Goal: Task Accomplishment & Management: Manage account settings

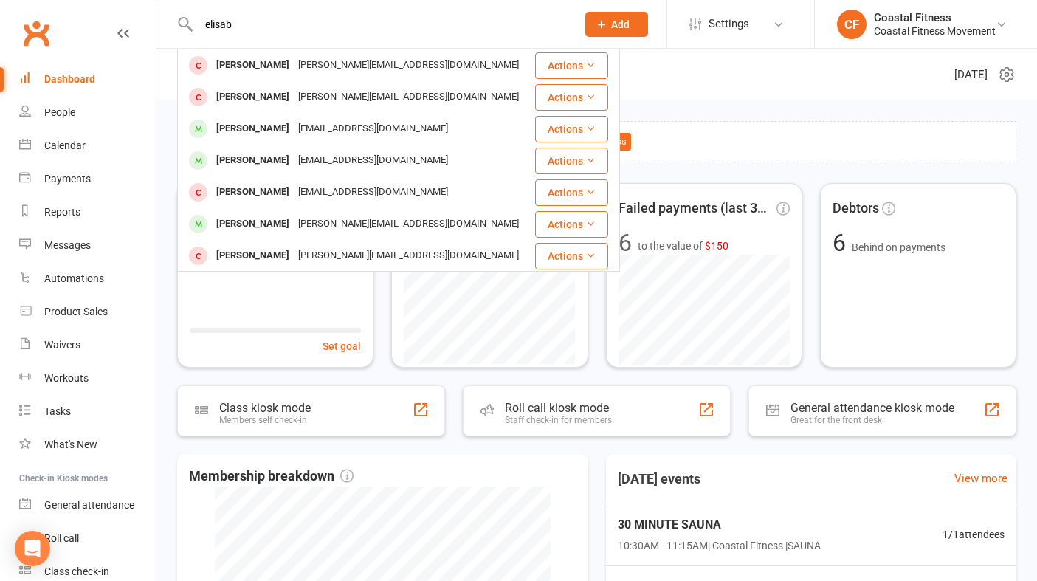
type input "elisab"
click at [617, 24] on span "Add" at bounding box center [620, 24] width 18 height 12
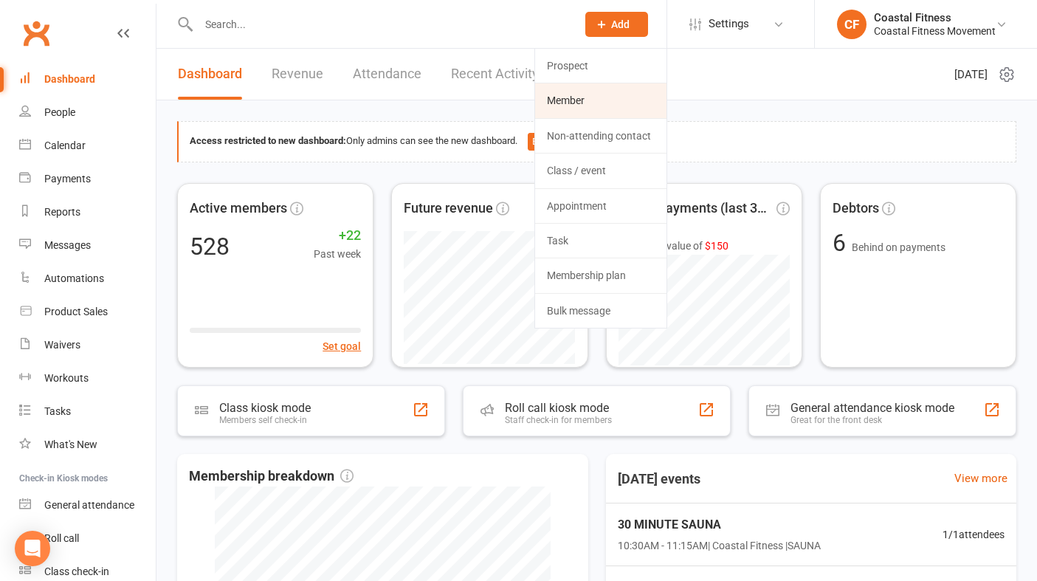
click at [566, 109] on link "Member" at bounding box center [600, 100] width 131 height 34
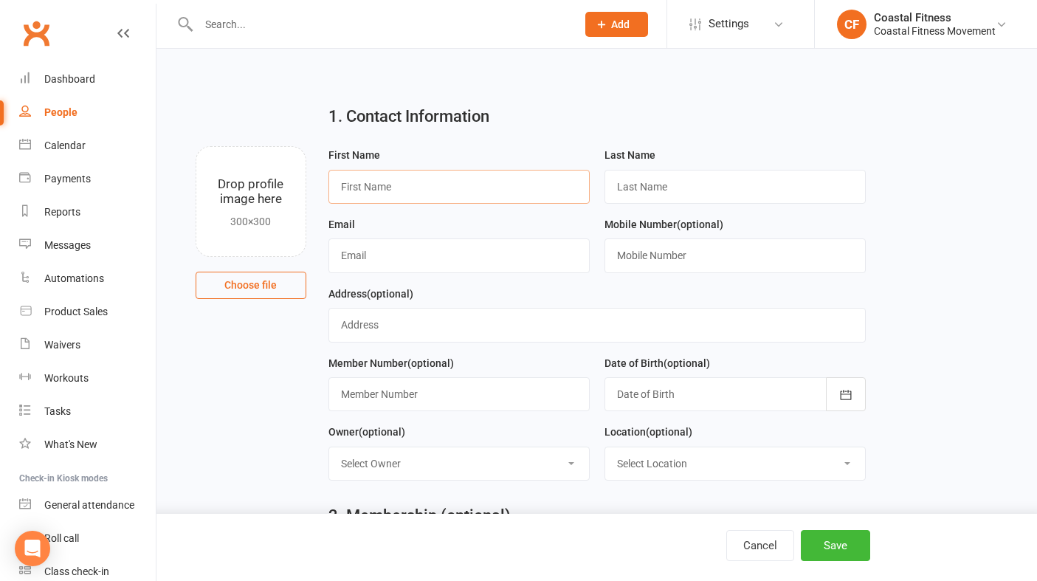
click at [391, 188] on input "text" at bounding box center [459, 187] width 261 height 34
type input "[PERSON_NAME]"
drag, startPoint x: 760, startPoint y: 195, endPoint x: 662, endPoint y: 188, distance: 98.5
click at [662, 188] on input "[EMAIL_ADDRESS][DOMAIN_NAME]" at bounding box center [735, 187] width 261 height 34
type input "[PERSON_NAME]"
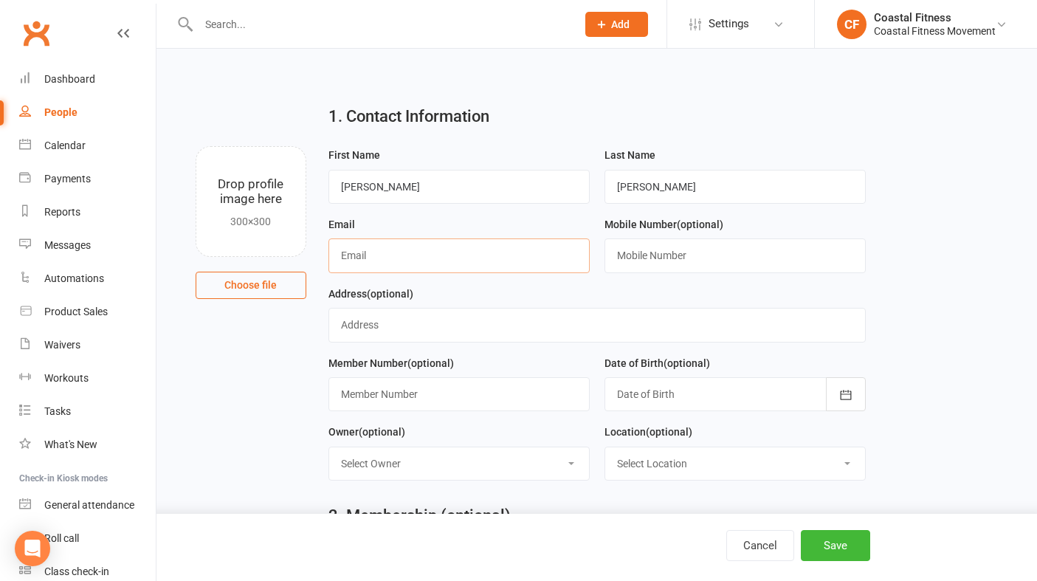
click at [426, 260] on input "text" at bounding box center [459, 255] width 261 height 34
paste input "[EMAIL_ADDRESS][DOMAIN_NAME]"
click at [383, 256] on input "[EMAIL_ADDRESS][DOMAIN_NAME]" at bounding box center [459, 255] width 261 height 34
type input "[EMAIL_ADDRESS][DOMAIN_NAME]"
click at [666, 267] on input "text" at bounding box center [735, 255] width 261 height 34
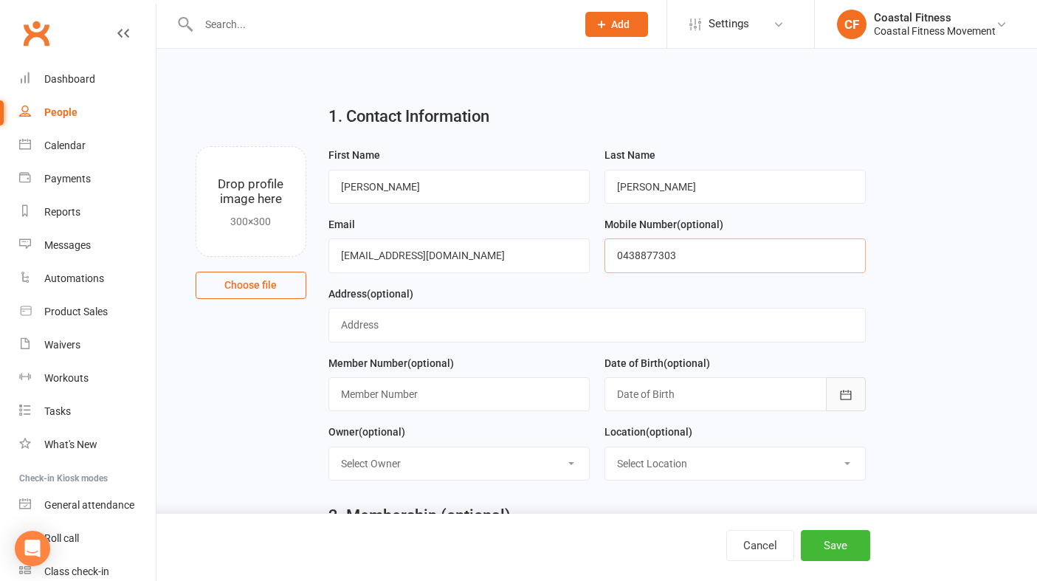
type input "0438877303"
click at [848, 387] on button "button" at bounding box center [846, 394] width 40 height 34
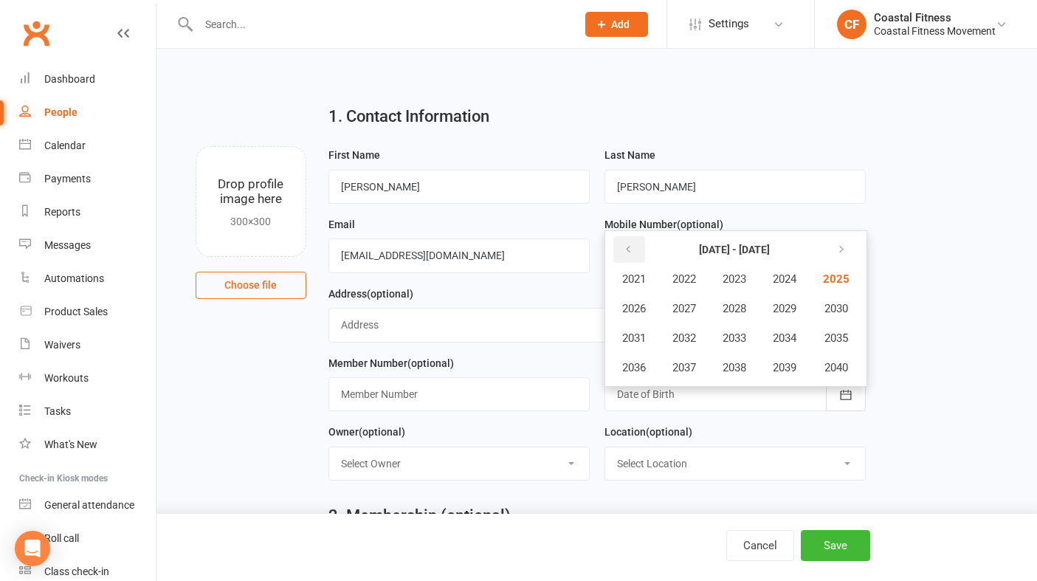
click at [630, 255] on icon "button" at bounding box center [628, 250] width 10 height 12
click at [634, 278] on span "2001" at bounding box center [634, 278] width 24 height 13
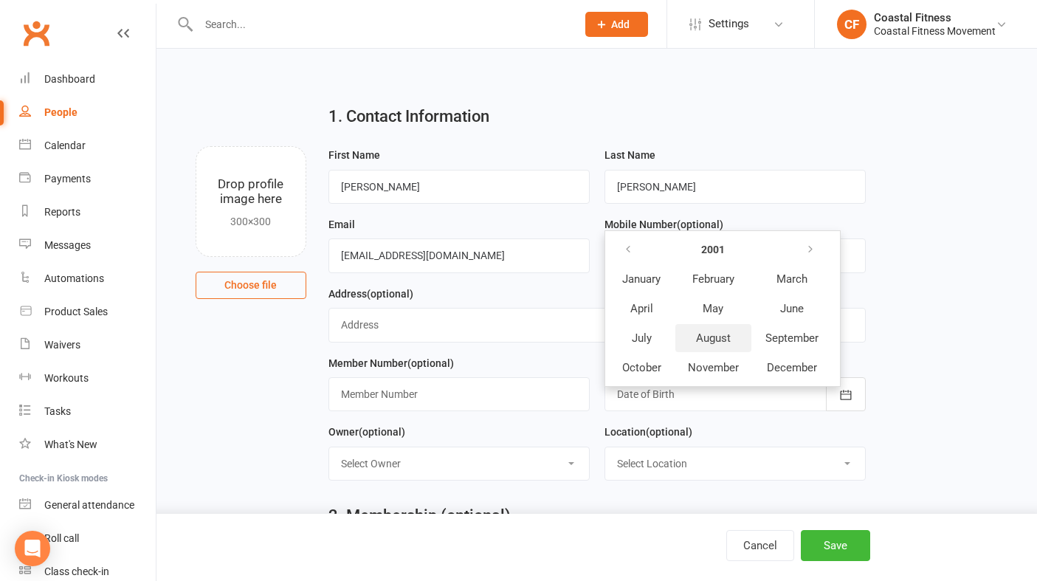
click at [721, 337] on span "August" at bounding box center [713, 338] width 35 height 13
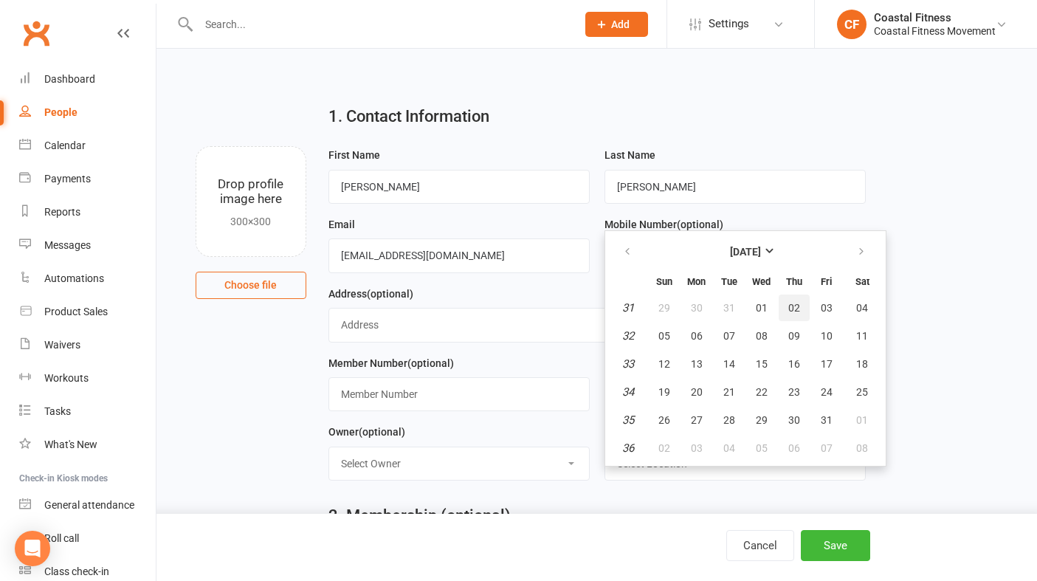
click at [794, 317] on button "02" at bounding box center [794, 308] width 31 height 27
type input "[DATE]"
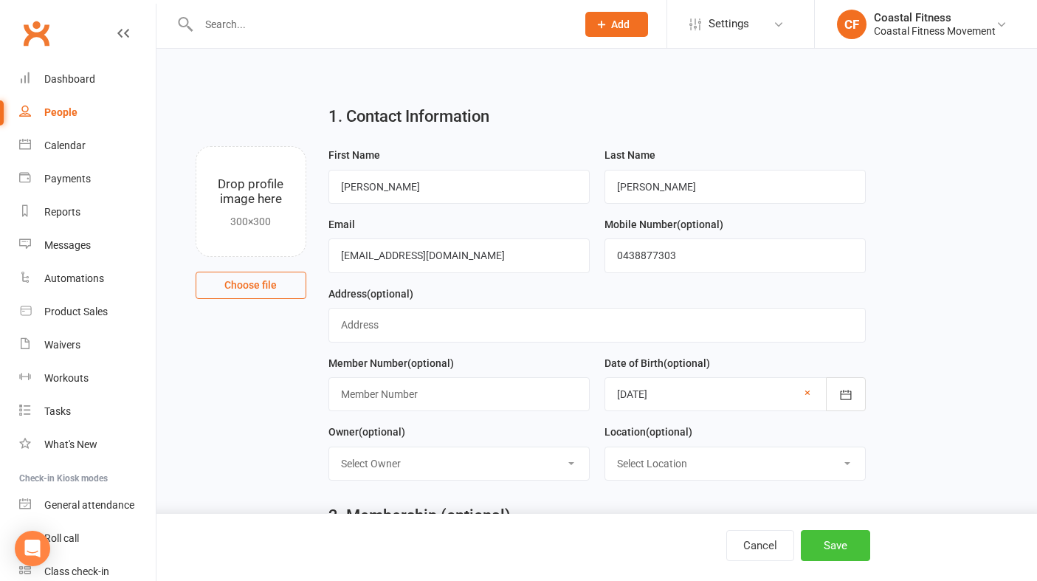
click at [830, 552] on button "Save" at bounding box center [835, 545] width 69 height 31
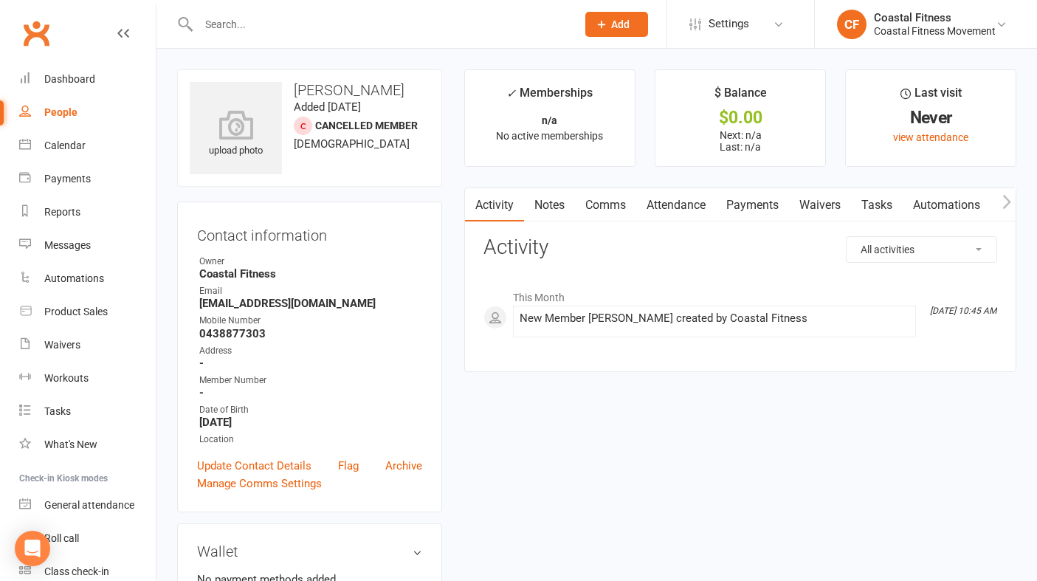
click at [837, 198] on link "Waivers" at bounding box center [820, 205] width 62 height 34
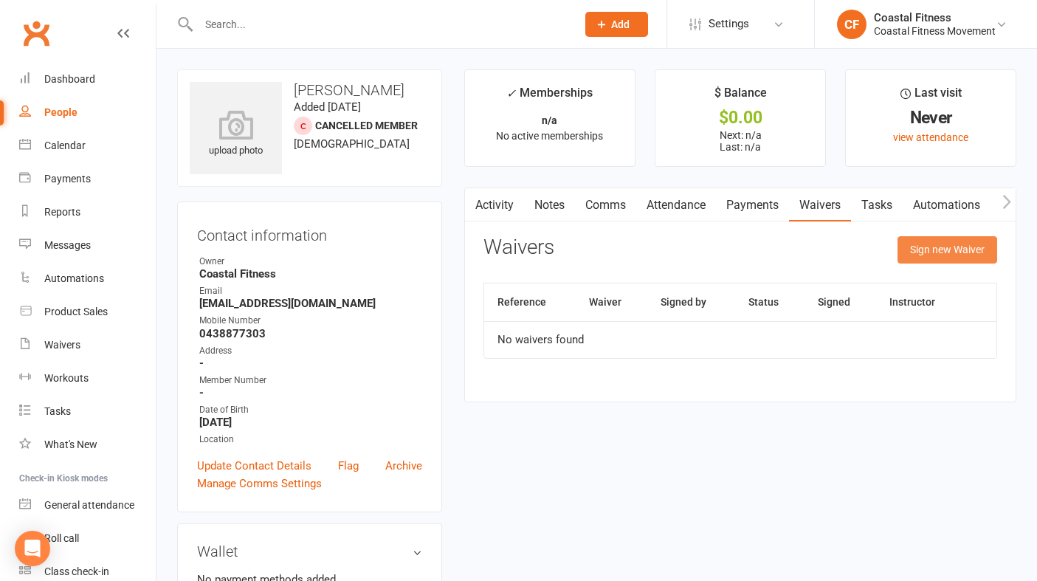
click at [957, 257] on button "Sign new Waiver" at bounding box center [948, 249] width 100 height 27
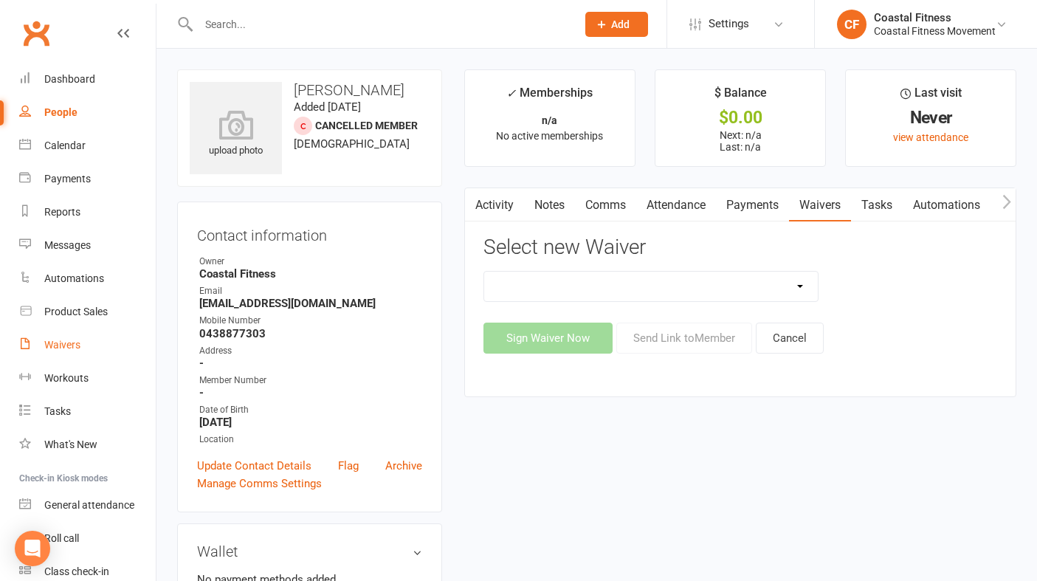
click at [78, 346] on div "Waivers" at bounding box center [62, 345] width 36 height 12
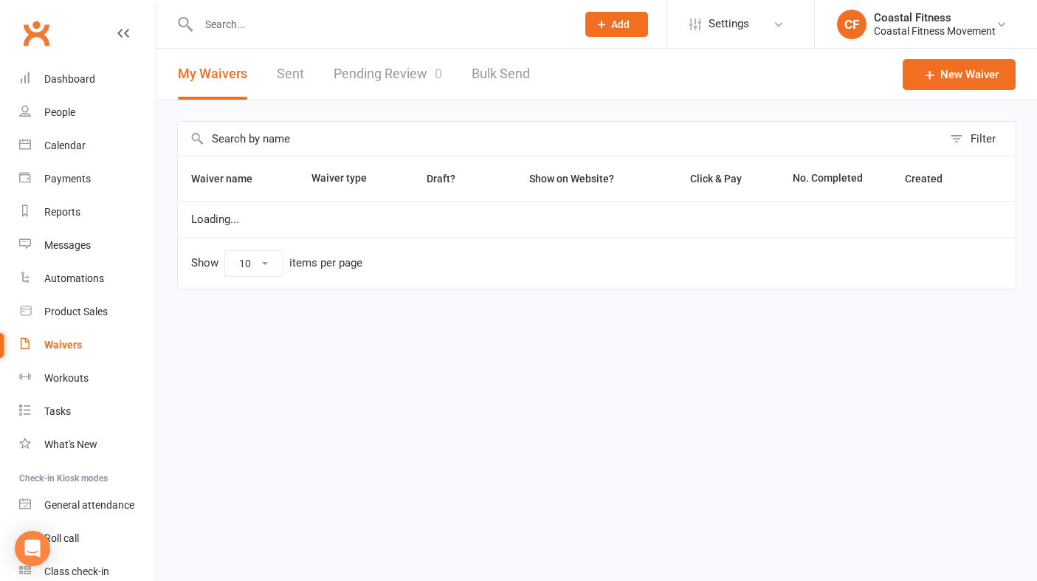
select select "25"
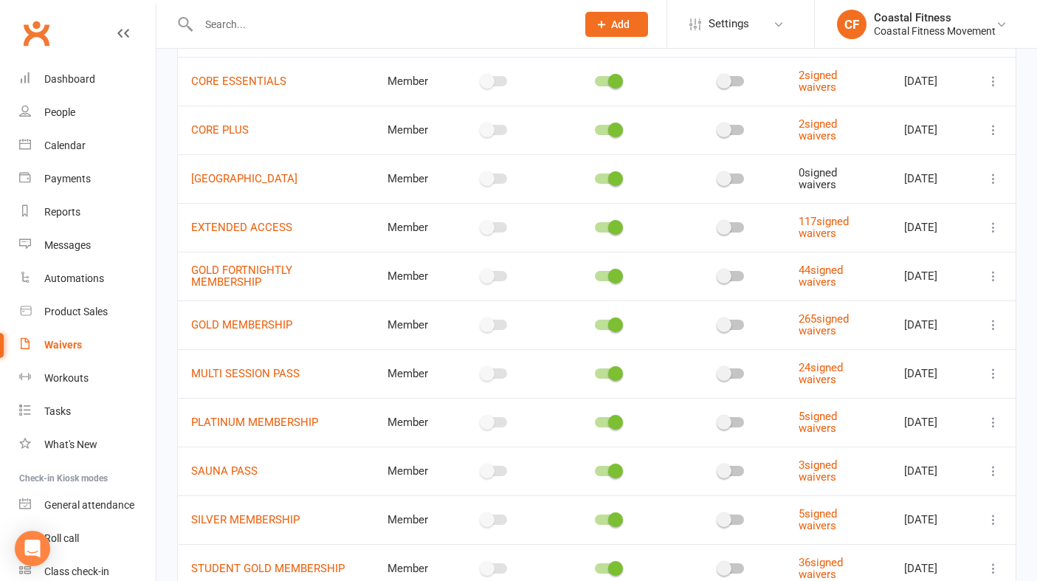
scroll to position [624, 0]
click at [236, 380] on link "MULTI SESSION PASS" at bounding box center [245, 372] width 109 height 13
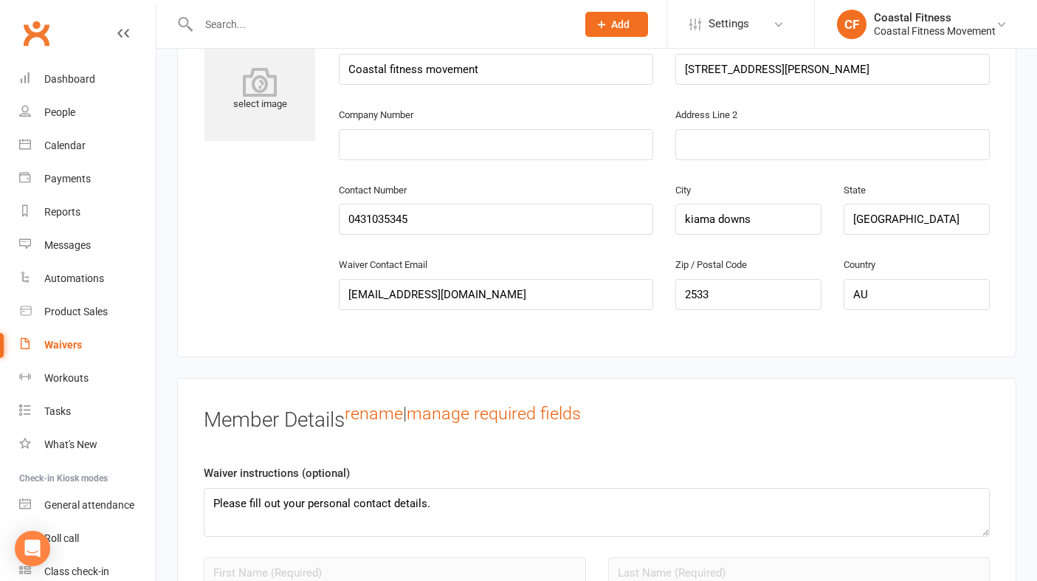
scroll to position [883, 0]
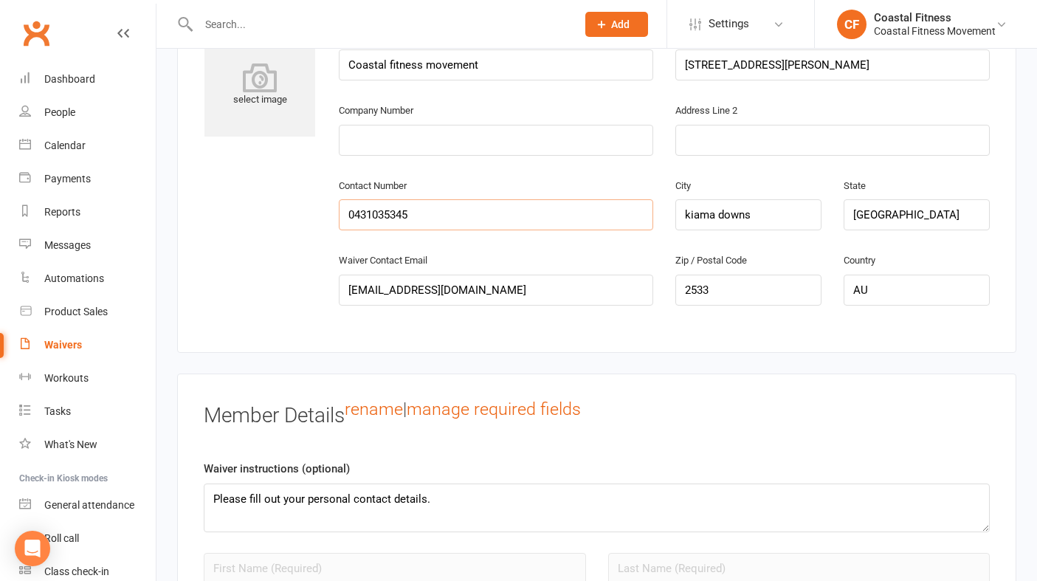
click at [450, 216] on input "0431035345" at bounding box center [496, 214] width 315 height 31
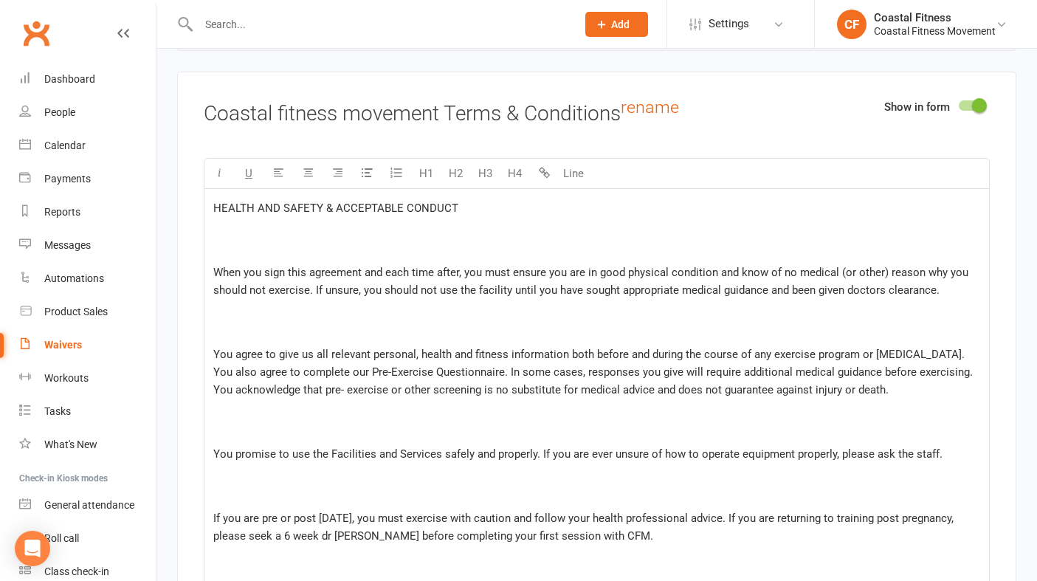
scroll to position [1932, 0]
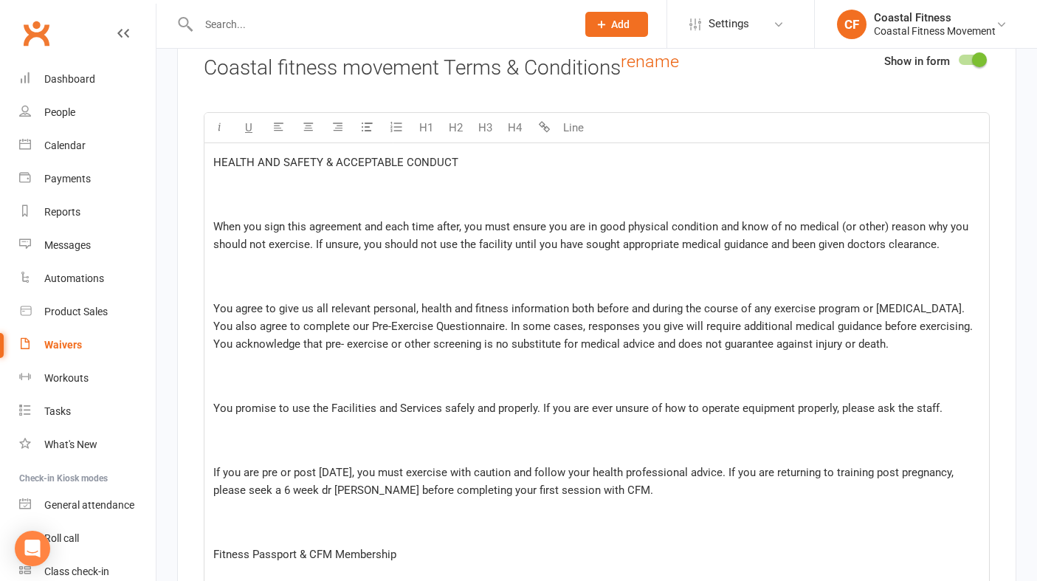
type input "0434370036"
click at [338, 181] on p at bounding box center [596, 193] width 767 height 35
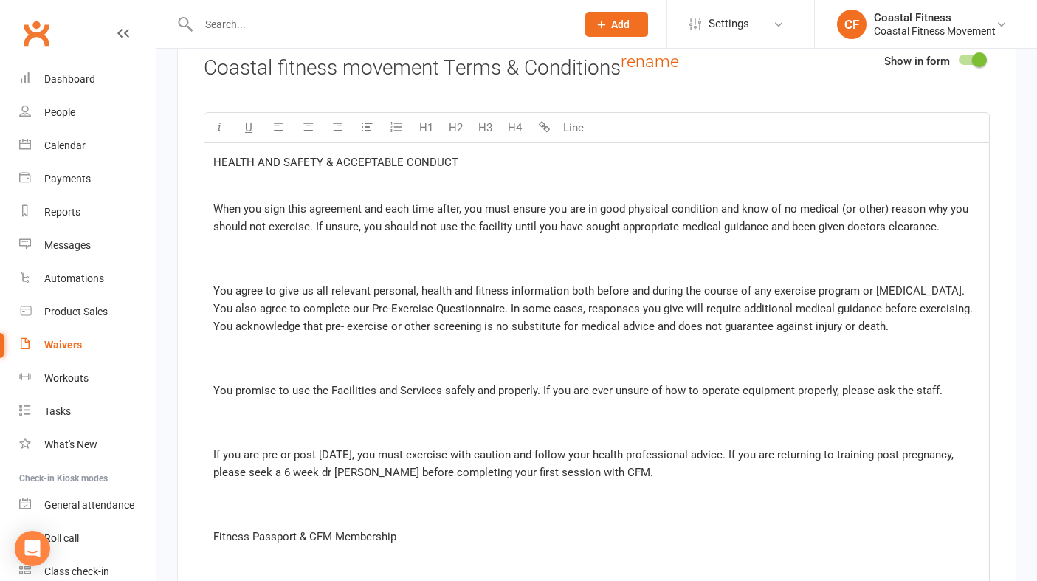
click at [295, 265] on p at bounding box center [596, 258] width 767 height 35
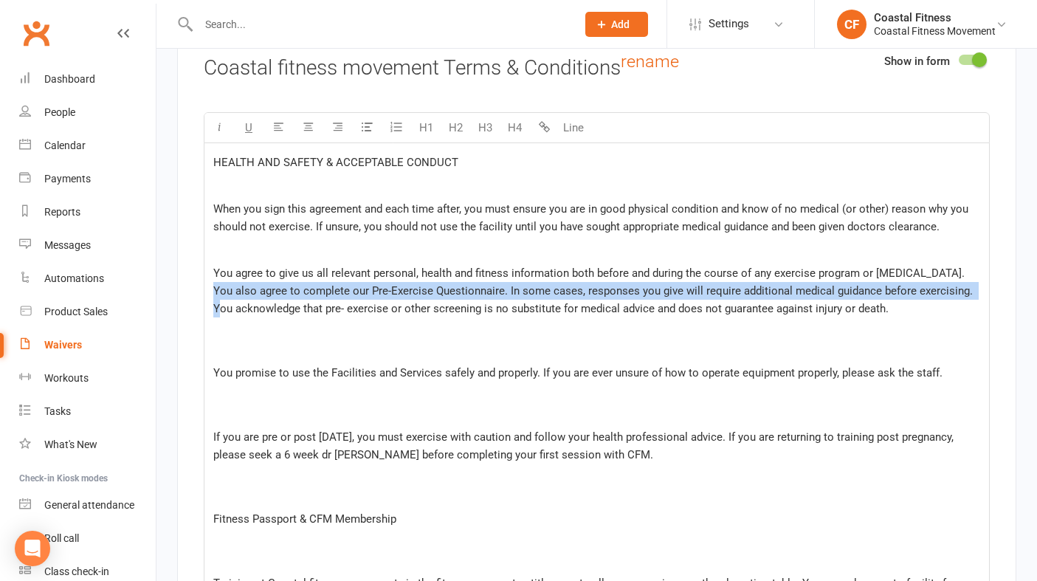
drag, startPoint x: 949, startPoint y: 285, endPoint x: 941, endPoint y: 268, distance: 18.8
click at [941, 268] on span "You agree to give us all relevant personal, health and fitness information both…" at bounding box center [594, 291] width 763 height 49
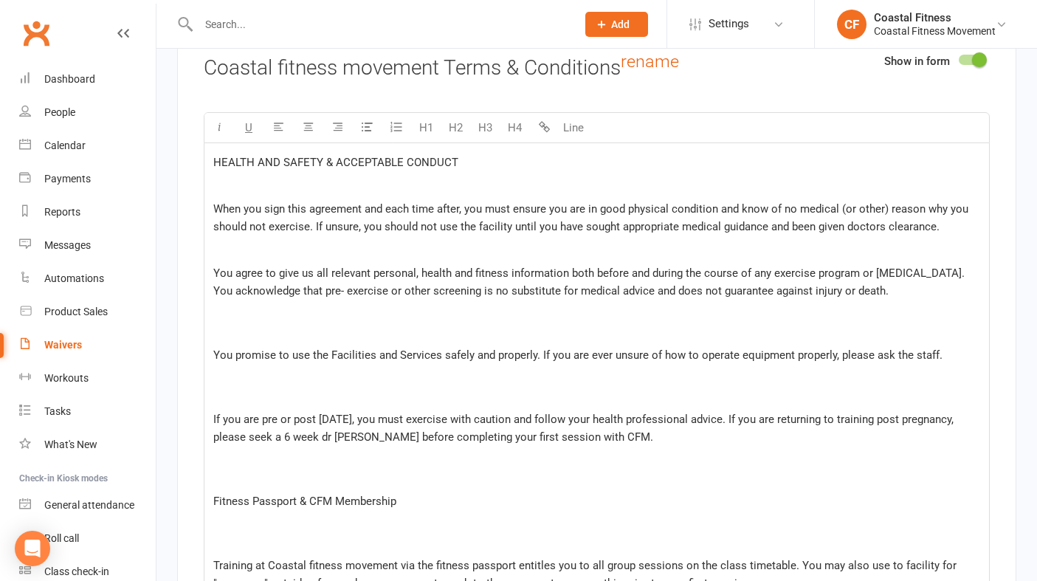
click at [377, 320] on p at bounding box center [596, 322] width 767 height 35
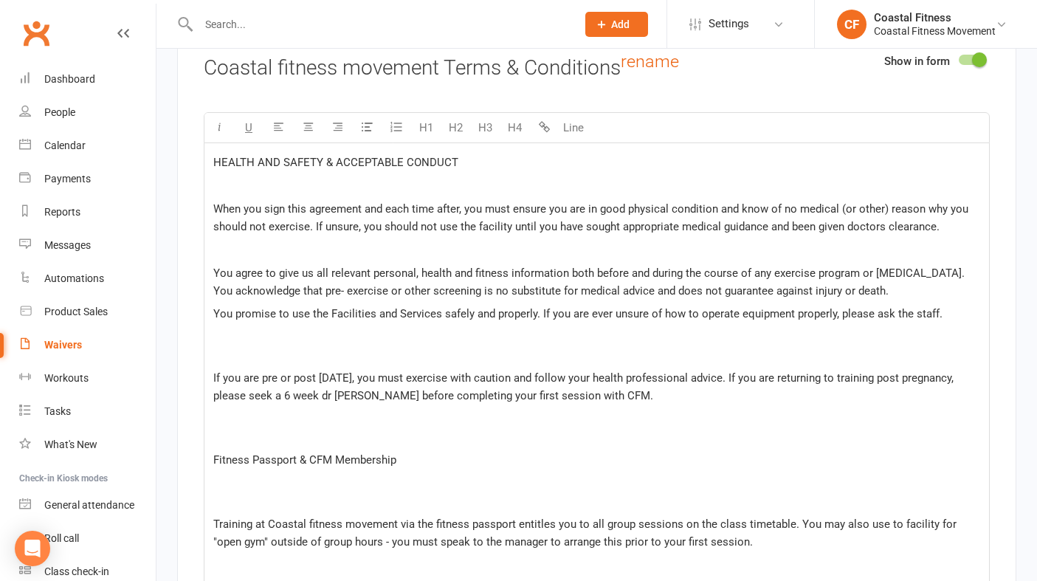
click at [326, 350] on p at bounding box center [596, 346] width 767 height 35
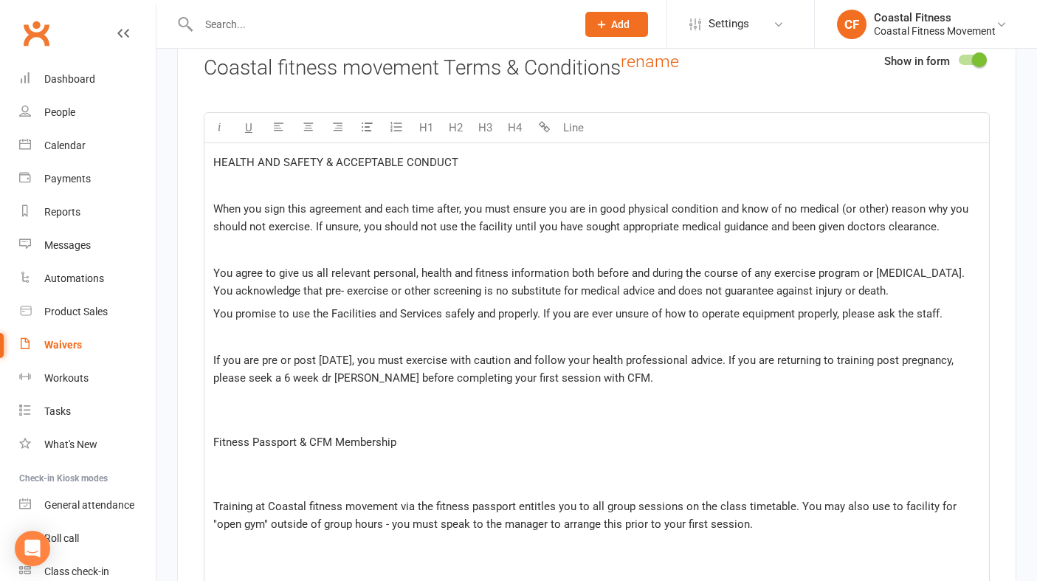
click at [247, 242] on p "﻿" at bounding box center [596, 250] width 767 height 18
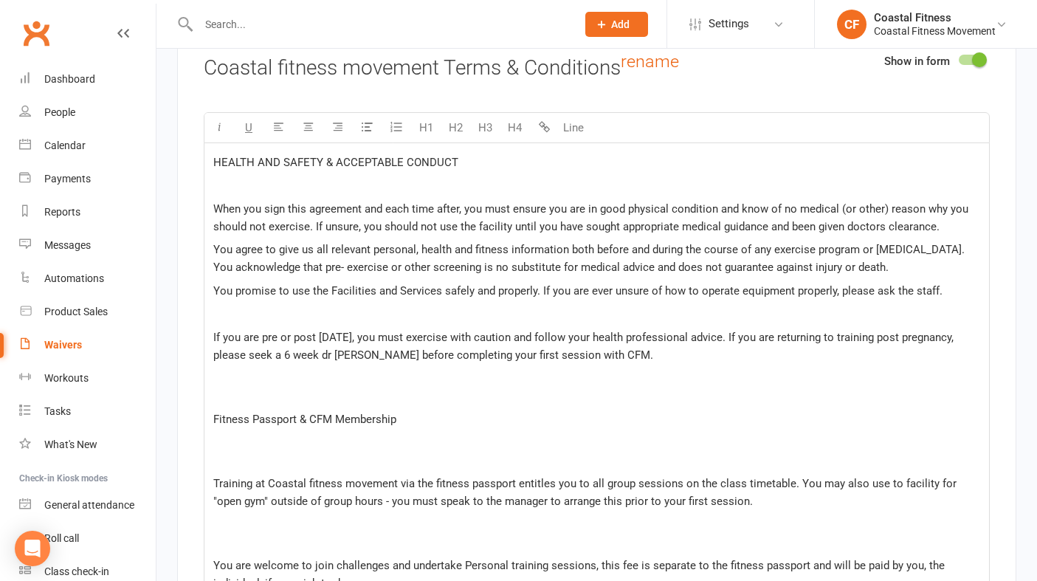
click at [292, 354] on span "If you are pre or post [DATE], you must exercise with caution and follow your h…" at bounding box center [585, 346] width 744 height 31
click at [330, 383] on p at bounding box center [596, 386] width 767 height 35
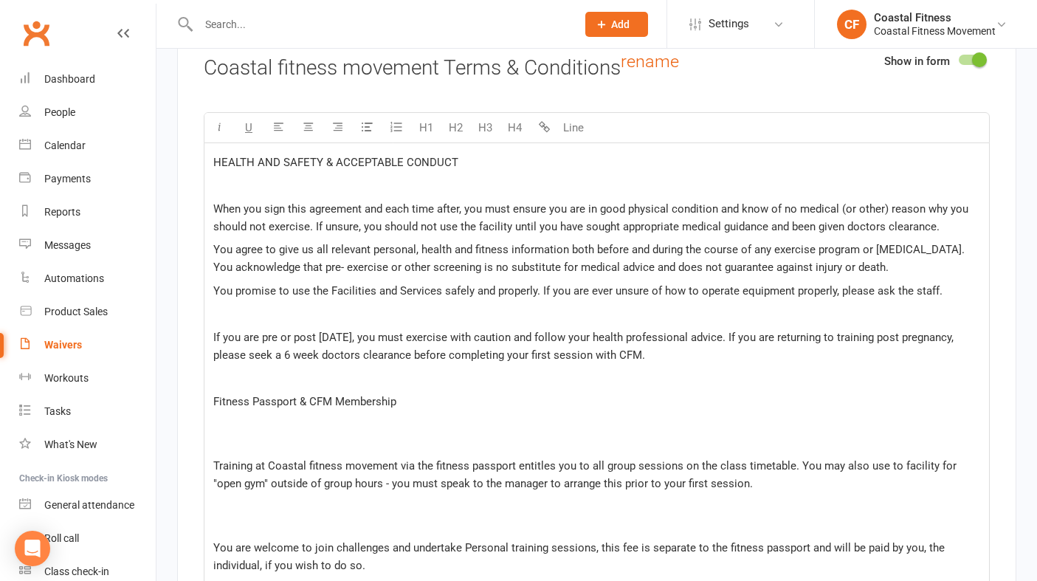
click at [631, 360] on p "If you are pre or post [DATE], you must exercise with caution and follow your h…" at bounding box center [596, 346] width 767 height 35
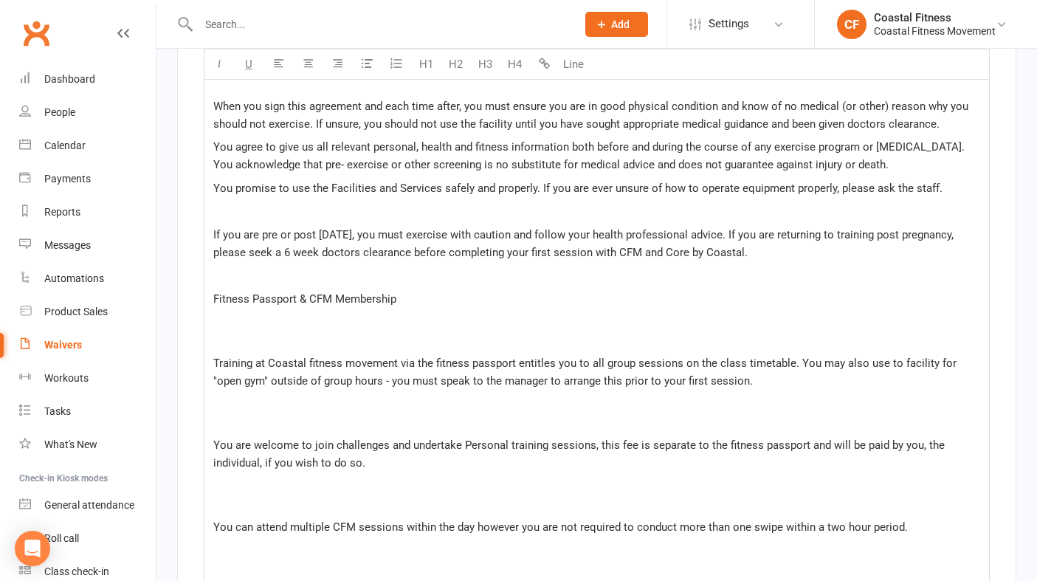
scroll to position [2035, 0]
click at [290, 343] on p at bounding box center [596, 329] width 767 height 35
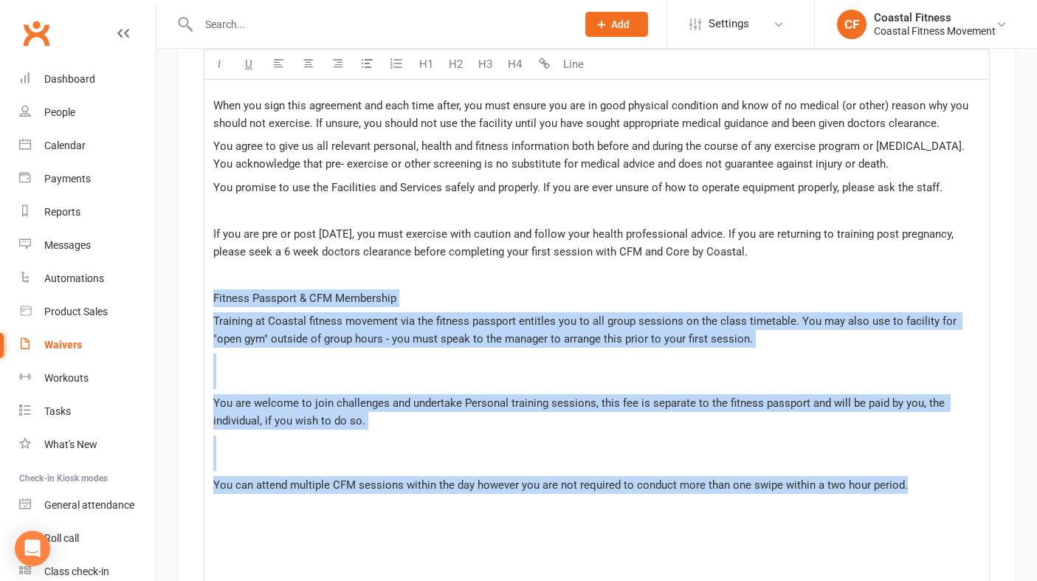
drag, startPoint x: 921, startPoint y: 482, endPoint x: 206, endPoint y: 287, distance: 740.8
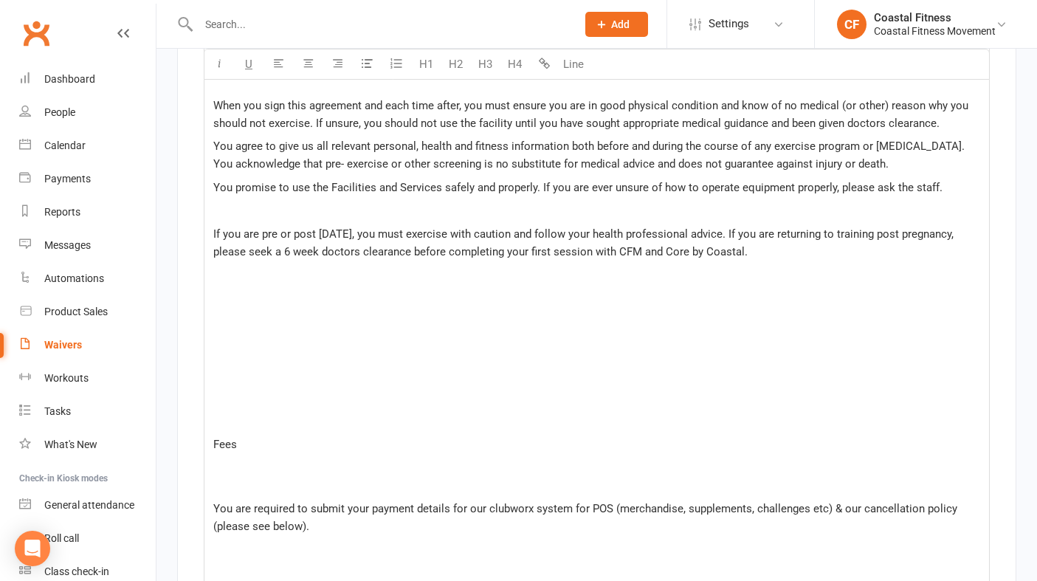
click at [221, 417] on p at bounding box center [596, 411] width 767 height 35
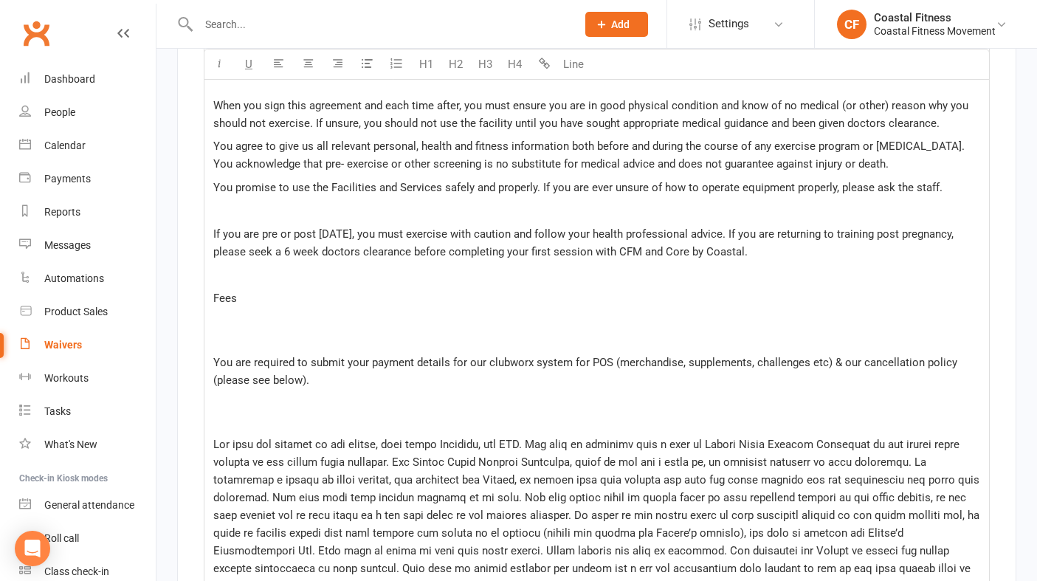
click at [228, 339] on p at bounding box center [596, 329] width 767 height 35
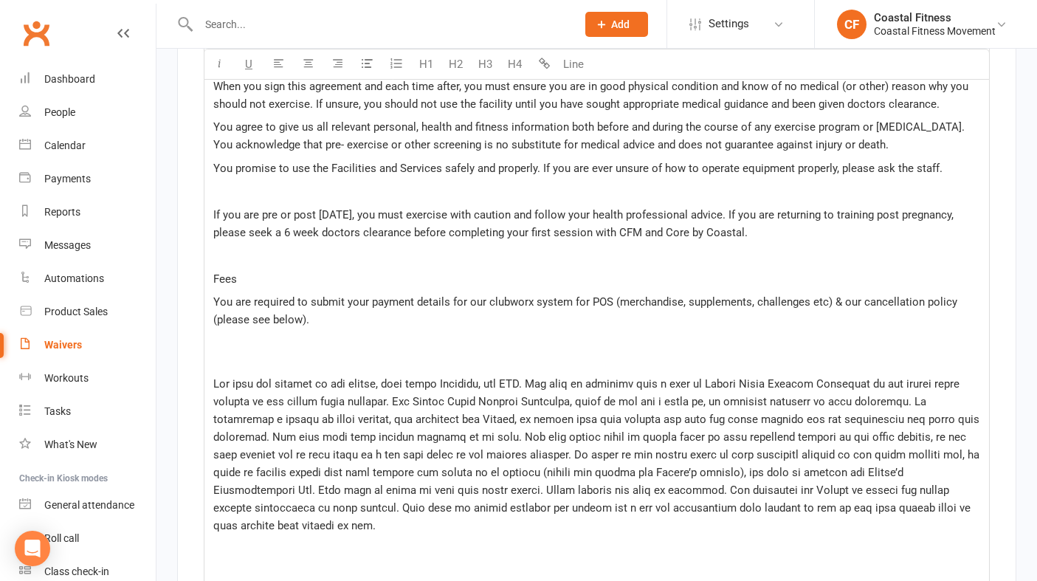
scroll to position [2058, 0]
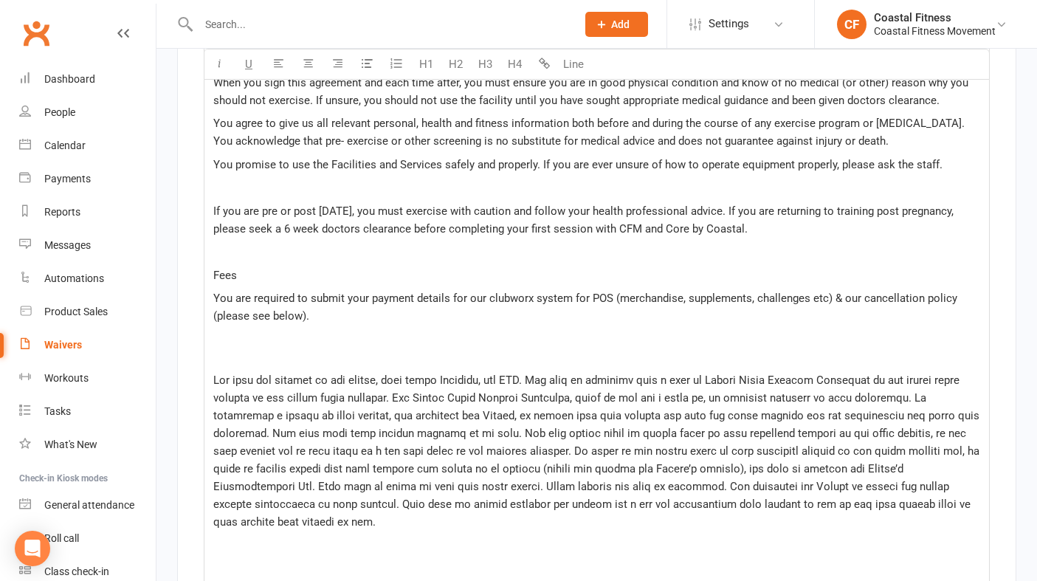
click at [292, 360] on p at bounding box center [596, 348] width 767 height 35
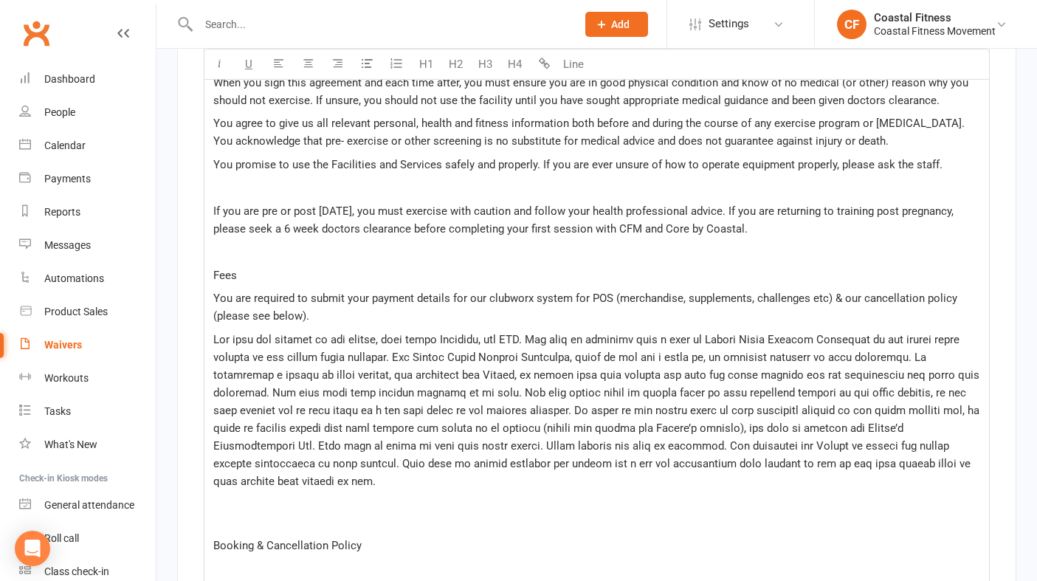
click at [257, 275] on p "Fees" at bounding box center [596, 276] width 767 height 18
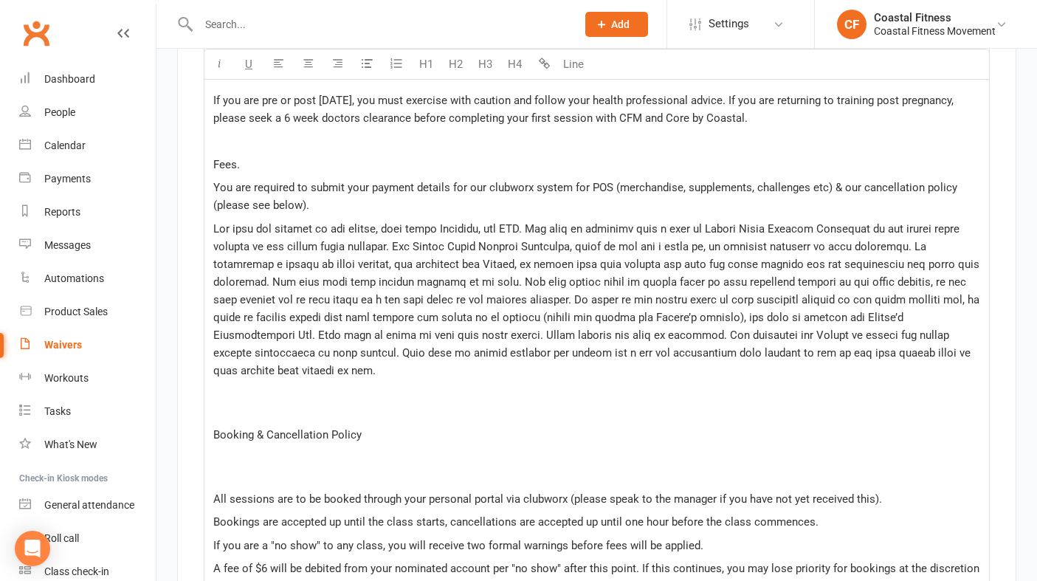
scroll to position [2118, 0]
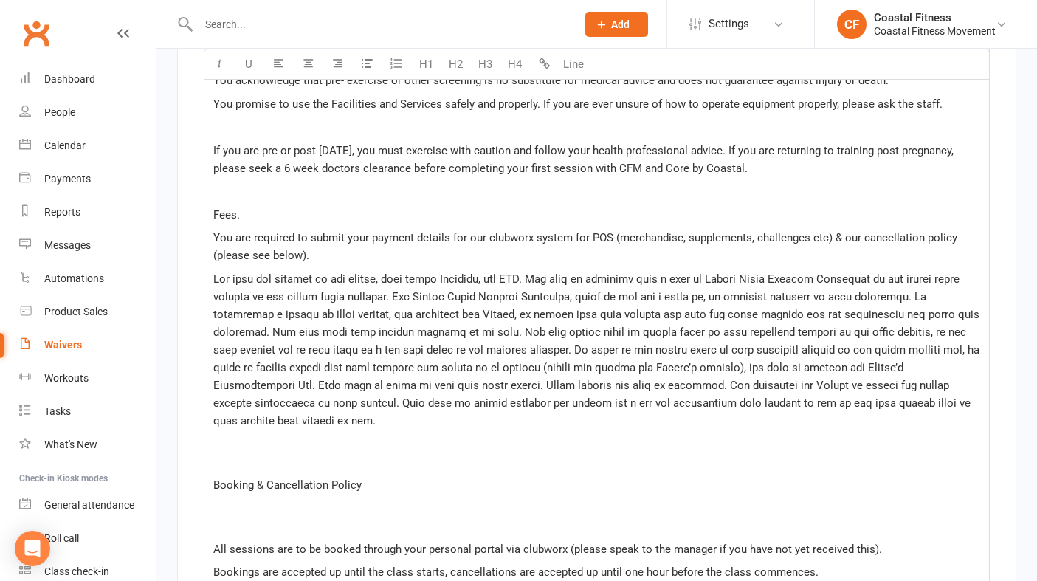
click at [338, 255] on p "You are required to submit your payment details for our clubworx system for POS…" at bounding box center [596, 246] width 767 height 35
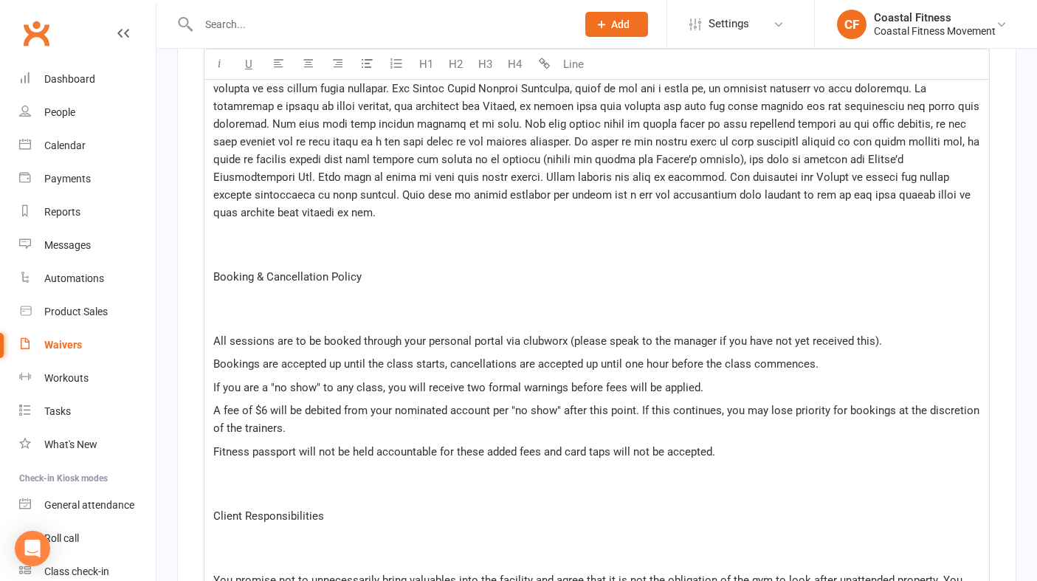
scroll to position [2329, 0]
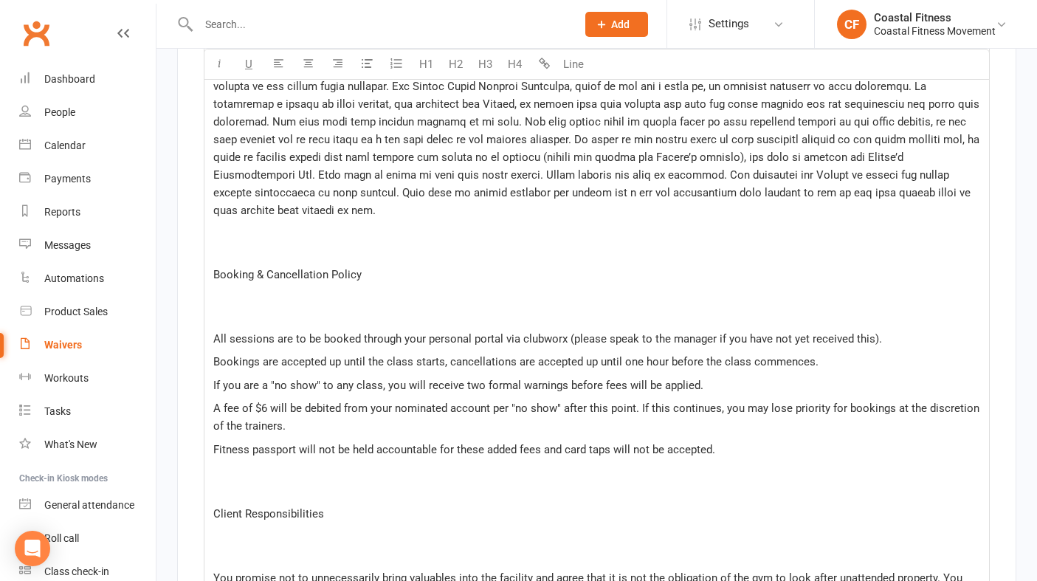
click at [211, 312] on div "HEALTH AND SAFETY & ACCEPTABLE CONDUCT ﻿ When you sign this agreement and each …" at bounding box center [597, 271] width 785 height 1050
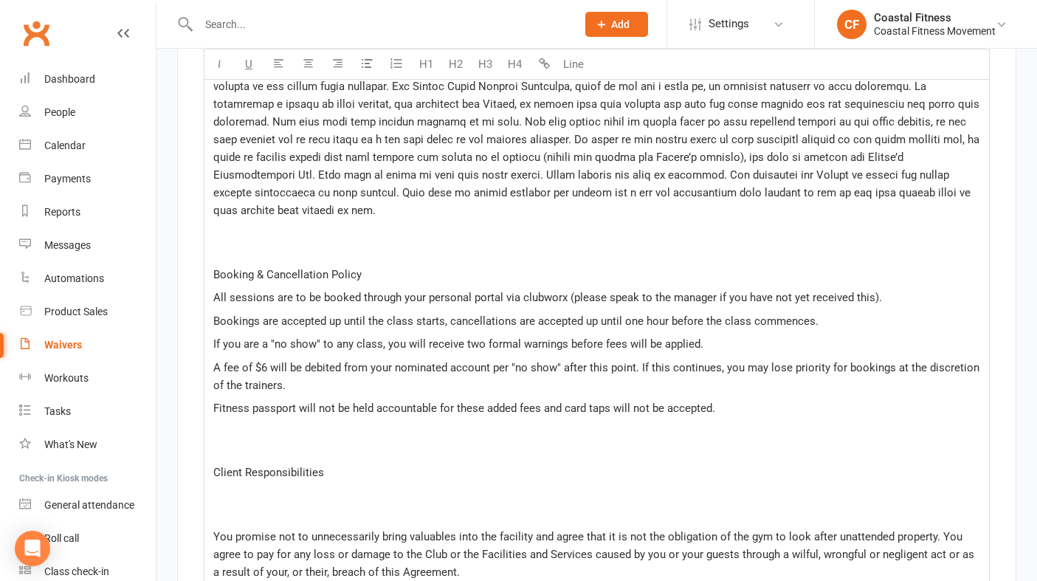
click at [264, 364] on span "A fee of $6 will be debited from your nominated account per "no show" after thi…" at bounding box center [597, 376] width 769 height 31
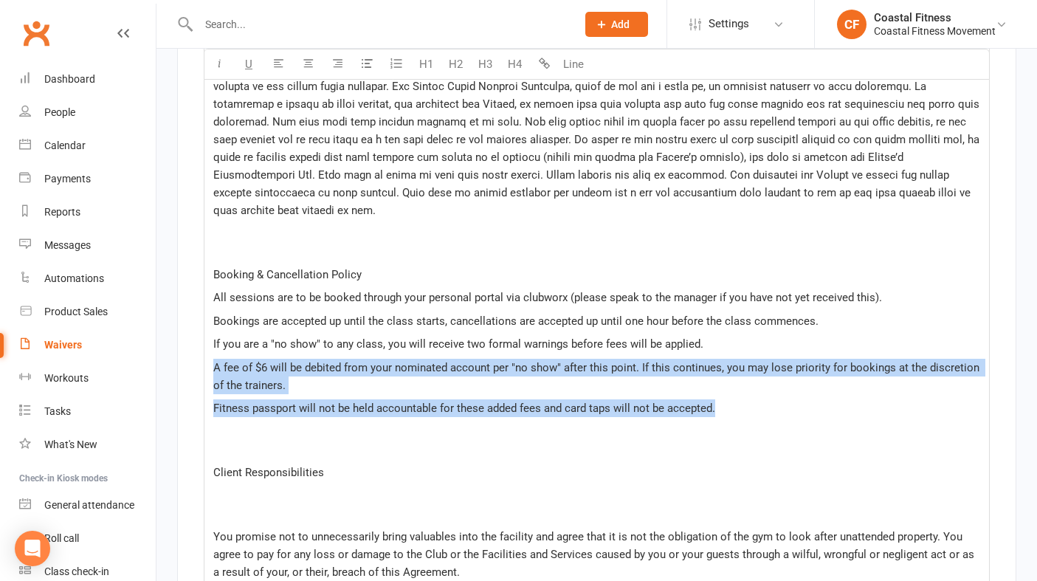
drag, startPoint x: 727, startPoint y: 408, endPoint x: 209, endPoint y: 370, distance: 519.0
click at [209, 370] on div "HEALTH AND SAFETY & ACCEPTABLE CONDUCT ﻿ When you sign this agreement and each …" at bounding box center [597, 250] width 785 height 1009
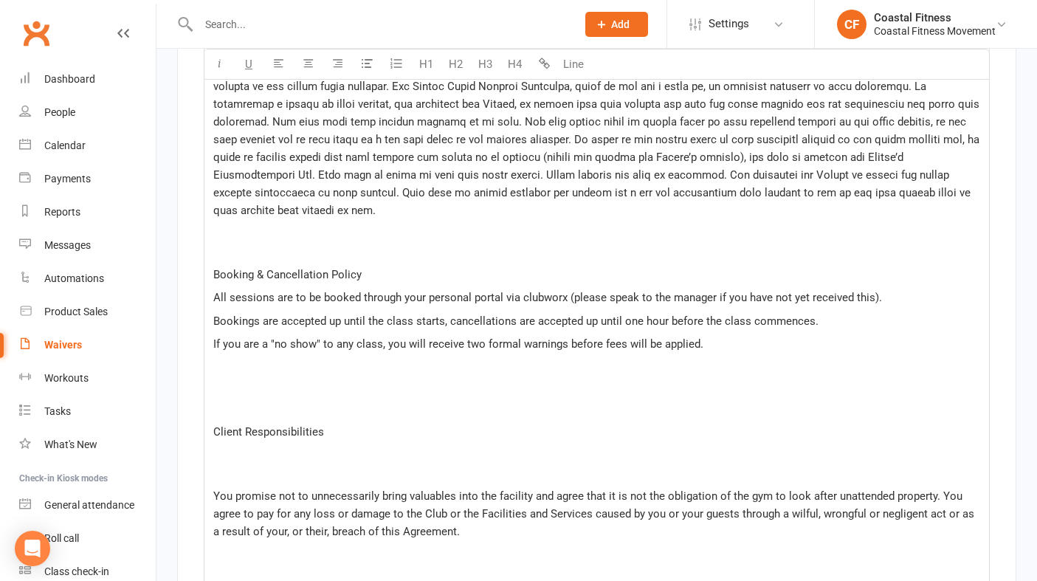
click at [227, 404] on p at bounding box center [596, 399] width 767 height 35
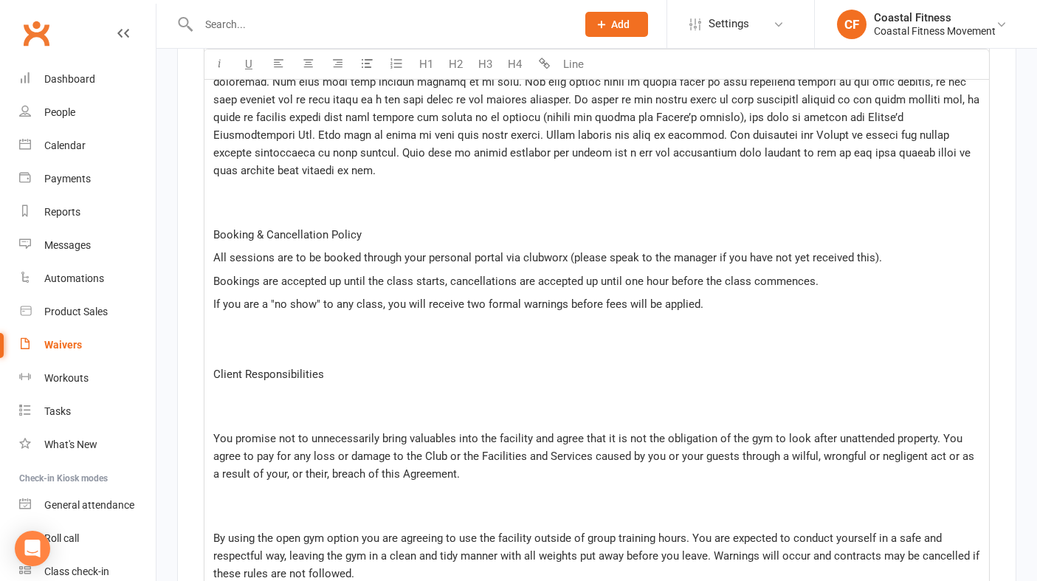
scroll to position [2370, 0]
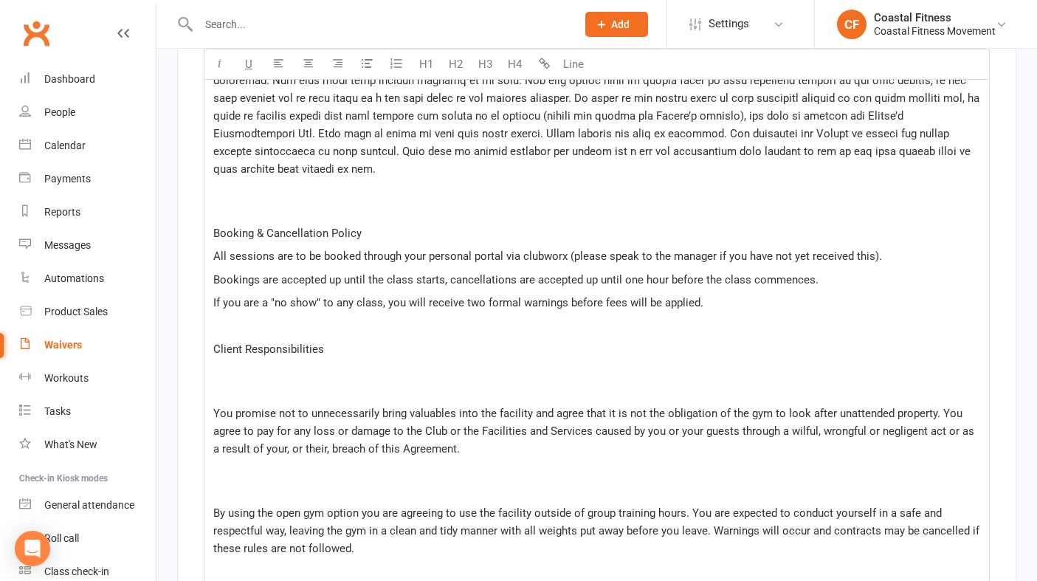
click at [227, 379] on p at bounding box center [596, 381] width 767 height 35
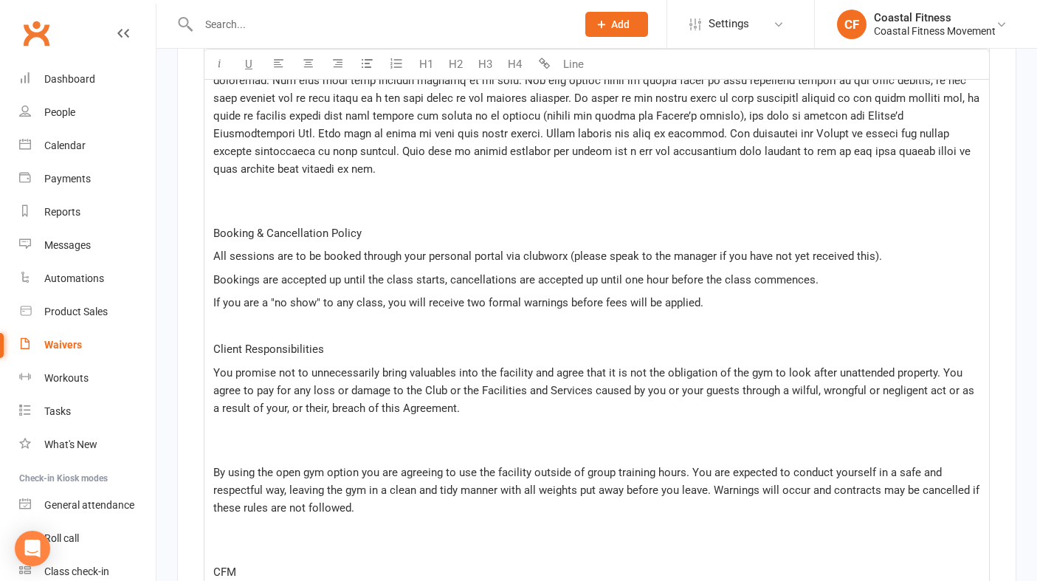
click at [269, 455] on div "HEALTH AND SAFETY & ACCEPTABLE CONDUCT ﻿ When you sign this agreement and each …" at bounding box center [597, 148] width 785 height 886
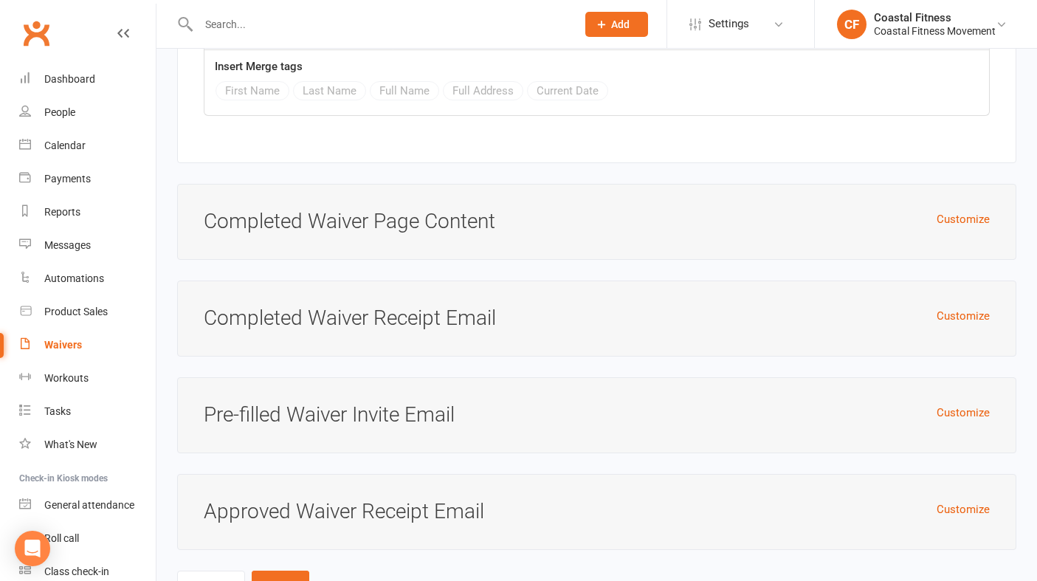
scroll to position [5102, 0]
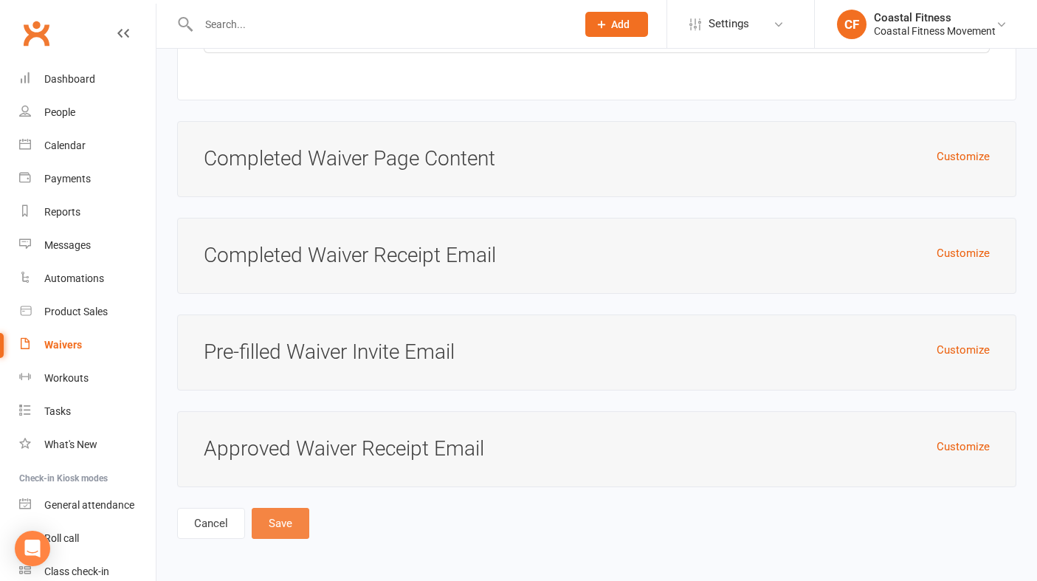
click at [281, 526] on button "Save" at bounding box center [281, 523] width 58 height 31
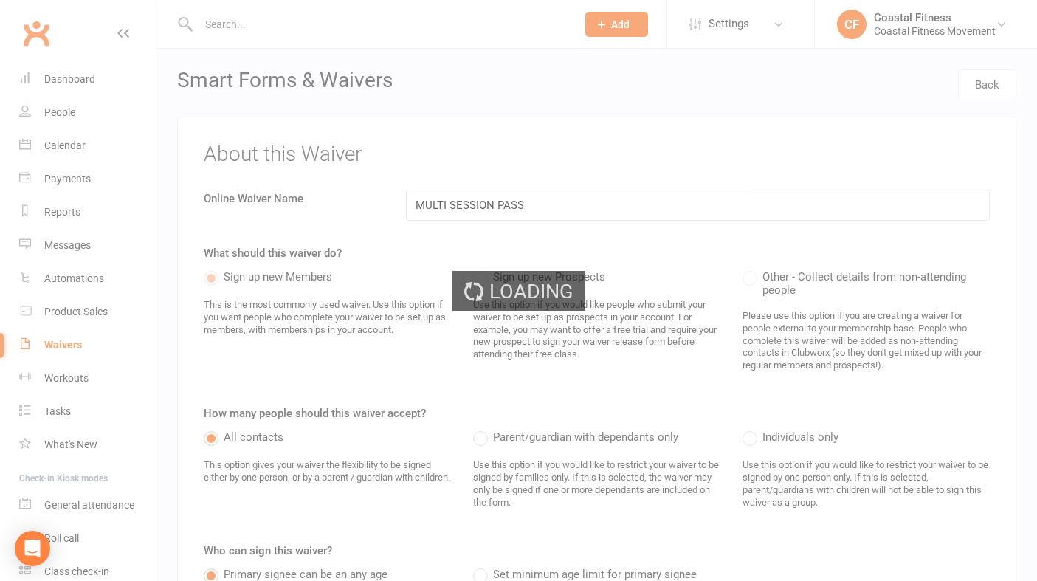
select select "25"
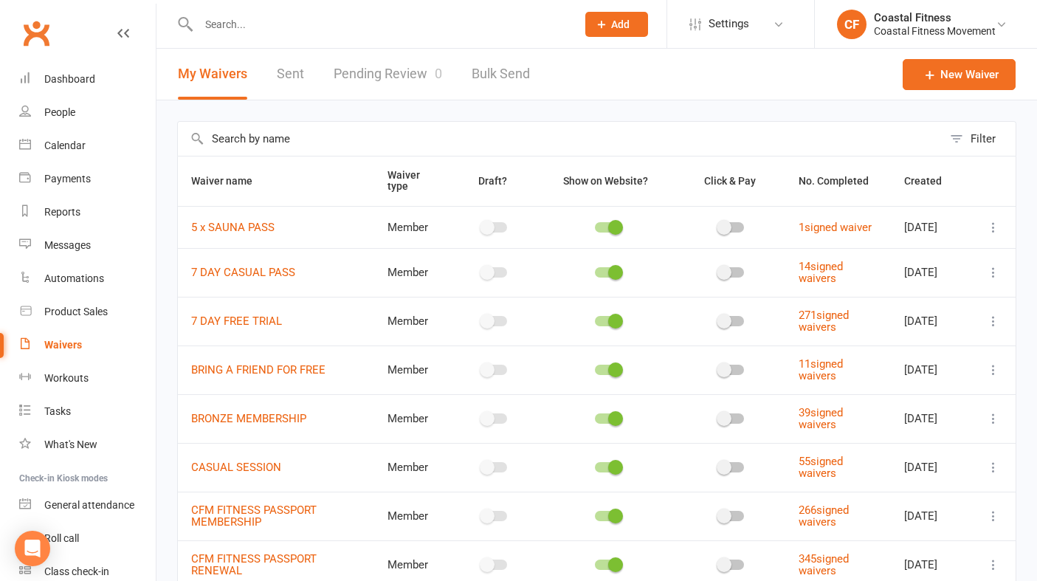
click at [279, 29] on input "text" at bounding box center [380, 24] width 372 height 21
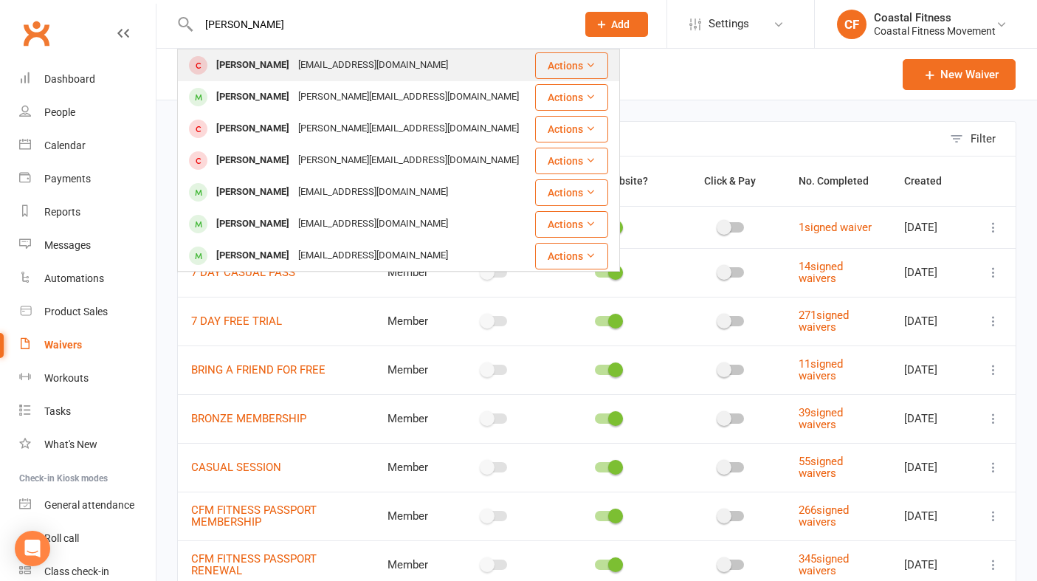
type input "[PERSON_NAME]"
click at [272, 67] on div "[PERSON_NAME]" at bounding box center [253, 65] width 82 height 21
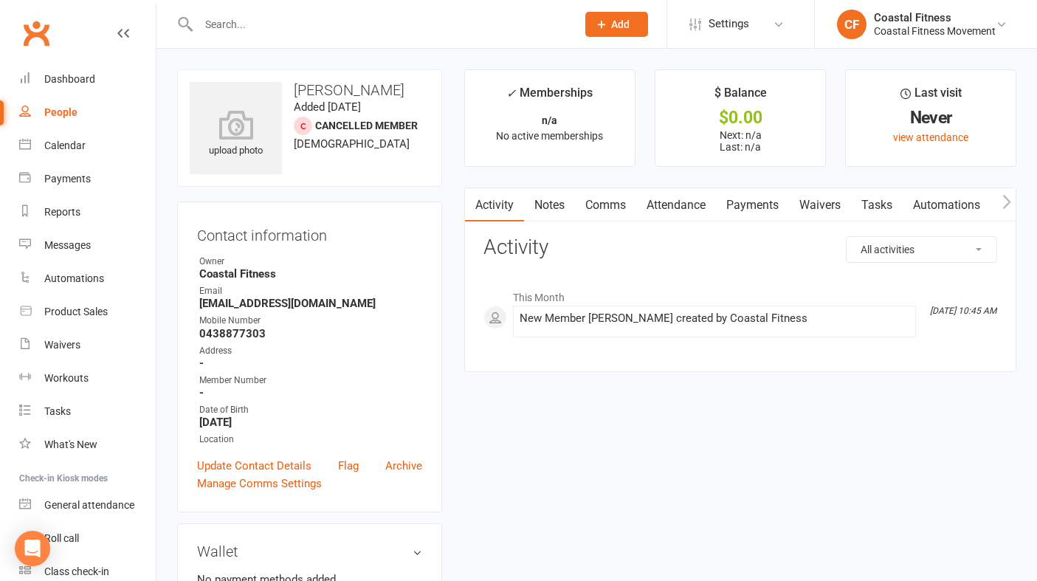
click at [825, 208] on link "Waivers" at bounding box center [820, 205] width 62 height 34
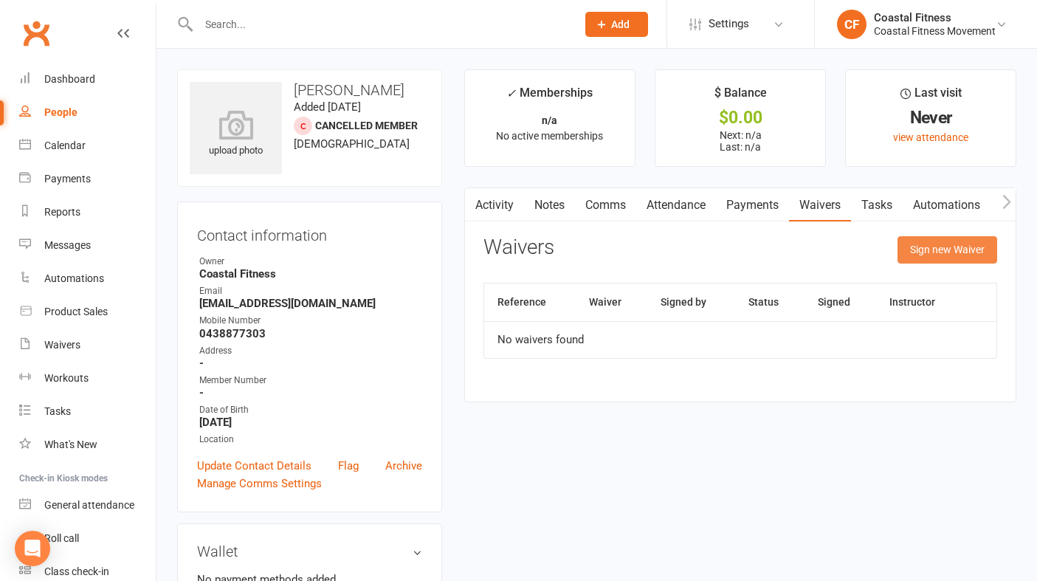
click at [961, 242] on button "Sign new Waiver" at bounding box center [948, 249] width 100 height 27
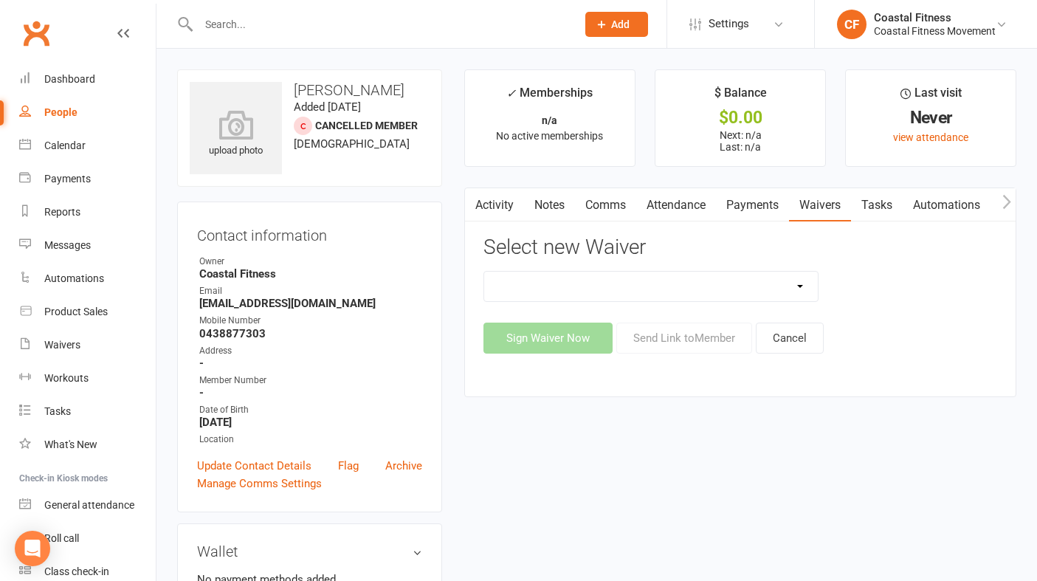
click at [794, 284] on select "5 x SAUNA PASS 7 DAY CASUAL PASS 7 DAY FREE TRIAL BRING A FRIEND FOR FREE BRONZ…" at bounding box center [651, 287] width 334 height 30
select select "6072"
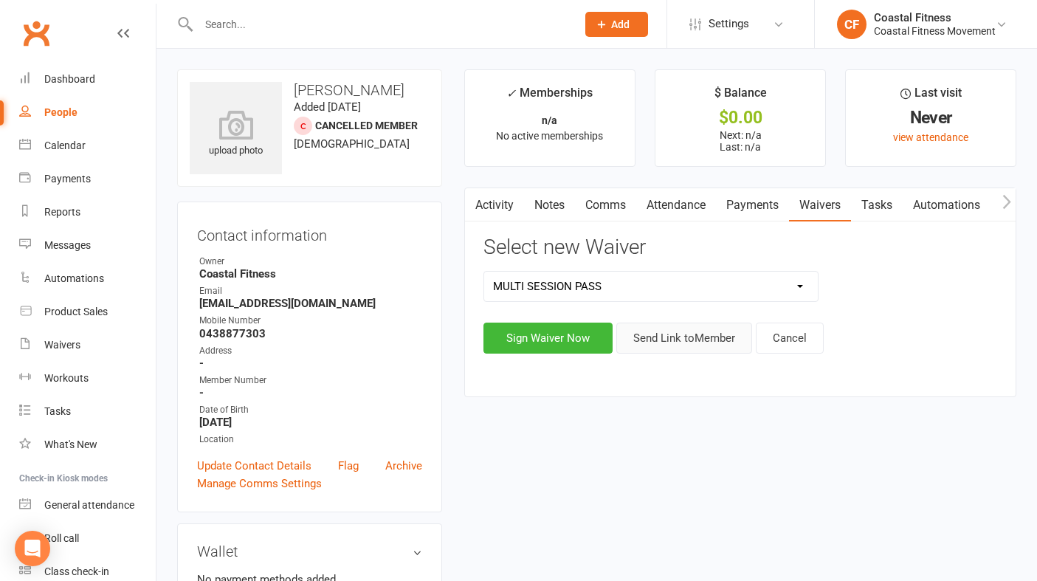
click at [710, 340] on button "Send Link to Member" at bounding box center [685, 338] width 136 height 31
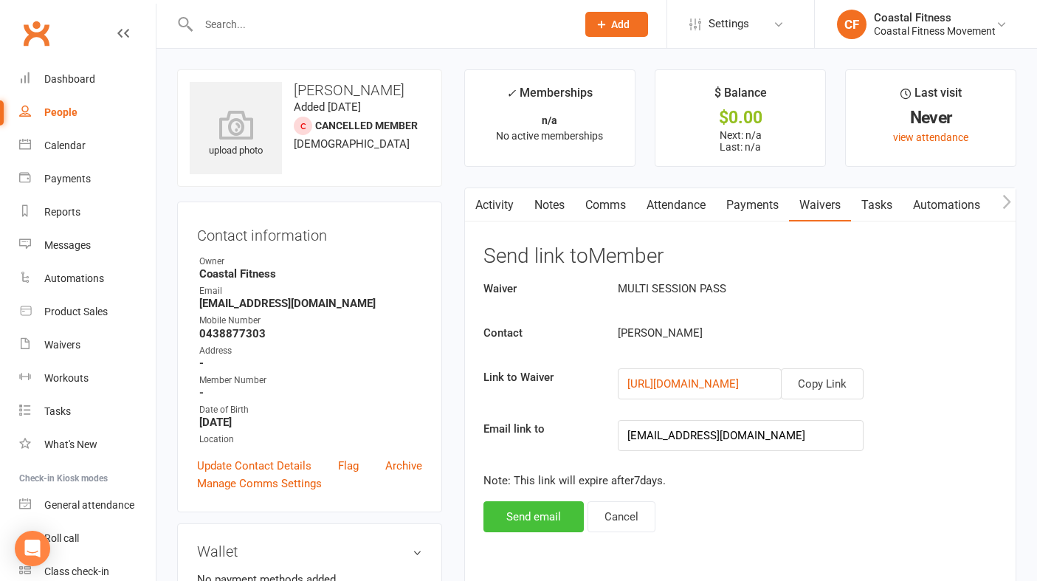
click at [523, 515] on button "Send email" at bounding box center [534, 516] width 100 height 31
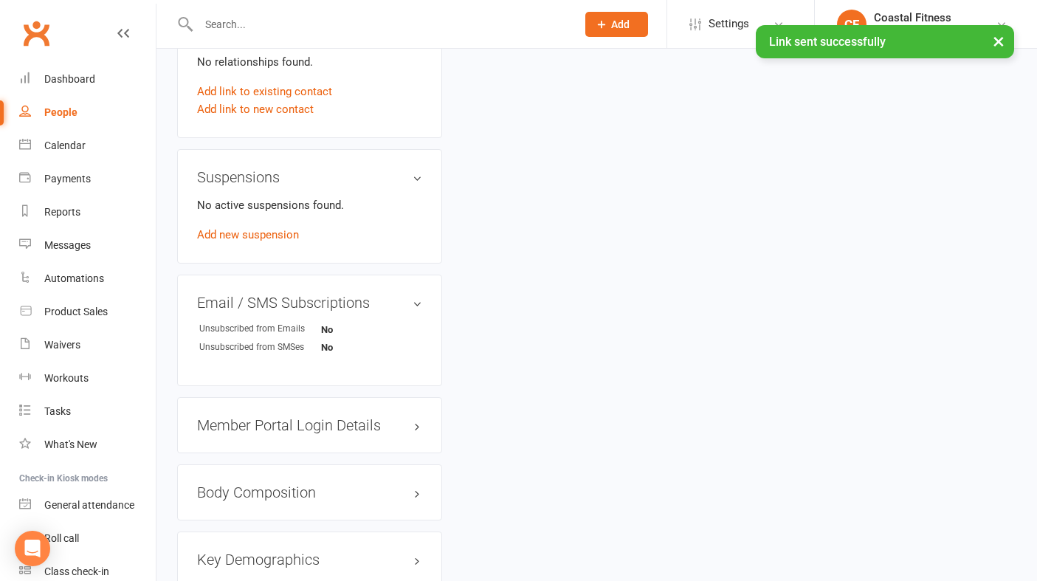
scroll to position [766, 0]
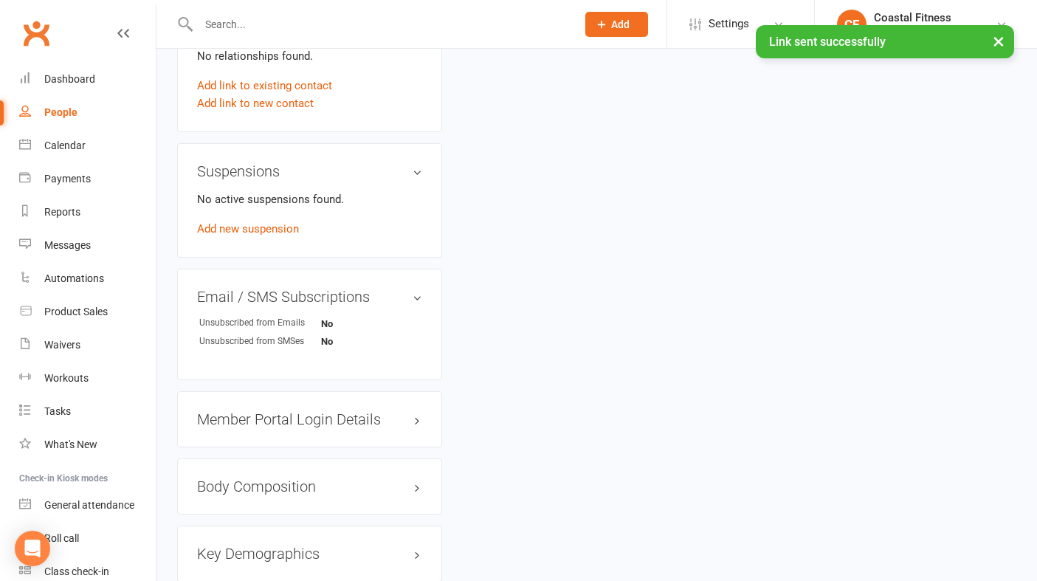
click at [340, 419] on h3 "Member Portal Login Details" at bounding box center [309, 419] width 225 height 16
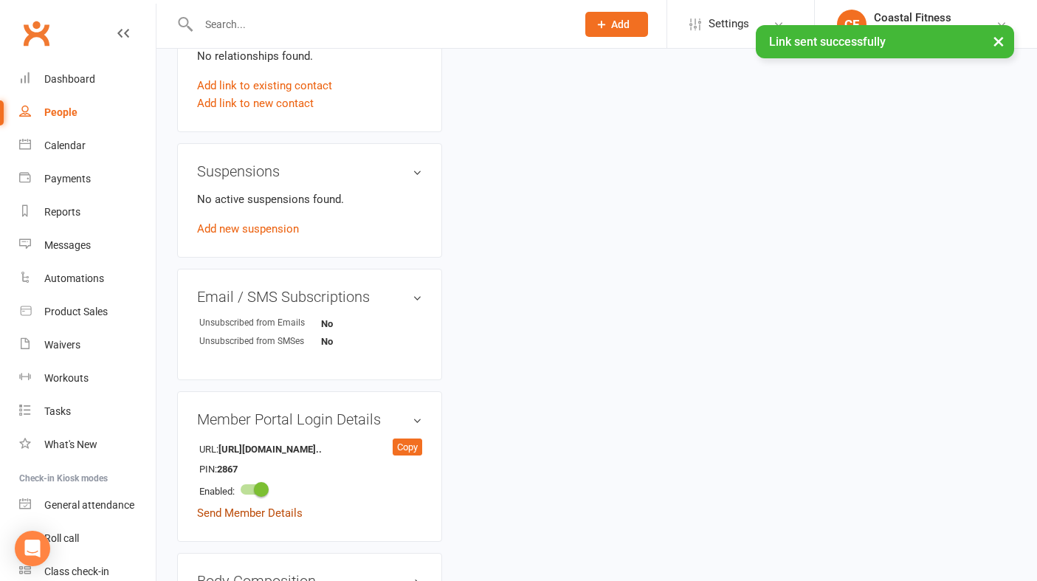
click at [283, 515] on link "Send Member Details" at bounding box center [250, 513] width 106 height 13
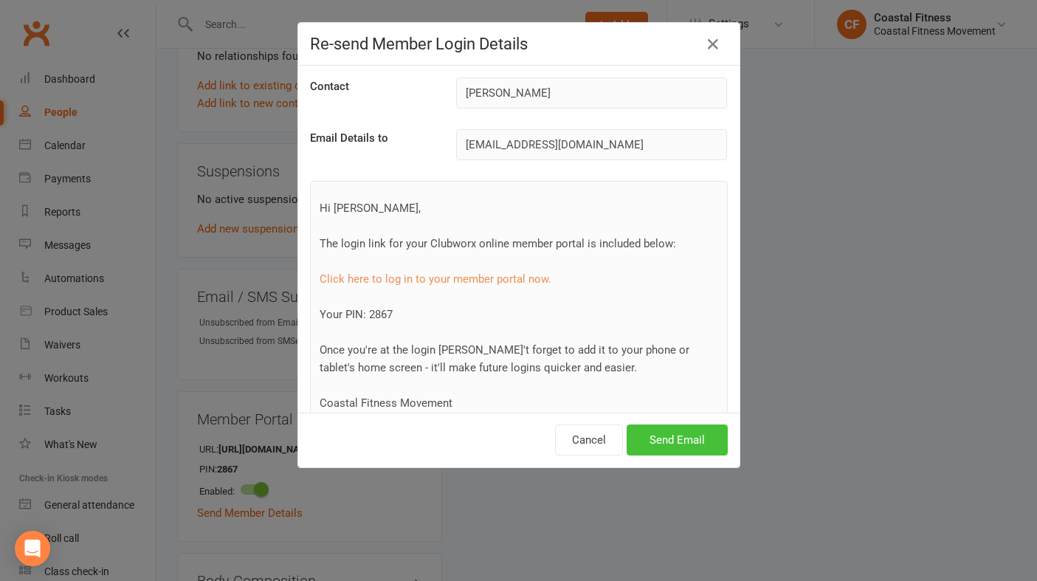
click at [679, 447] on button "Send Email" at bounding box center [677, 440] width 101 height 31
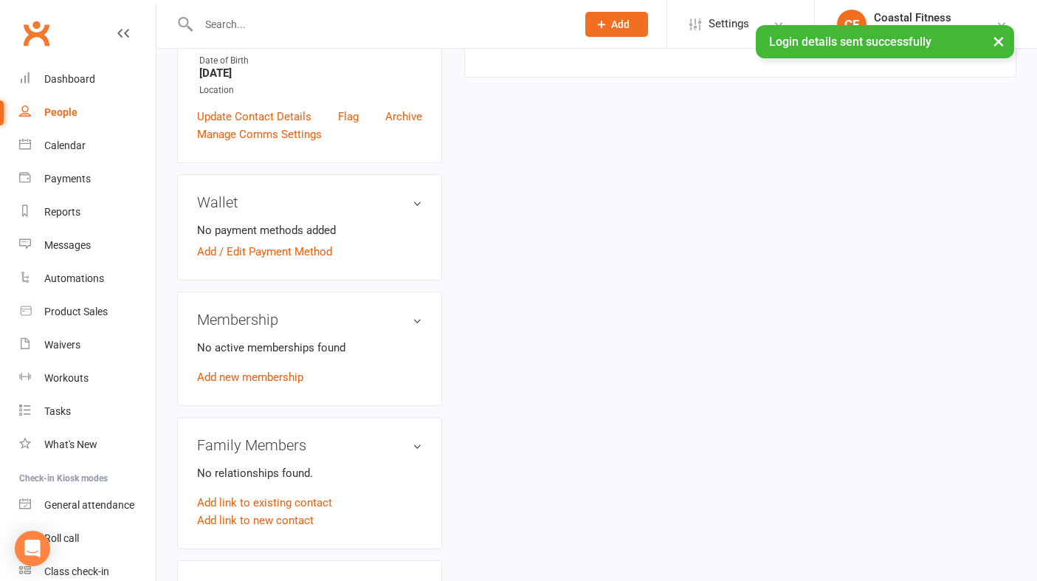
scroll to position [0, 0]
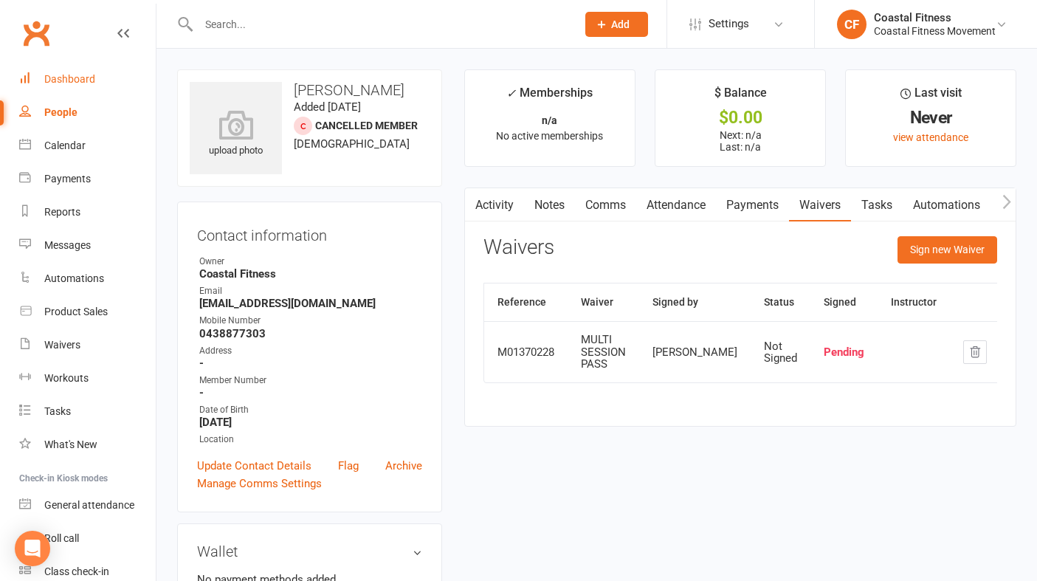
click at [78, 70] on link "Dashboard" at bounding box center [87, 79] width 137 height 33
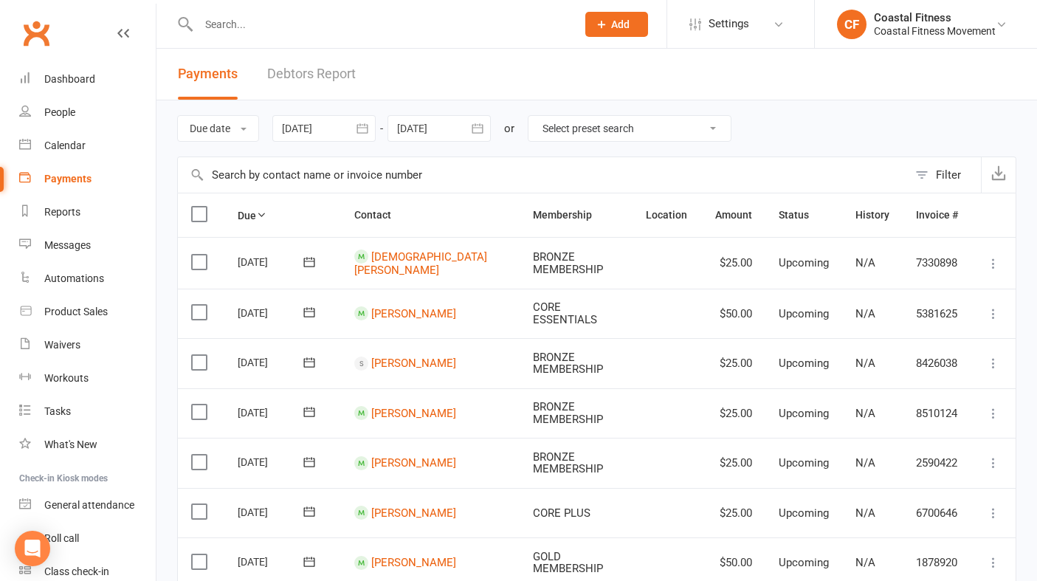
click at [126, 29] on icon at bounding box center [123, 33] width 12 height 12
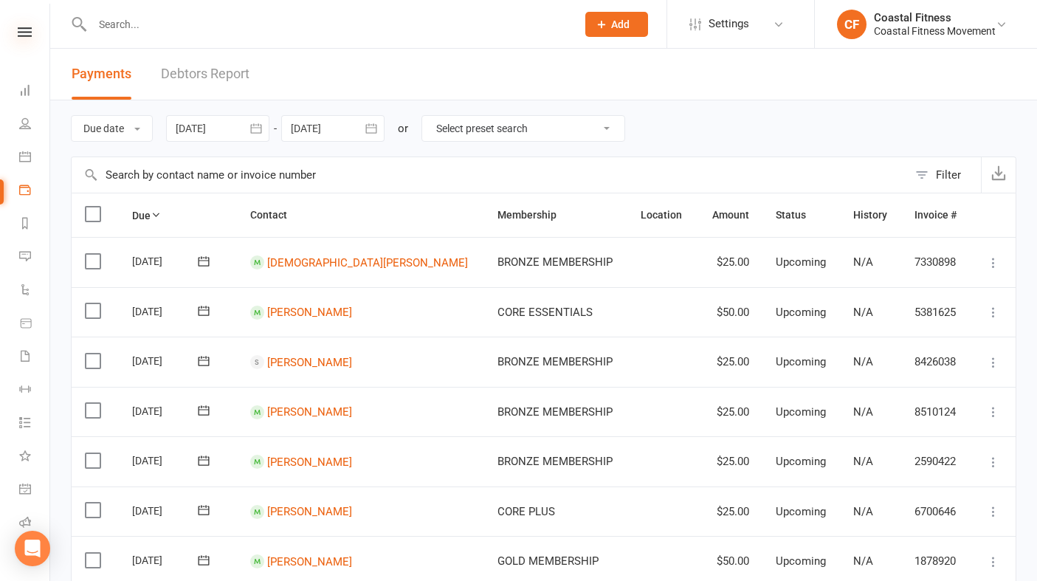
click at [25, 30] on icon at bounding box center [25, 32] width 14 height 10
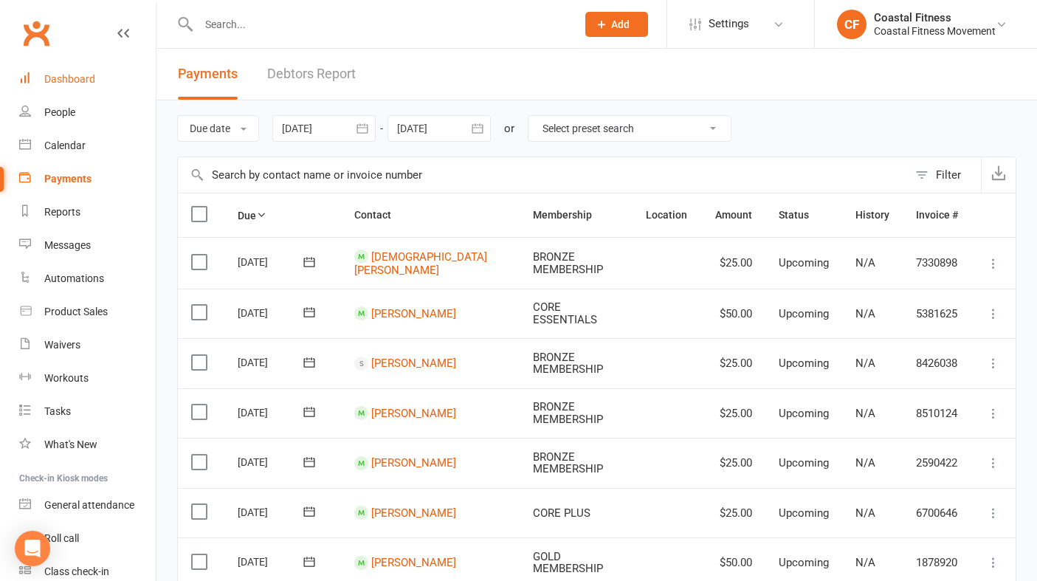
click at [88, 68] on link "Dashboard" at bounding box center [87, 79] width 137 height 33
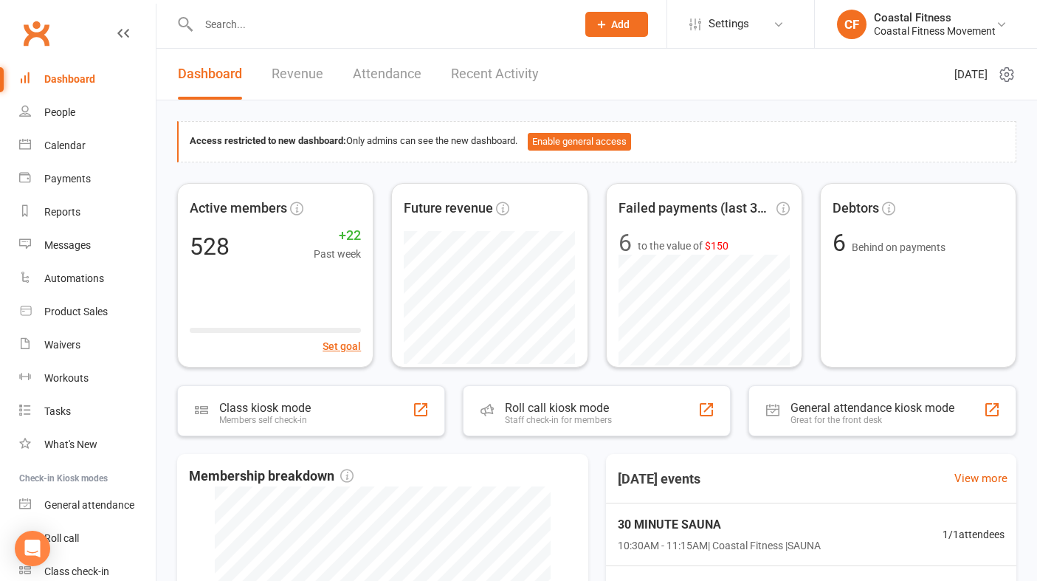
click at [325, 74] on div "Dashboard Revenue Attendance Recent Activity" at bounding box center [359, 74] width 404 height 51
click at [303, 76] on link "Revenue" at bounding box center [298, 74] width 52 height 51
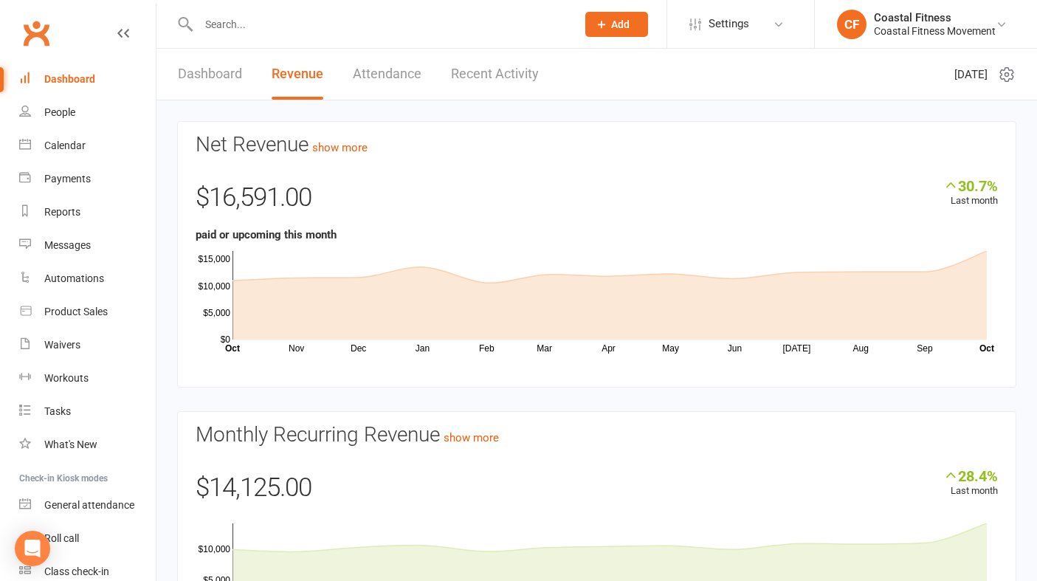
click at [227, 24] on input "text" at bounding box center [380, 24] width 372 height 21
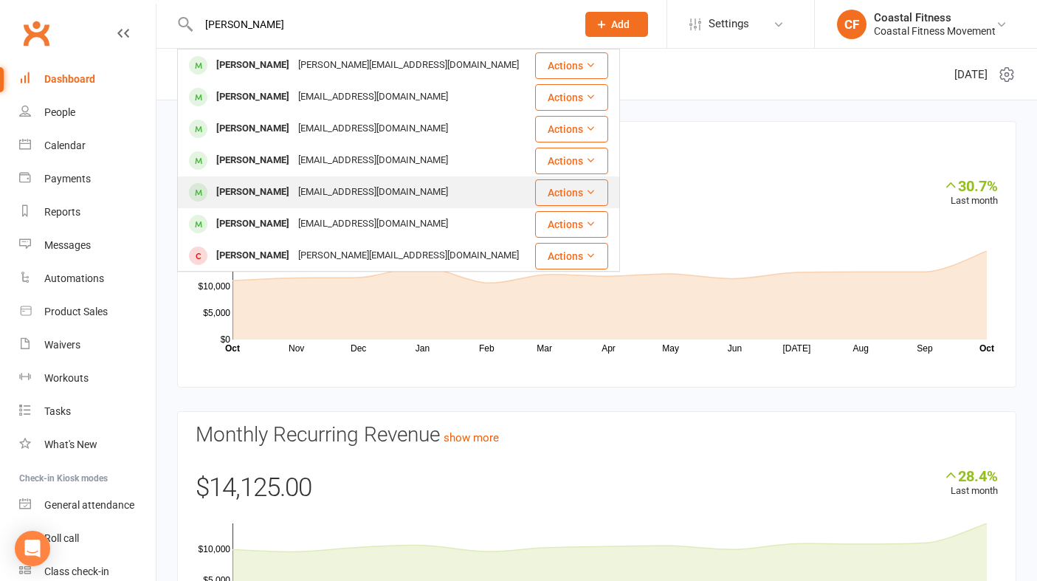
type input "[PERSON_NAME]"
click at [250, 189] on div "[PERSON_NAME]" at bounding box center [253, 192] width 82 height 21
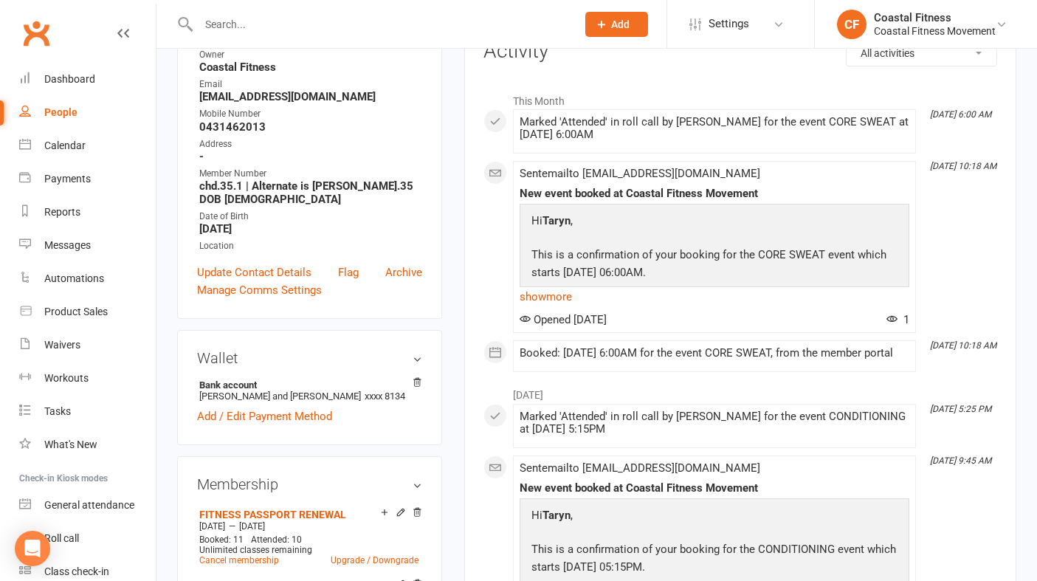
scroll to position [209, 0]
click at [58, 80] on div "Dashboard" at bounding box center [69, 79] width 51 height 12
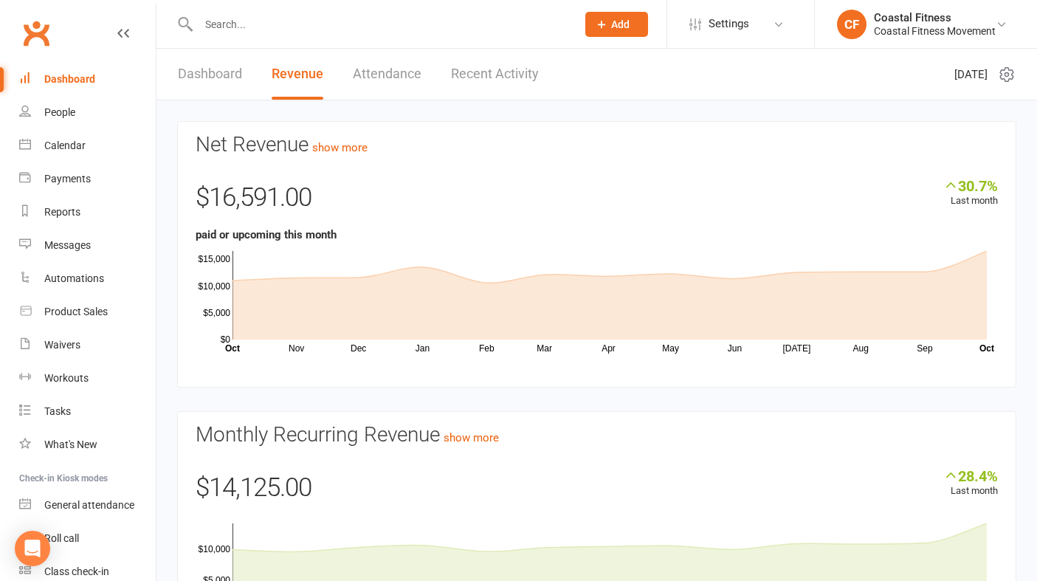
click at [199, 72] on link "Dashboard" at bounding box center [210, 74] width 64 height 51
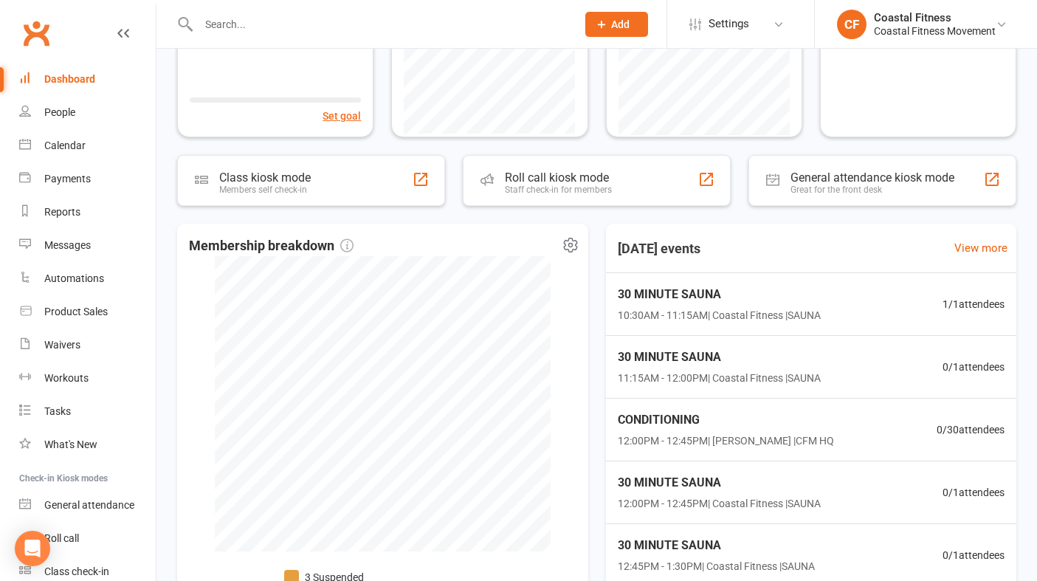
scroll to position [374, 0]
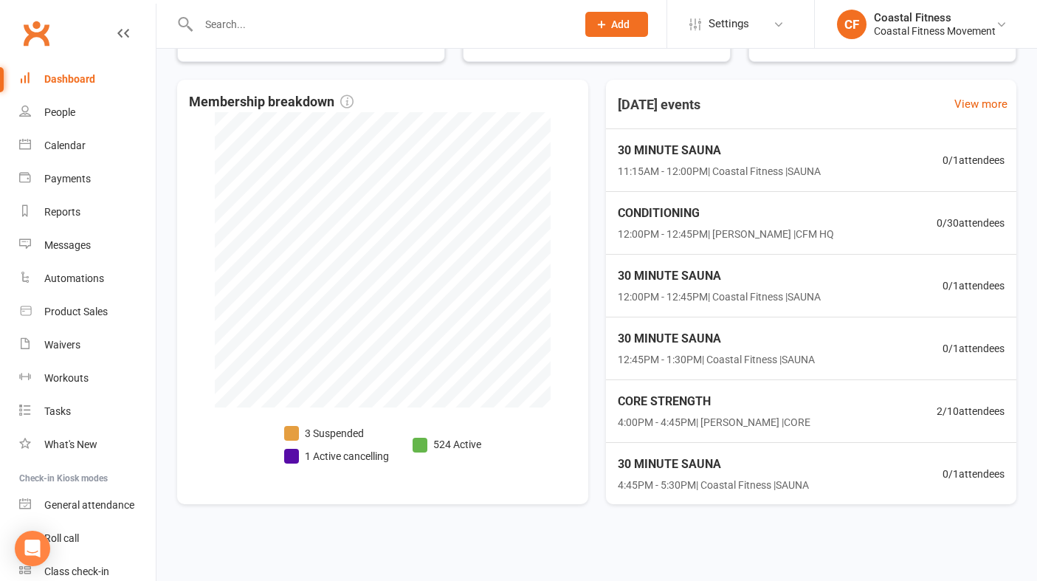
click at [78, 74] on div "Dashboard" at bounding box center [69, 79] width 51 height 12
click at [64, 78] on div "Dashboard" at bounding box center [69, 79] width 51 height 12
click at [34, 29] on link "Clubworx" at bounding box center [36, 33] width 37 height 37
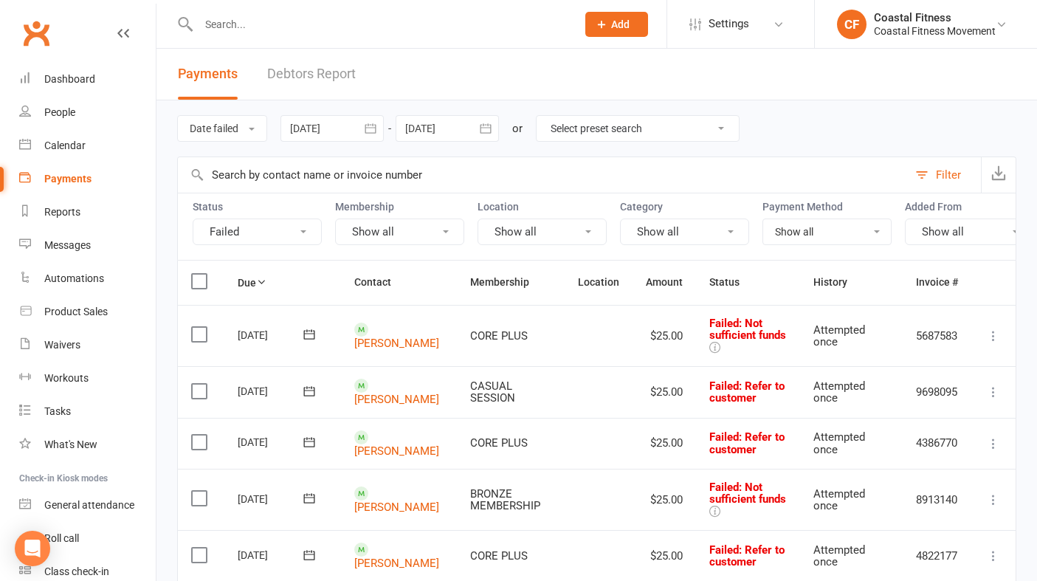
scroll to position [95, 0]
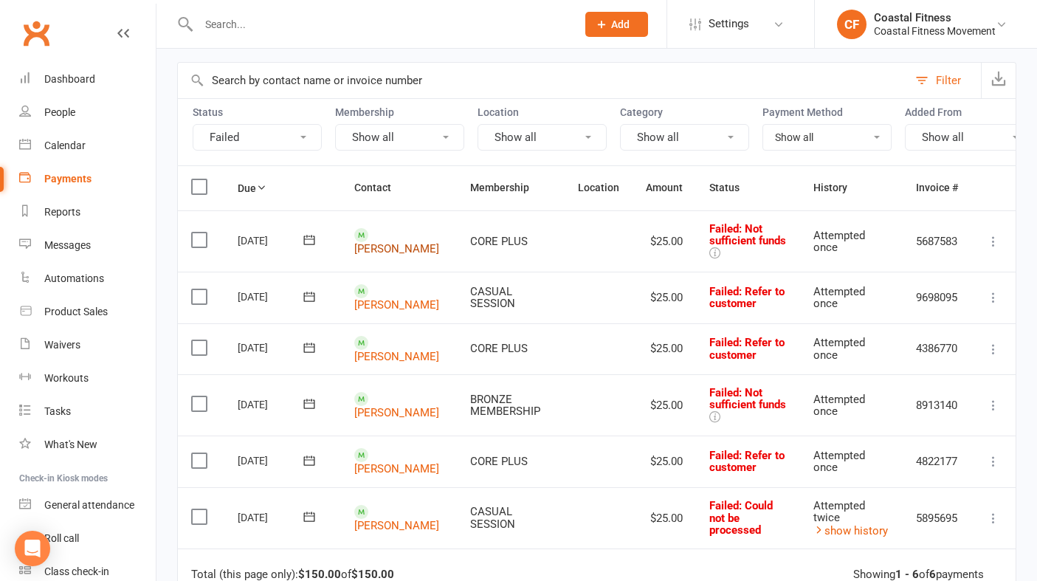
click at [389, 244] on link "Madeleine McAlister" at bounding box center [396, 248] width 85 height 13
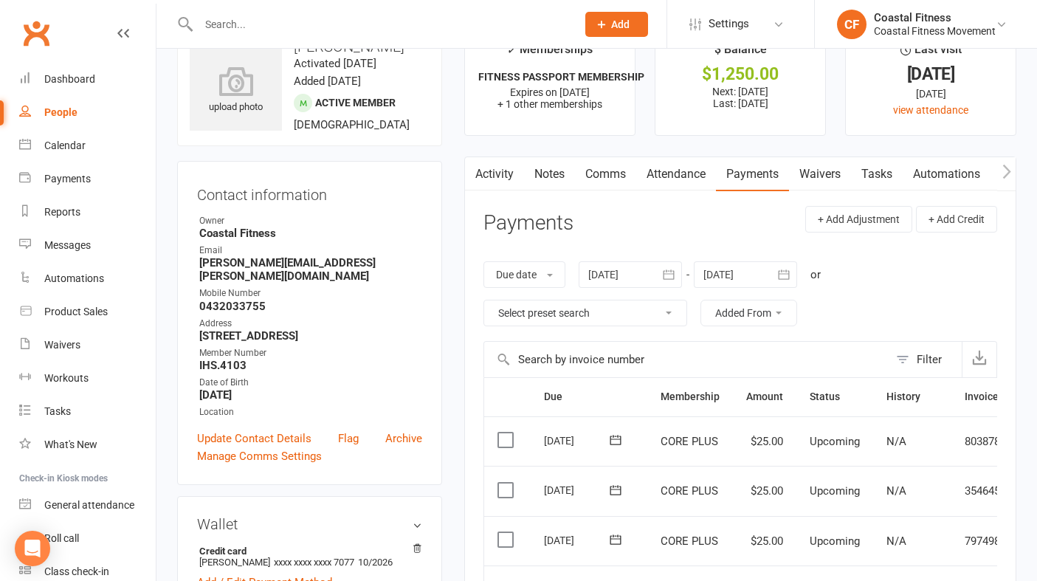
scroll to position [38, 0]
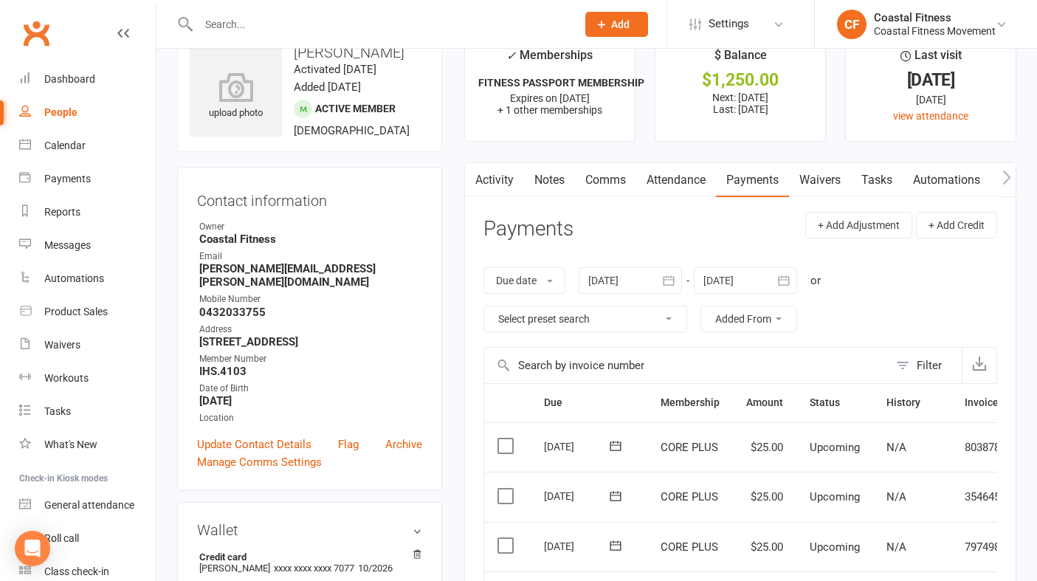
click at [614, 179] on link "Comms" at bounding box center [605, 180] width 61 height 34
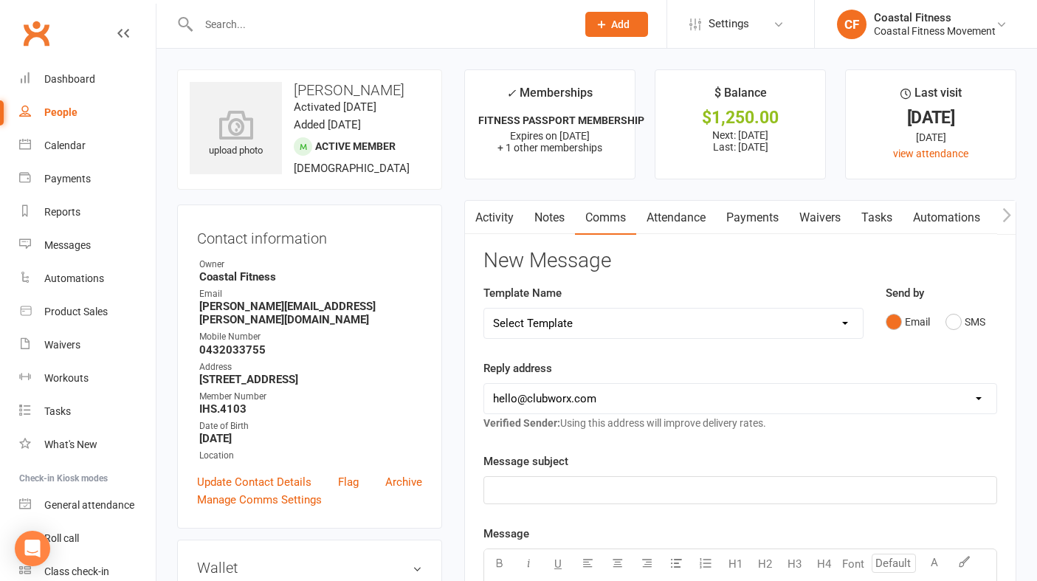
click at [808, 328] on select "Select Template [Email] CFM 7 day trial [SMS] Failure to scan FP [Email] It's t…" at bounding box center [673, 324] width 379 height 30
select select "3"
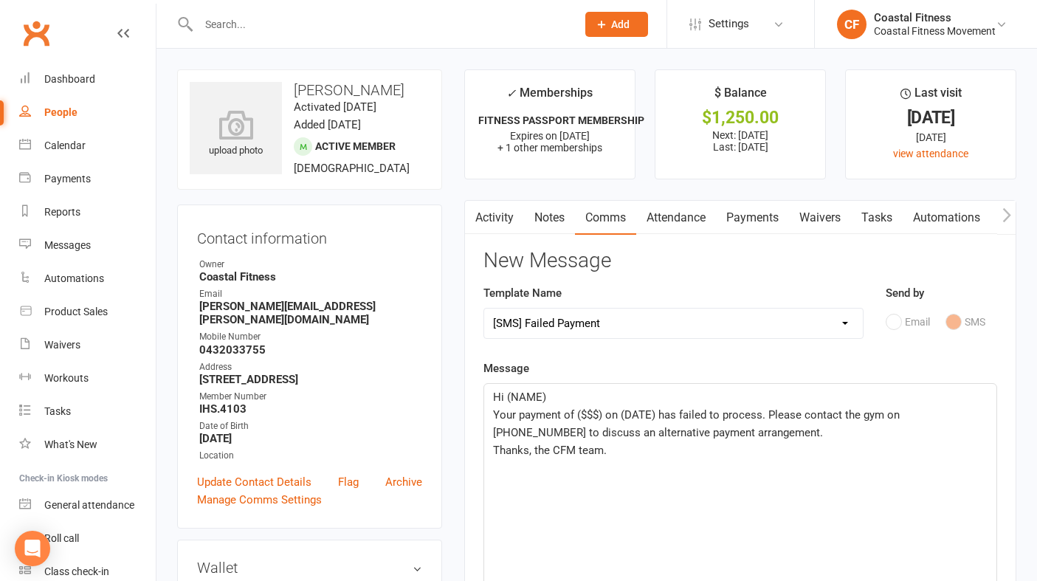
click at [554, 399] on p "Hi (NAME)" at bounding box center [740, 397] width 495 height 18
click at [604, 414] on span "Your payment of ($$$) on (DATE) has failed to process. Please contact the gym o…" at bounding box center [698, 423] width 410 height 31
click at [649, 413] on span "Your payment of $25 on (DATE) has failed to process. Please contact the gym on …" at bounding box center [694, 423] width 402 height 31
click at [904, 412] on span "Your payment of $25 on 15th October has failed to process. Please contact the g…" at bounding box center [741, 423] width 497 height 31
click at [557, 397] on p "Hi (NAME)" at bounding box center [740, 397] width 495 height 18
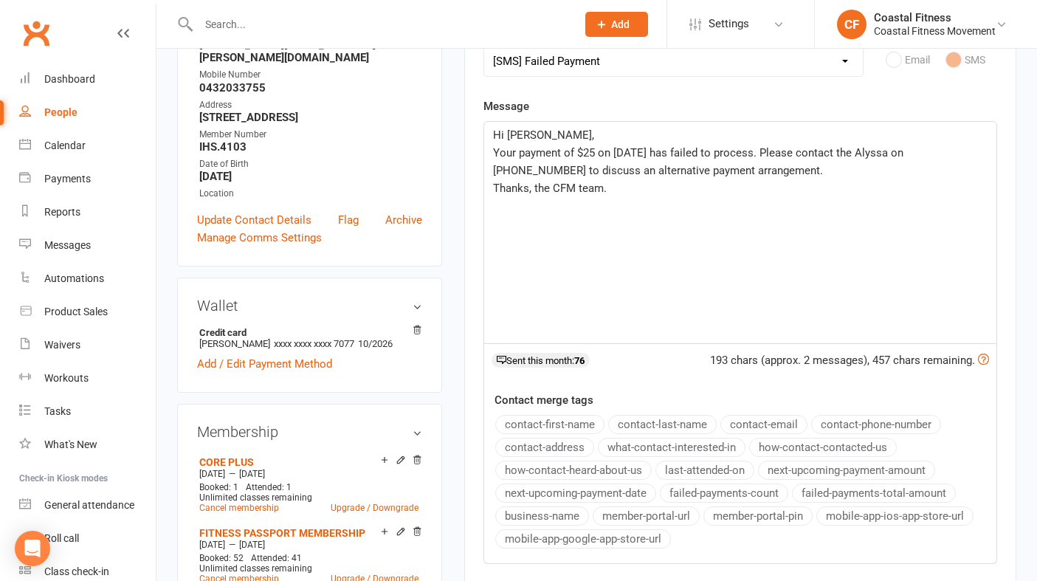
scroll to position [348, 0]
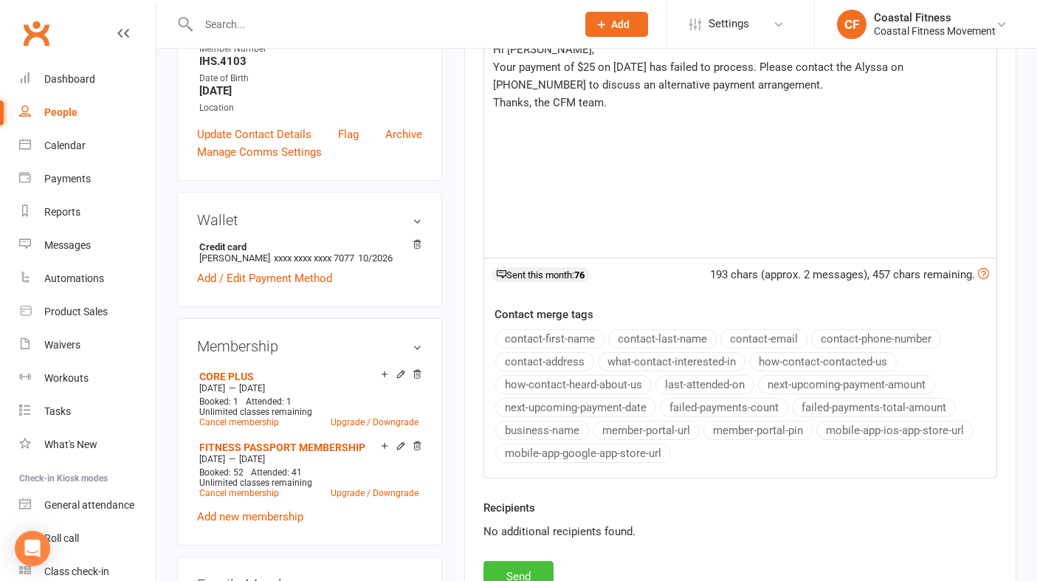
click at [532, 570] on button "Send" at bounding box center [519, 576] width 70 height 31
select select
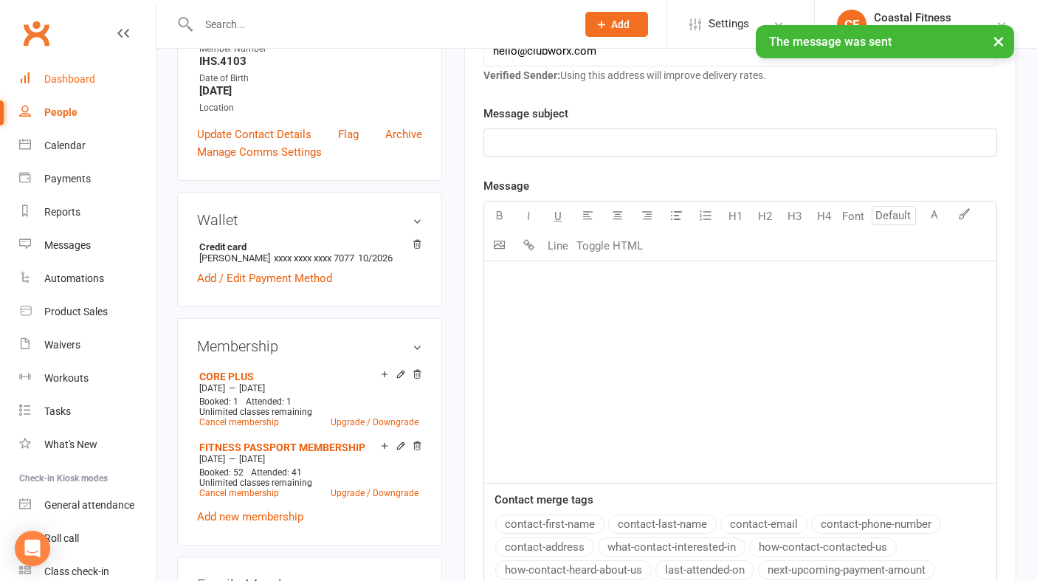
click at [52, 76] on div "Dashboard" at bounding box center [69, 79] width 51 height 12
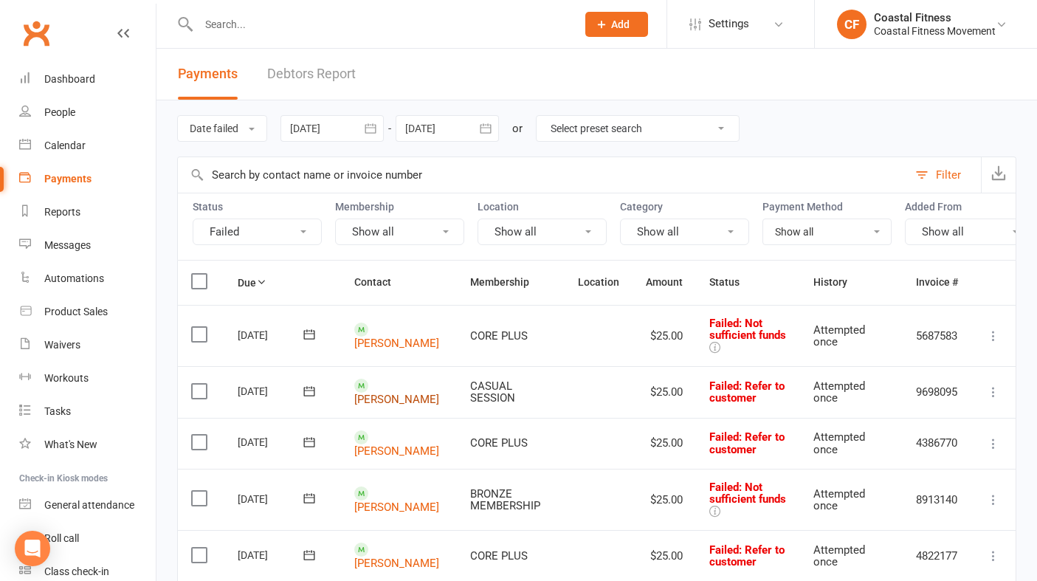
click at [391, 393] on link "Keely Pearce" at bounding box center [396, 399] width 85 height 13
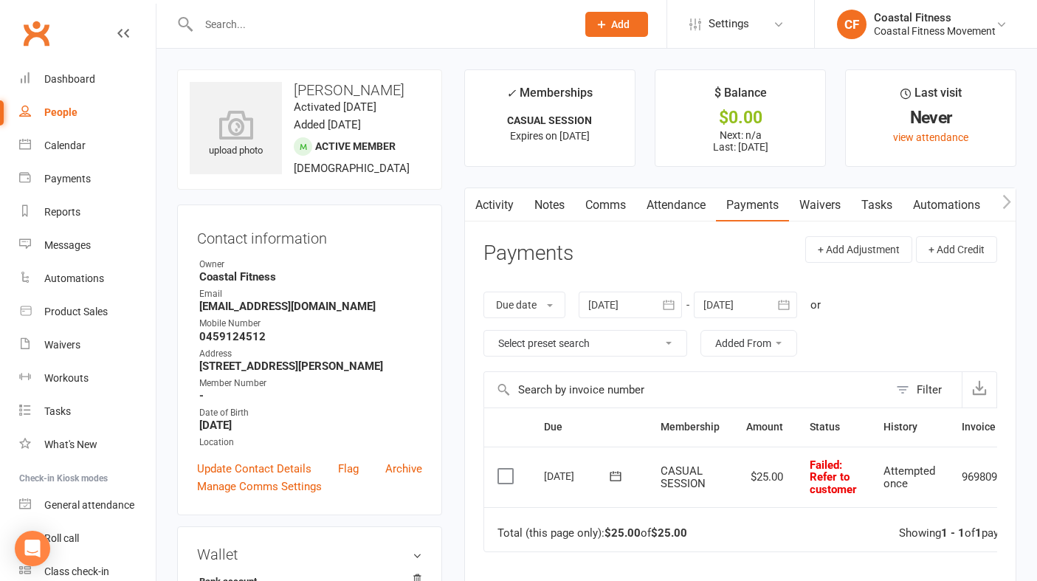
click at [609, 215] on link "Comms" at bounding box center [605, 205] width 61 height 34
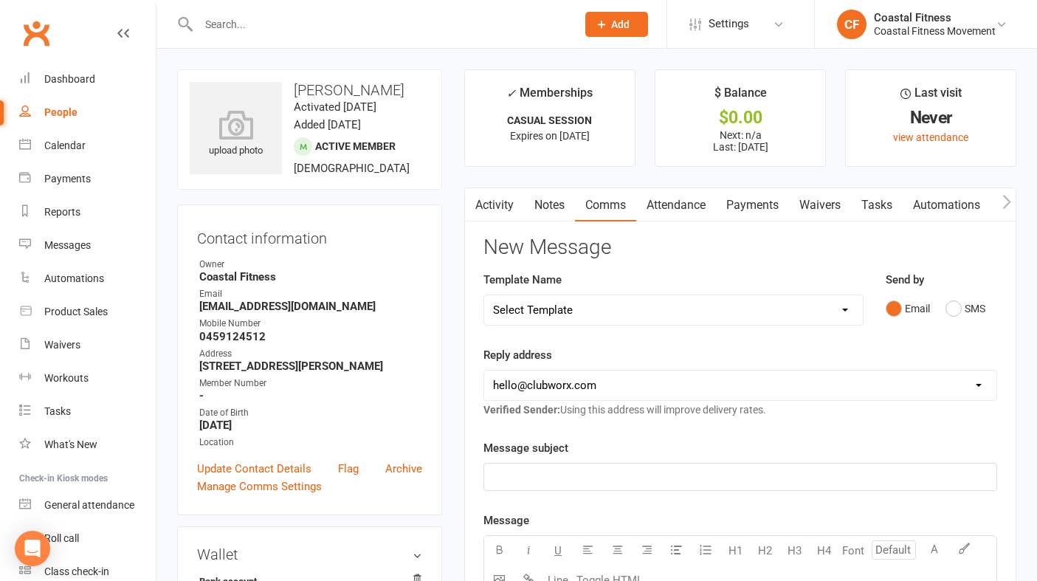
click at [828, 313] on select "Select Template [Email] CFM 7 day trial [SMS] Failure to scan FP [Email] It's t…" at bounding box center [673, 310] width 379 height 30
select select "3"
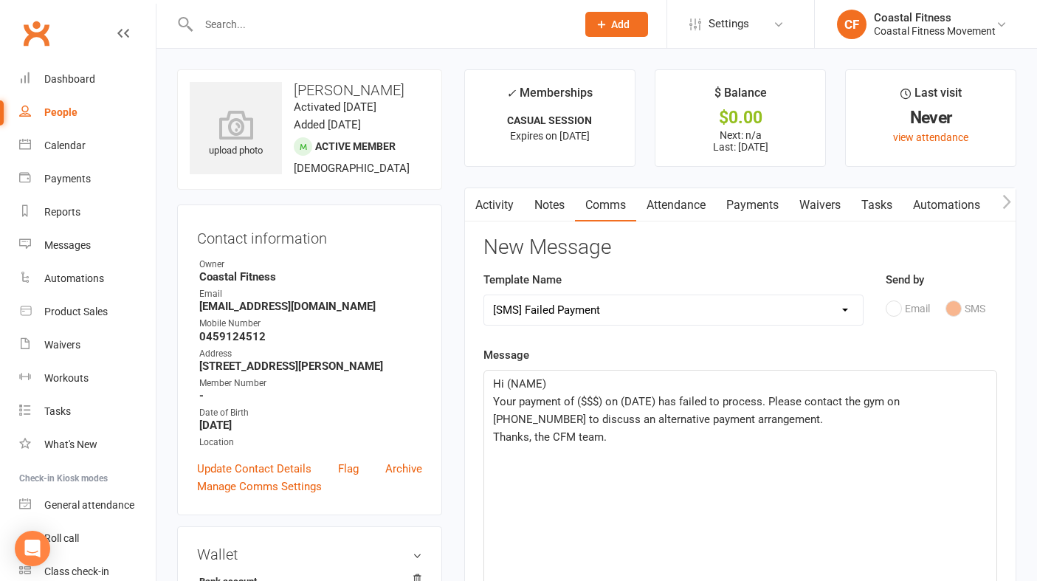
scroll to position [59, 0]
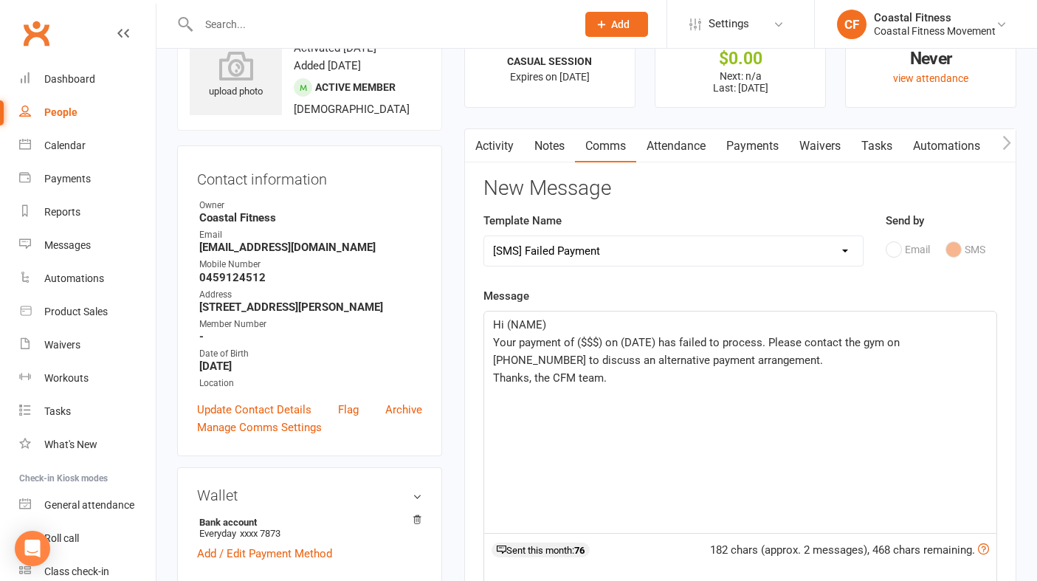
click at [556, 325] on p "Hi (NAME)" at bounding box center [740, 325] width 495 height 18
click at [605, 343] on span "Your payment of ($$$) on (DATE) has failed to process. Please contact the gym o…" at bounding box center [698, 351] width 410 height 31
click at [646, 340] on span "Your payment of $25 on (DATE) has failed to process. Please contact the gym on …" at bounding box center [694, 351] width 402 height 31
click at [902, 343] on span "Your payment of $25 on 13th October has failed to process. Please contact the g…" at bounding box center [741, 351] width 497 height 31
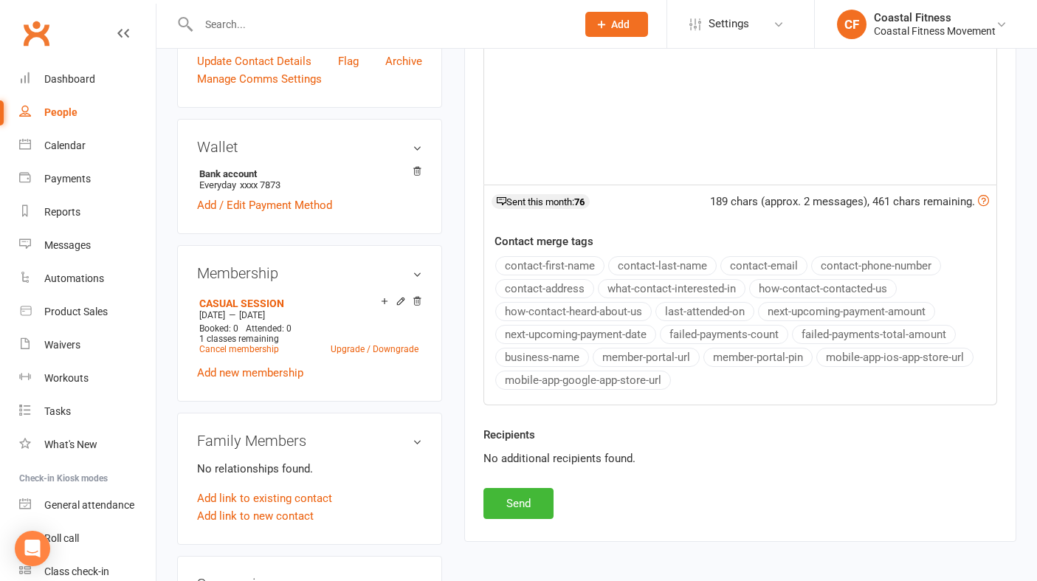
scroll to position [414, 0]
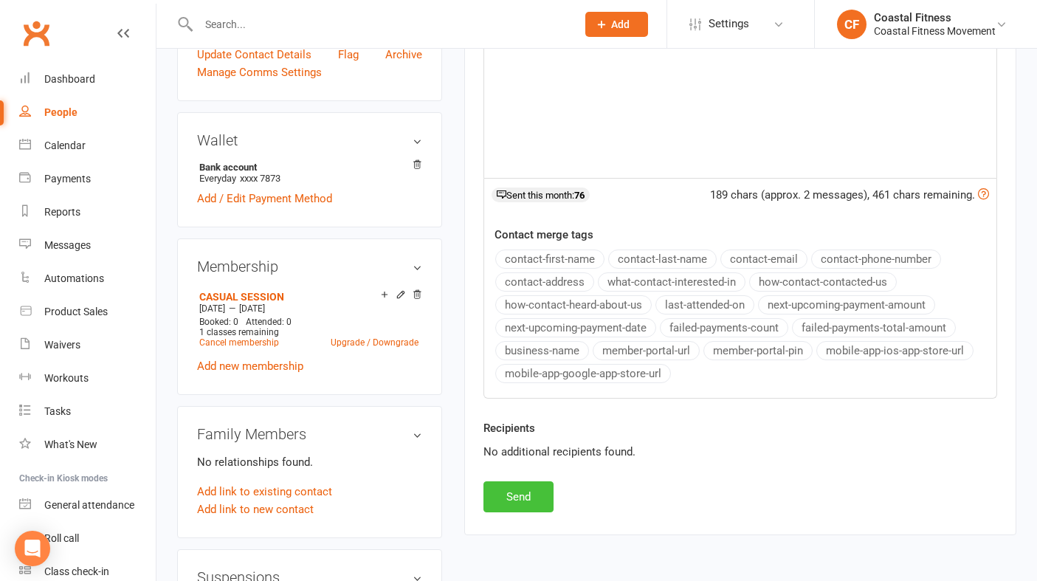
click at [517, 484] on button "Send" at bounding box center [519, 496] width 70 height 31
select select
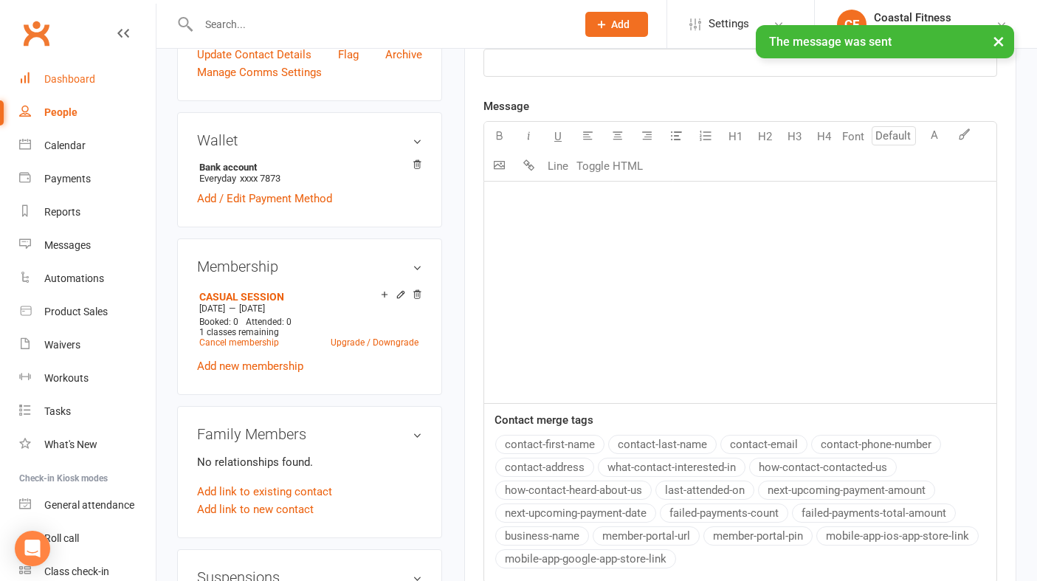
click at [83, 75] on div "Dashboard" at bounding box center [69, 79] width 51 height 12
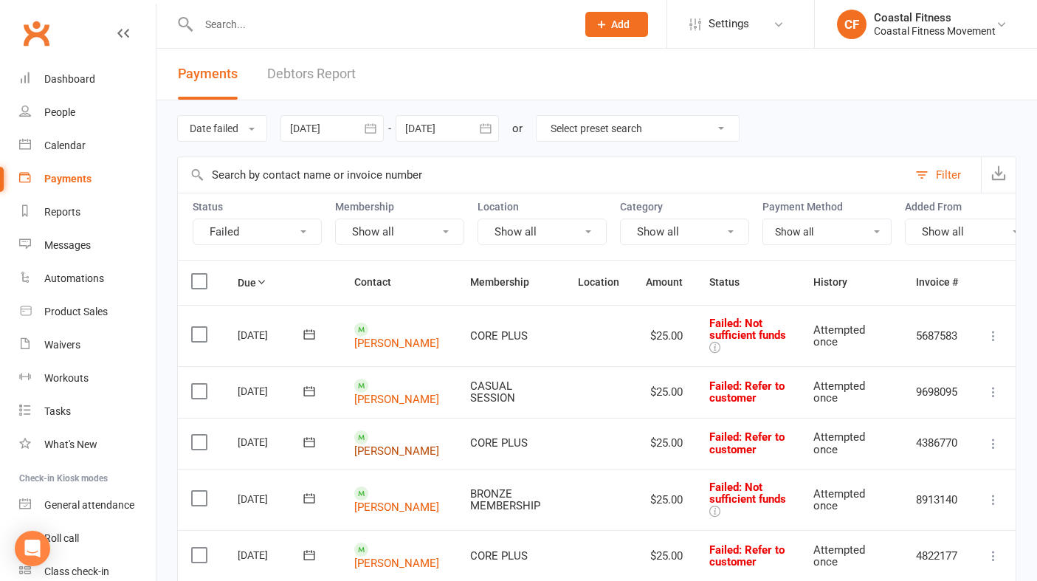
click at [387, 444] on link "[PERSON_NAME]" at bounding box center [396, 450] width 85 height 13
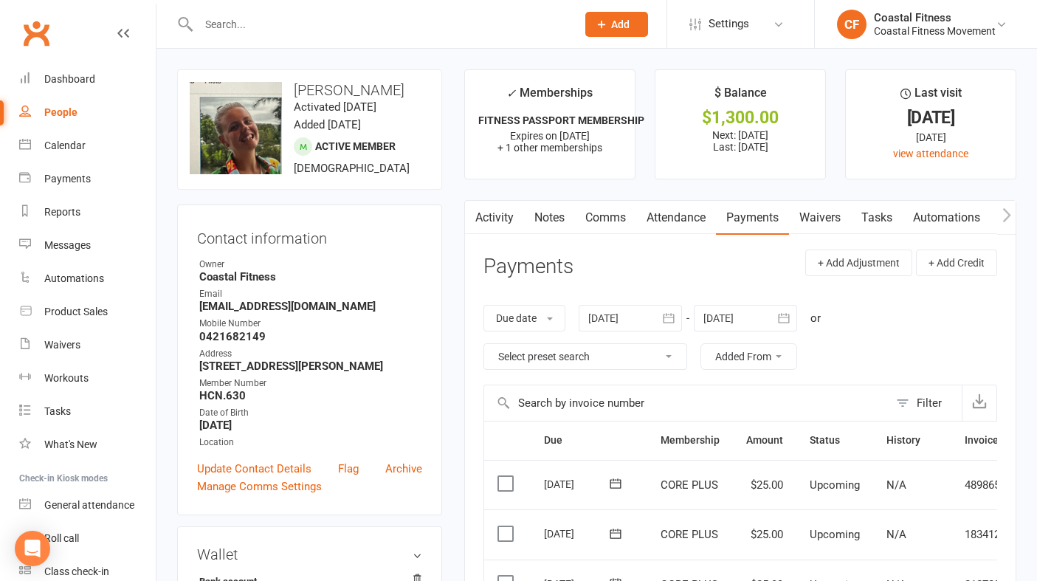
click at [602, 217] on link "Comms" at bounding box center [605, 218] width 61 height 34
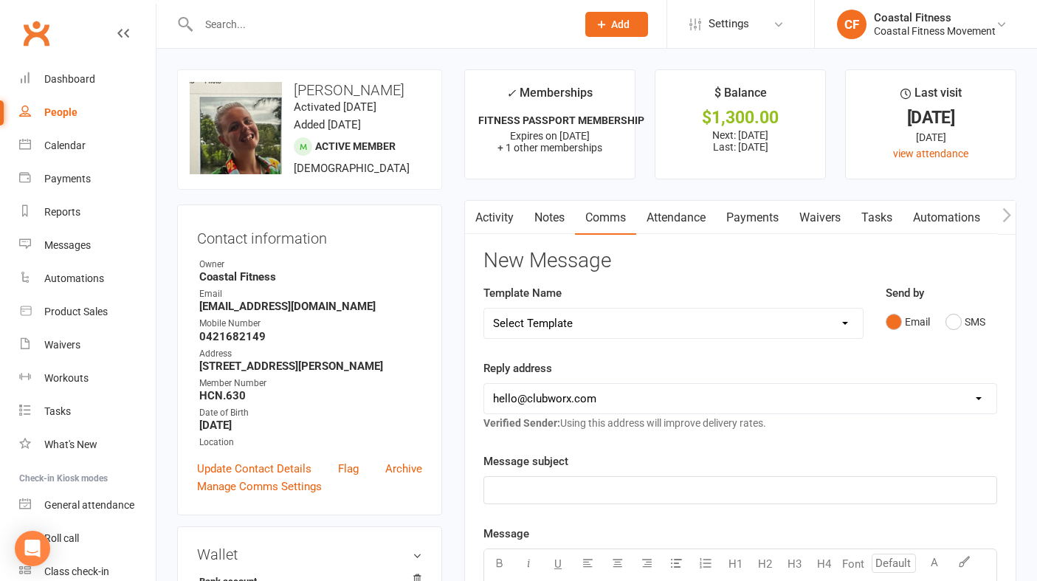
click at [761, 217] on link "Payments" at bounding box center [752, 218] width 73 height 34
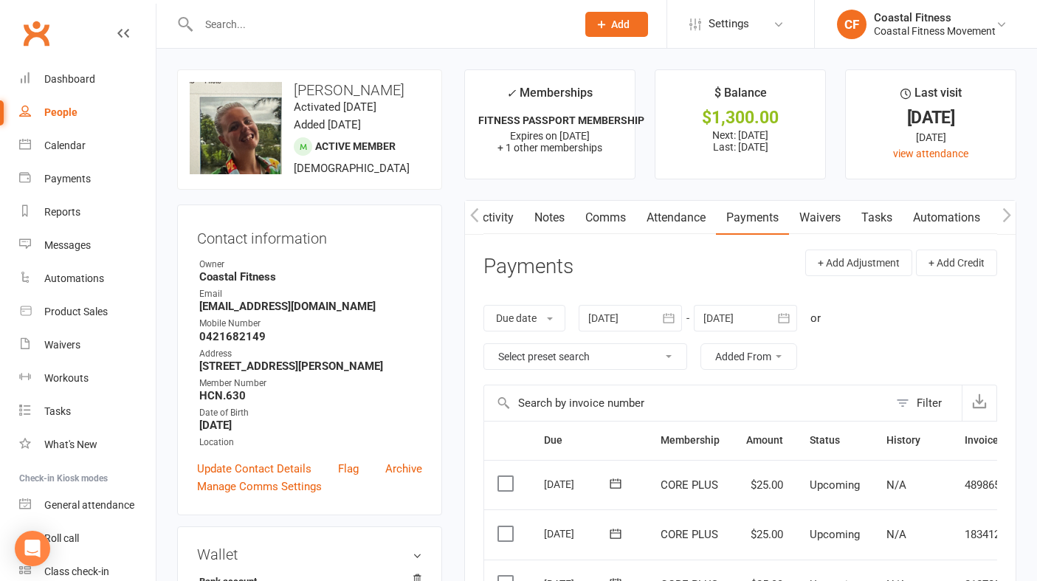
click at [608, 215] on link "Comms" at bounding box center [605, 218] width 61 height 34
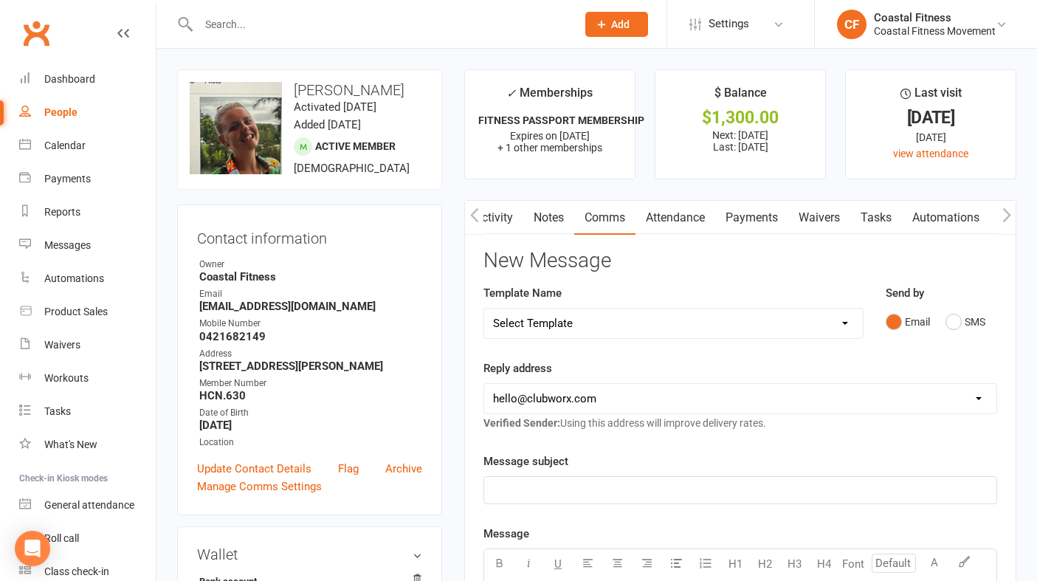
click at [785, 318] on select "Select Template [Email] CFM 7 day trial [SMS] Failure to scan FP [Email] It's t…" at bounding box center [673, 324] width 379 height 30
select select "3"
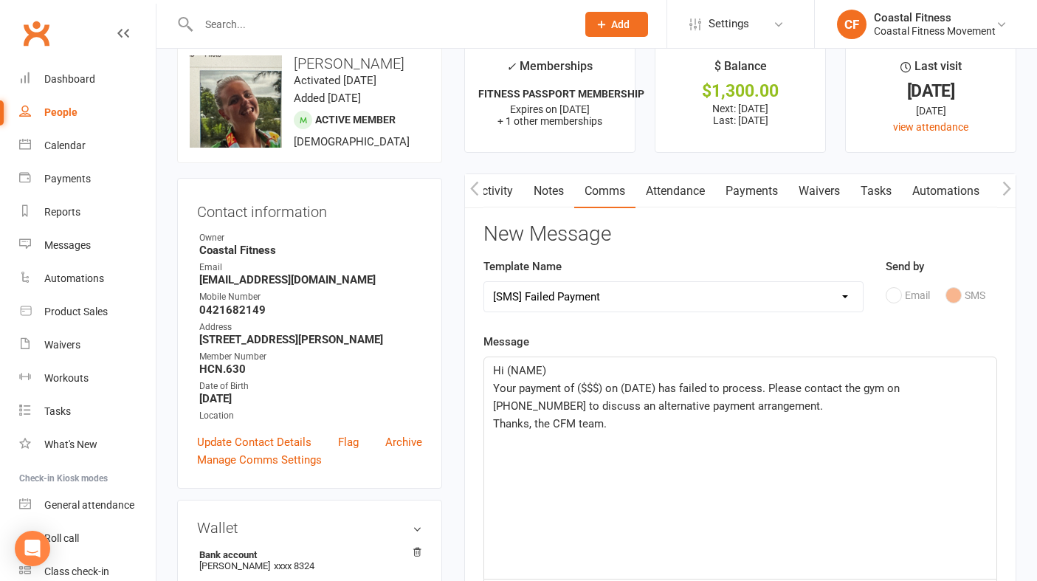
scroll to position [32, 0]
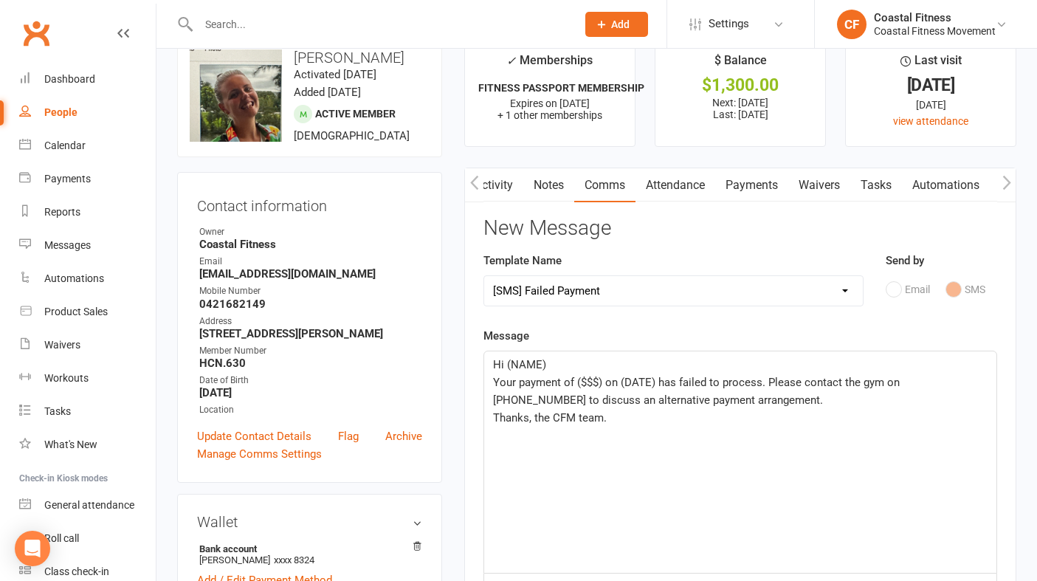
click at [565, 365] on p "Hi (NAME)" at bounding box center [740, 365] width 495 height 18
click at [602, 381] on span "Your payment of ($$$) on (DATE) has failed to process. Please contact the gym o…" at bounding box center [698, 391] width 410 height 31
click at [649, 384] on span "Your payment of $25 on (DATE) has failed to process. Please contact the gym on …" at bounding box center [694, 391] width 402 height 31
click at [899, 384] on span "Your payment of $25 on 13th October has failed to process. Please contact the g…" at bounding box center [741, 391] width 497 height 31
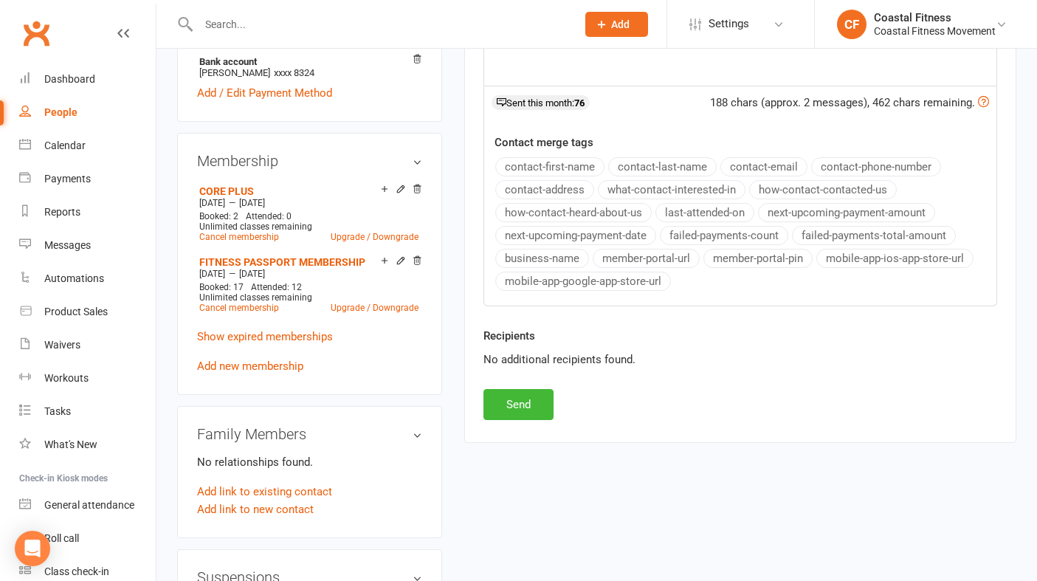
scroll to position [531, 0]
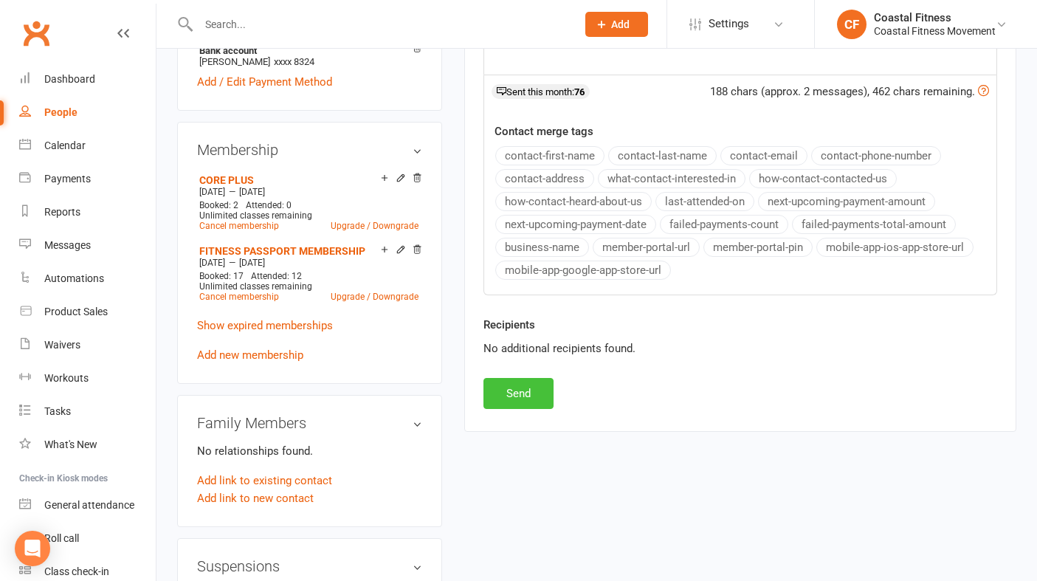
click at [532, 394] on button "Send" at bounding box center [519, 393] width 70 height 31
select select
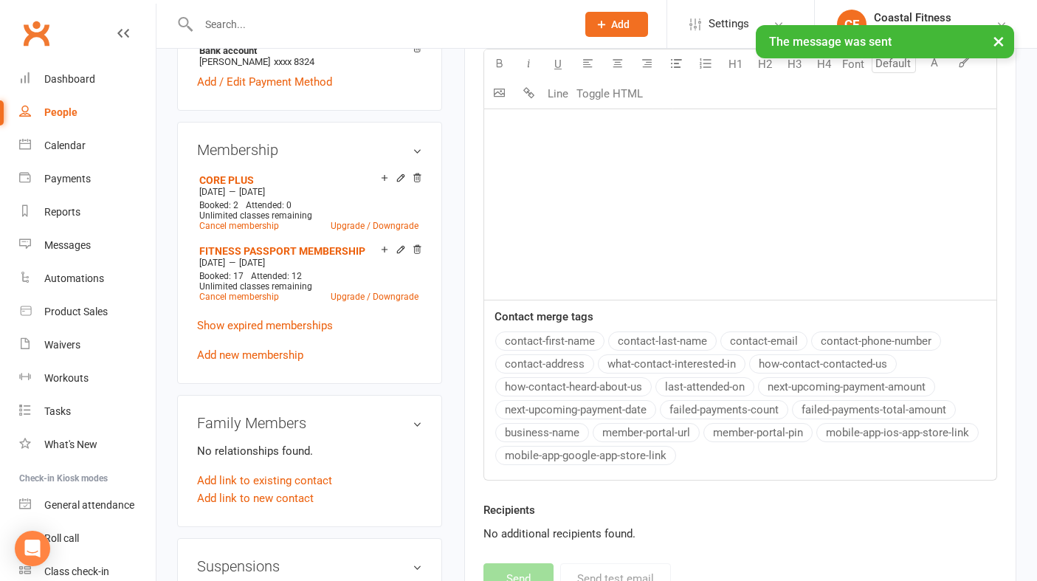
scroll to position [0, 0]
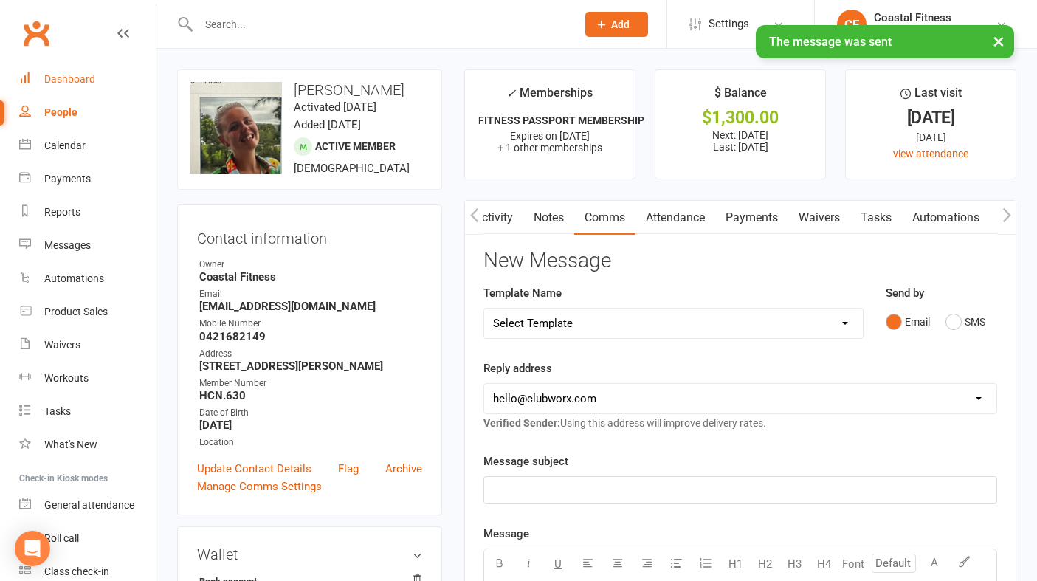
click at [72, 80] on div "Dashboard" at bounding box center [69, 79] width 51 height 12
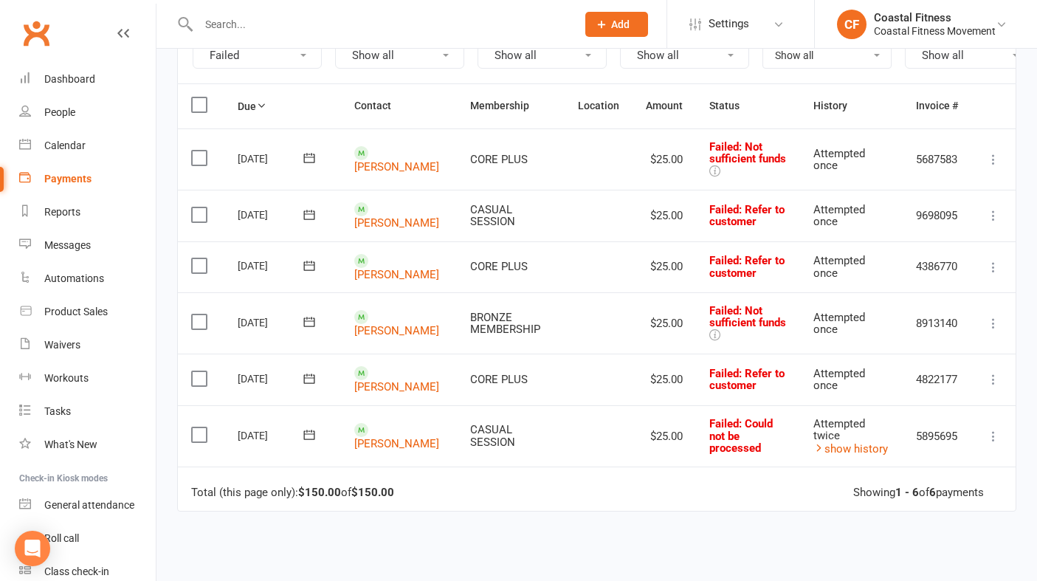
scroll to position [201, 0]
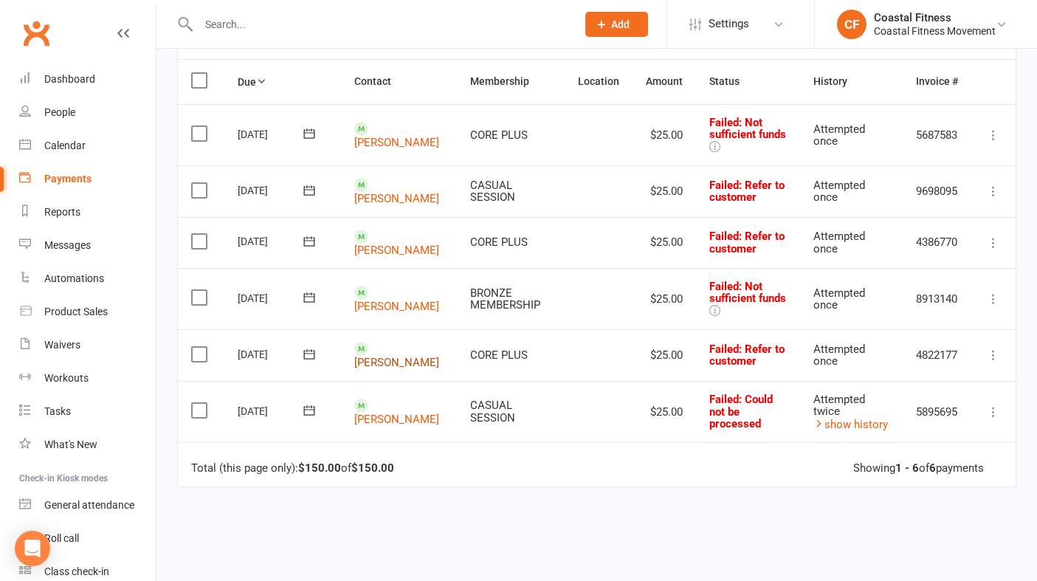
click at [393, 356] on link "[PERSON_NAME]" at bounding box center [396, 362] width 85 height 13
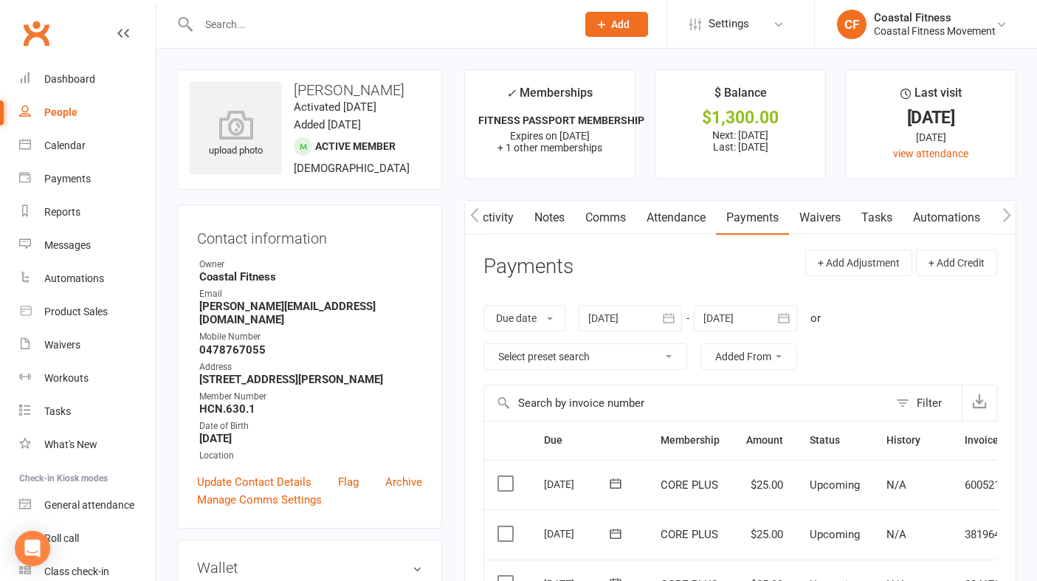
scroll to position [0, 1]
click at [612, 218] on link "Comms" at bounding box center [604, 218] width 61 height 34
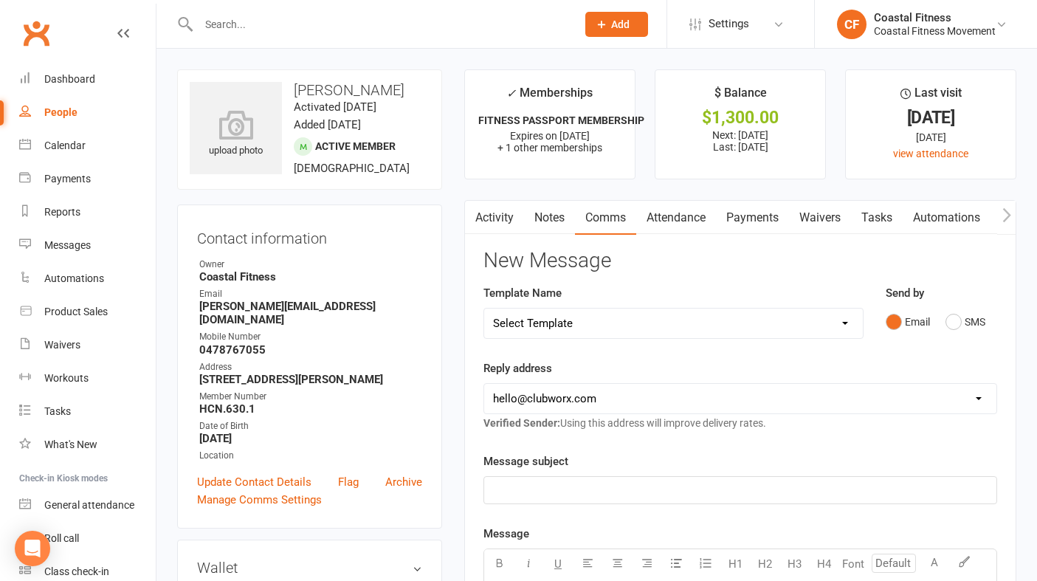
click at [844, 325] on select "Select Template [Email] CFM 7 day trial [SMS] Failure to scan FP [Email] It's t…" at bounding box center [673, 324] width 379 height 30
select select "3"
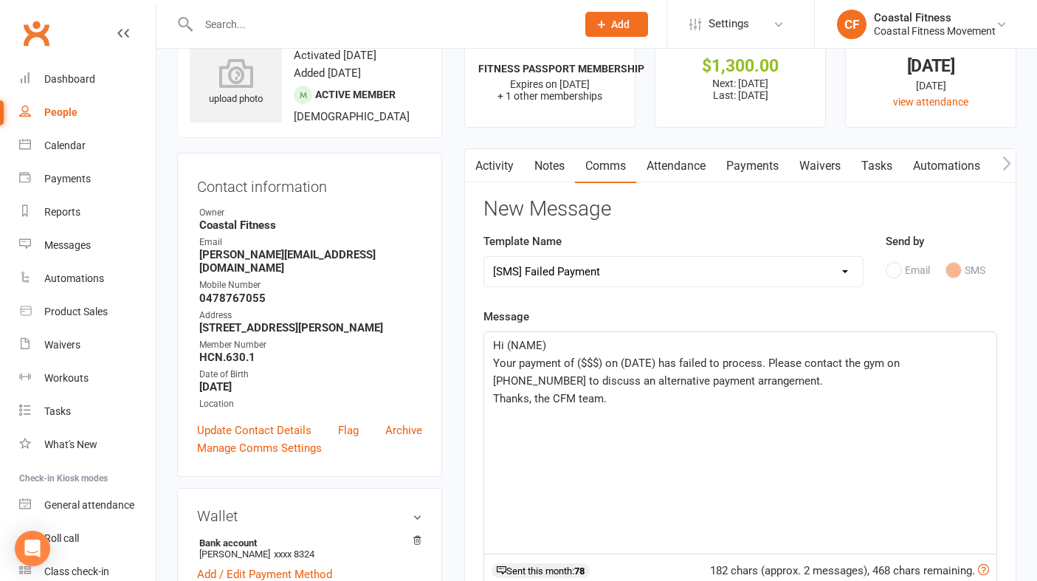
scroll to position [66, 0]
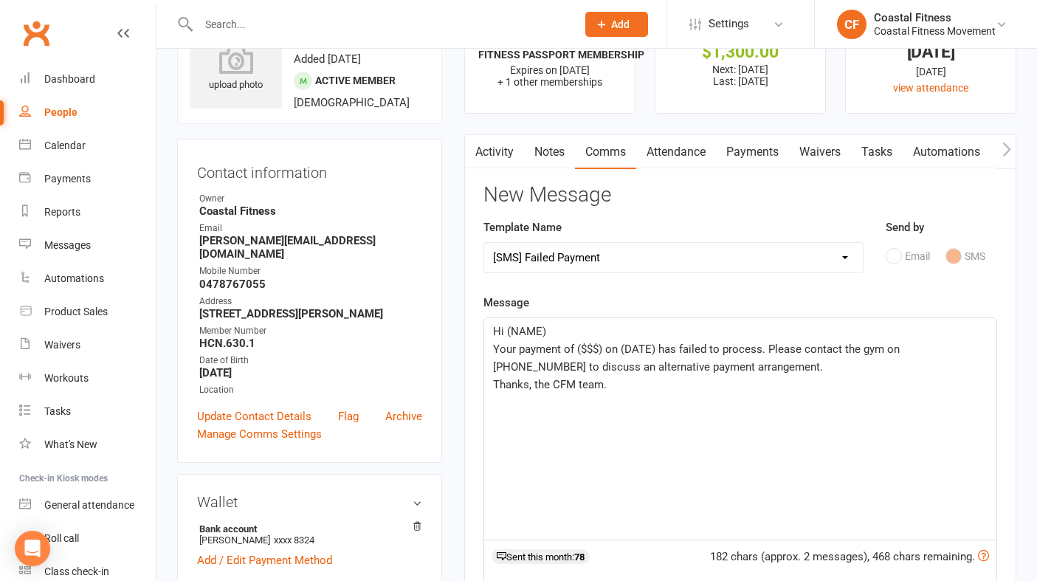
click at [575, 329] on p "Hi (NAME)" at bounding box center [740, 332] width 495 height 18
click at [603, 347] on span "Your payment of ($$$) on (DATE) has failed to process. Please contact the gym o…" at bounding box center [698, 358] width 410 height 31
click at [648, 351] on span "Your payment of $25 on (DATE) has failed to process. Please contact the gym on …" at bounding box center [694, 358] width 402 height 31
click at [902, 349] on span "Your payment of $25 on 13th October has failed to process. Please contact the g…" at bounding box center [741, 358] width 497 height 31
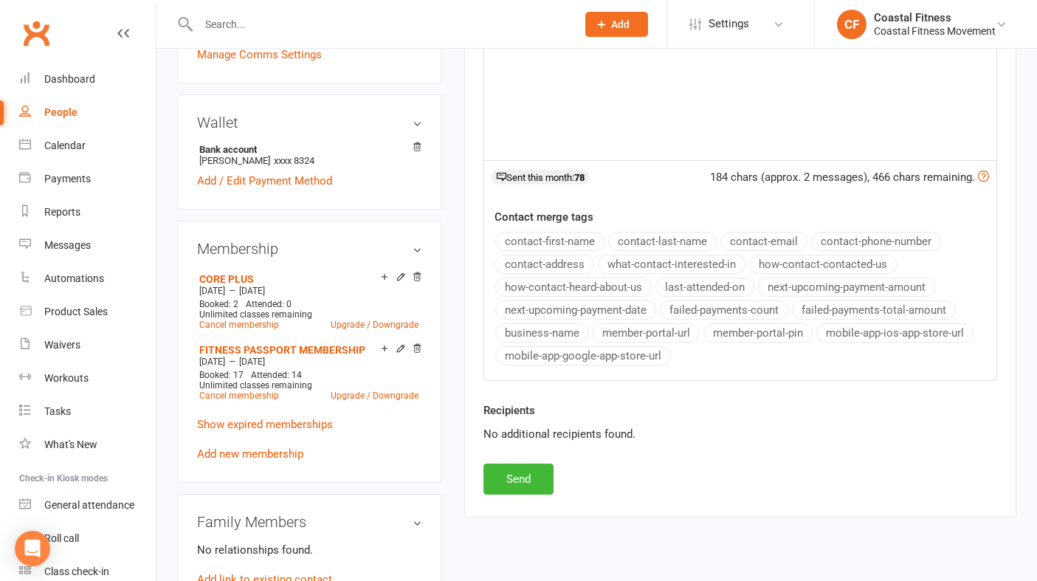
scroll to position [446, 0]
click at [529, 485] on button "Send" at bounding box center [519, 478] width 70 height 31
select select
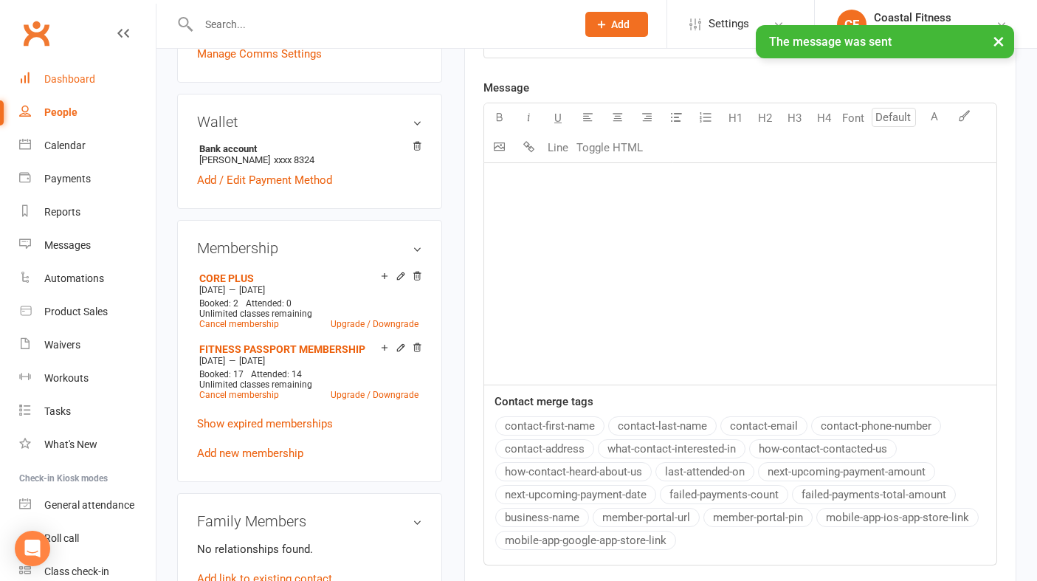
click at [70, 75] on div "Dashboard" at bounding box center [69, 79] width 51 height 12
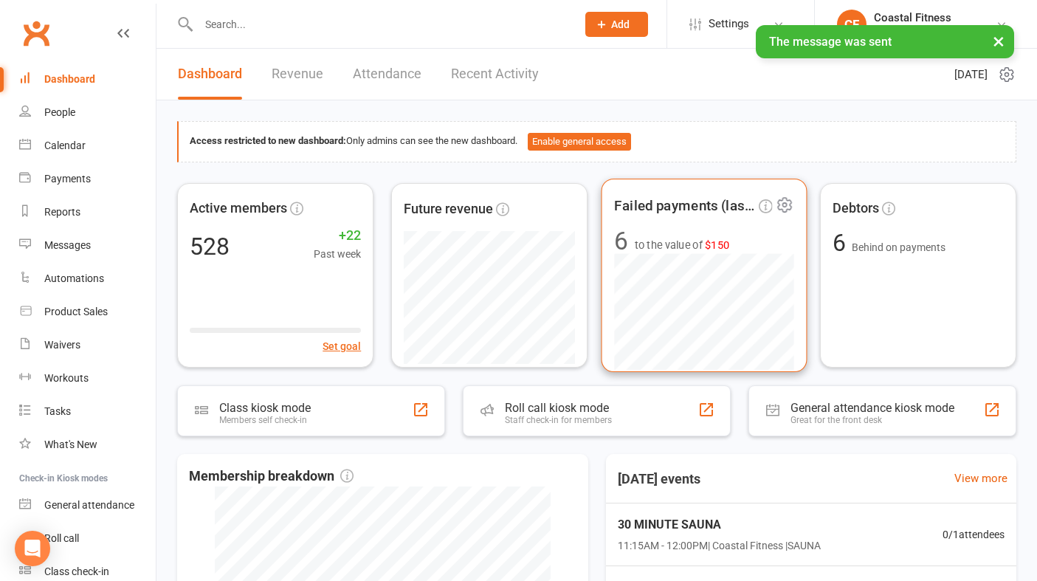
click at [744, 247] on span "6 to the value of $150" at bounding box center [704, 241] width 180 height 25
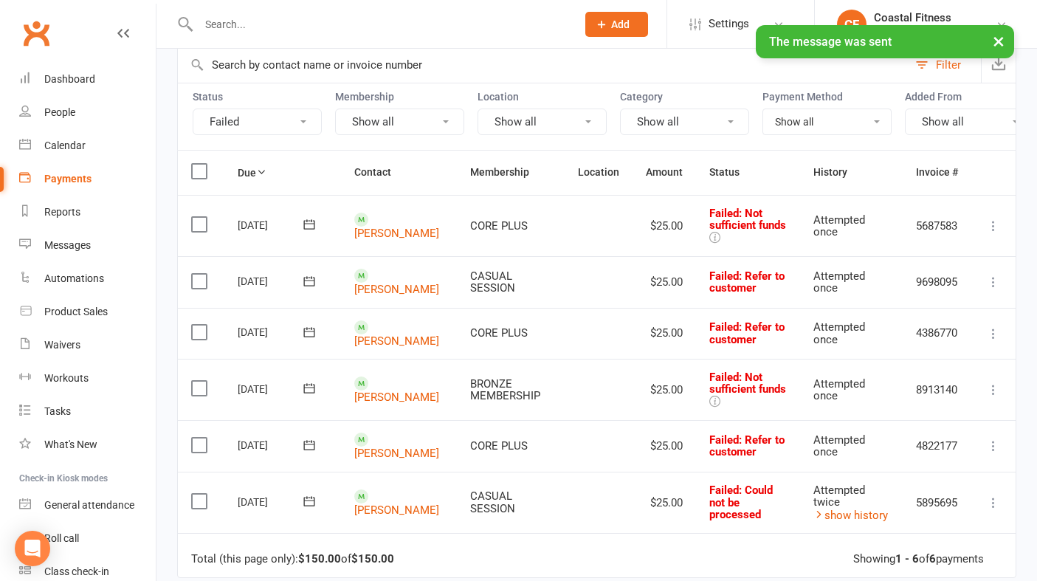
scroll to position [155, 0]
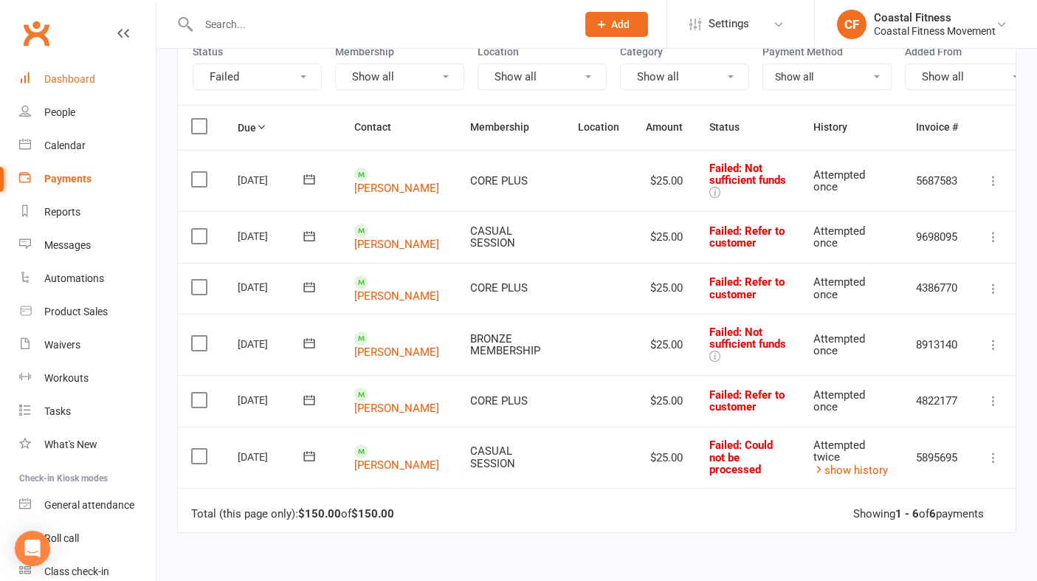
click at [67, 83] on div "Dashboard" at bounding box center [69, 79] width 51 height 12
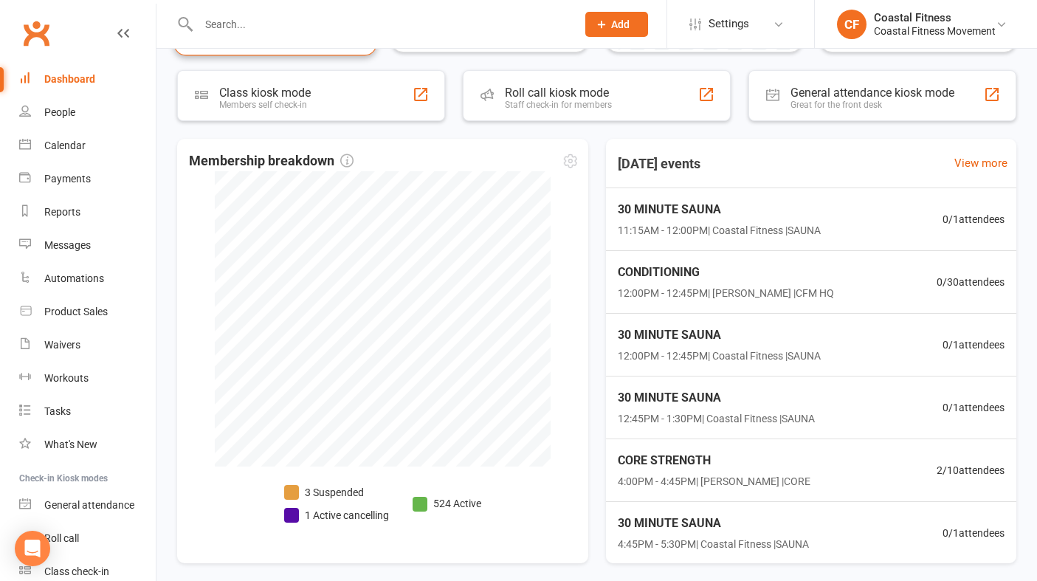
scroll to position [332, 0]
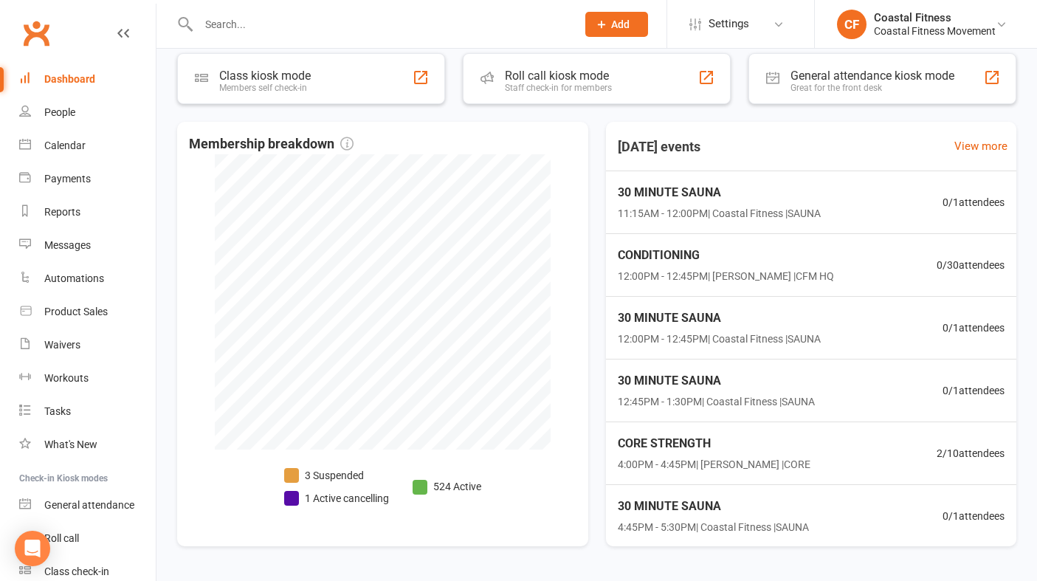
click at [255, 29] on input "text" at bounding box center [380, 24] width 372 height 21
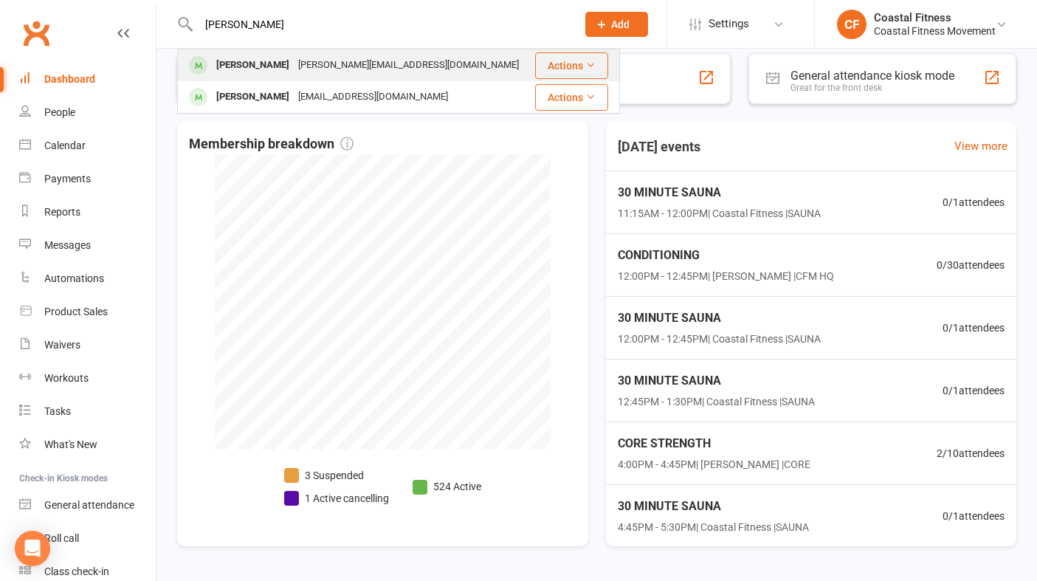
type input "josh vaka"
click at [263, 62] on div "[PERSON_NAME]" at bounding box center [253, 65] width 82 height 21
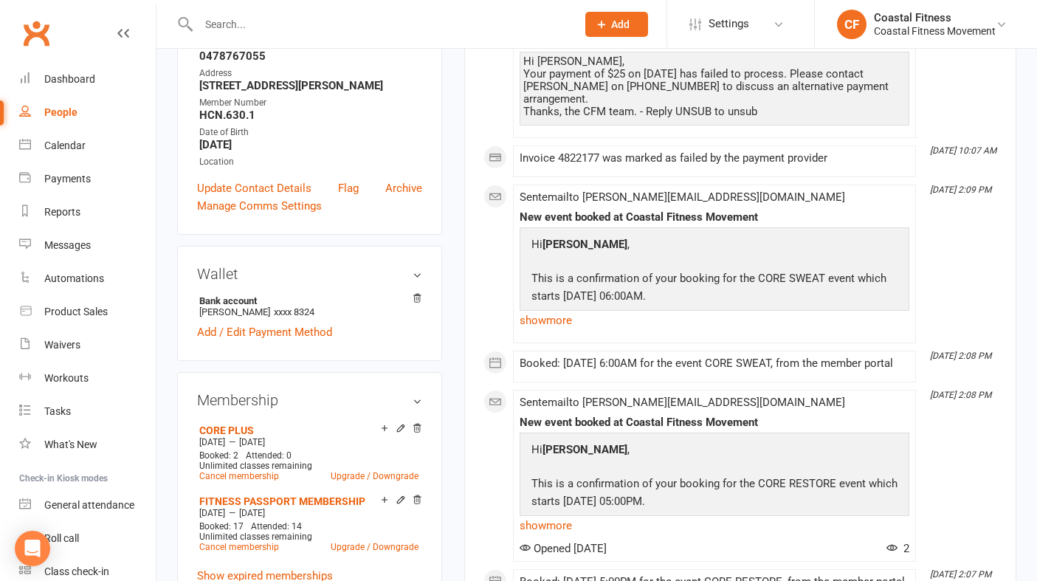
scroll to position [291, 0]
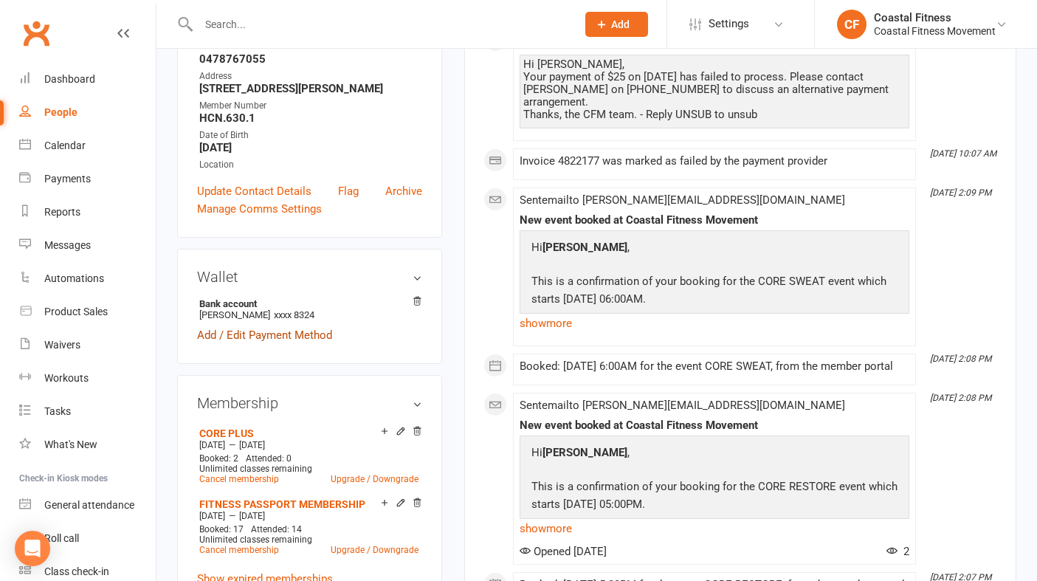
click at [251, 326] on link "Add / Edit Payment Method" at bounding box center [264, 335] width 135 height 18
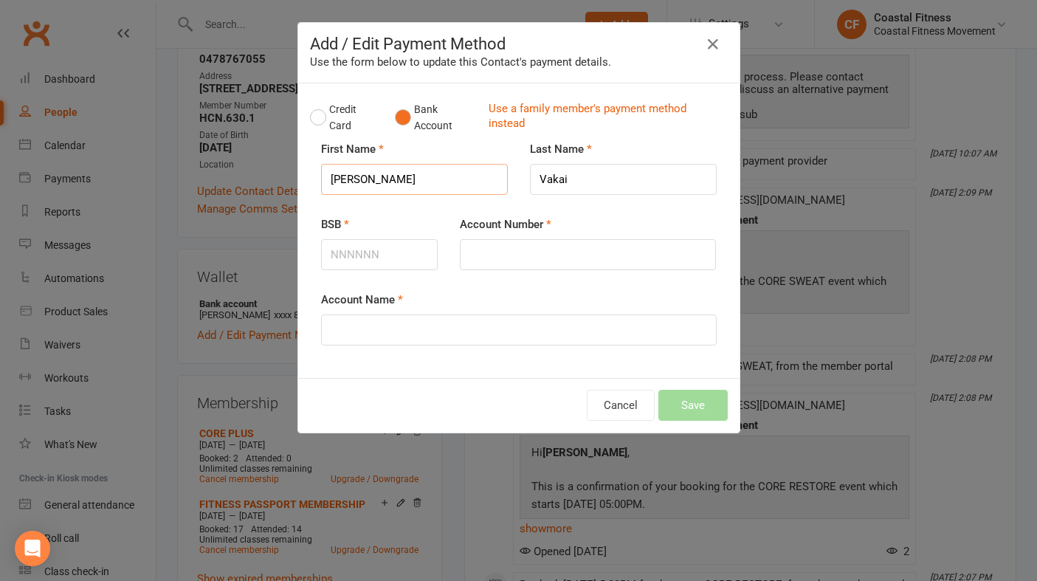
click at [413, 174] on input "Josh" at bounding box center [414, 179] width 187 height 31
click at [384, 251] on input "BSB" at bounding box center [379, 254] width 117 height 31
type input "641800"
click at [538, 250] on input "Account Number" at bounding box center [588, 254] width 256 height 31
type input "201047068"
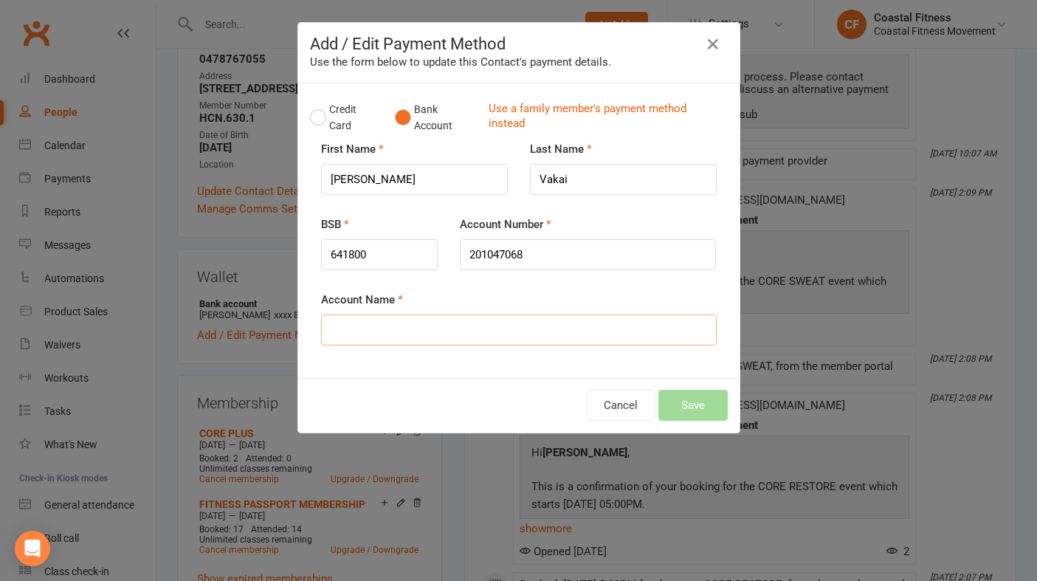
drag, startPoint x: 512, startPoint y: 339, endPoint x: 512, endPoint y: 330, distance: 8.9
click at [512, 338] on input "Account Name" at bounding box center [519, 330] width 396 height 31
type input "Josh and Brittany Vakai"
click at [713, 405] on button "Save" at bounding box center [693, 405] width 69 height 31
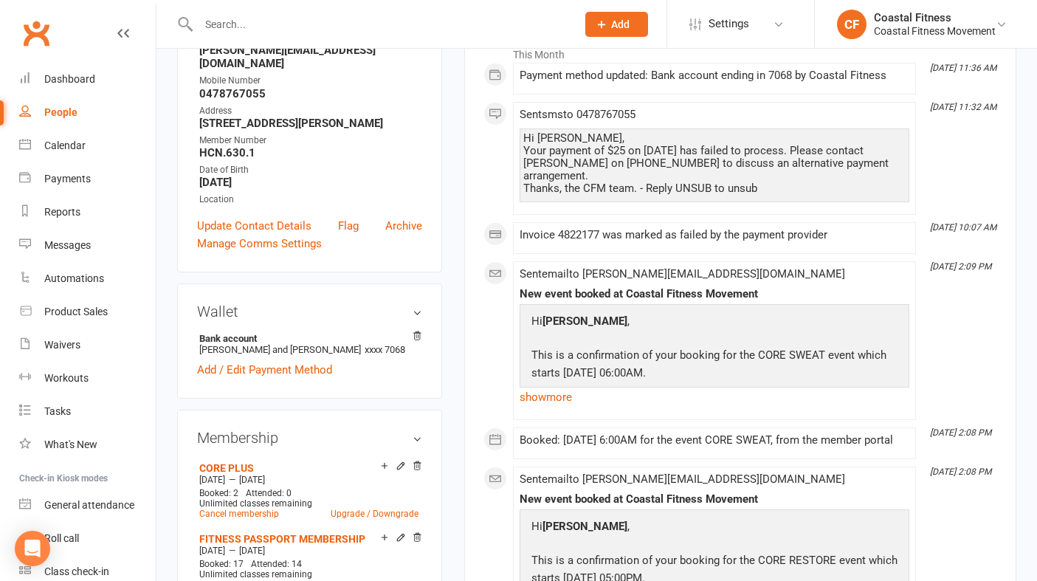
scroll to position [275, 0]
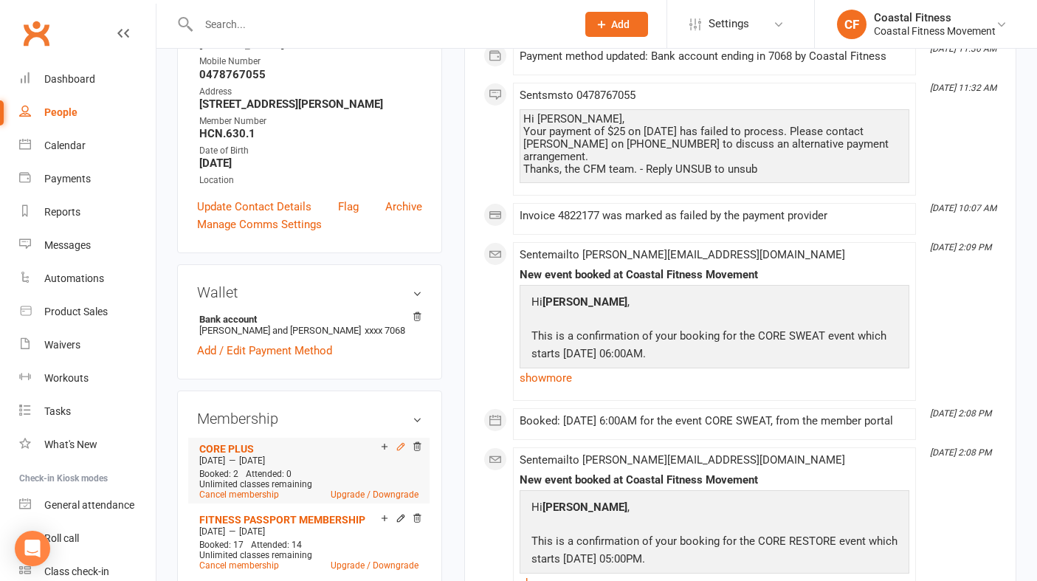
click at [399, 442] on icon at bounding box center [401, 447] width 10 height 10
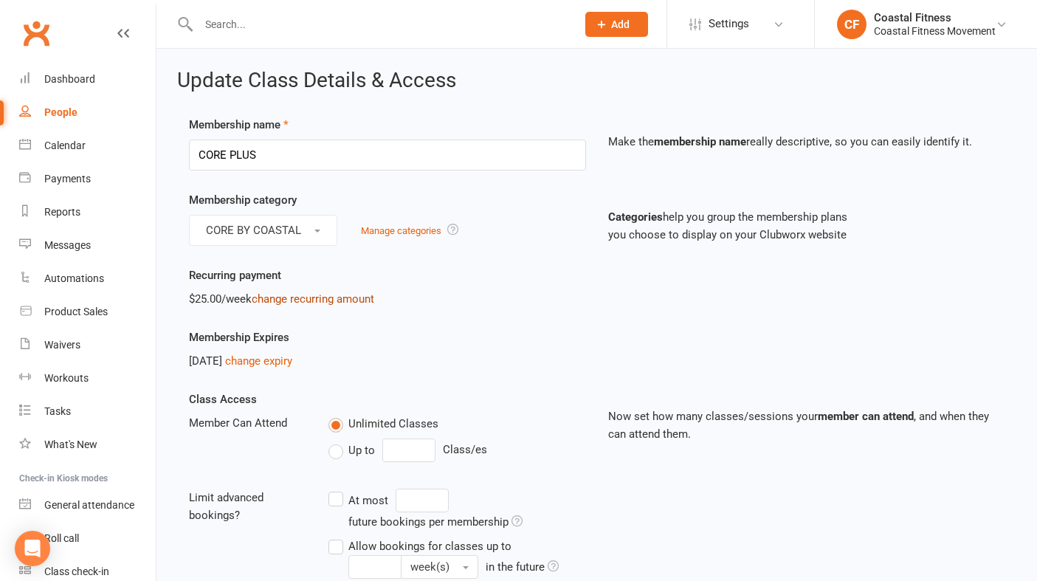
click at [323, 303] on link "change recurring amount" at bounding box center [313, 298] width 123 height 13
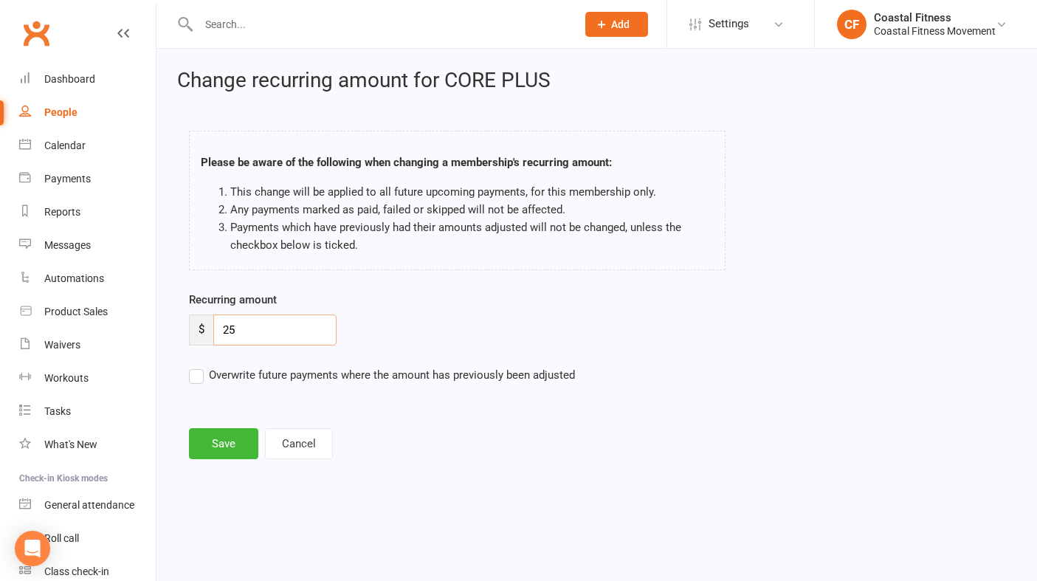
click at [286, 321] on input "25" at bounding box center [274, 330] width 123 height 31
type input "2"
type input "50"
click at [241, 437] on button "Save" at bounding box center [223, 443] width 69 height 31
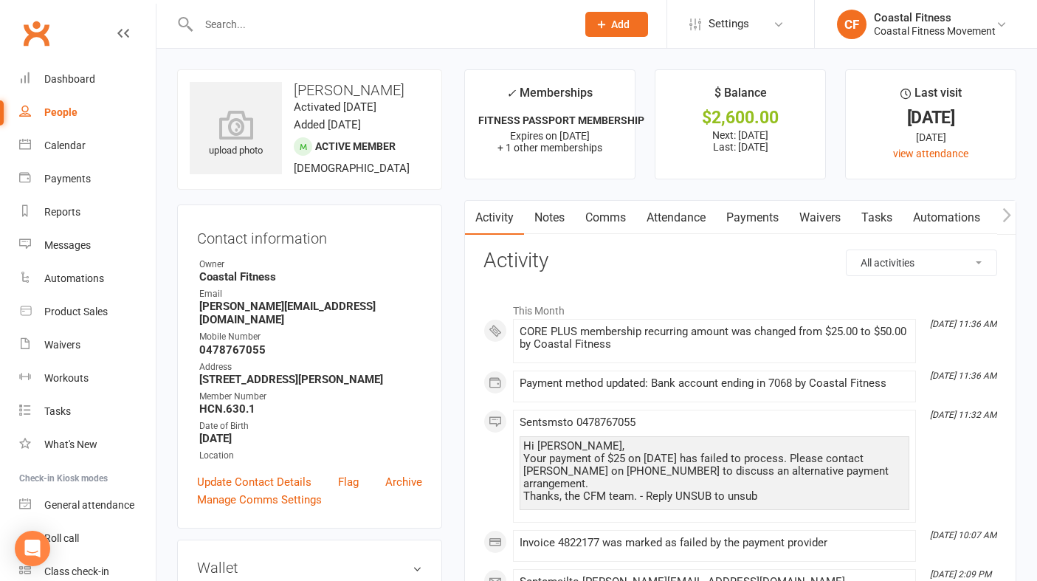
click at [761, 216] on link "Payments" at bounding box center [752, 218] width 73 height 34
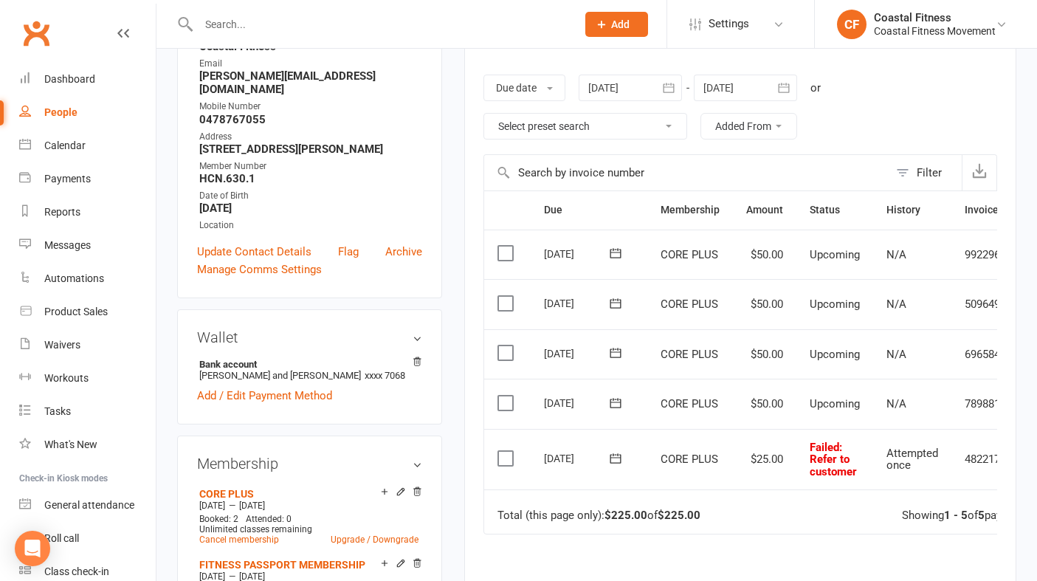
scroll to position [0, 68]
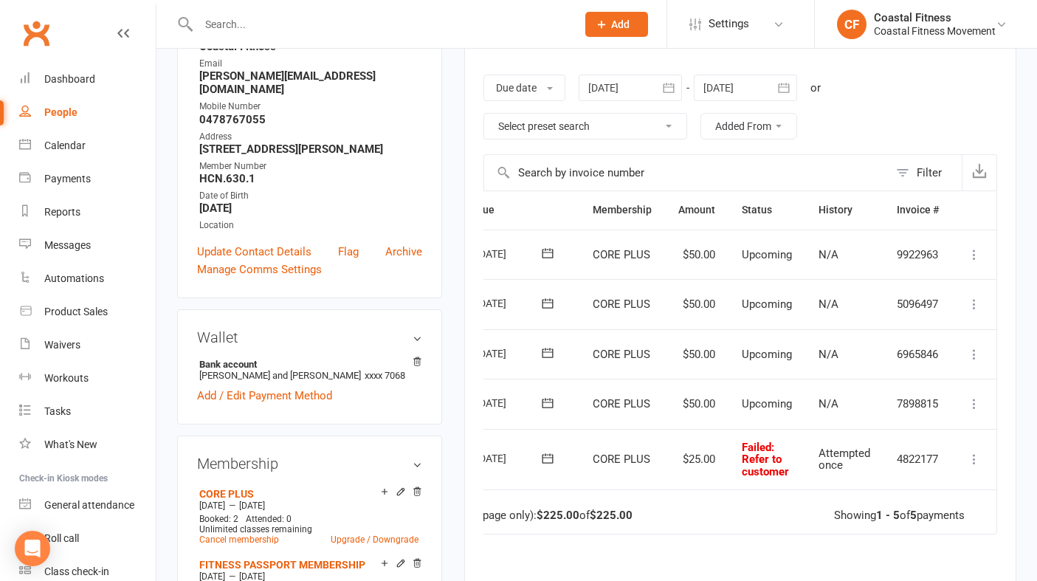
click at [972, 461] on icon at bounding box center [974, 459] width 15 height 15
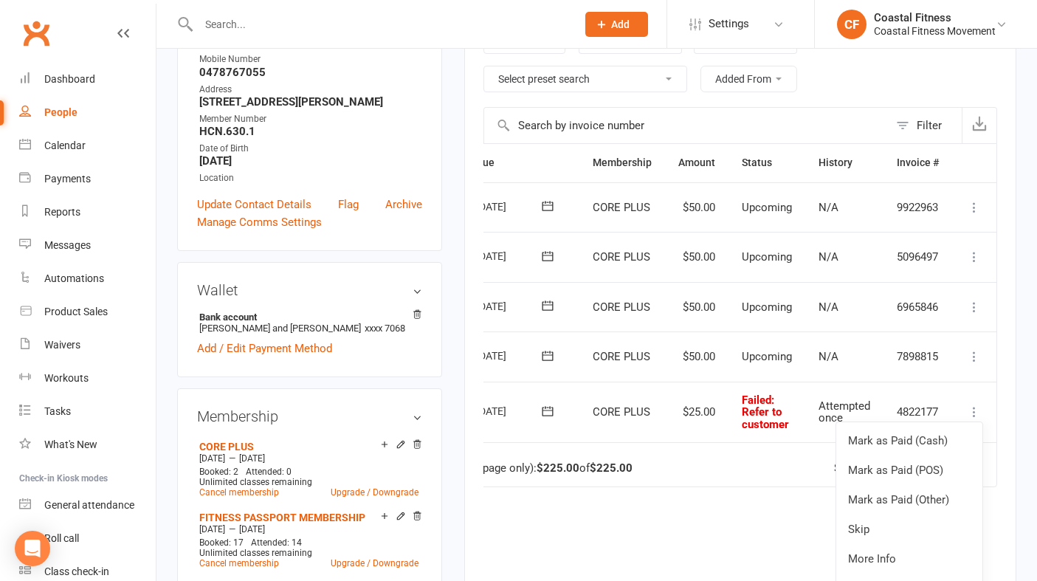
scroll to position [275, 0]
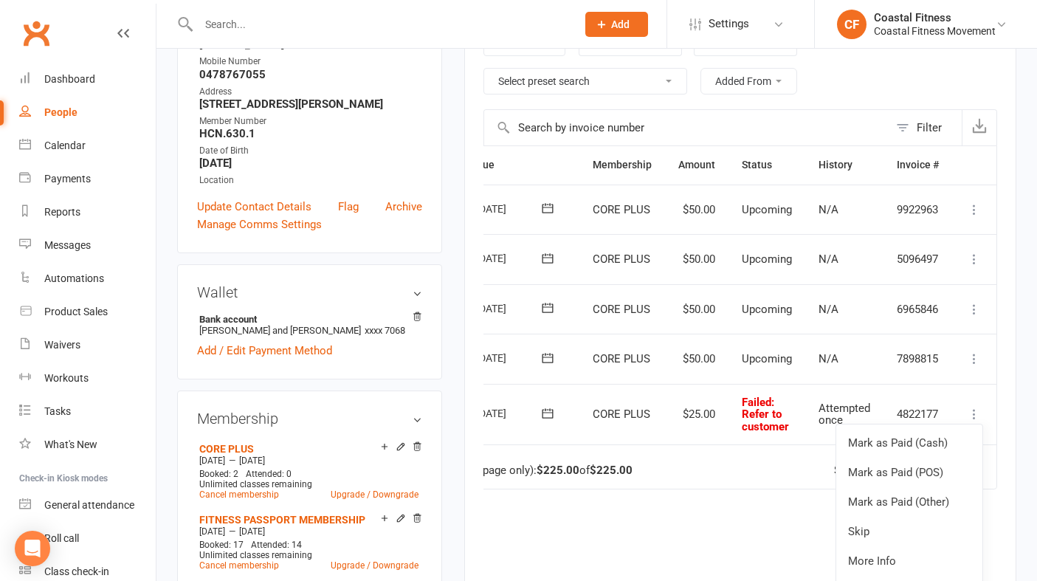
click at [548, 411] on icon at bounding box center [547, 413] width 15 height 15
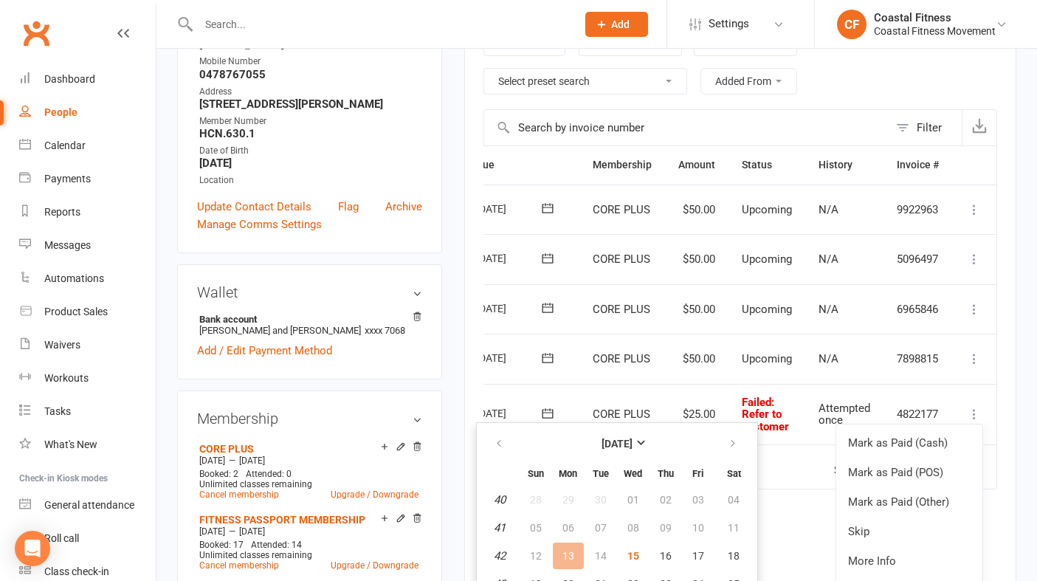
scroll to position [337, 0]
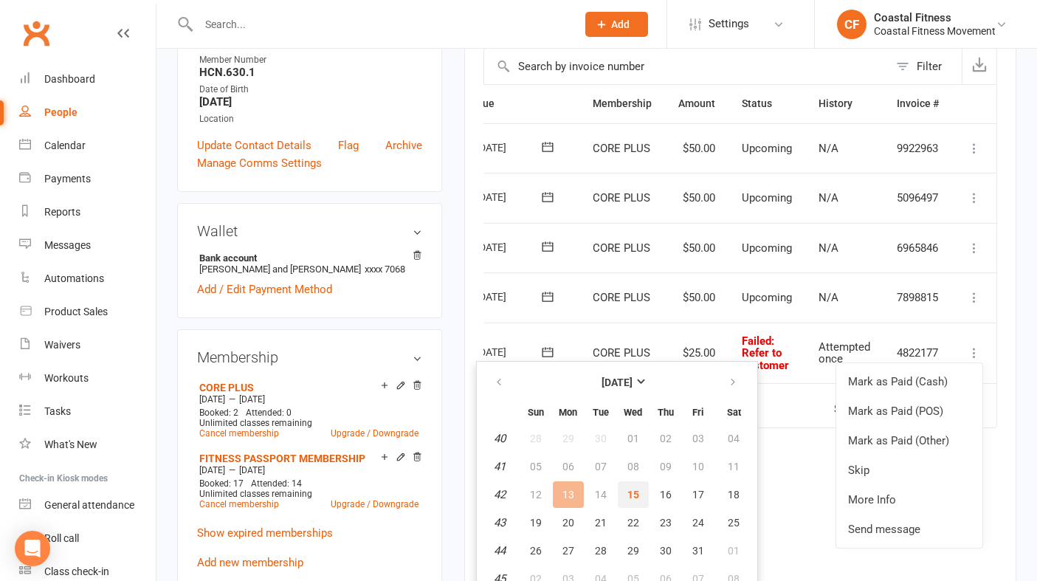
click at [626, 498] on button "15" at bounding box center [633, 494] width 31 height 27
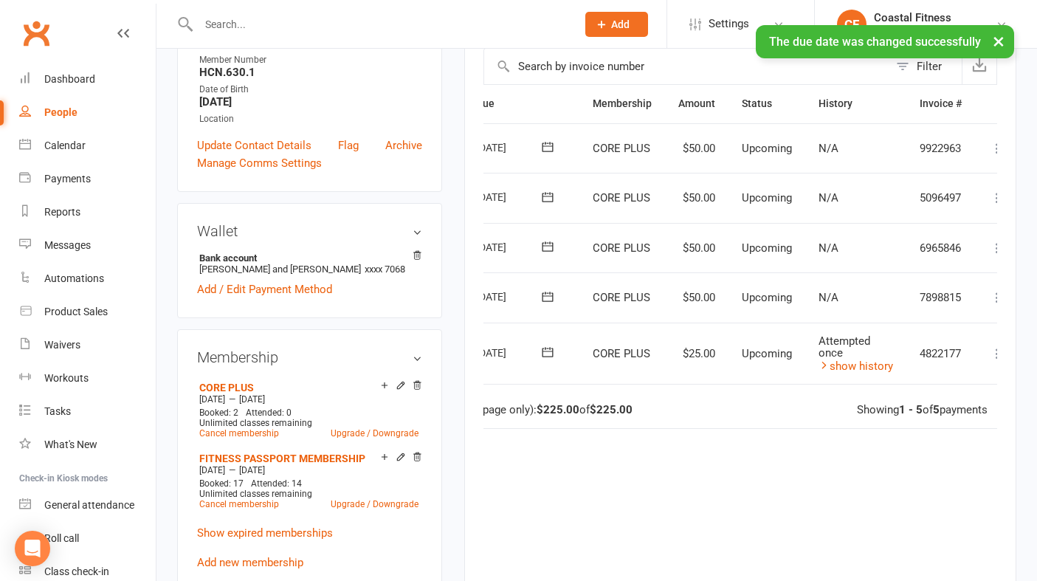
scroll to position [0, 0]
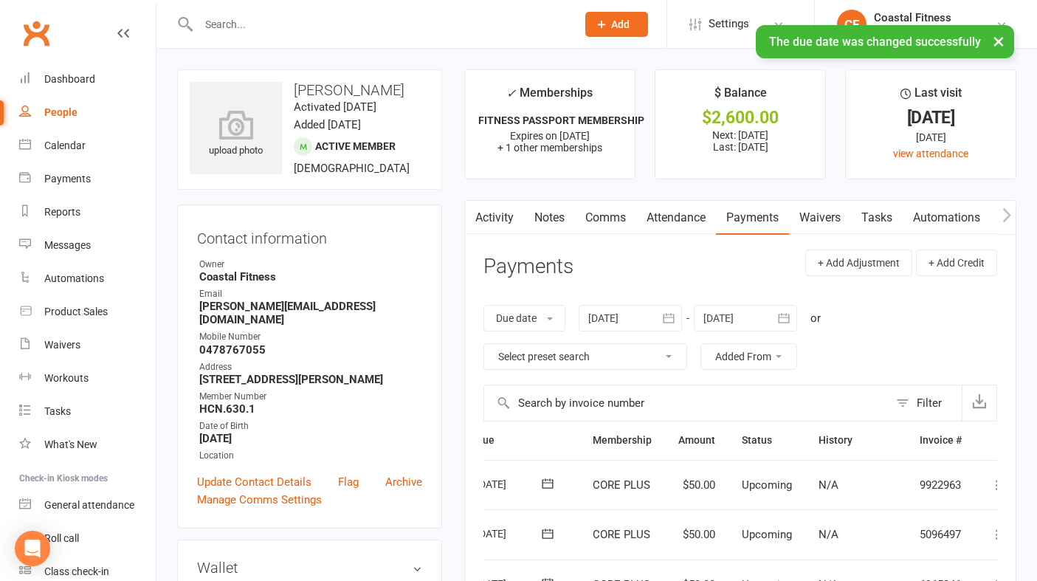
click at [308, 25] on div "× The due date was changed successfully" at bounding box center [509, 25] width 1018 height 0
click at [278, 21] on input "text" at bounding box center [380, 24] width 372 height 21
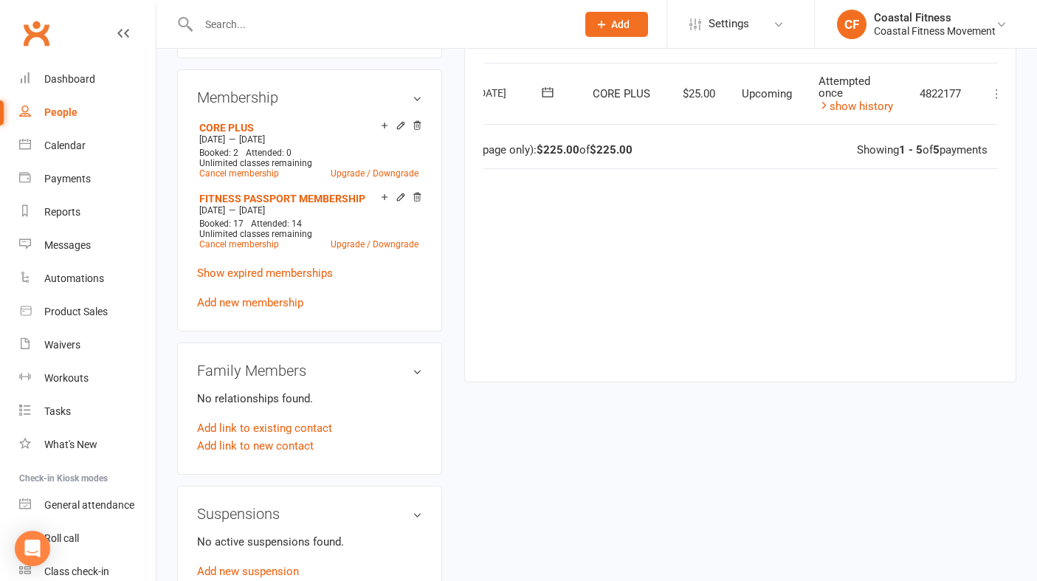
scroll to position [640, 0]
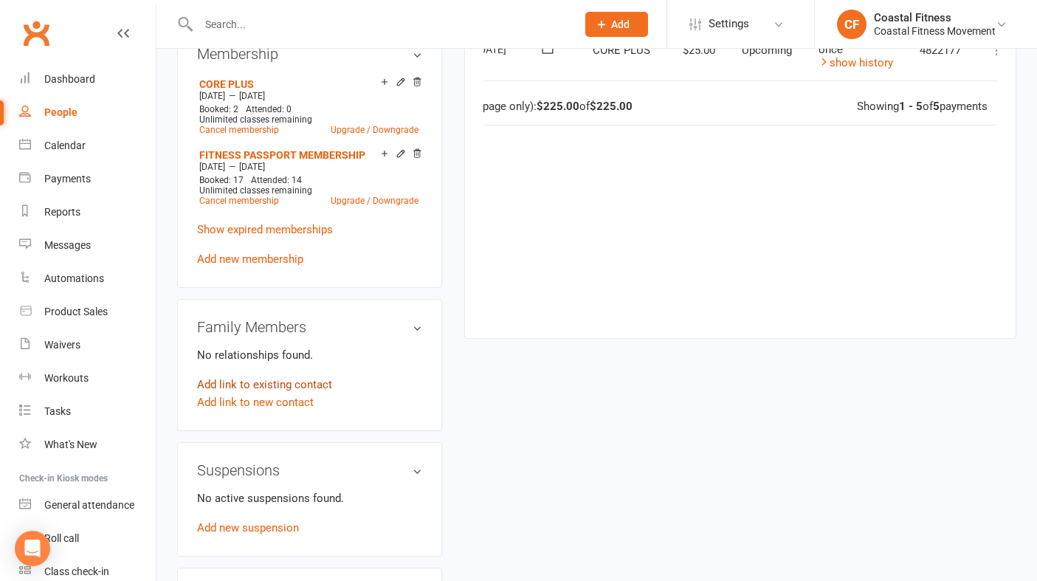
click at [269, 376] on link "Add link to existing contact" at bounding box center [264, 385] width 135 height 18
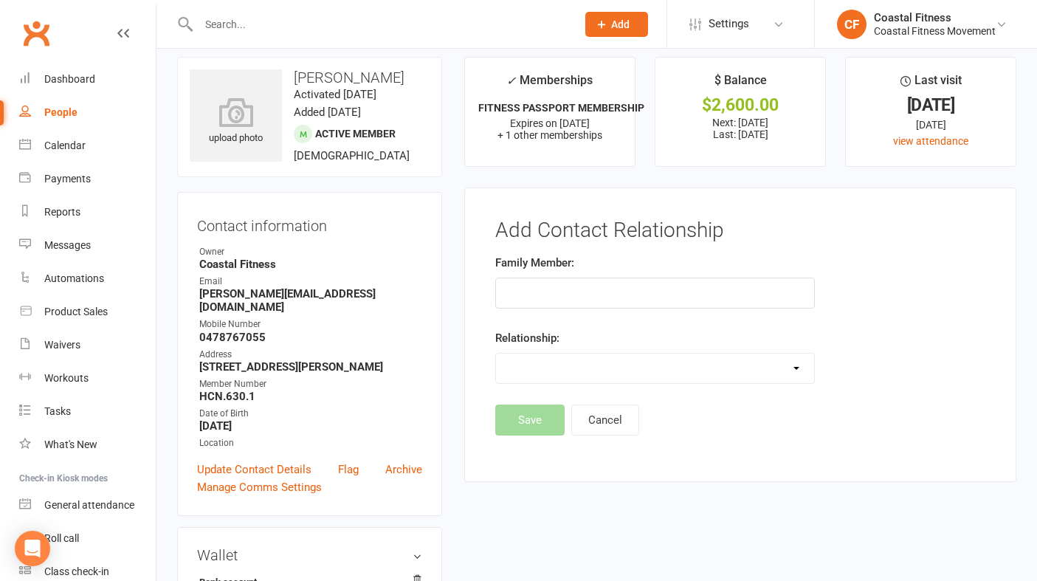
click at [263, 30] on input "text" at bounding box center [380, 24] width 372 height 21
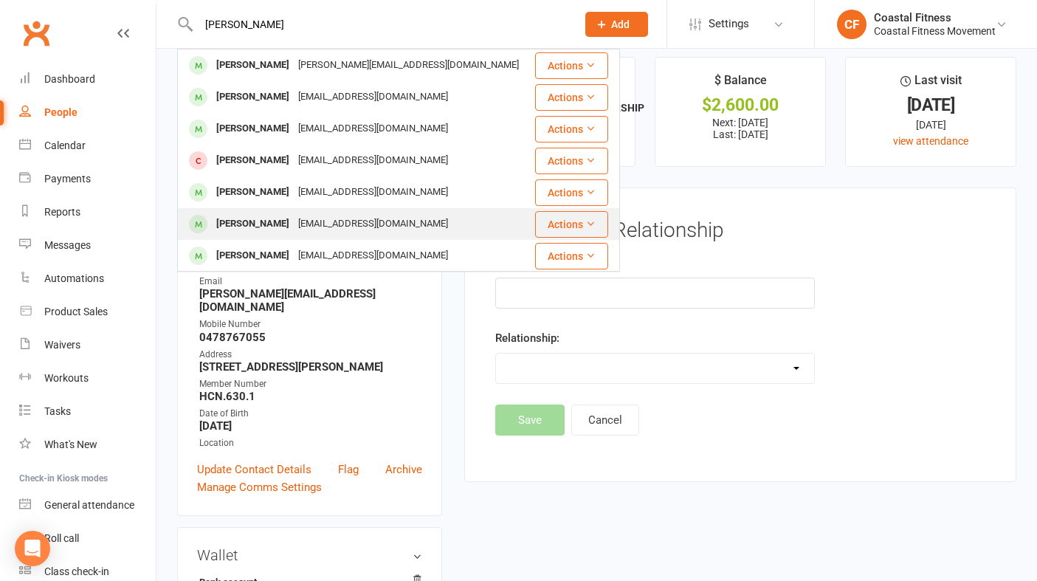
type input "britt"
click at [284, 219] on div "[PERSON_NAME]" at bounding box center [253, 223] width 82 height 21
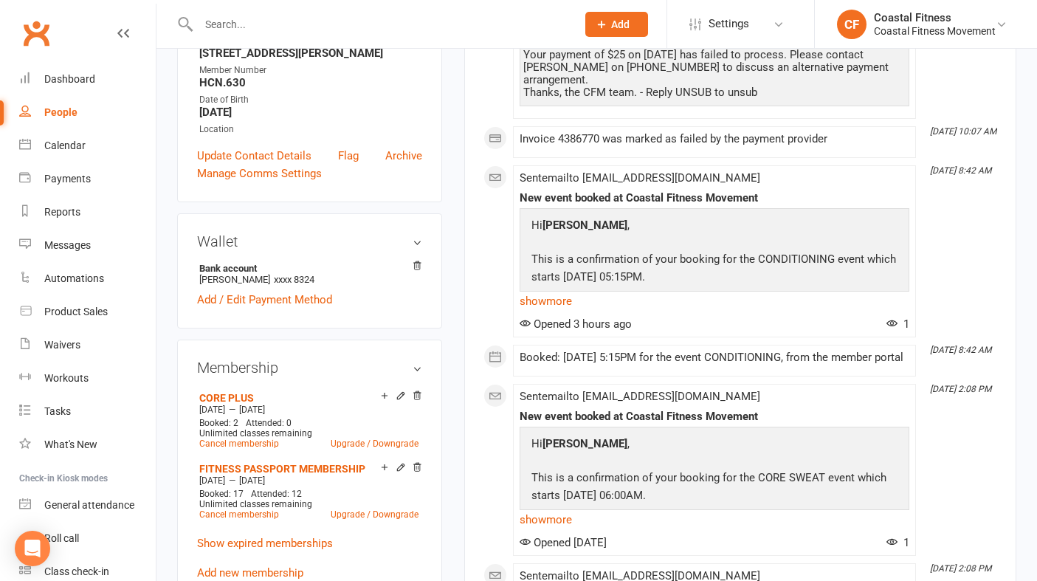
scroll to position [323, 0]
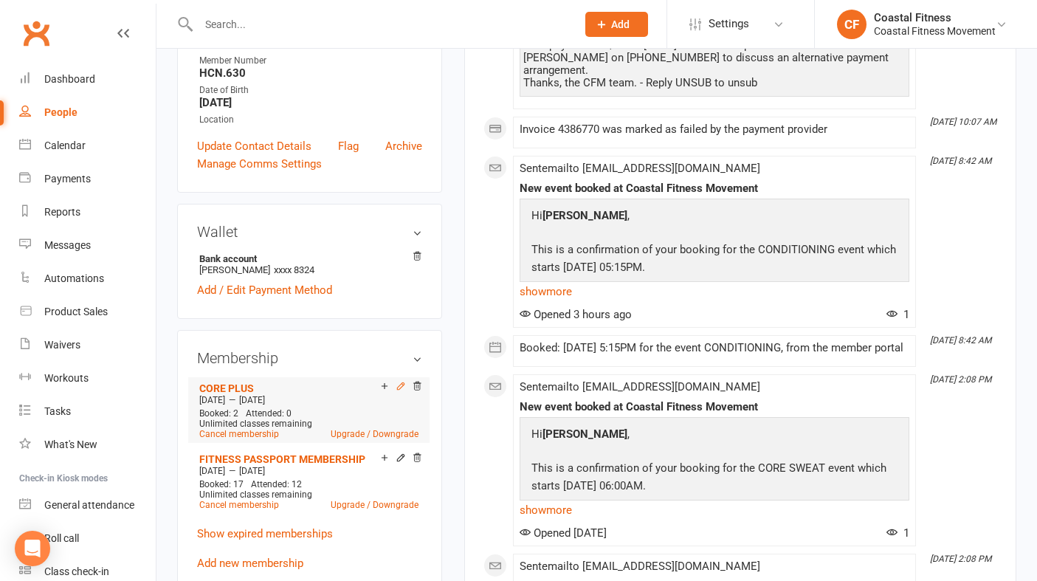
click at [402, 391] on icon at bounding box center [401, 386] width 10 height 10
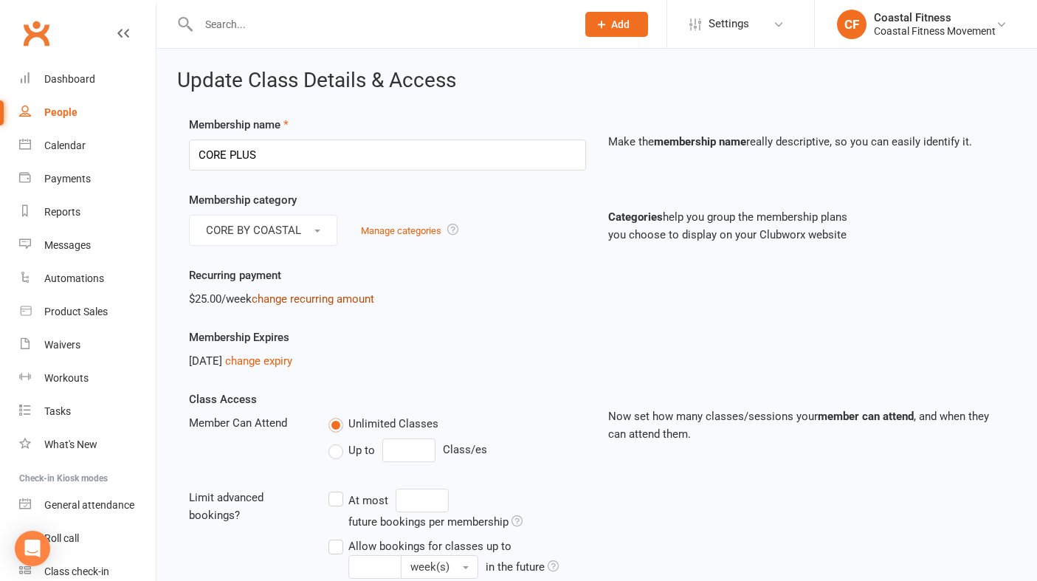
click at [317, 301] on link "change recurring amount" at bounding box center [313, 298] width 123 height 13
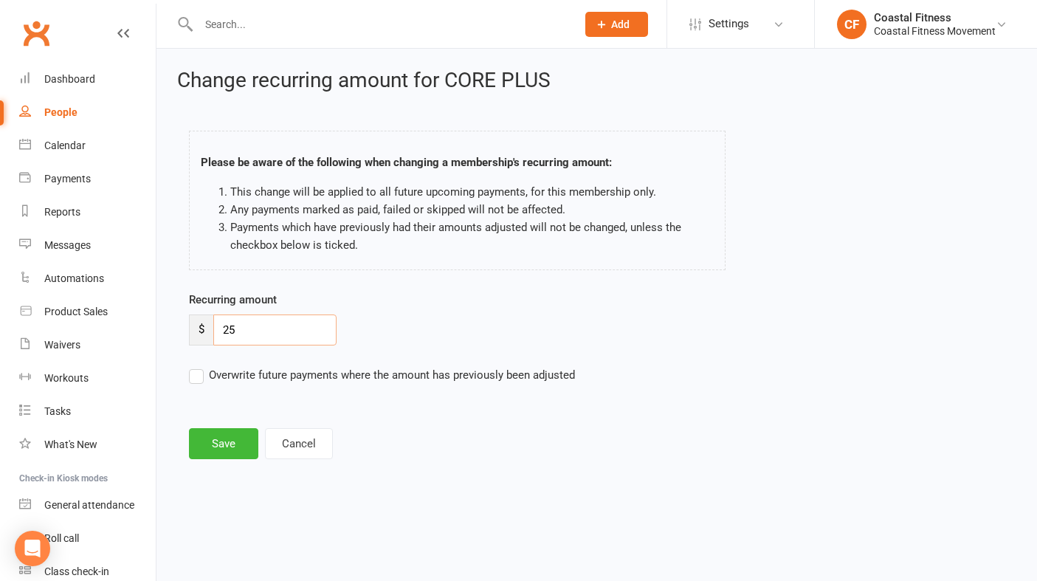
click at [284, 332] on input "25" at bounding box center [274, 330] width 123 height 31
type input "2"
type input "0"
click at [320, 466] on div "Change recurring amount for CORE PLUS Please be aware of the following when cha…" at bounding box center [597, 266] width 881 height 434
click at [112, 33] on div "Clubworx" at bounding box center [78, 42] width 156 height 55
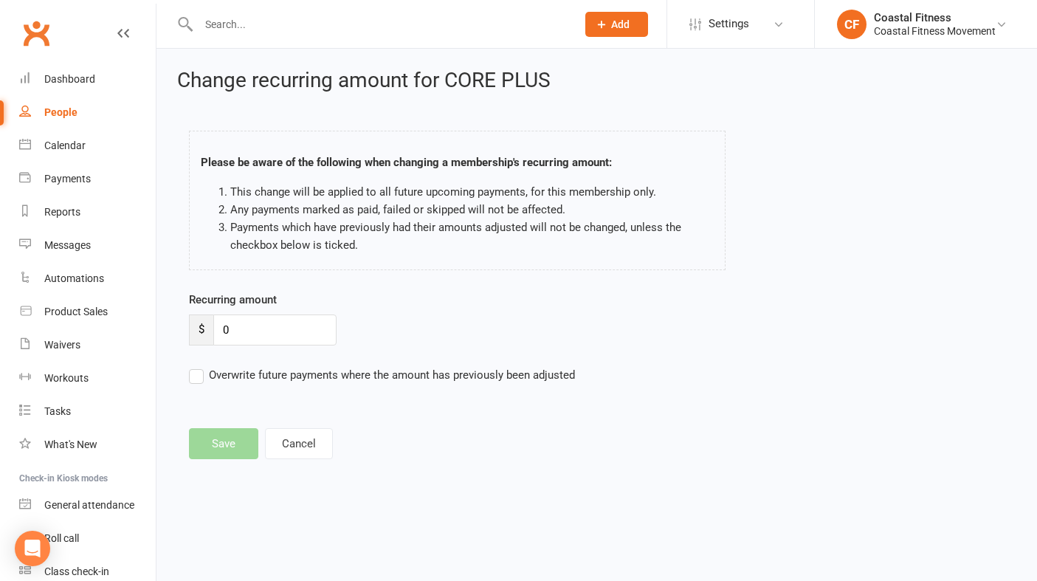
click at [130, 32] on div "Clubworx" at bounding box center [78, 42] width 156 height 55
click at [123, 32] on icon at bounding box center [123, 33] width 12 height 12
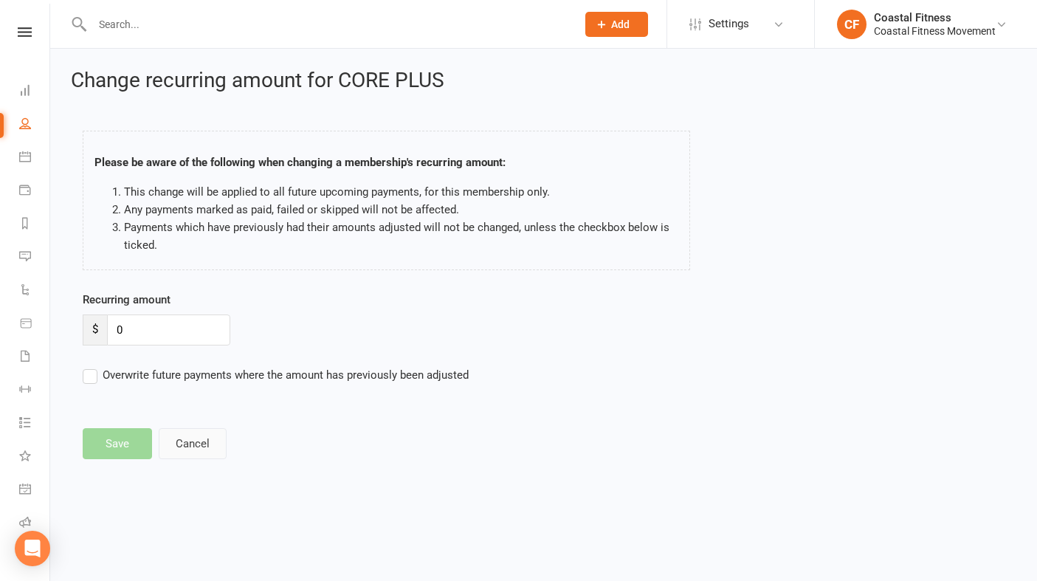
click at [177, 436] on button "Cancel" at bounding box center [193, 443] width 68 height 31
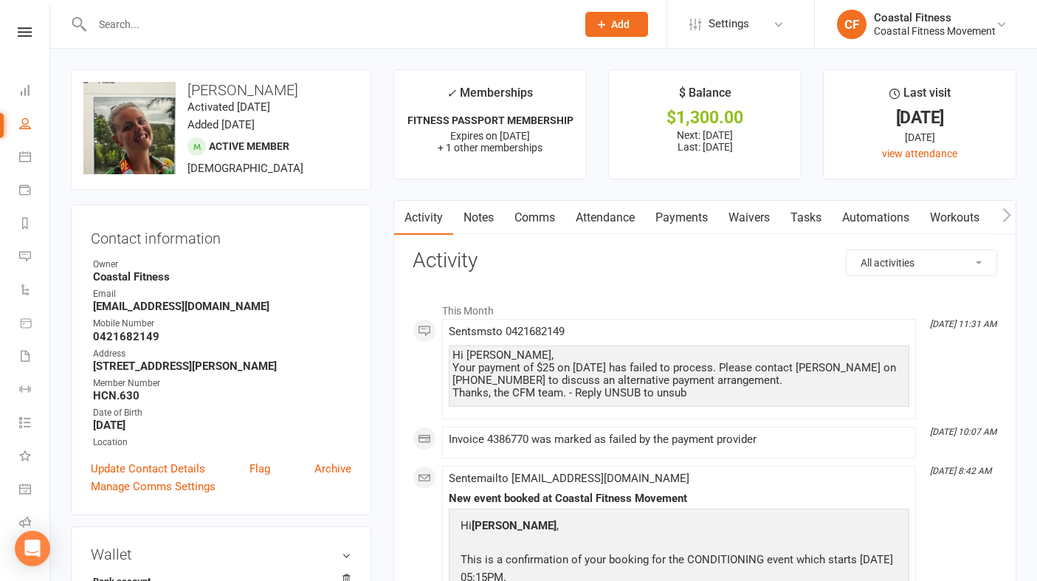
click at [694, 222] on link "Payments" at bounding box center [681, 218] width 73 height 34
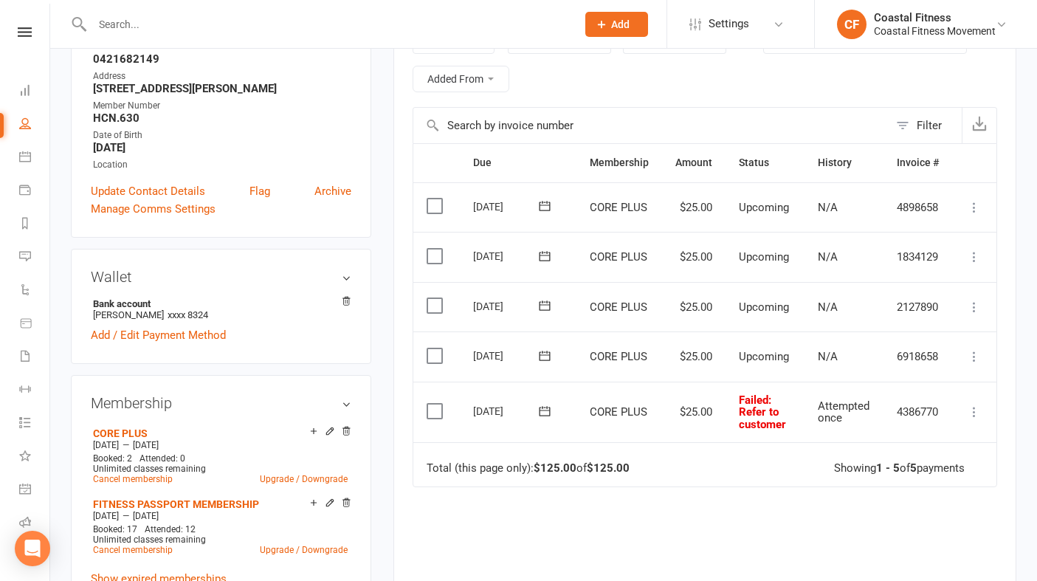
scroll to position [289, 0]
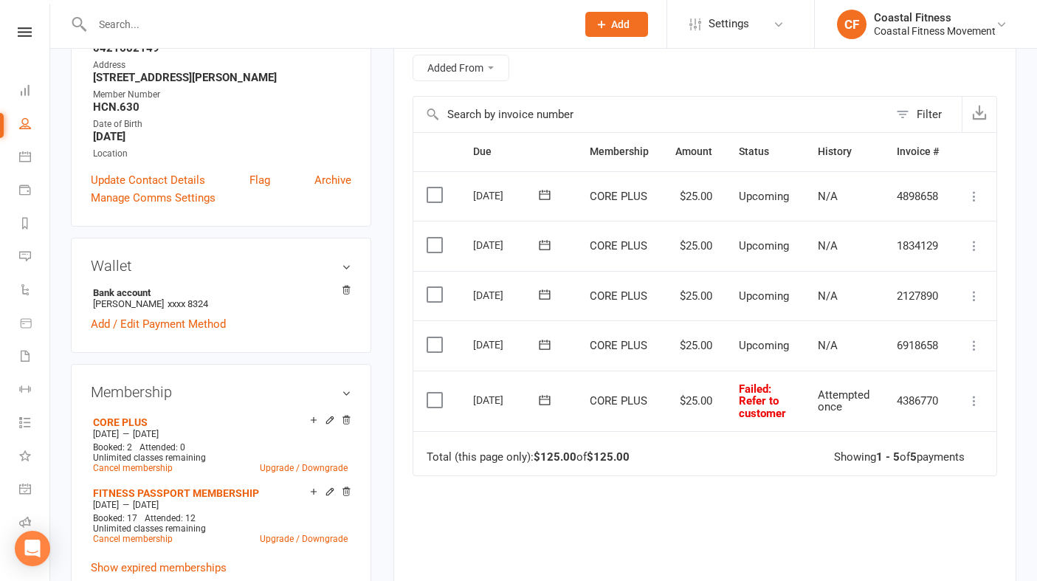
click at [542, 400] on icon at bounding box center [545, 400] width 15 height 15
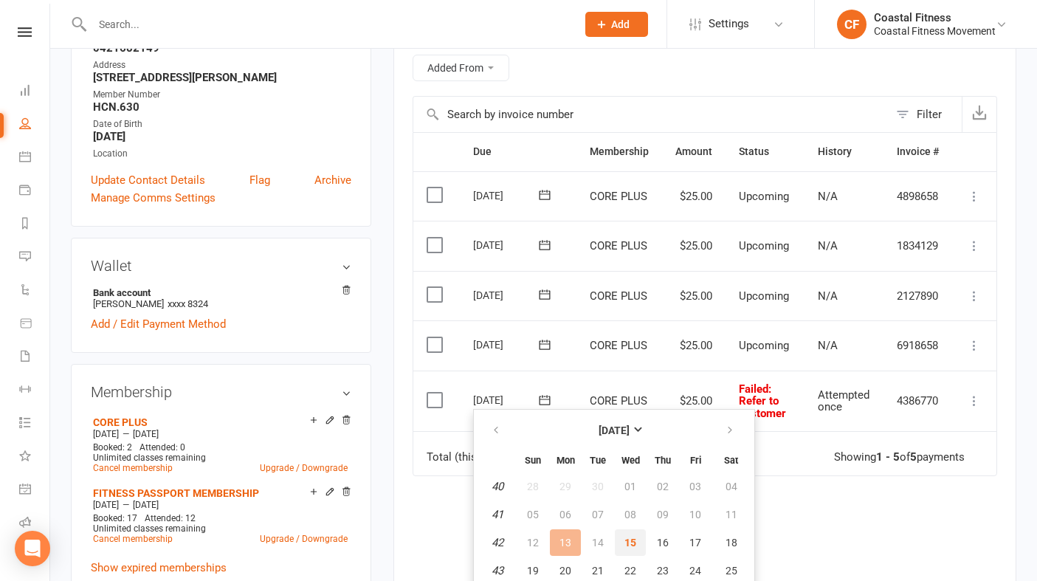
click at [633, 546] on span "15" at bounding box center [631, 543] width 12 height 12
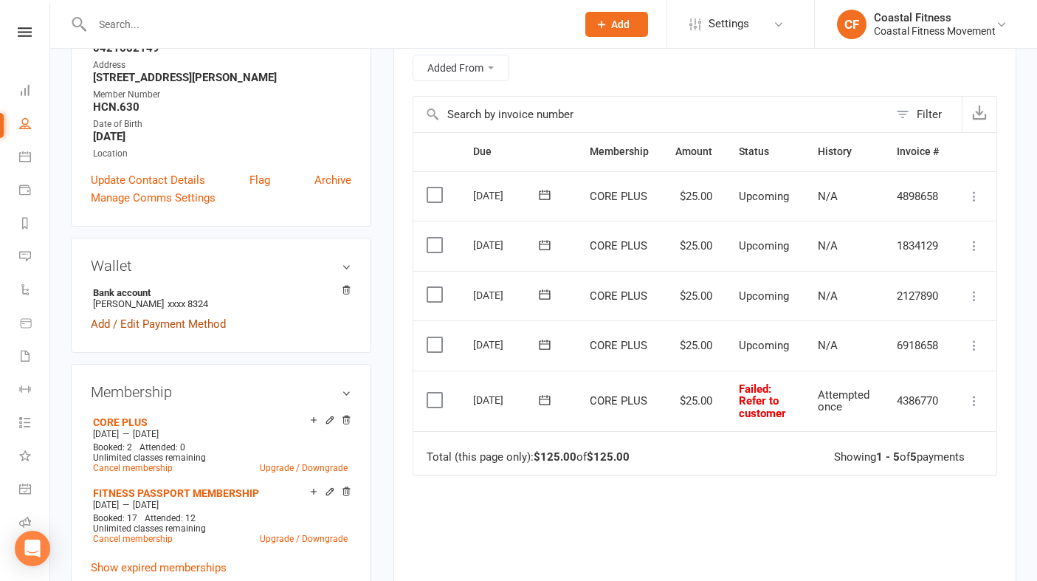
click at [175, 327] on link "Add / Edit Payment Method" at bounding box center [158, 324] width 135 height 18
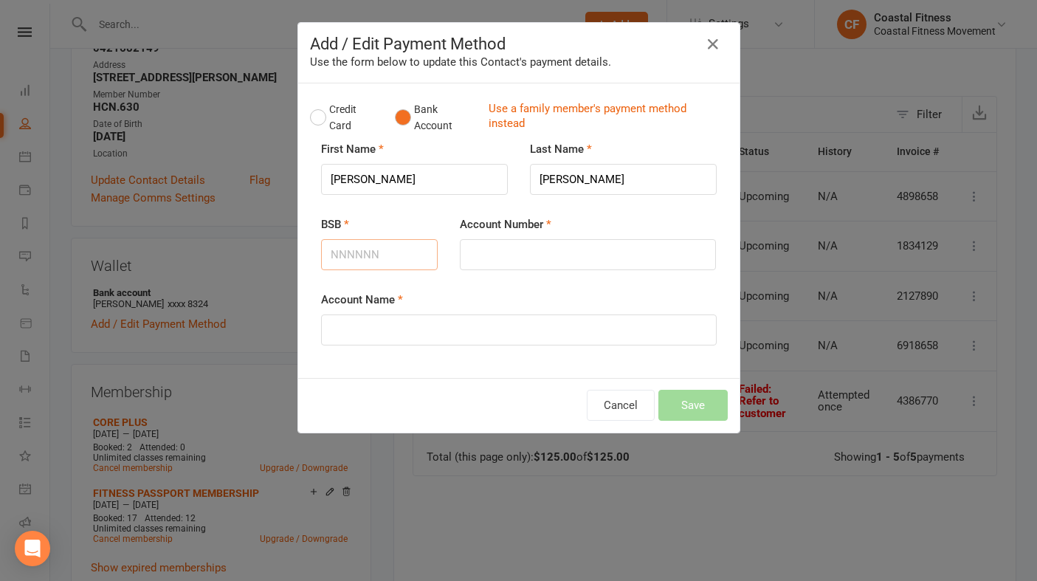
click at [360, 255] on input "BSB" at bounding box center [379, 254] width 117 height 31
type input "641800"
type input "201047068"
click at [388, 318] on input "Account Name" at bounding box center [519, 330] width 396 height 31
type input "Josh and Brittany Vakai"
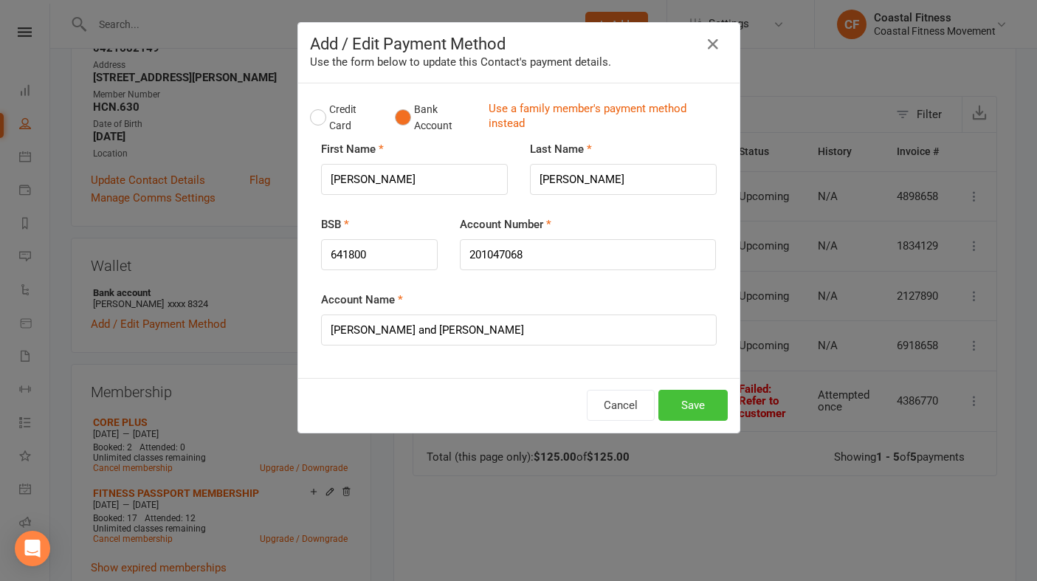
click at [699, 413] on button "Save" at bounding box center [693, 405] width 69 height 31
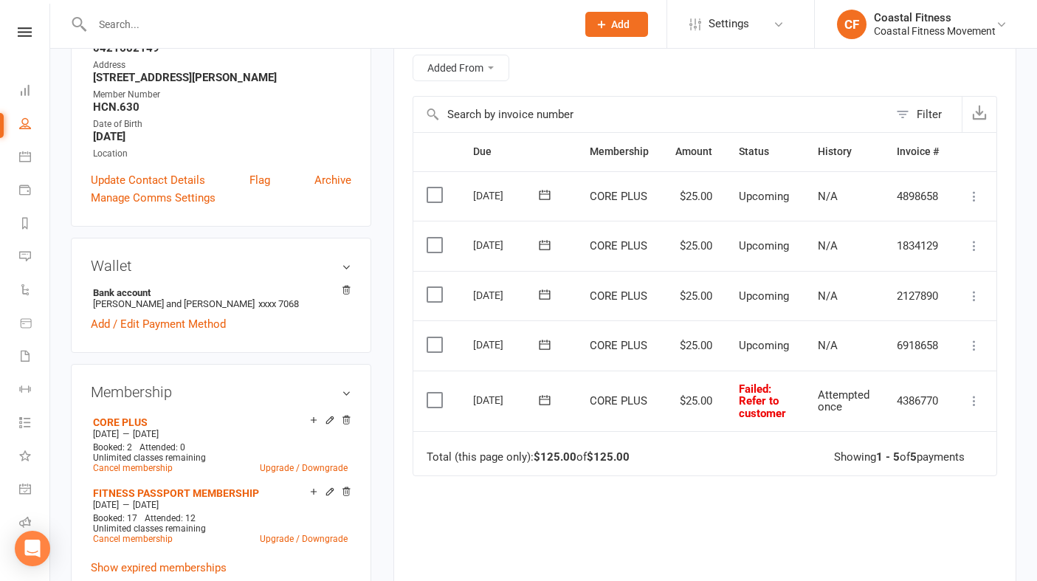
click at [546, 402] on icon at bounding box center [545, 400] width 15 height 15
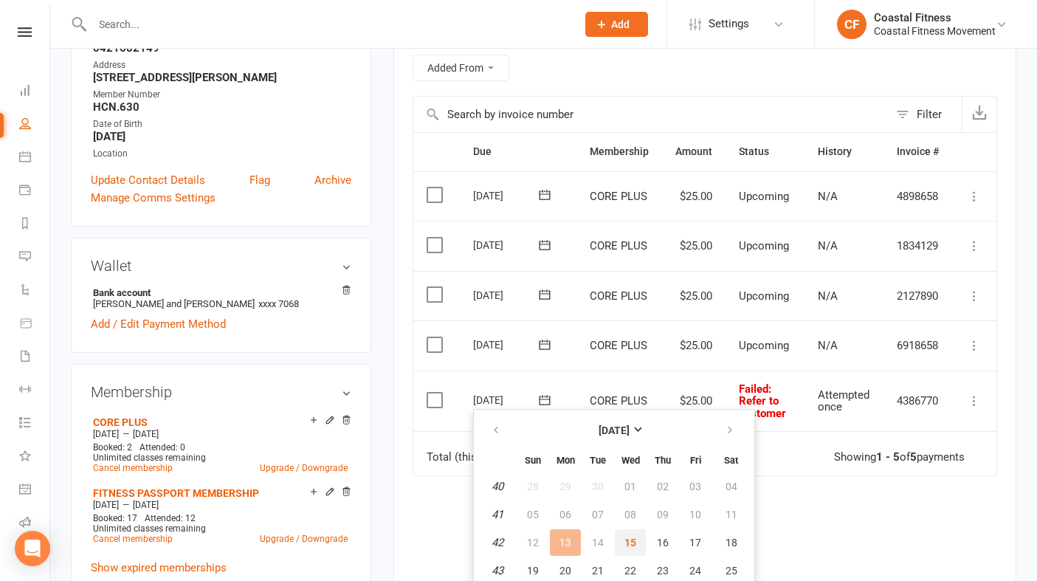
click at [629, 538] on span "15" at bounding box center [631, 543] width 12 height 12
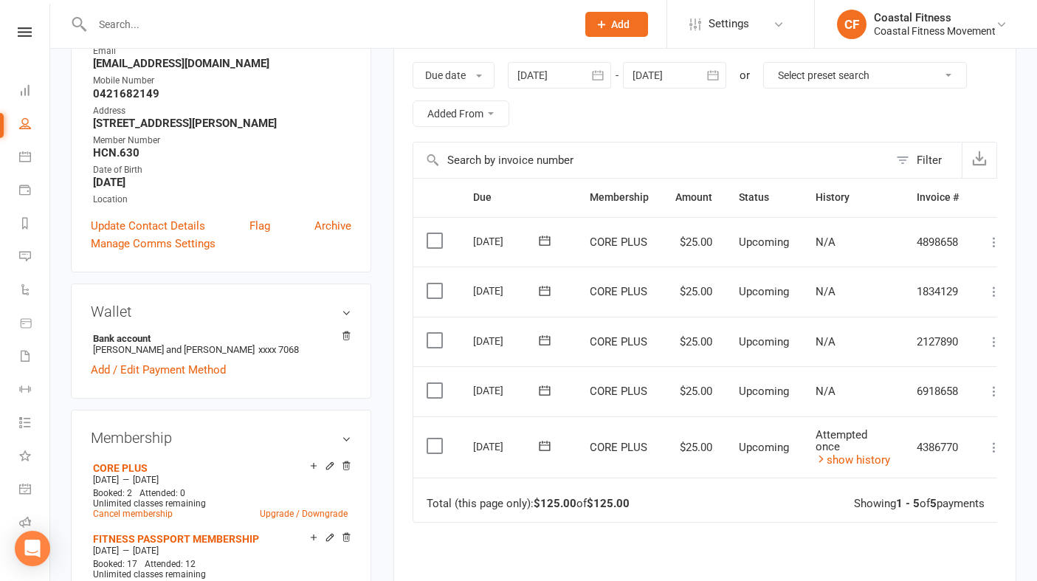
scroll to position [252, 0]
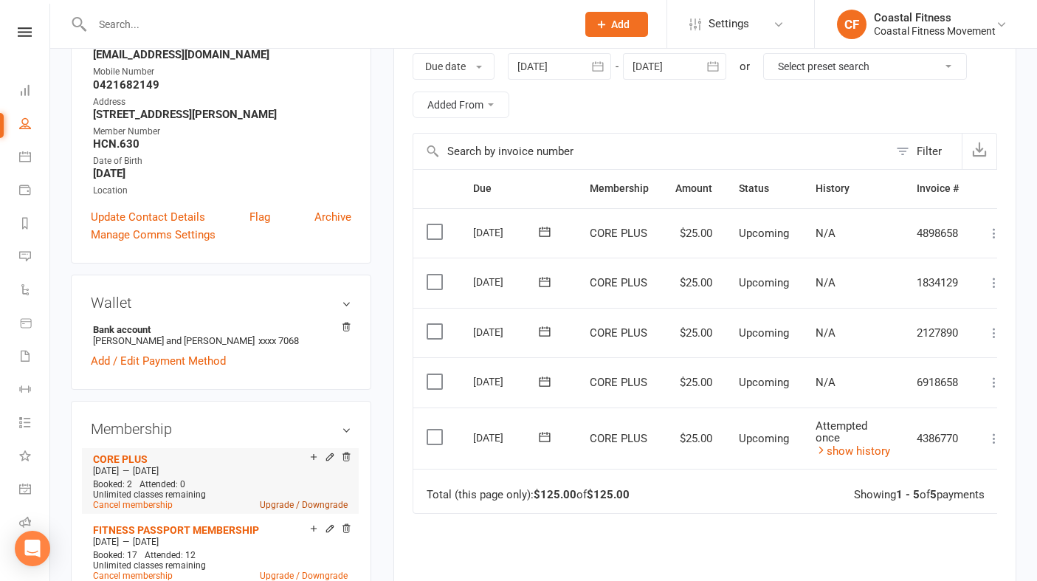
click at [294, 501] on link "Upgrade / Downgrade" at bounding box center [304, 505] width 88 height 10
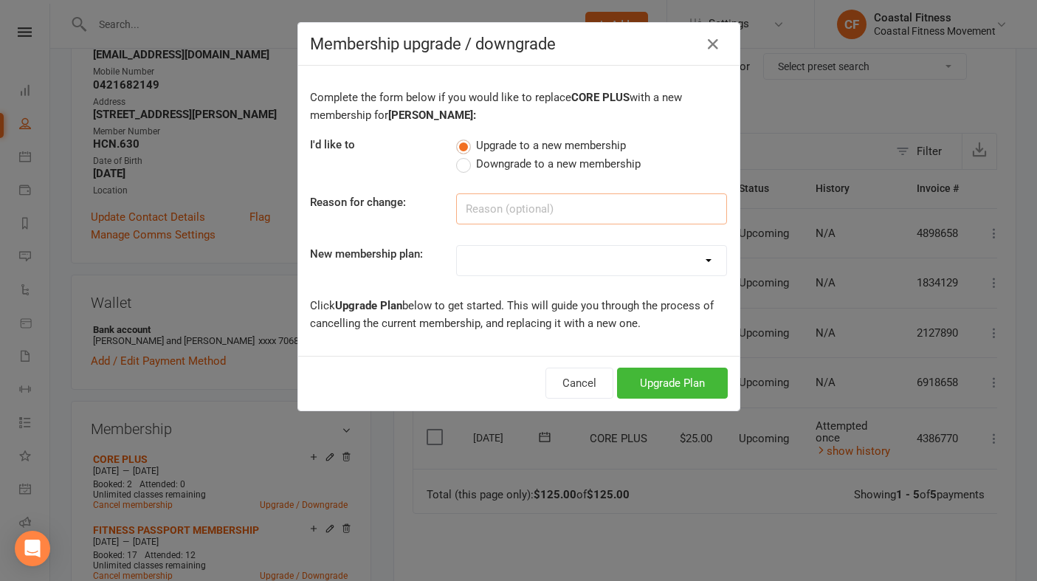
click at [515, 202] on input at bounding box center [591, 208] width 271 height 31
click at [465, 163] on label "Downgrade to a new membership" at bounding box center [548, 164] width 185 height 18
click at [465, 155] on input "Downgrade to a new membership" at bounding box center [461, 155] width 10 height 0
click at [484, 203] on input at bounding box center [591, 208] width 271 height 31
type input "josh to pay fees"
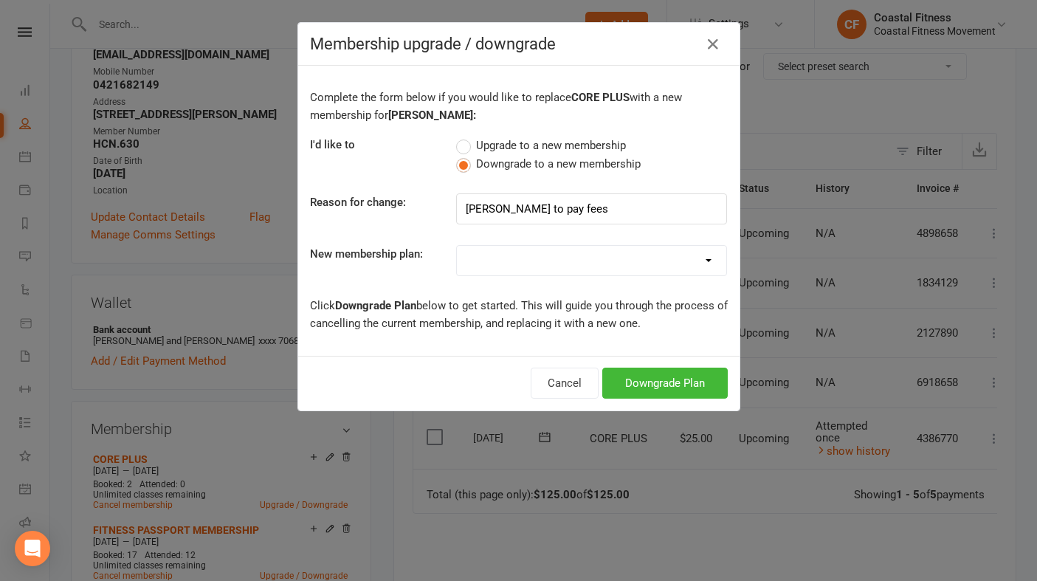
click at [511, 256] on select "GOLD MEMBERSHIP - FORTNIGHTLY FITNESS PASSPORT RENEWAL 7 DAY FREE TRIAL 10 x SA…" at bounding box center [591, 261] width 269 height 30
select select "16"
click at [685, 386] on button "Downgrade Plan" at bounding box center [665, 383] width 126 height 31
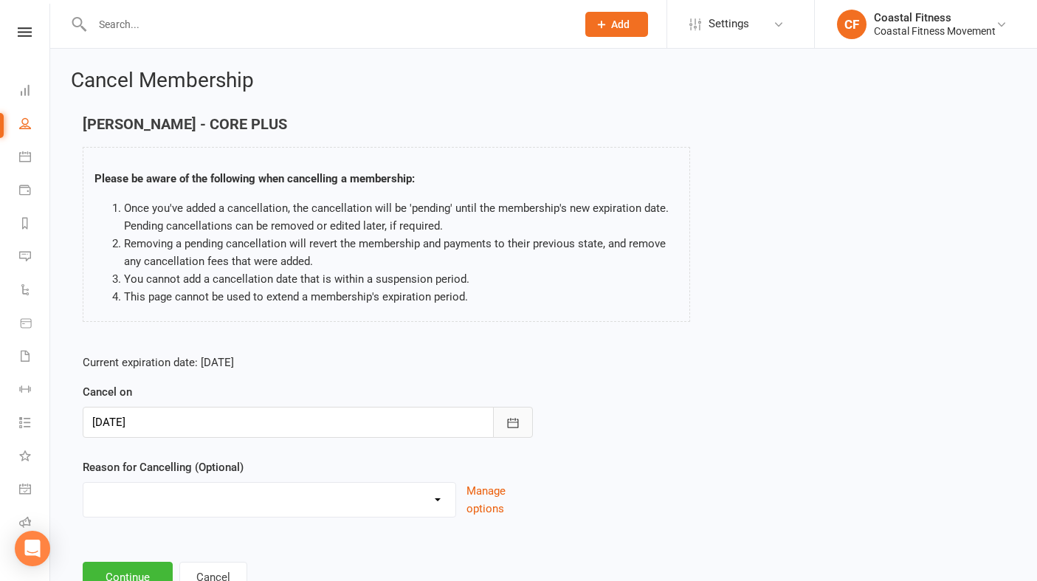
click at [511, 427] on icon "button" at bounding box center [512, 423] width 11 height 10
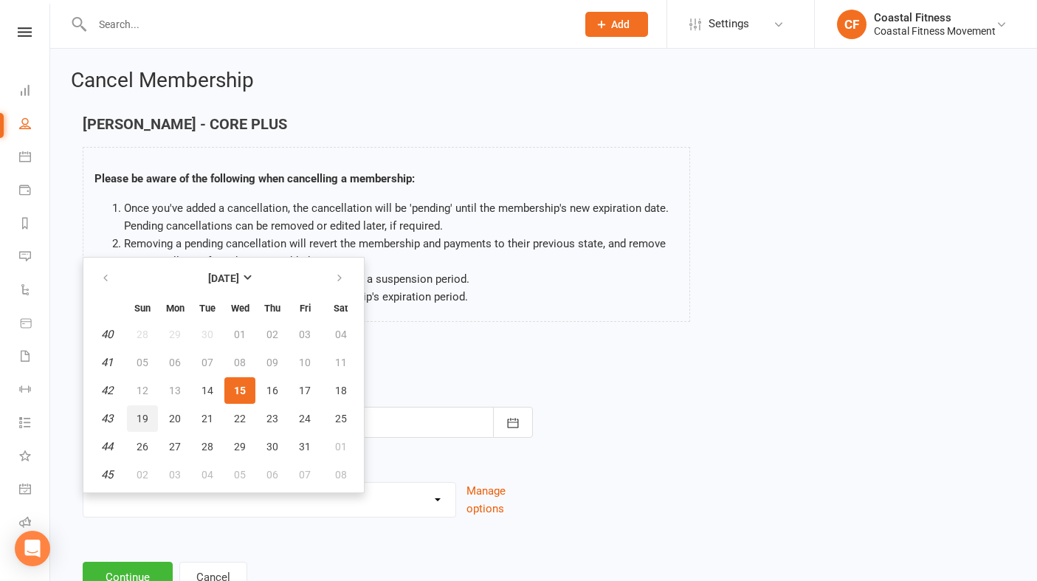
click at [142, 416] on span "19" at bounding box center [143, 419] width 12 height 12
type input "19 Oct 2025"
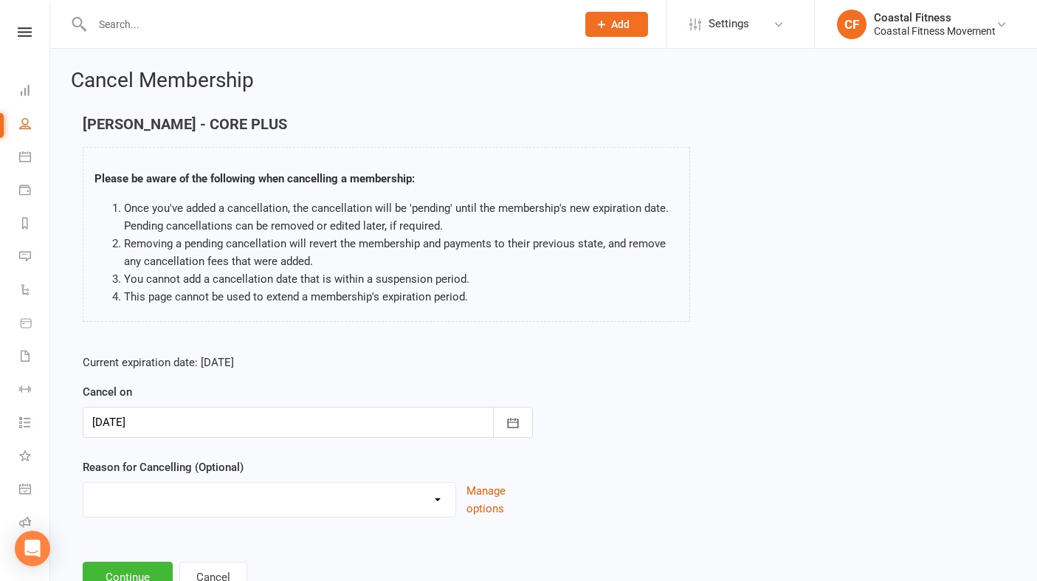
click at [312, 498] on select "Can no longer attend Downgraded membership Holiday Injury Upgrade membership Ot…" at bounding box center [269, 498] width 372 height 30
select select "1"
click at [131, 569] on button "Continue" at bounding box center [128, 577] width 90 height 31
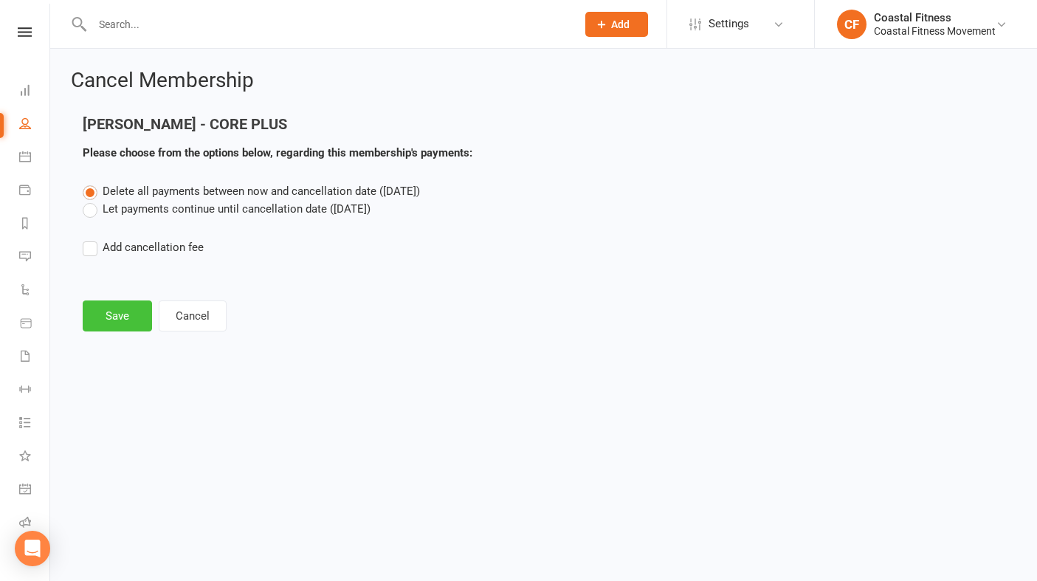
click at [113, 322] on button "Save" at bounding box center [117, 316] width 69 height 31
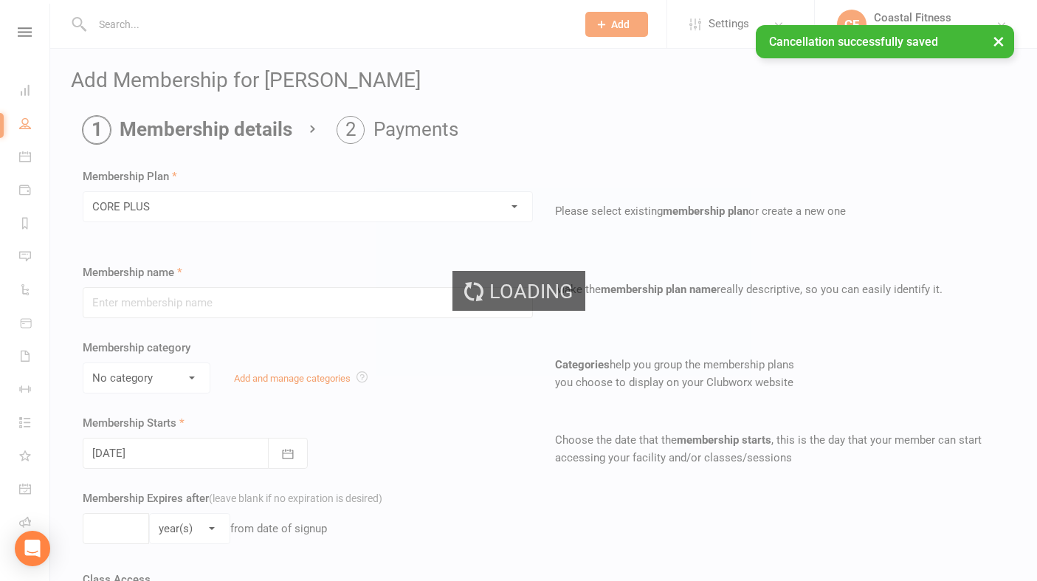
type input "CORE PLUS"
select select "0"
type input "1"
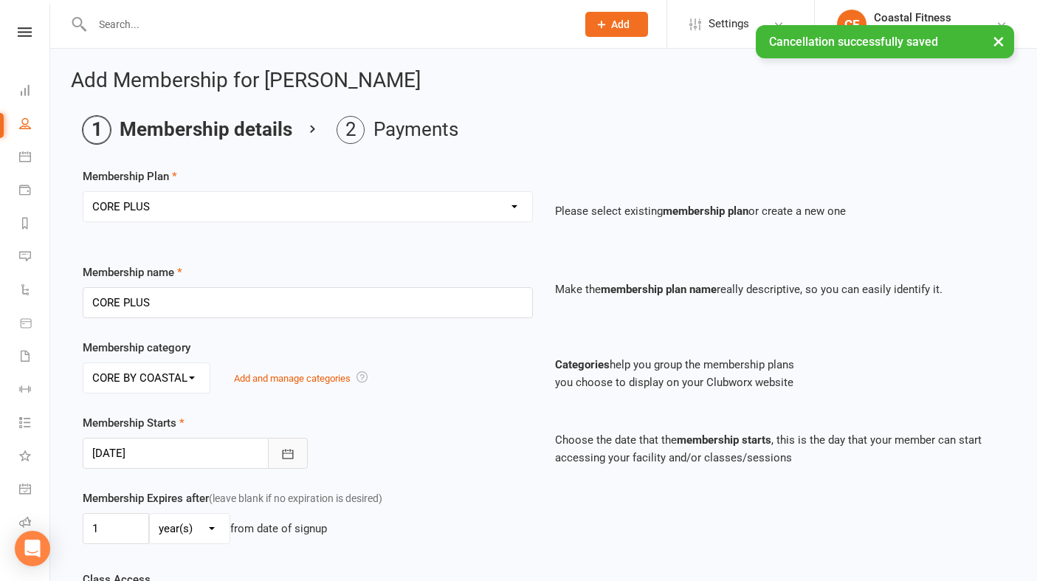
click at [298, 450] on button "button" at bounding box center [288, 453] width 40 height 31
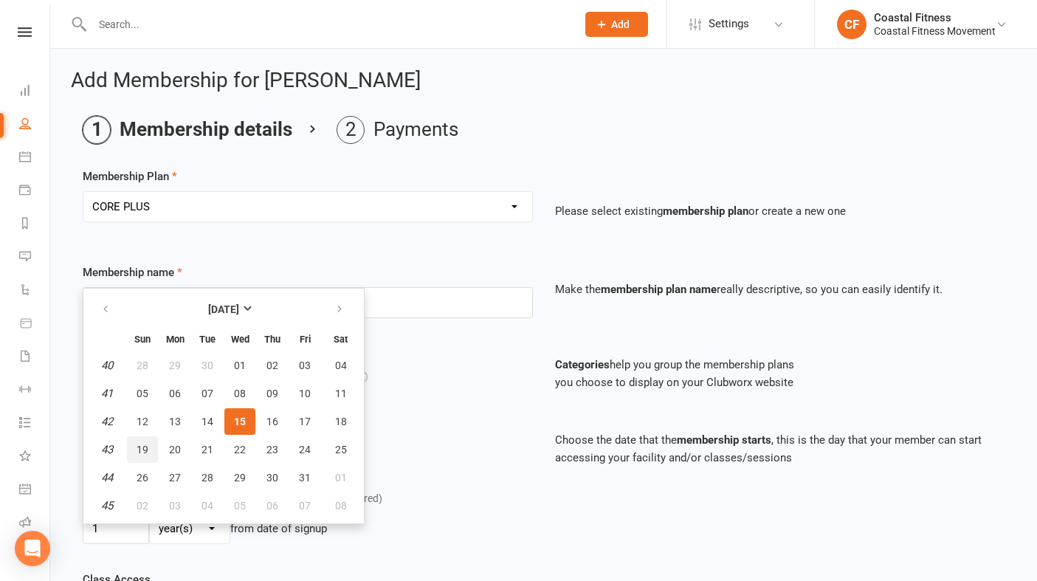
click at [137, 449] on span "19" at bounding box center [143, 450] width 12 height 12
type input "19 Oct 2025"
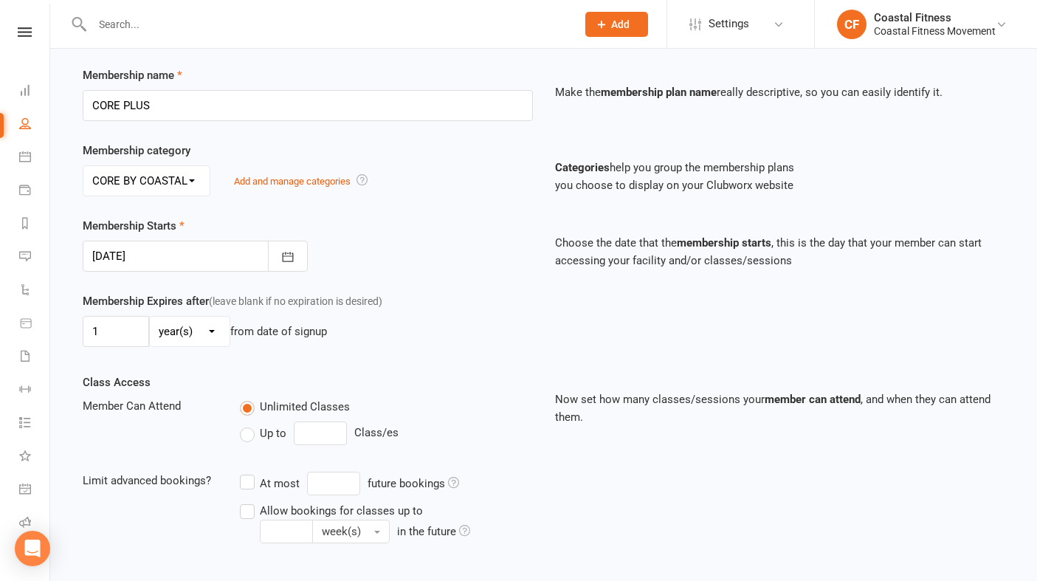
scroll to position [357, 0]
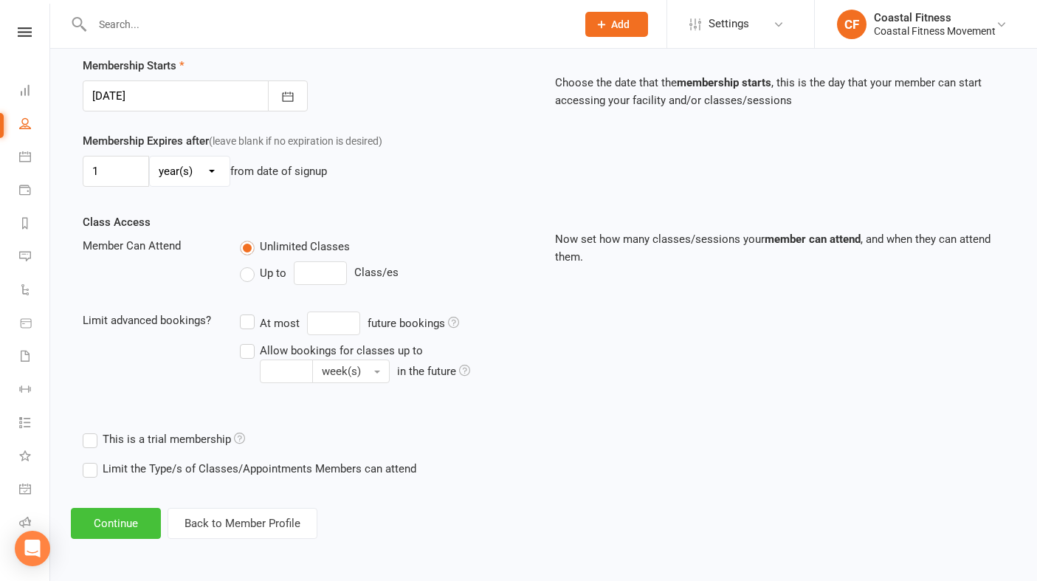
click at [126, 527] on button "Continue" at bounding box center [116, 523] width 90 height 31
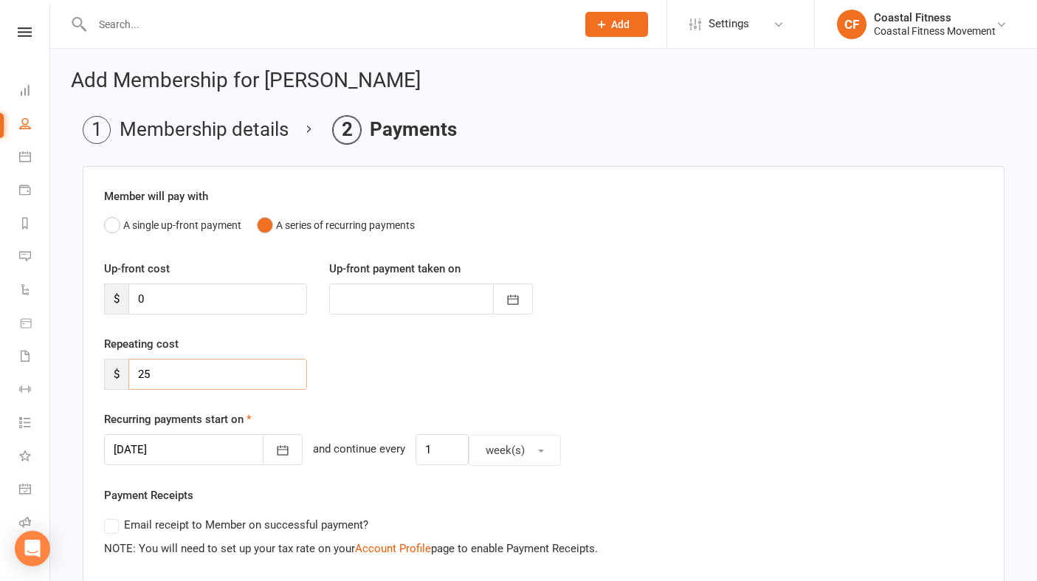
click at [176, 368] on input "25" at bounding box center [217, 374] width 179 height 31
type input "2"
type input "0"
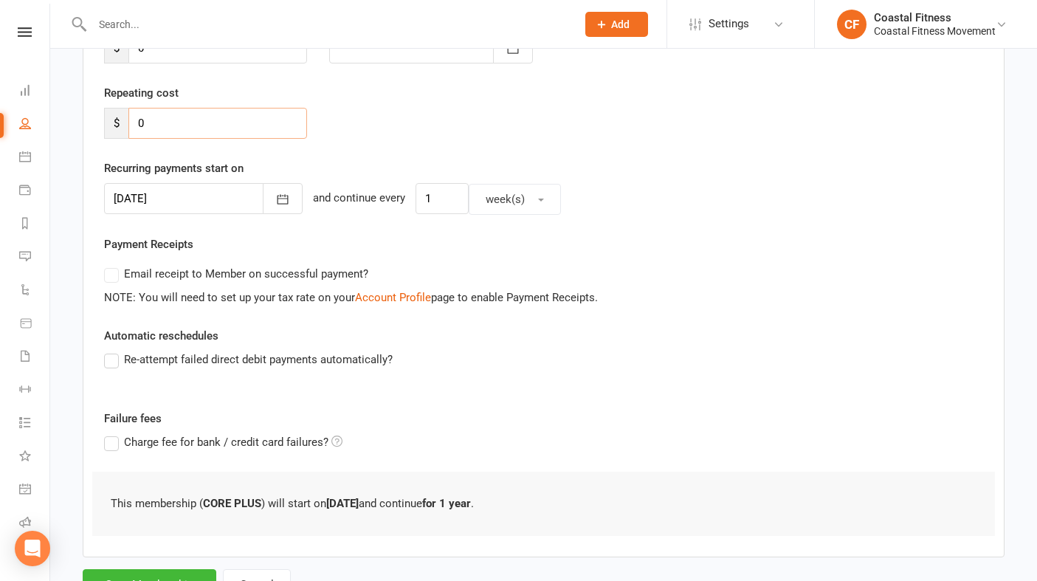
scroll to position [315, 0]
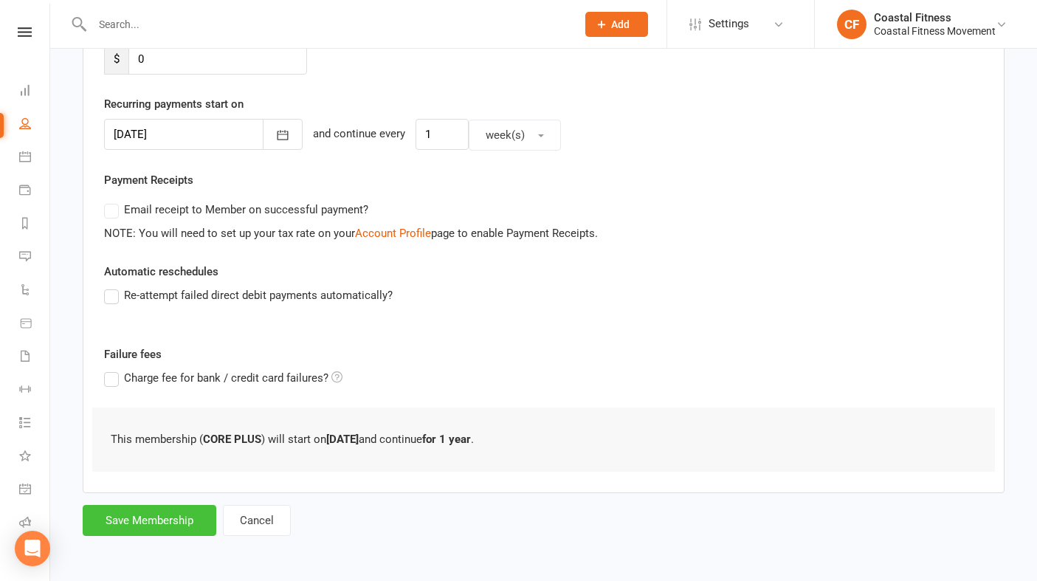
click at [159, 518] on button "Save Membership" at bounding box center [150, 520] width 134 height 31
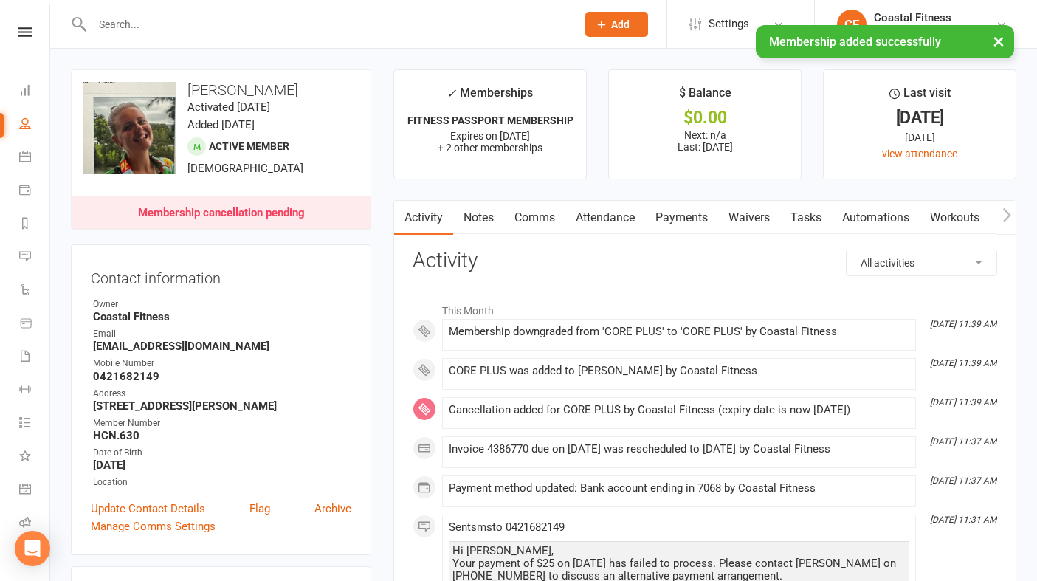
click at [701, 217] on link "Payments" at bounding box center [681, 218] width 73 height 34
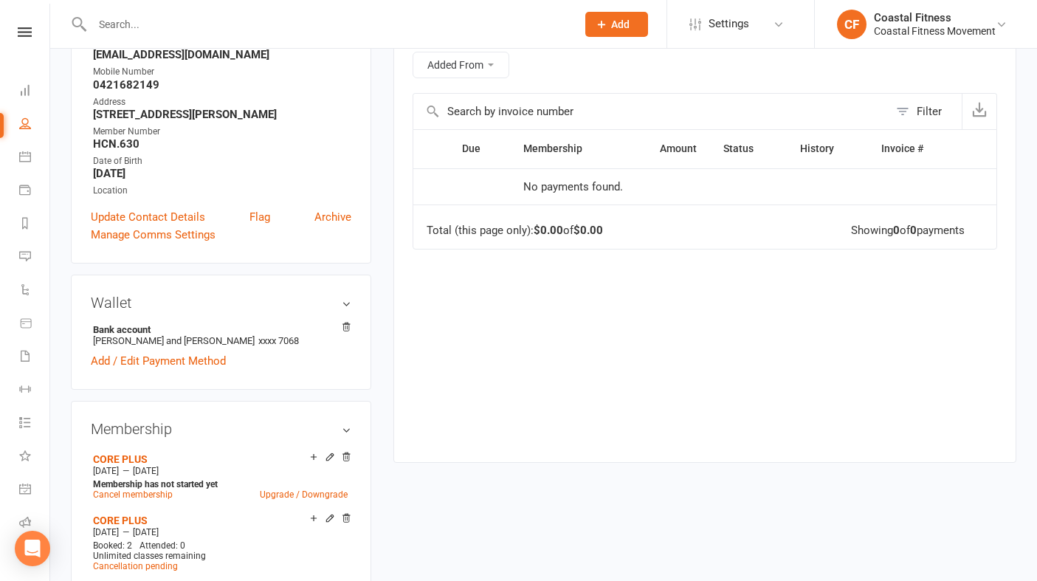
scroll to position [307, 0]
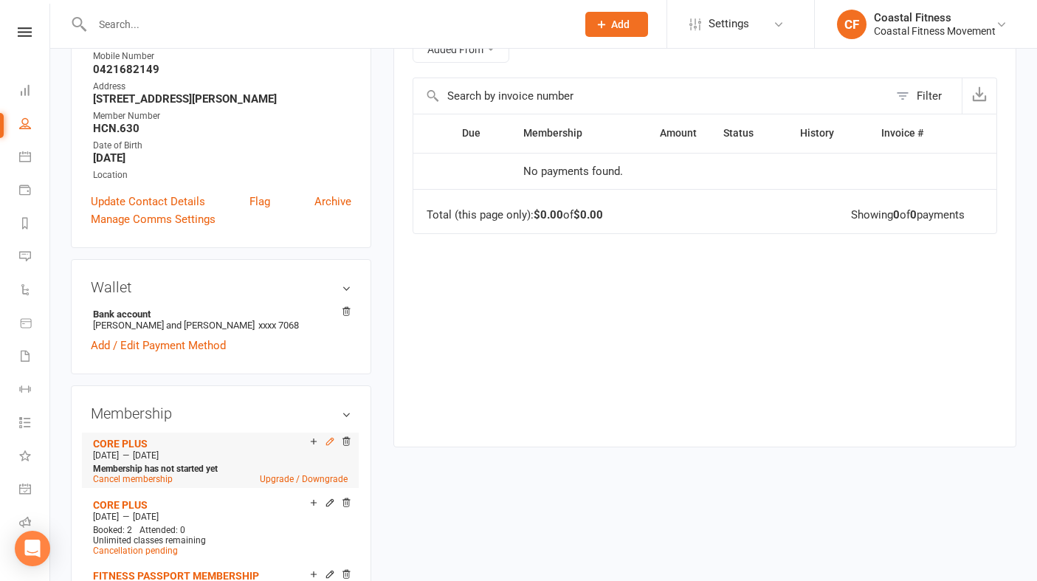
click at [331, 439] on icon at bounding box center [329, 442] width 7 height 7
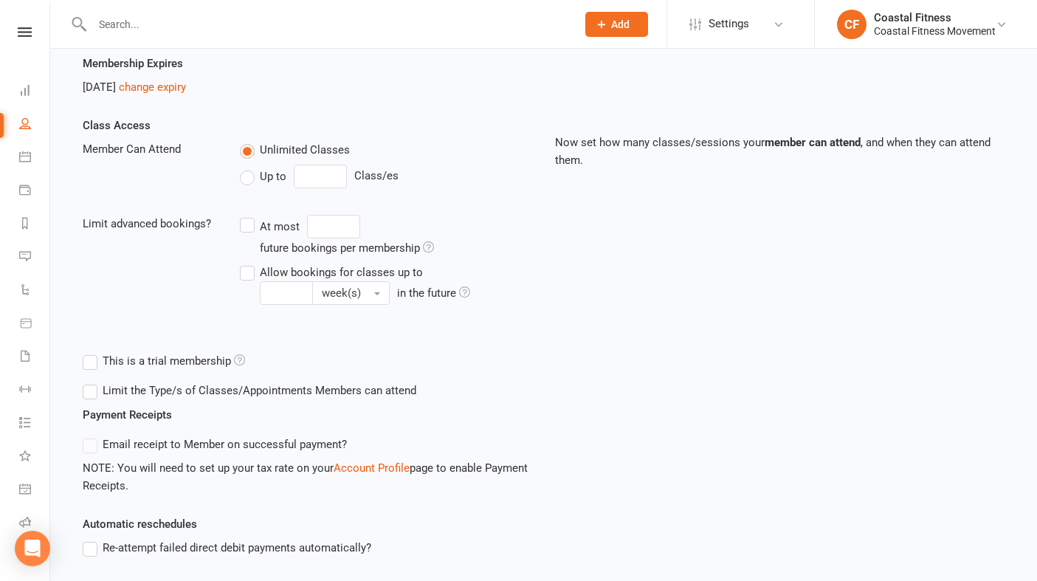
scroll to position [459, 0]
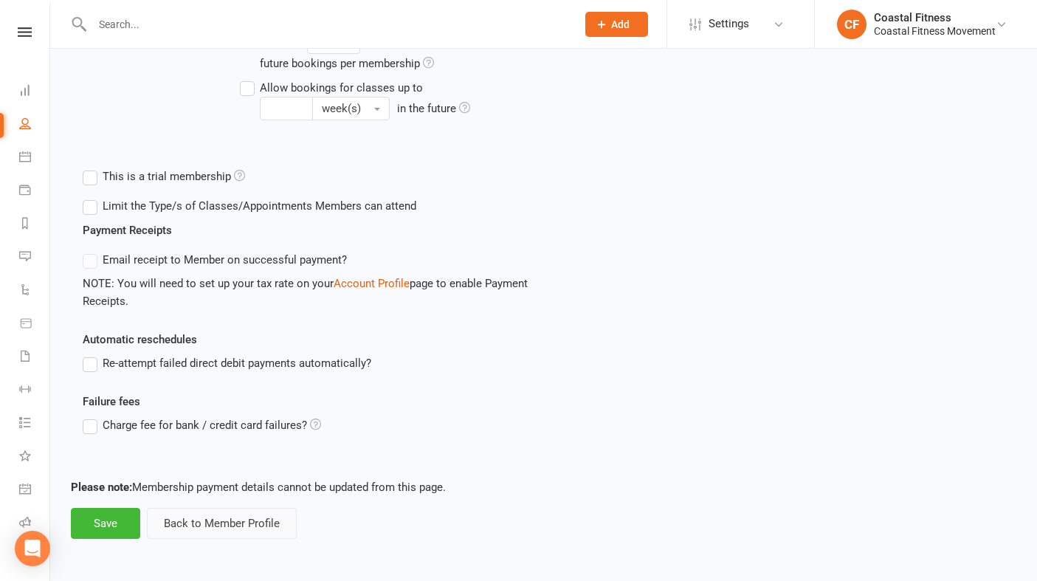
click at [213, 532] on button "Back to Member Profile" at bounding box center [222, 523] width 150 height 31
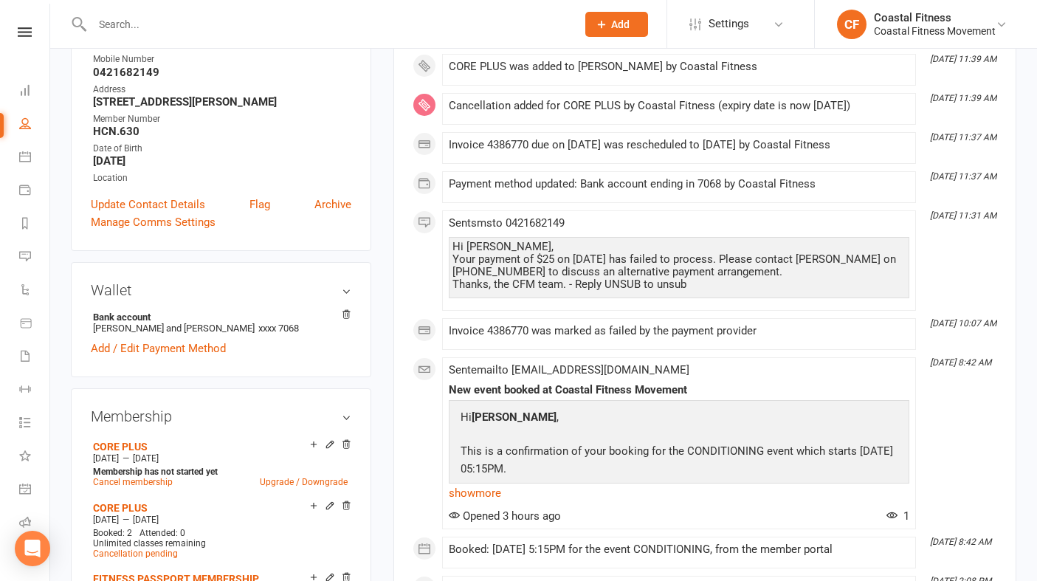
scroll to position [360, 0]
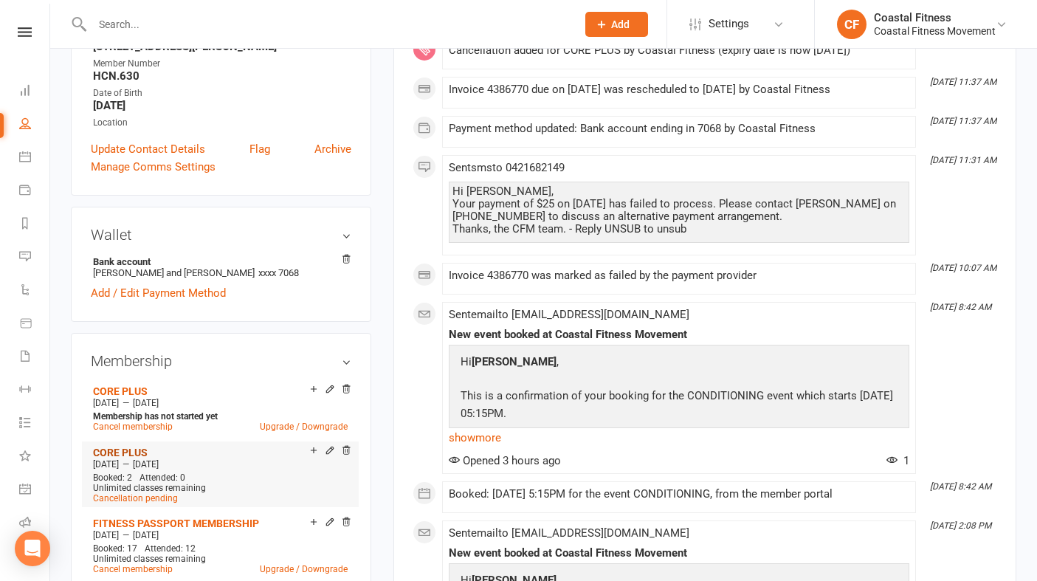
click at [134, 452] on link "CORE PLUS" at bounding box center [120, 453] width 55 height 12
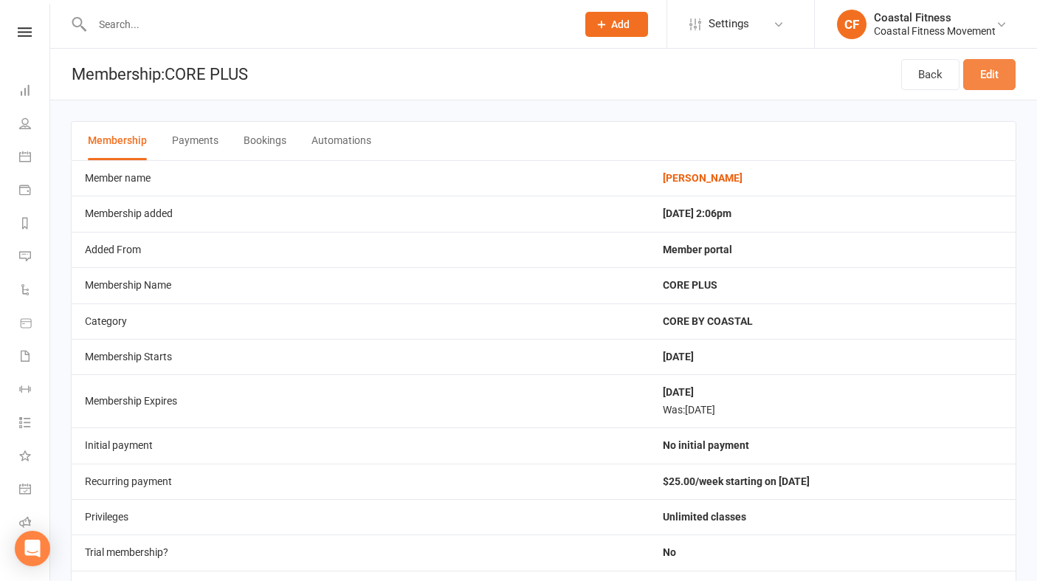
click at [1003, 73] on link "Edit" at bounding box center [990, 74] width 52 height 31
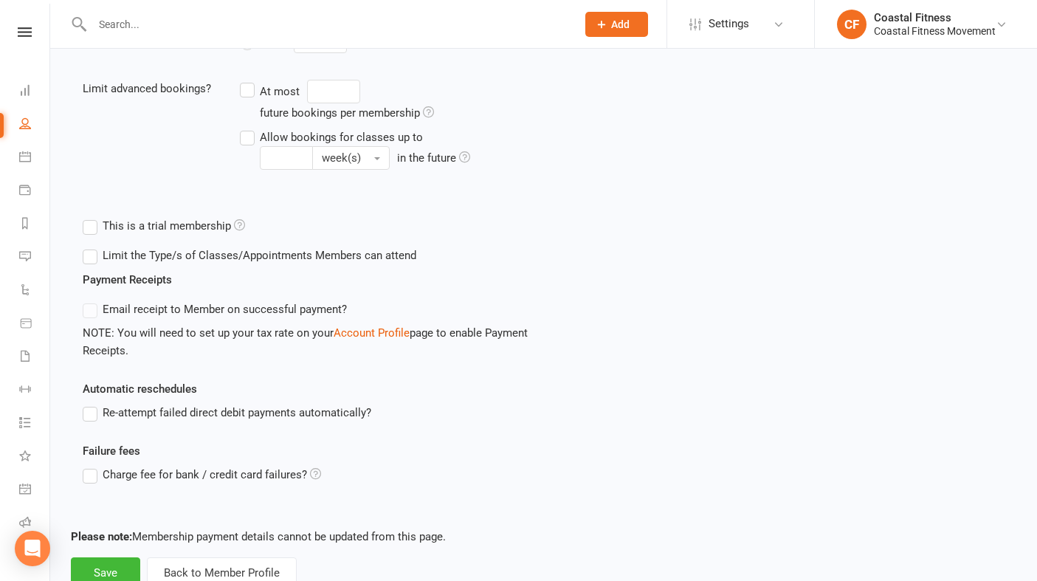
scroll to position [459, 0]
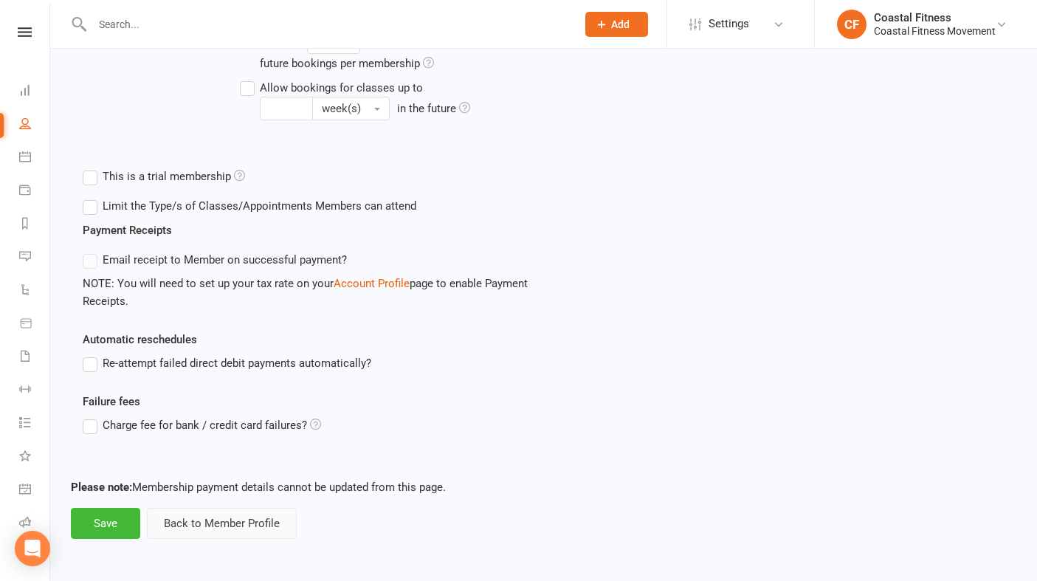
click at [233, 523] on button "Back to Member Profile" at bounding box center [222, 523] width 150 height 31
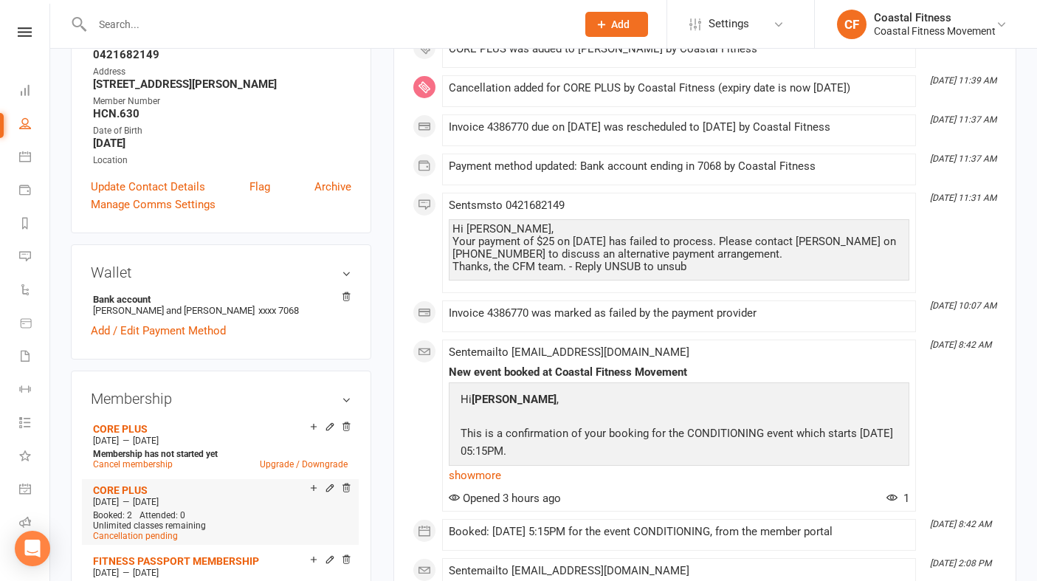
scroll to position [334, 0]
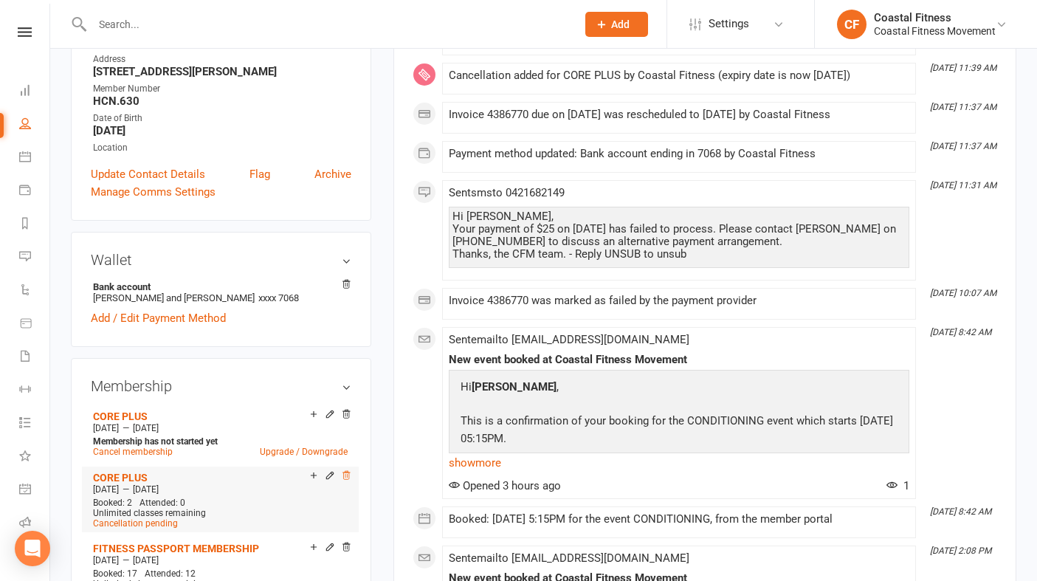
click at [345, 471] on icon at bounding box center [346, 475] width 10 height 10
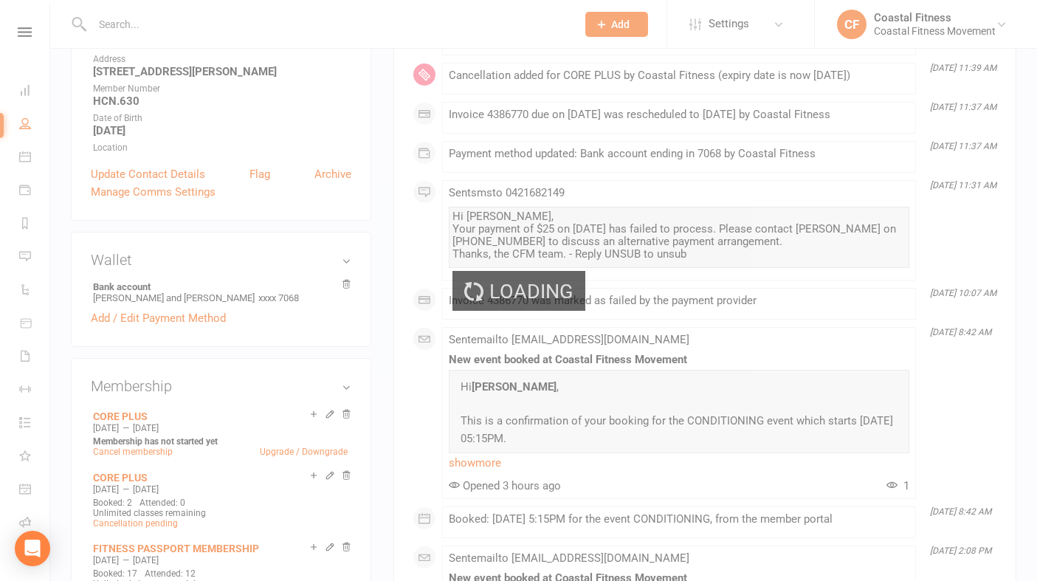
scroll to position [295, 0]
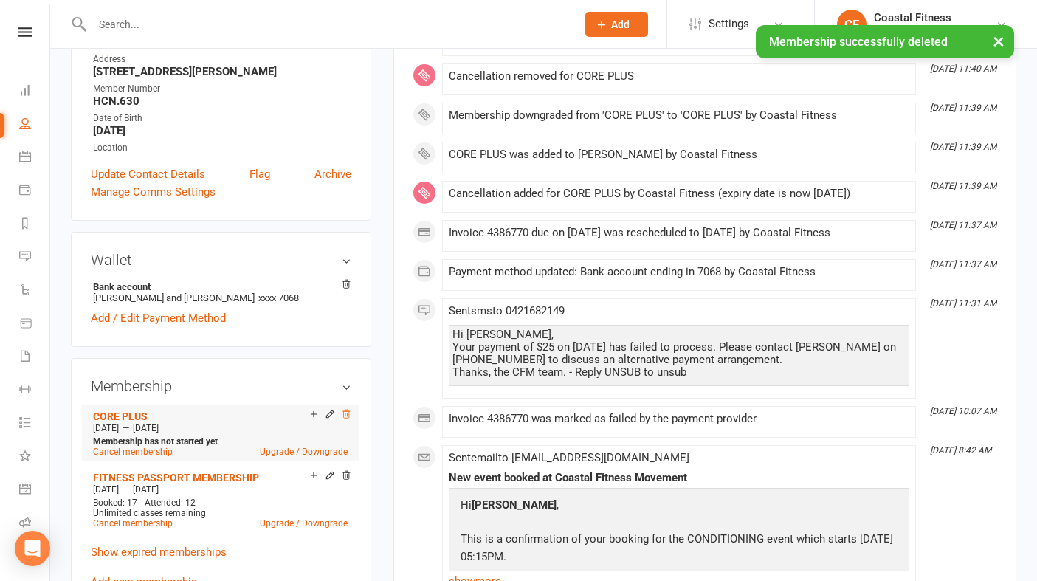
click at [346, 411] on icon at bounding box center [346, 414] width 10 height 10
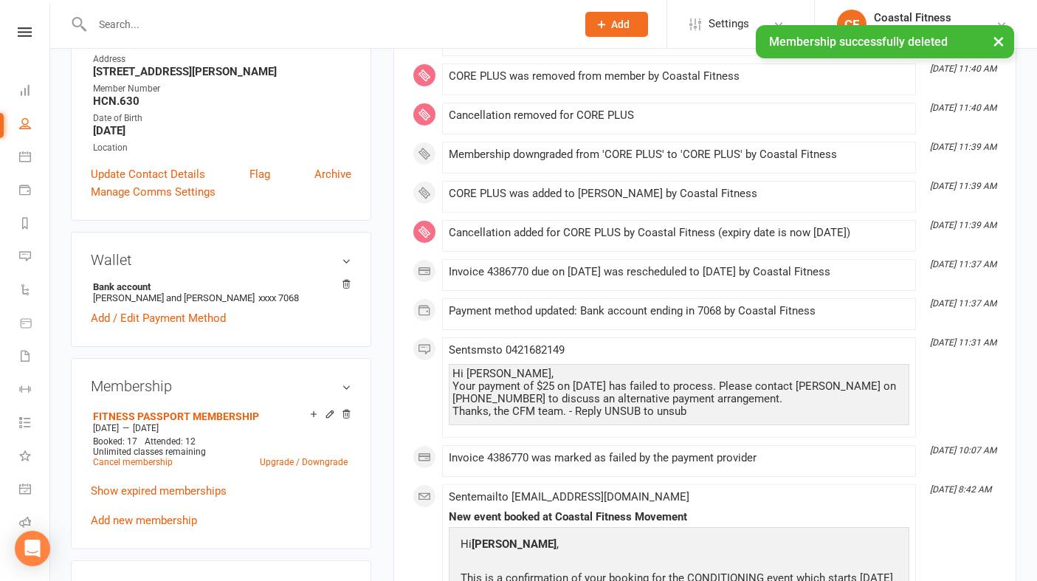
click at [149, 524] on div "FITNESS PASSPORT MEMBERSHIP Aug 13 2025 — Feb 12 2026 Booked: 17 Attended: 12 U…" at bounding box center [221, 466] width 261 height 123
click at [143, 518] on link "Add new membership" at bounding box center [144, 520] width 106 height 13
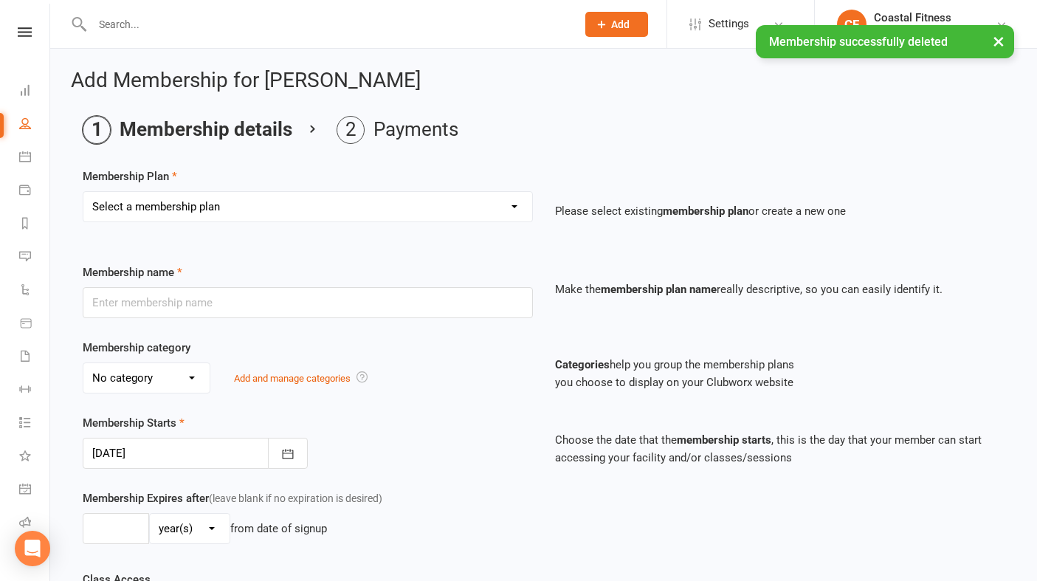
click at [305, 196] on select "Select a membership plan Create new Membership Plan GOLD MEMBERSHIP - FORTNIGHT…" at bounding box center [307, 207] width 449 height 30
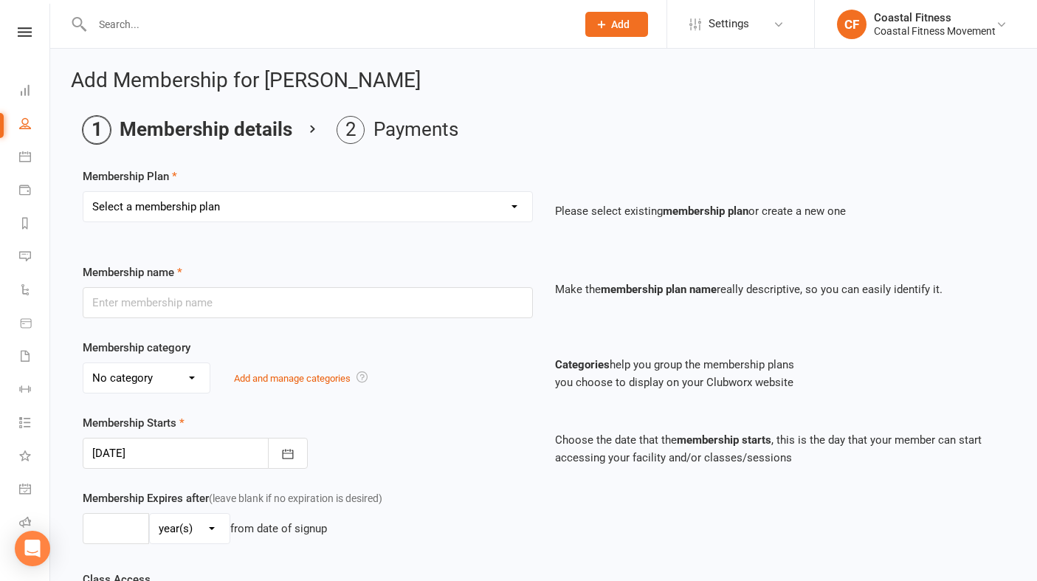
select select "18"
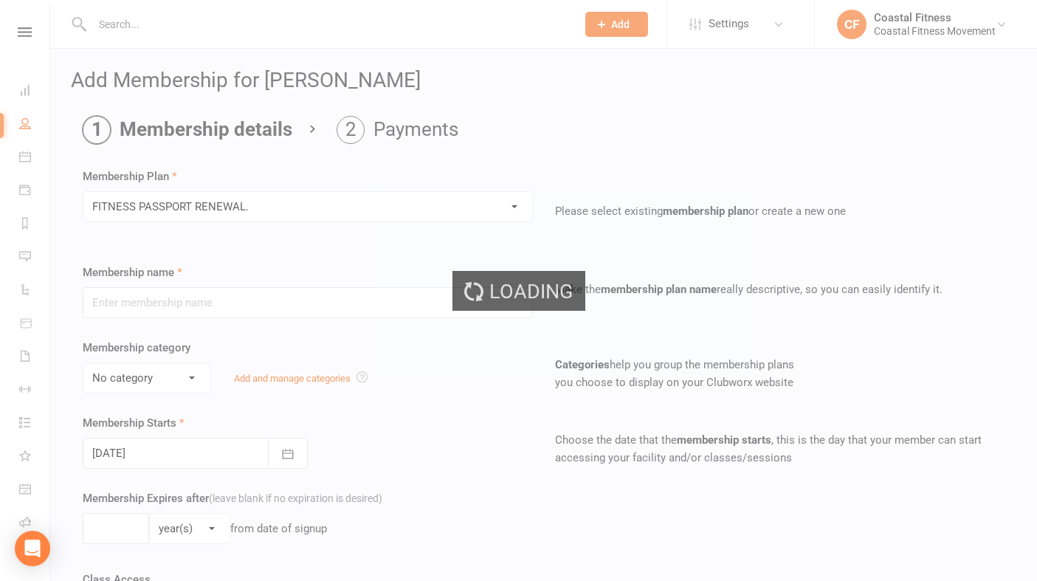
type input "FITNESS PASSPORT RENEWAL."
select select "1"
type input "6"
select select "2"
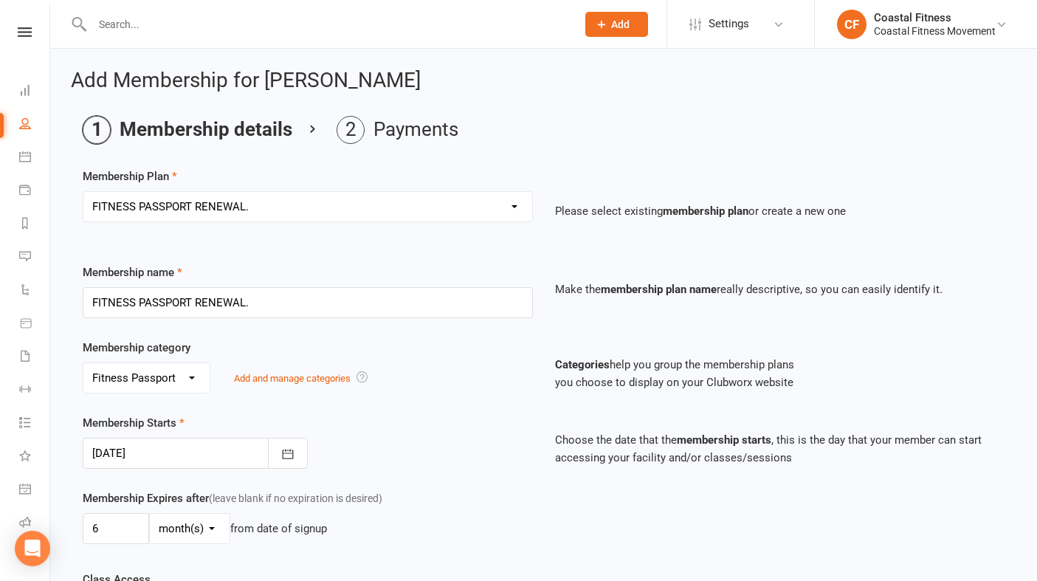
click at [246, 206] on select "Select a membership plan Create new Membership Plan GOLD MEMBERSHIP - FORTNIGHT…" at bounding box center [307, 207] width 449 height 30
select select "17"
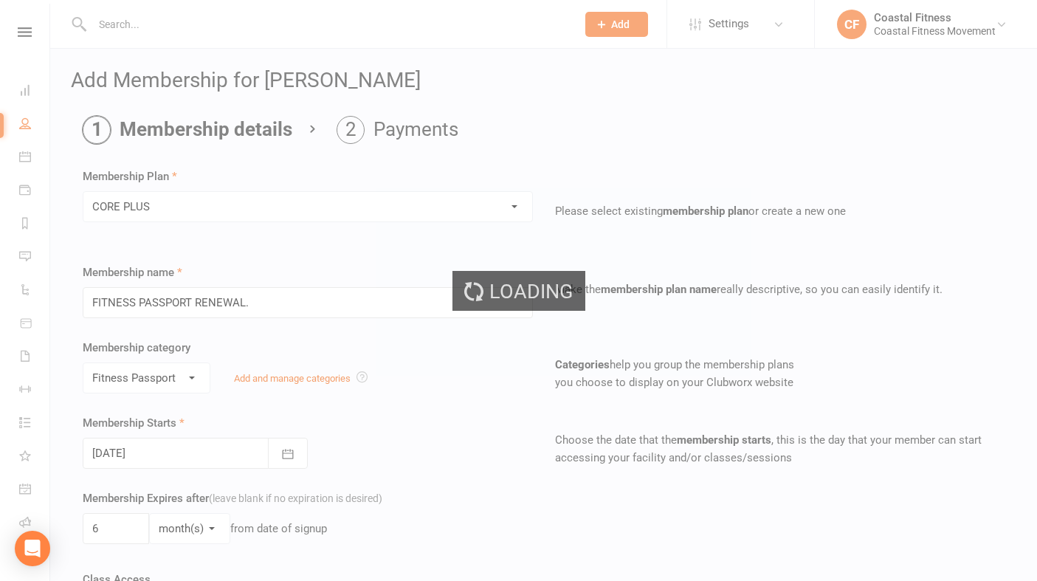
type input "CORE PLUS"
select select "0"
type input "1"
select select "3"
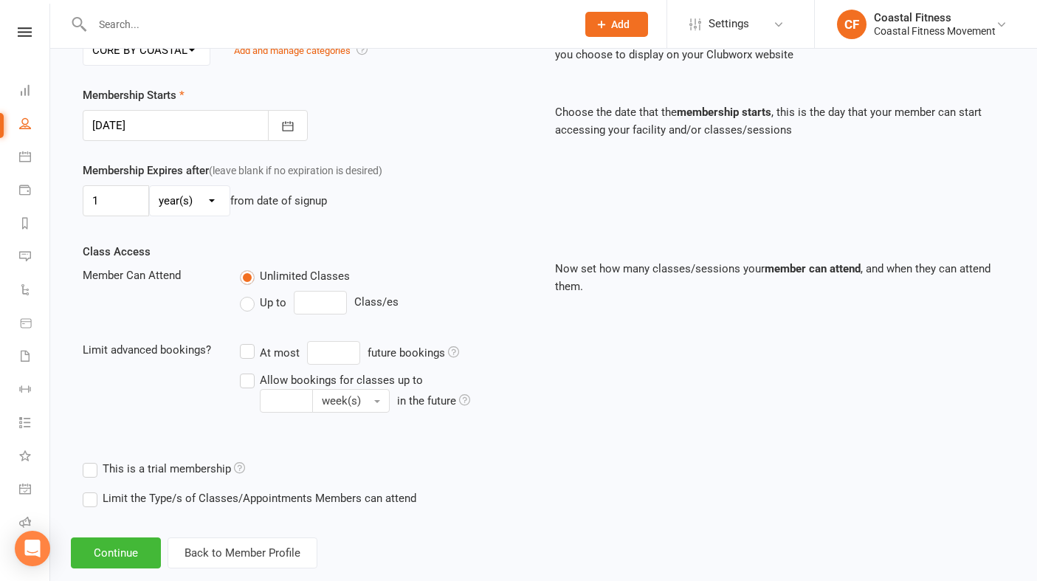
scroll to position [357, 0]
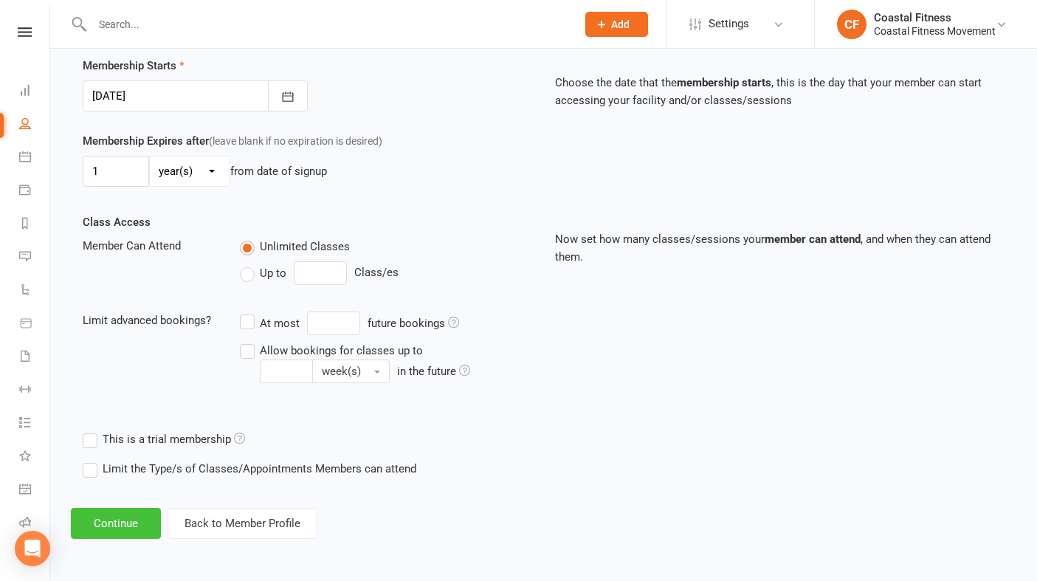
click at [113, 532] on button "Continue" at bounding box center [116, 523] width 90 height 31
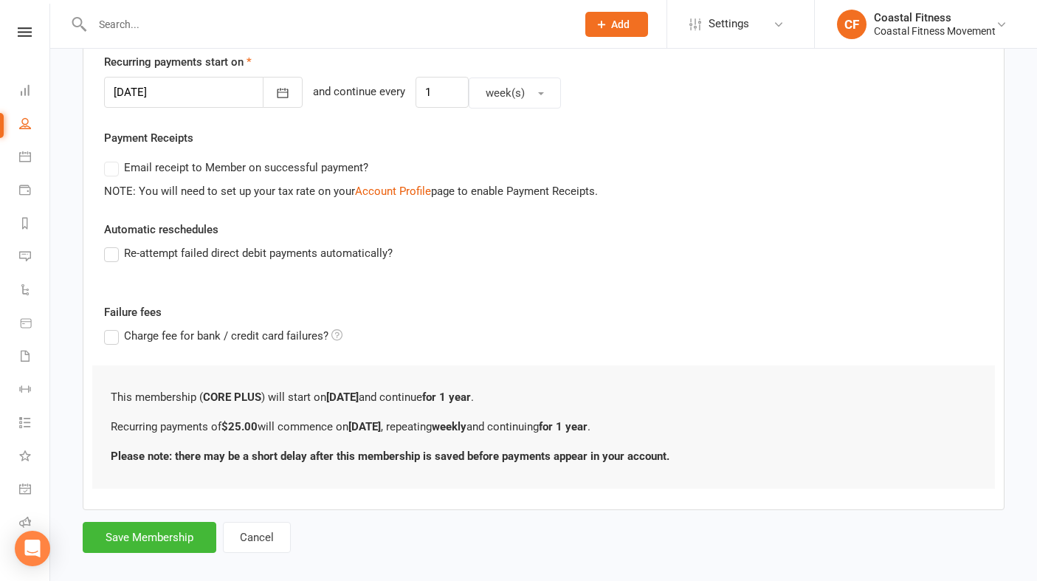
scroll to position [0, 0]
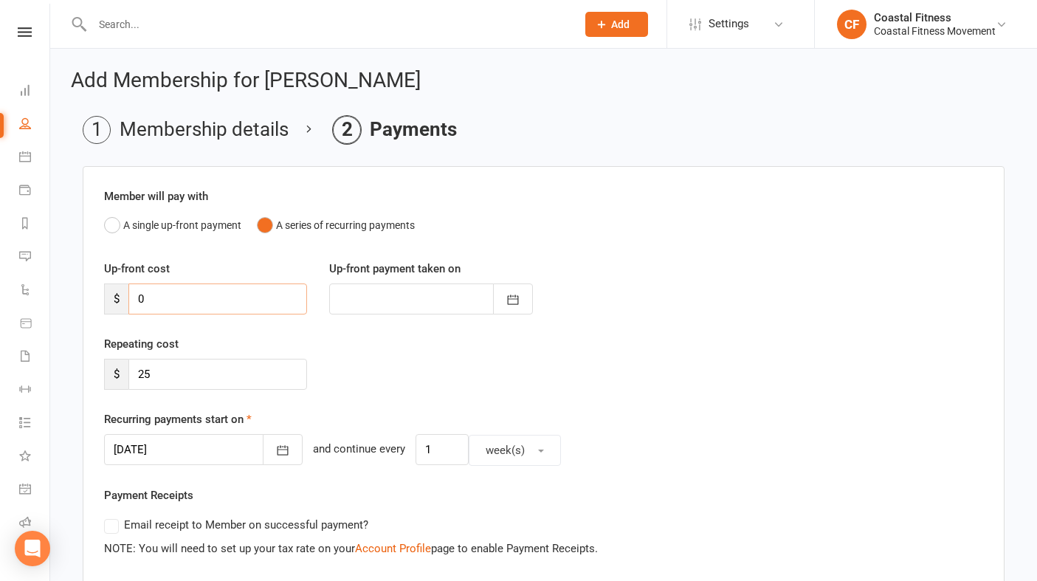
click at [196, 292] on input "0" at bounding box center [217, 299] width 179 height 31
type input "2"
type input "[DATE]"
type input "25"
click at [186, 373] on input "25" at bounding box center [217, 374] width 179 height 31
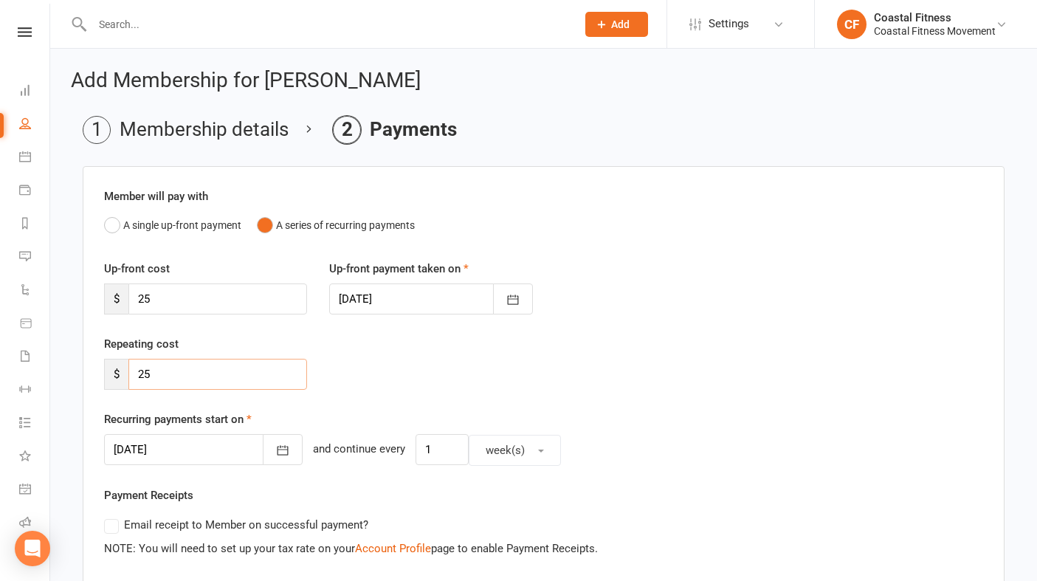
type input "2"
type input "0"
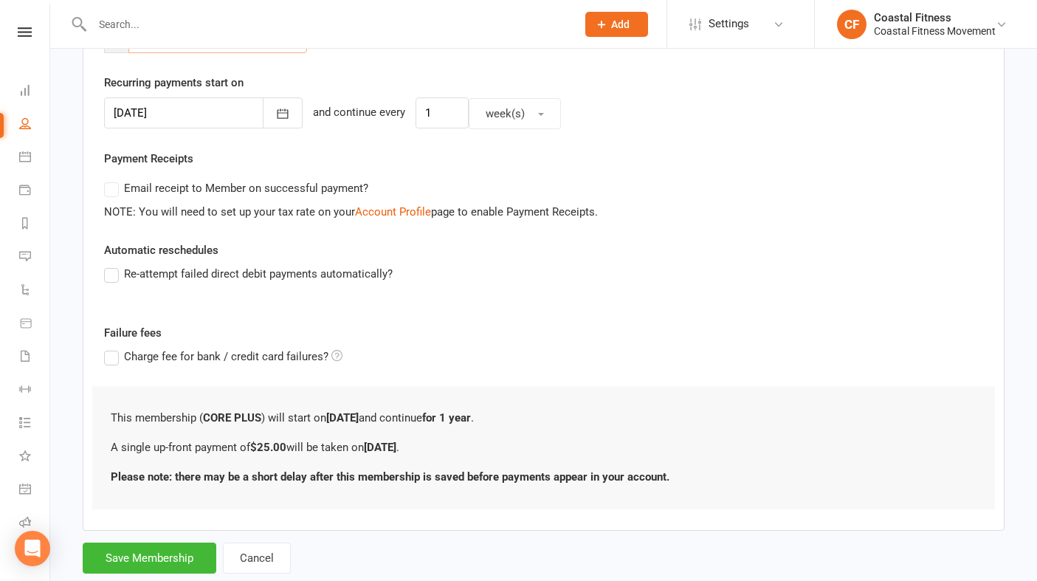
scroll to position [374, 0]
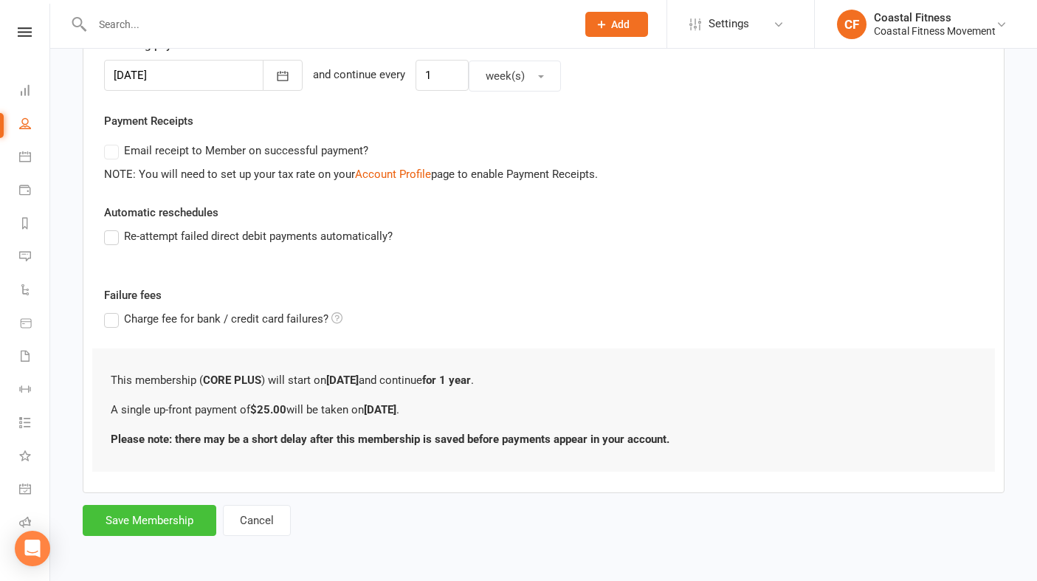
click at [158, 523] on button "Save Membership" at bounding box center [150, 520] width 134 height 31
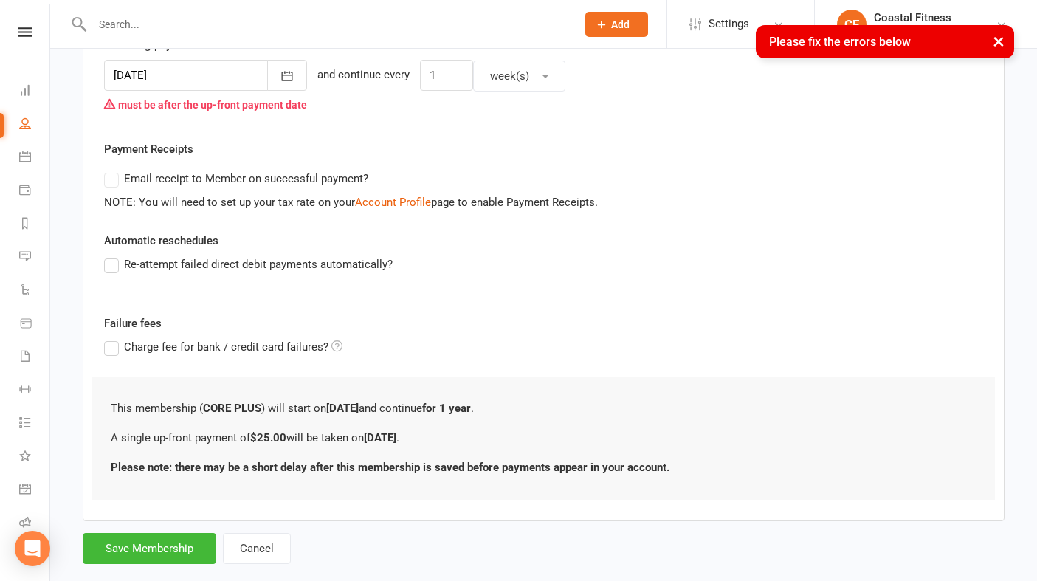
scroll to position [0, 0]
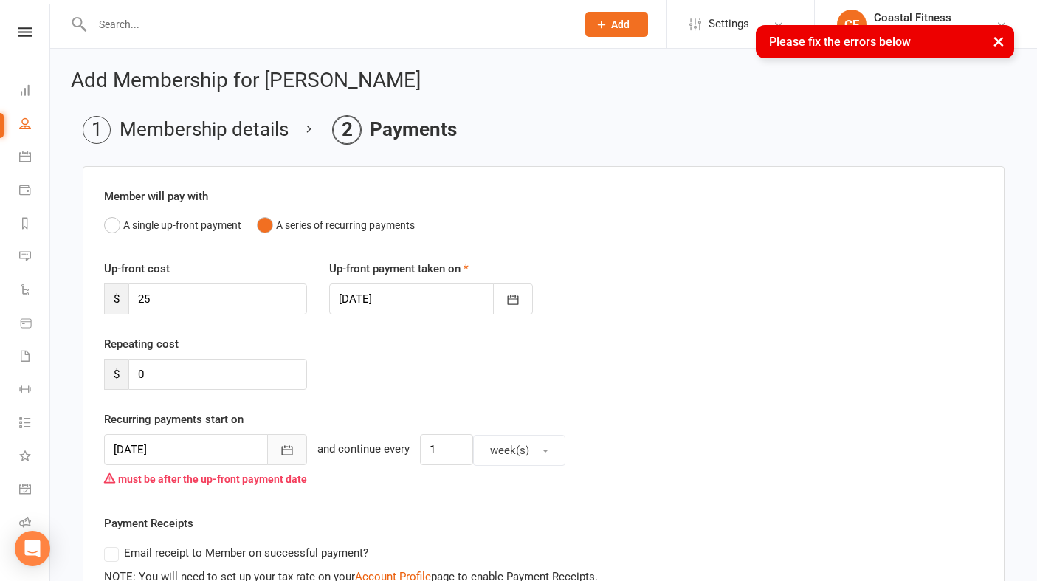
click at [286, 439] on button "button" at bounding box center [287, 449] width 40 height 31
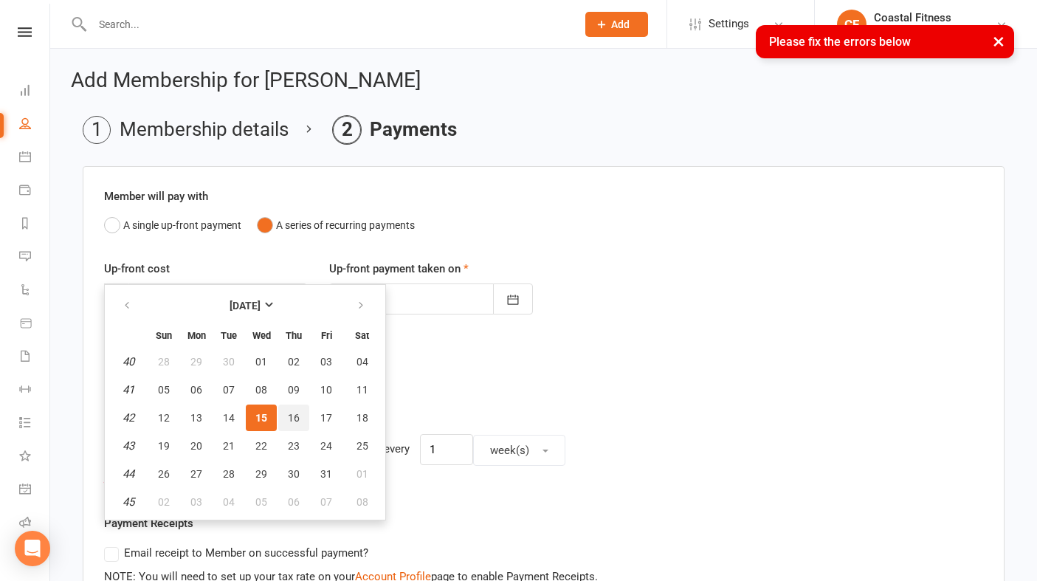
click at [286, 409] on button "16" at bounding box center [293, 418] width 31 height 27
type input "16 Oct 2025"
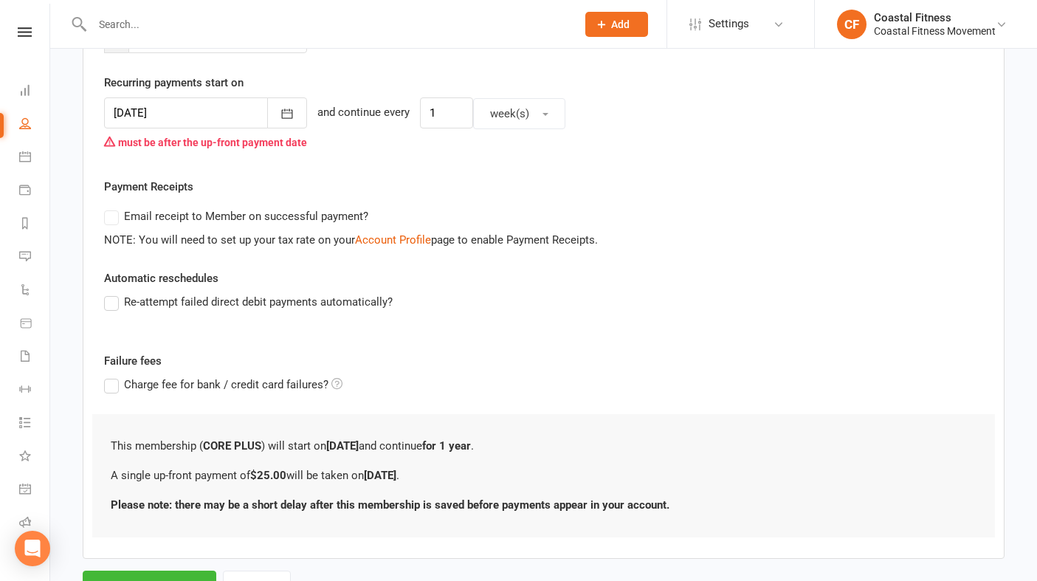
scroll to position [402, 0]
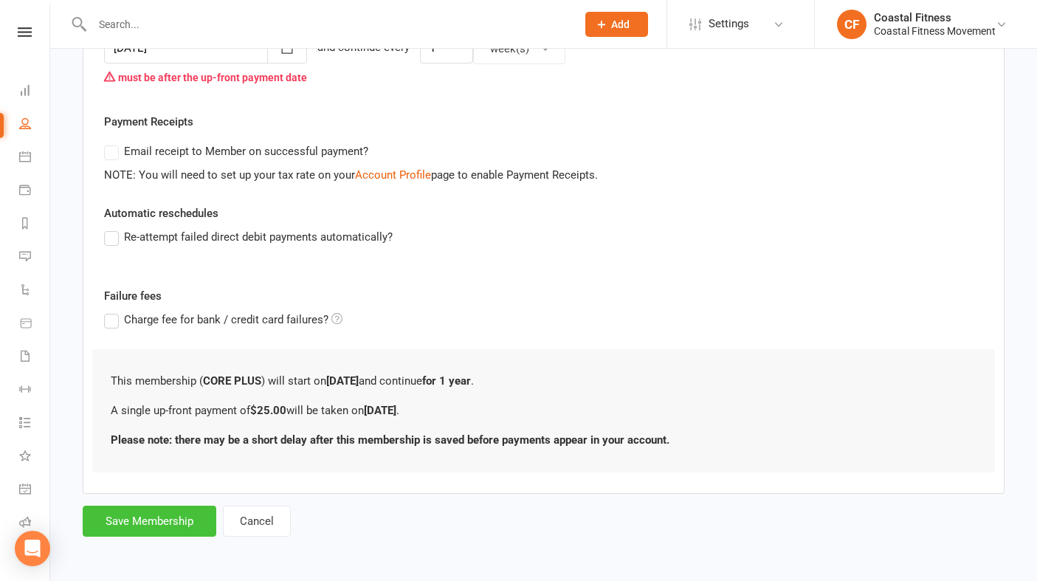
click at [188, 520] on button "Save Membership" at bounding box center [150, 521] width 134 height 31
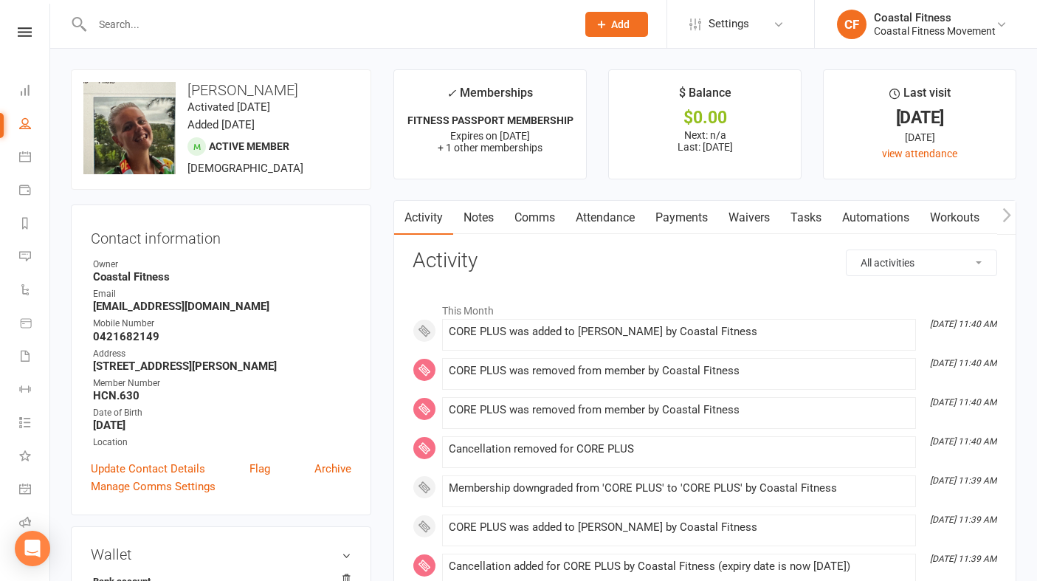
click at [168, 27] on input "text" at bounding box center [327, 24] width 478 height 21
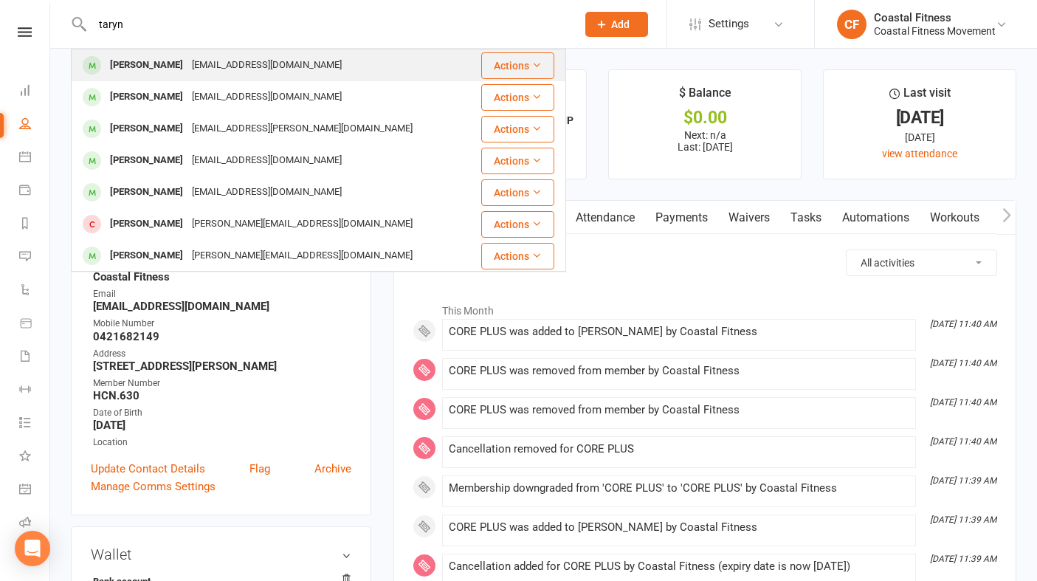
type input "taryn"
click at [188, 58] on div "[EMAIL_ADDRESS][DOMAIN_NAME]" at bounding box center [267, 65] width 159 height 21
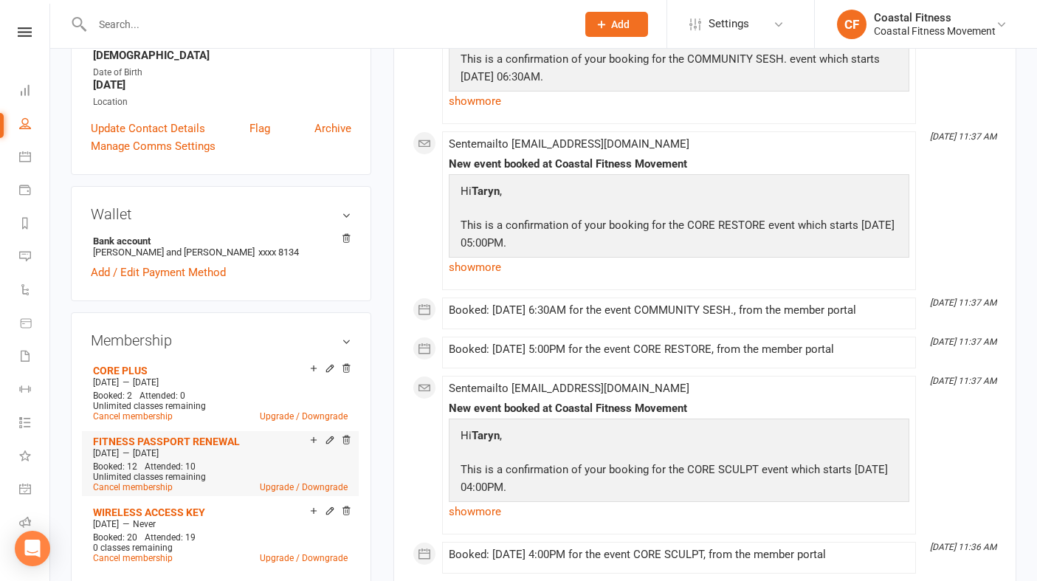
scroll to position [382, 0]
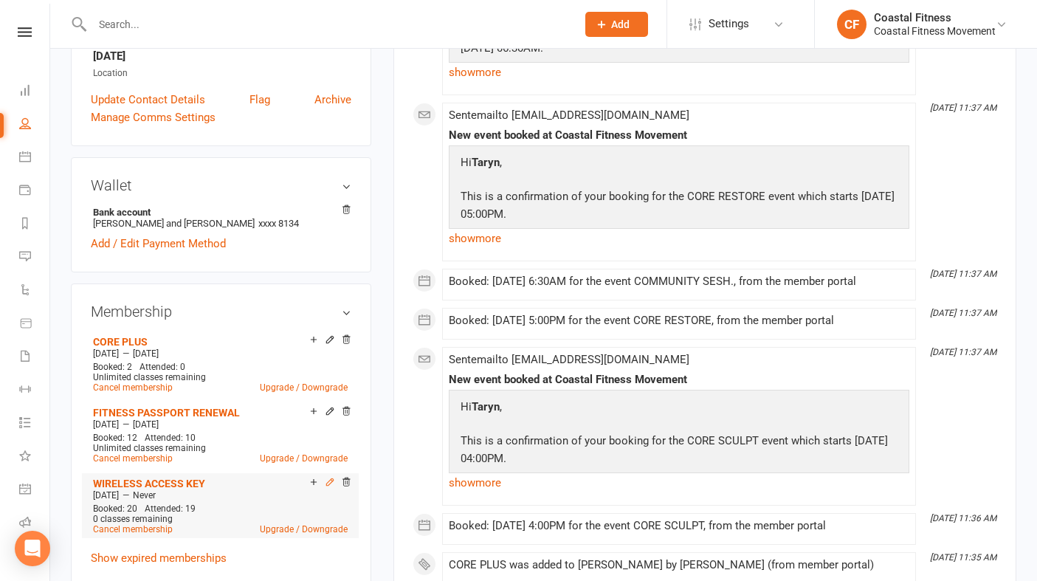
click at [329, 478] on icon at bounding box center [330, 482] width 10 height 10
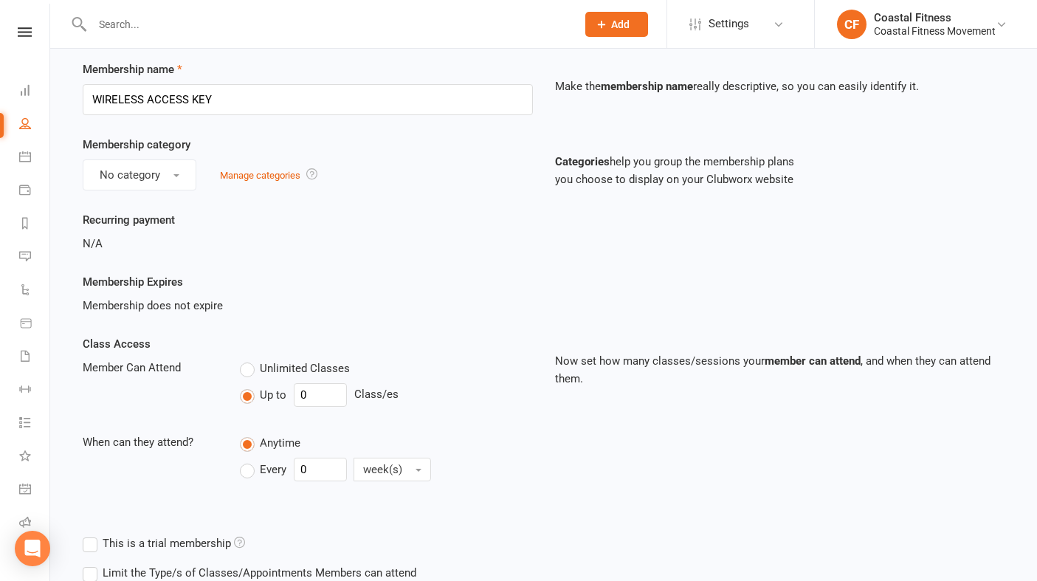
scroll to position [422, 0]
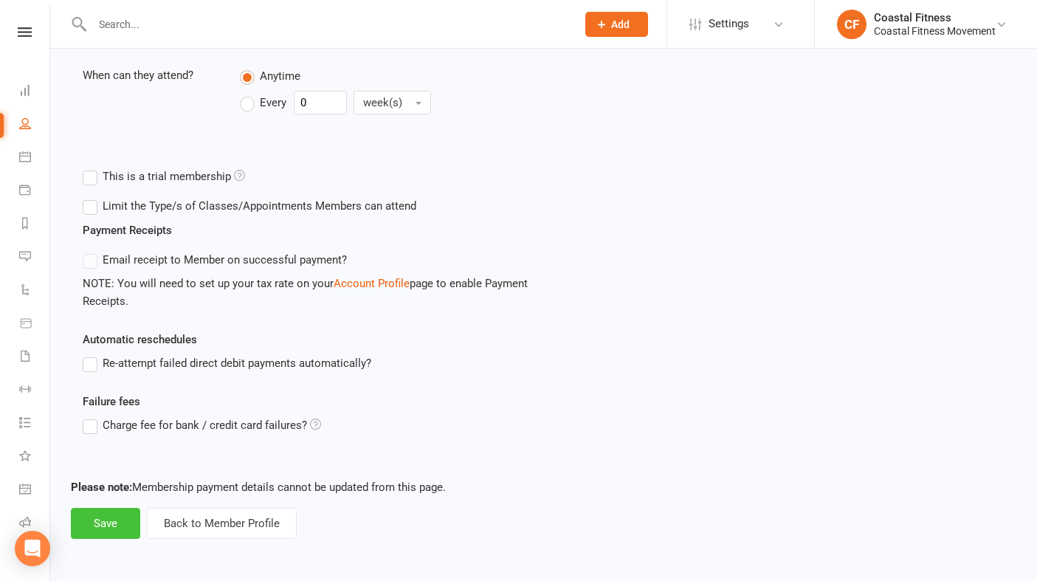
click at [109, 527] on button "Save" at bounding box center [105, 523] width 69 height 31
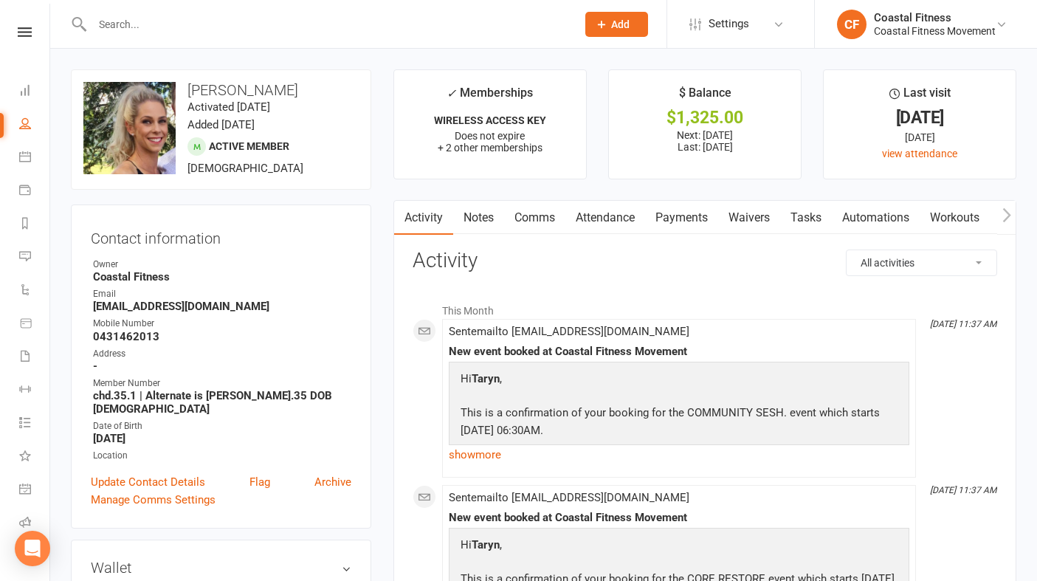
click at [747, 220] on link "Waivers" at bounding box center [749, 218] width 62 height 34
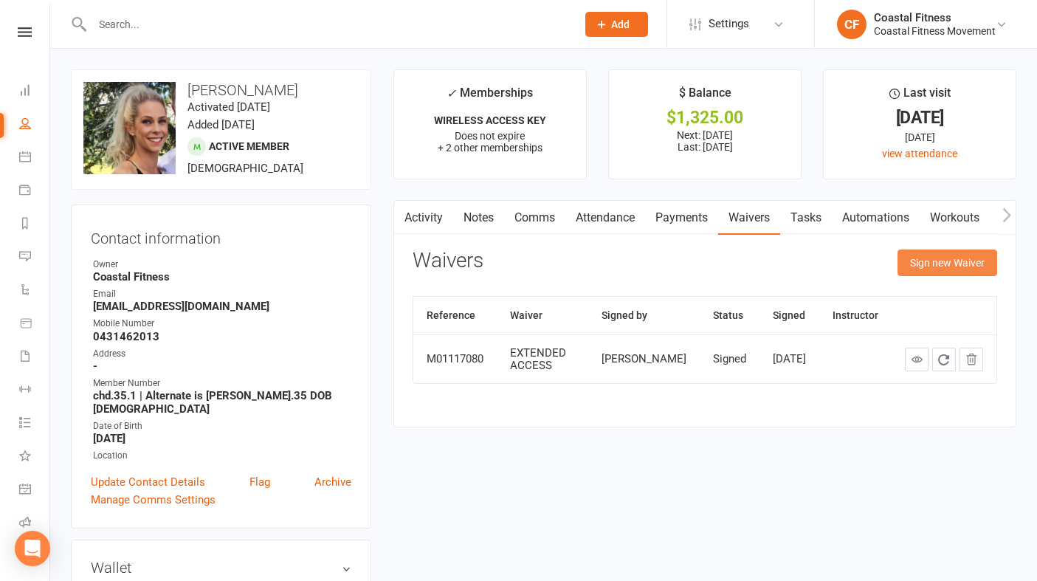
click at [972, 250] on button "Sign new Waiver" at bounding box center [948, 263] width 100 height 27
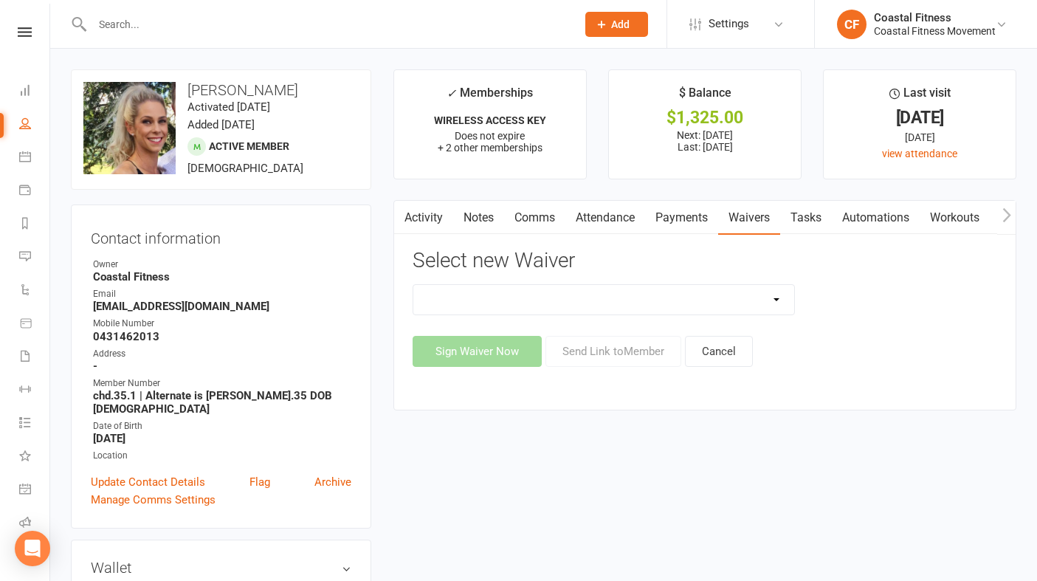
click at [758, 308] on select "5 x SAUNA PASS 7 DAY CASUAL PASS 7 DAY FREE TRIAL BRING A FRIEND FOR FREE BRONZ…" at bounding box center [603, 300] width 381 height 30
select select "15121"
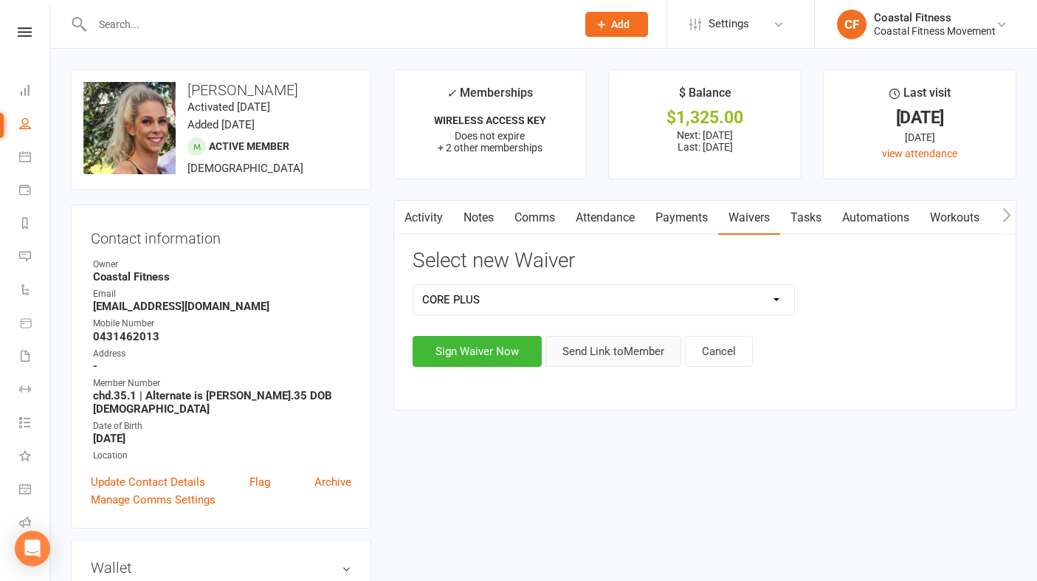
click at [618, 353] on button "Send Link to Member" at bounding box center [614, 351] width 136 height 31
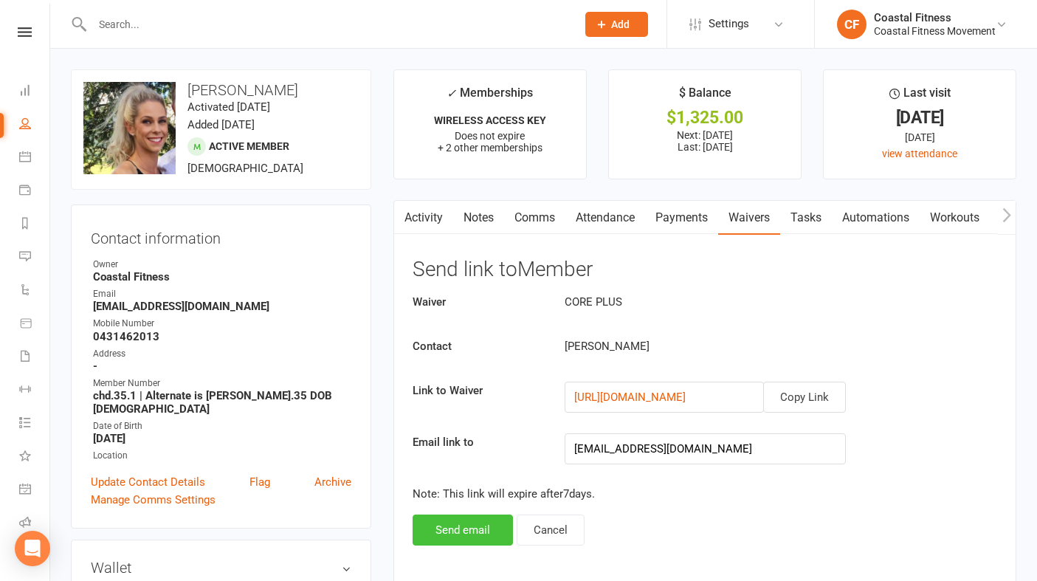
click at [475, 529] on button "Send email" at bounding box center [463, 530] width 100 height 31
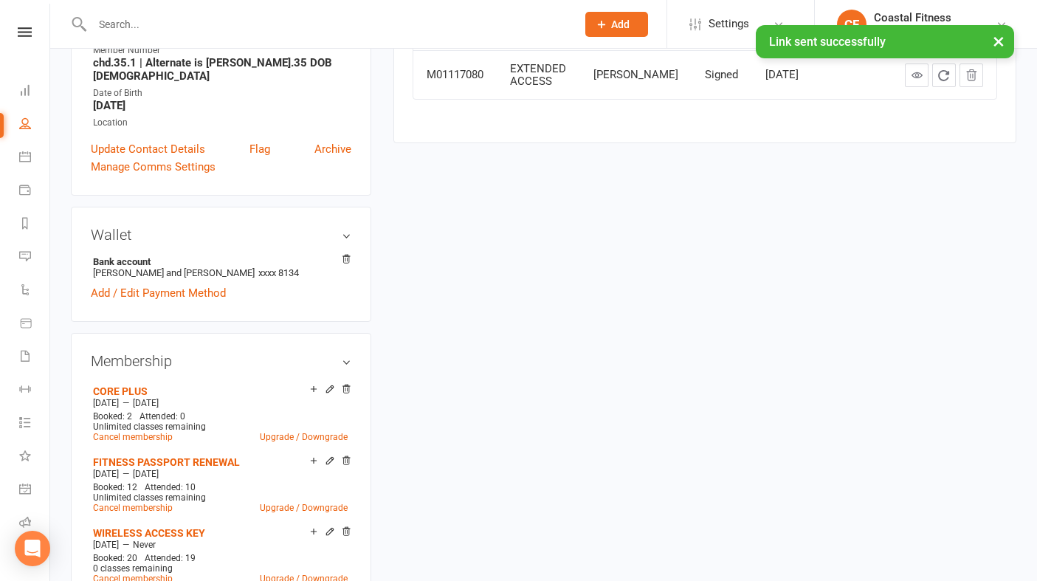
scroll to position [418, 0]
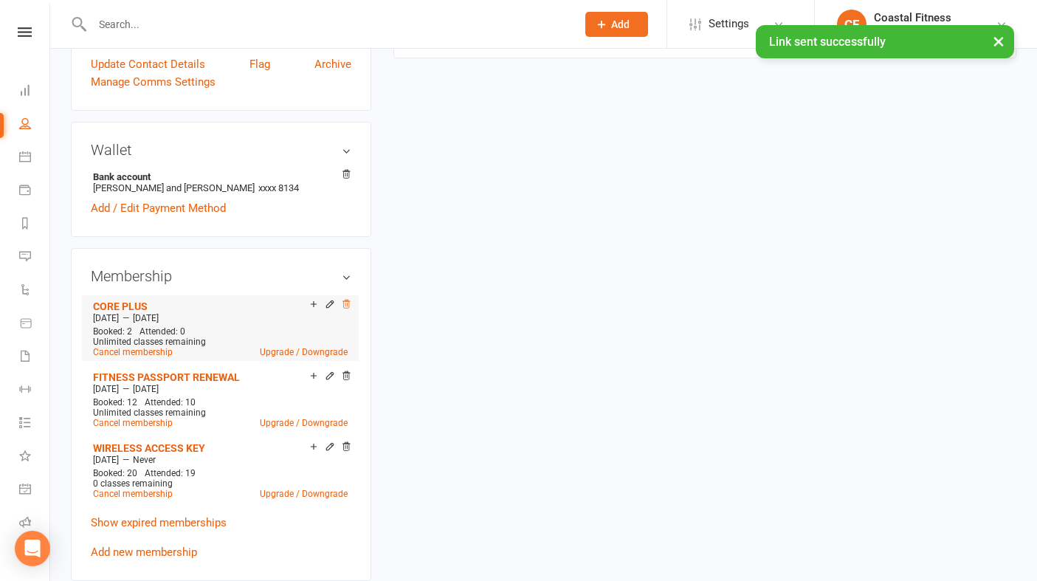
click at [343, 300] on icon at bounding box center [346, 304] width 10 height 10
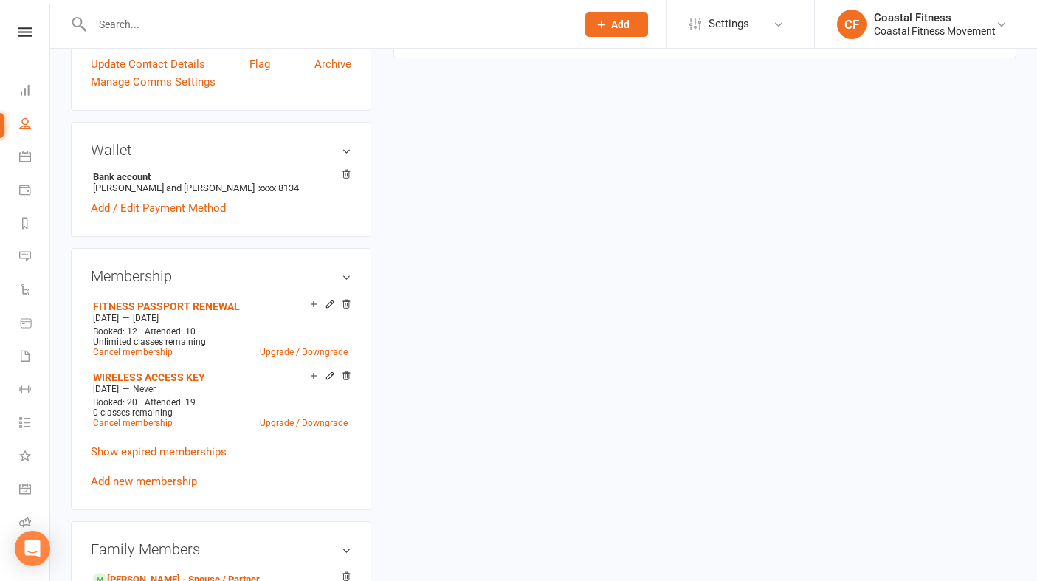
click at [267, 34] on input "text" at bounding box center [327, 24] width 478 height 21
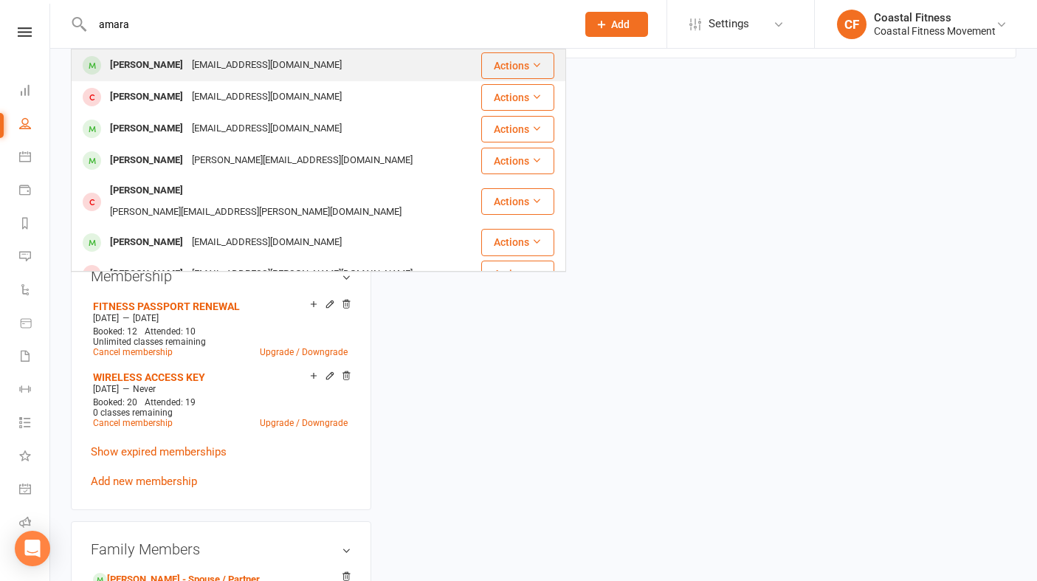
type input "amara"
click at [257, 72] on div "amarah@live.com.au" at bounding box center [267, 65] width 159 height 21
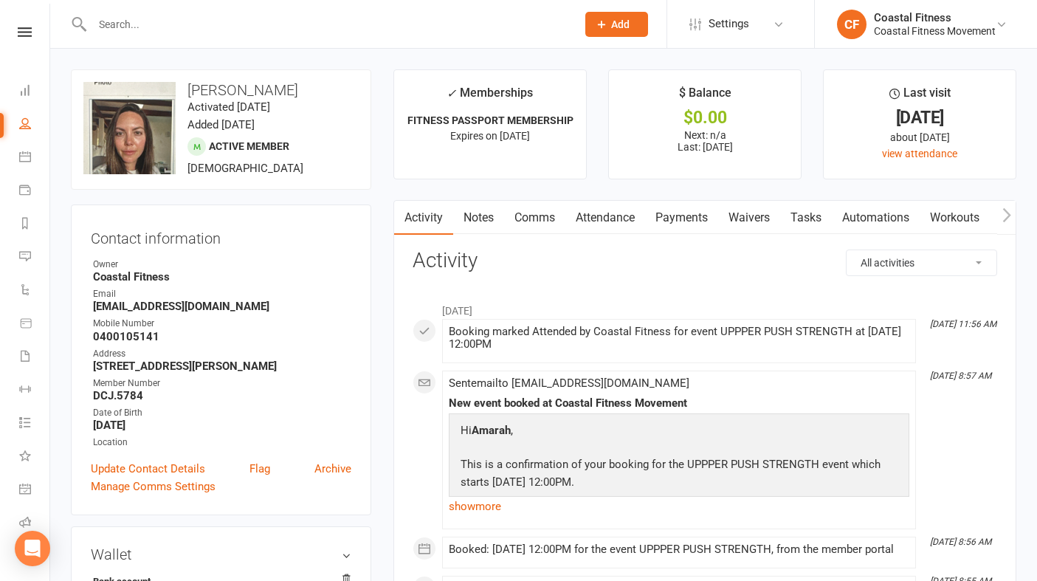
click at [236, 27] on input "text" at bounding box center [327, 24] width 478 height 21
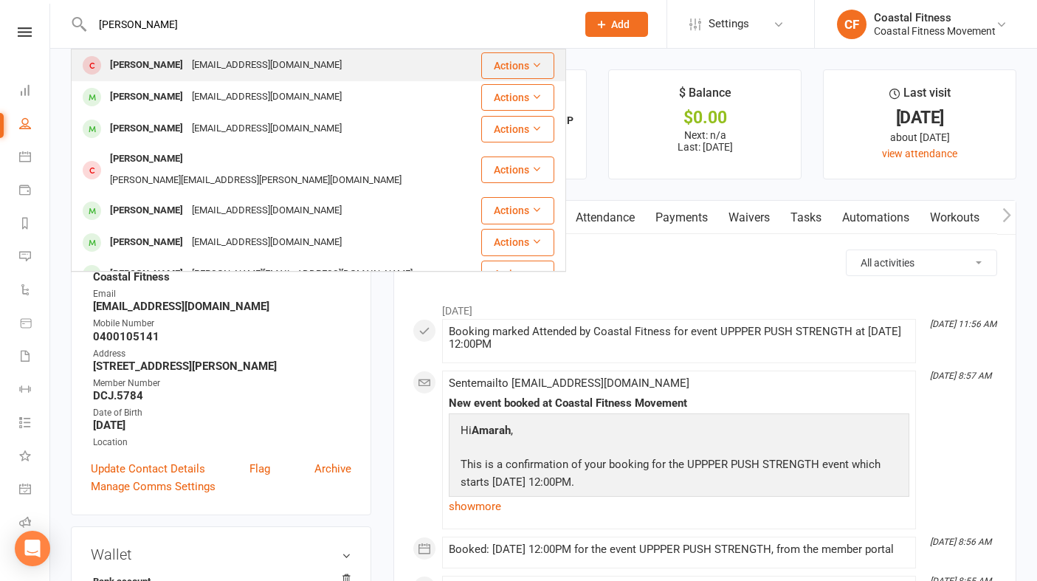
type input "amarah lee"
click at [235, 67] on div "leeamarah999@yahoo.com.au" at bounding box center [267, 65] width 159 height 21
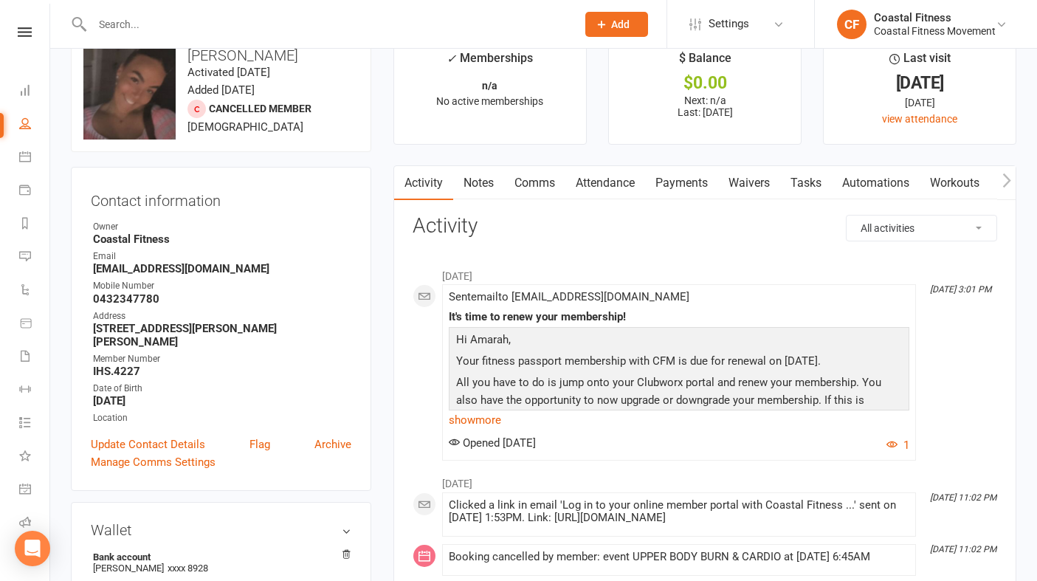
scroll to position [34, 0]
click at [756, 185] on link "Waivers" at bounding box center [749, 184] width 62 height 34
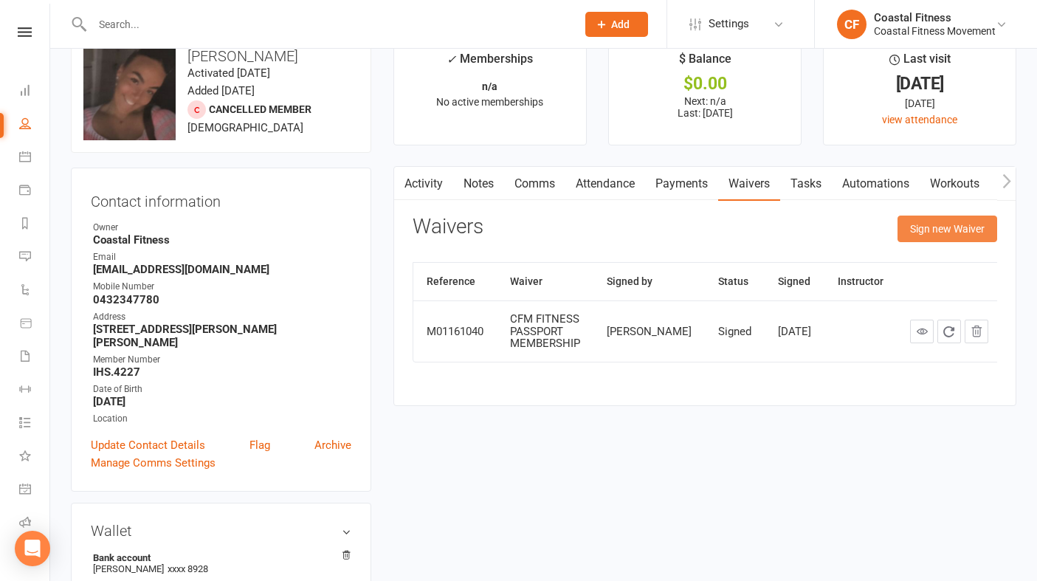
click at [959, 227] on button "Sign new Waiver" at bounding box center [948, 229] width 100 height 27
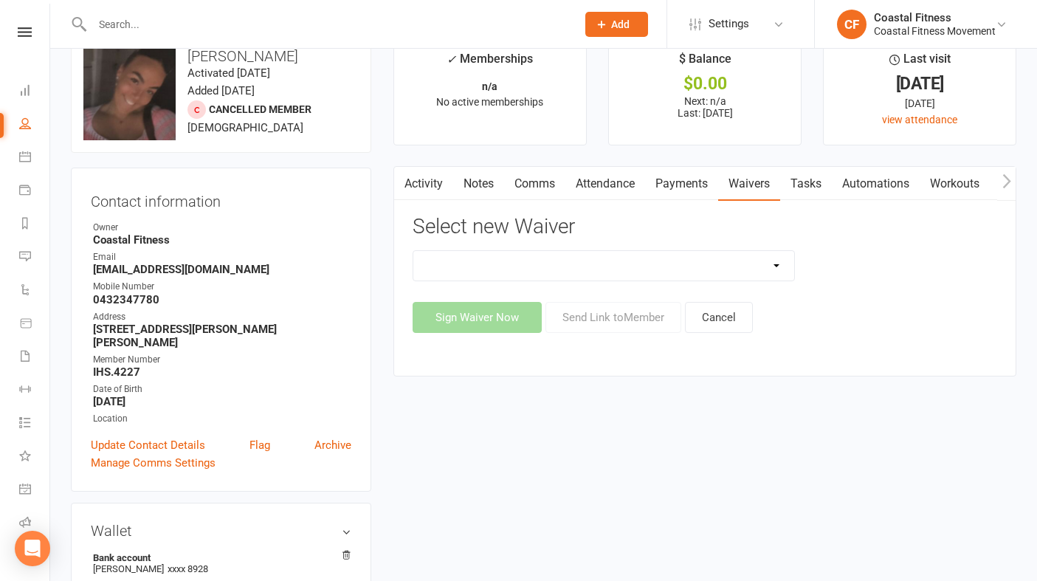
click at [749, 264] on select "5 x SAUNA PASS 7 DAY CASUAL PASS 7 DAY FREE TRIAL BRING A FRIEND FOR FREE BRONZ…" at bounding box center [603, 266] width 381 height 30
select select "10151"
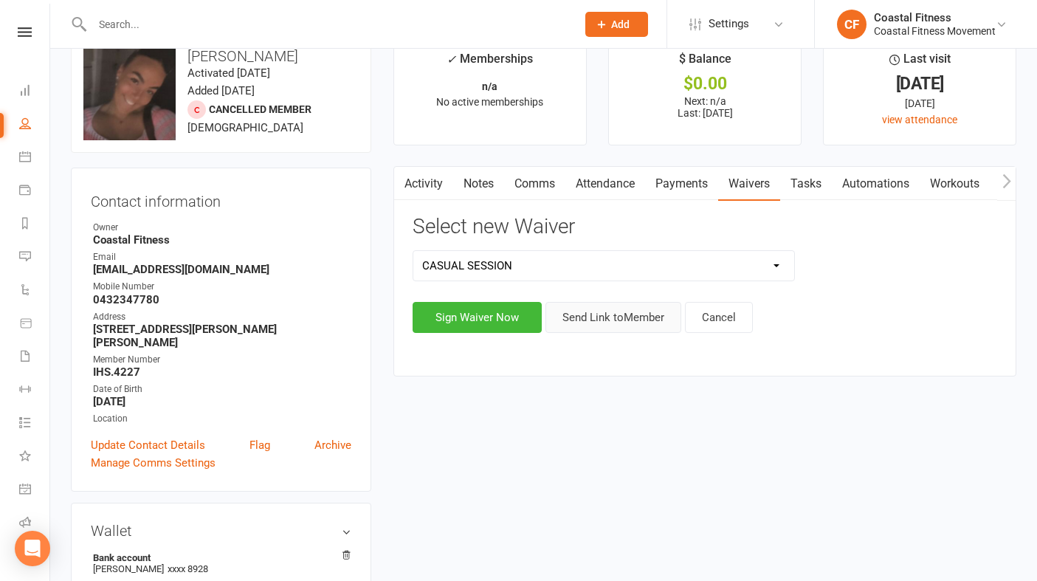
click at [611, 321] on button "Send Link to Member" at bounding box center [614, 317] width 136 height 31
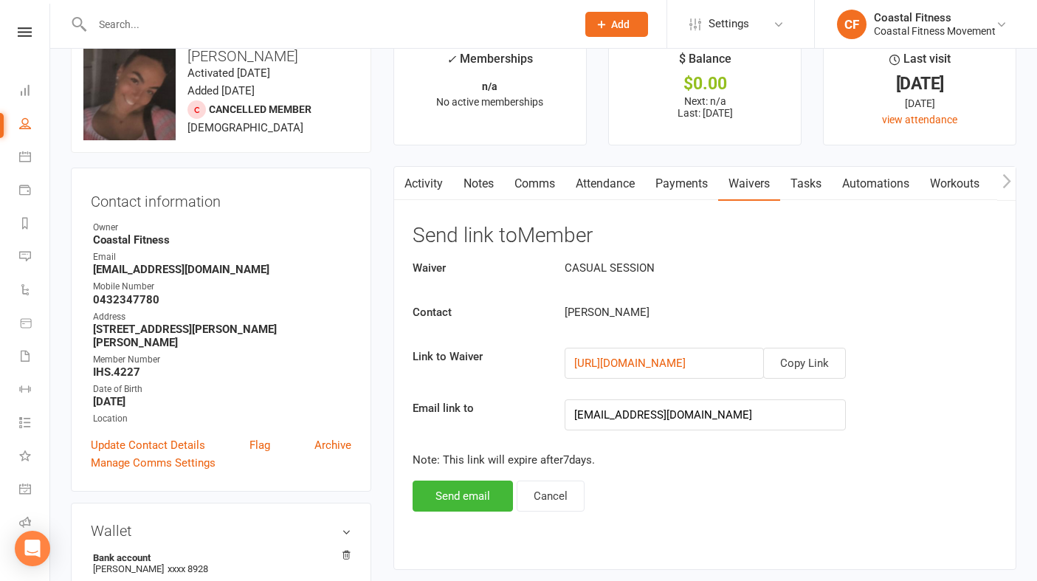
click at [476, 511] on div "Activity Notes Comms Attendance Payments Waivers Tasks Automations Workouts Mob…" at bounding box center [705, 367] width 623 height 403
click at [475, 500] on button "Send email" at bounding box center [463, 496] width 100 height 31
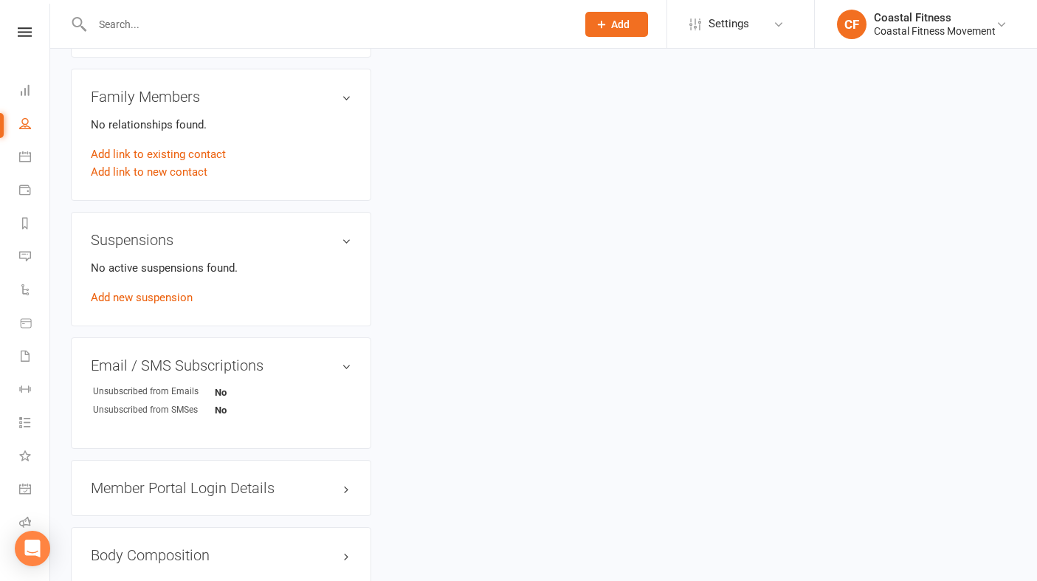
scroll to position [753, 0]
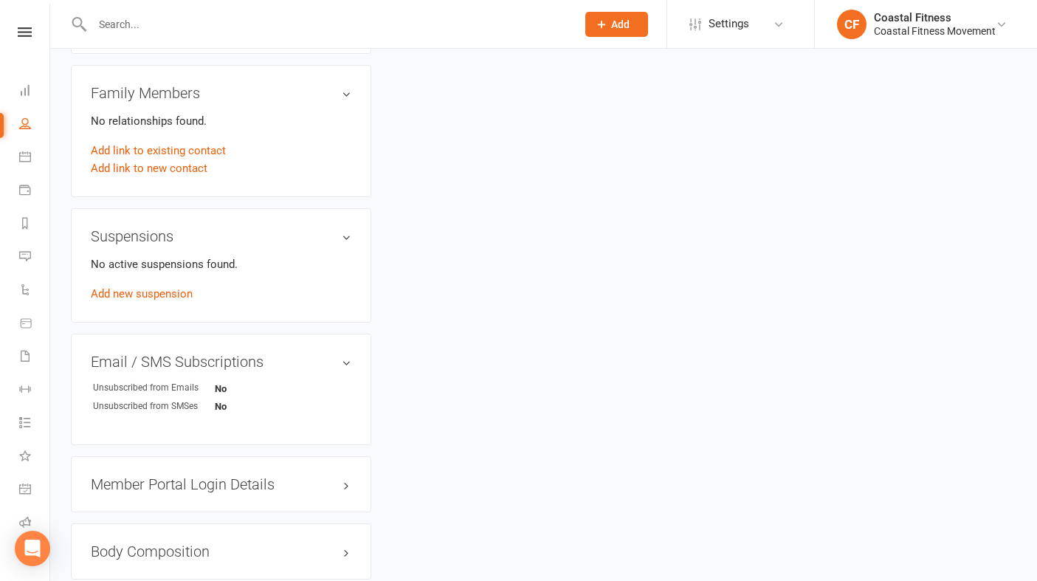
click at [277, 476] on h3 "Member Portal Login Details" at bounding box center [221, 484] width 261 height 16
click at [176, 571] on link "Send Member Details" at bounding box center [144, 577] width 106 height 13
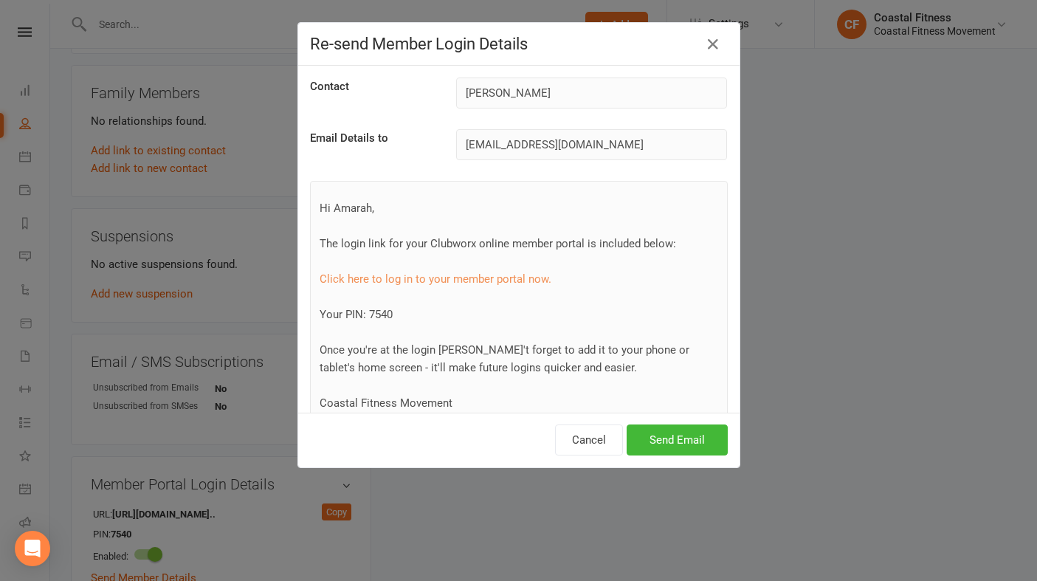
click at [680, 421] on div "Cancel Send Email" at bounding box center [519, 440] width 442 height 55
click at [680, 434] on button "Send Email" at bounding box center [677, 440] width 101 height 31
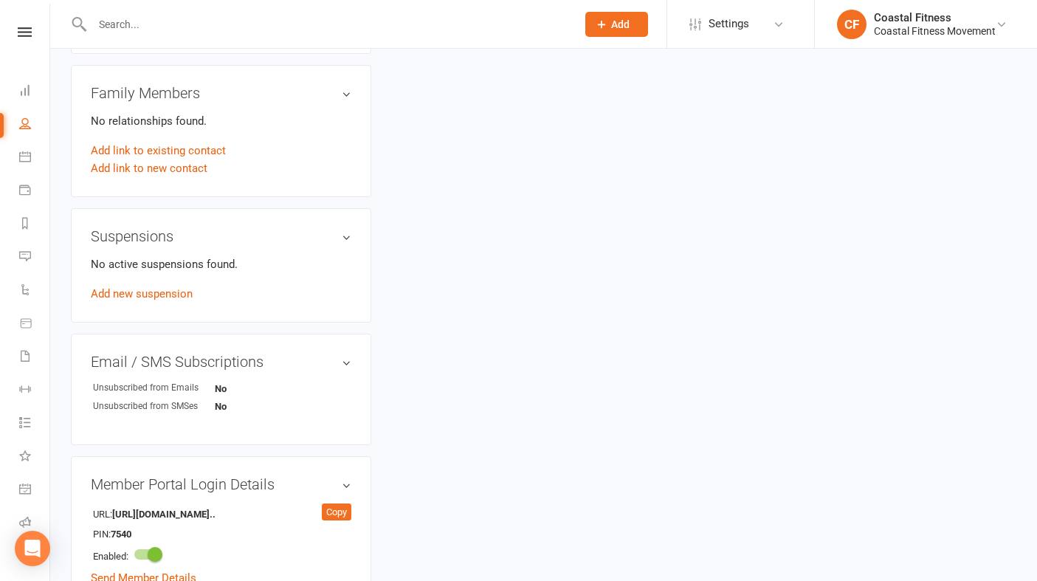
click at [315, 26] on input "text" at bounding box center [327, 24] width 478 height 21
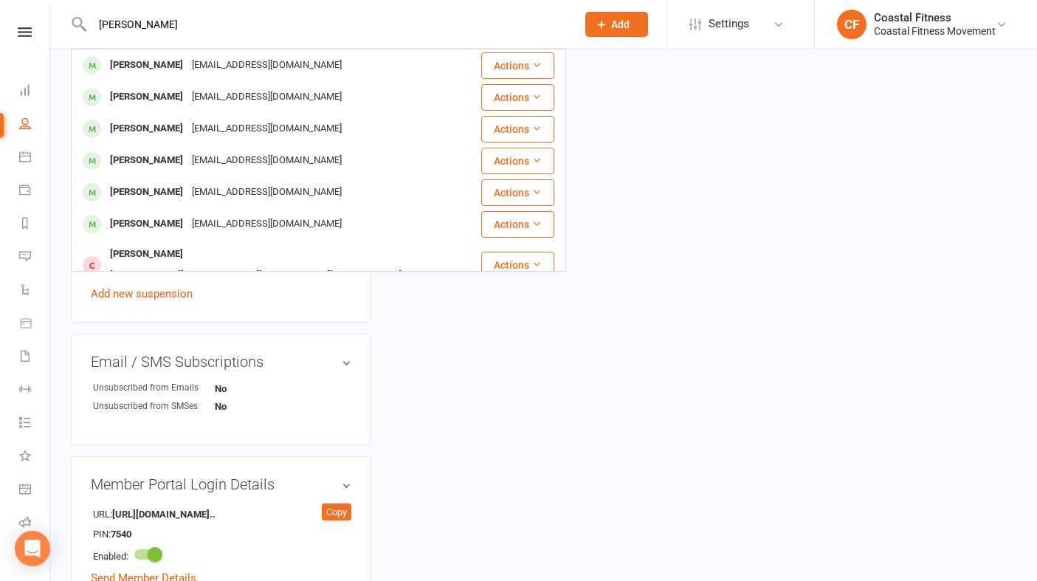
type input "ava gunnin"
click at [614, 31] on button "Add" at bounding box center [617, 24] width 63 height 25
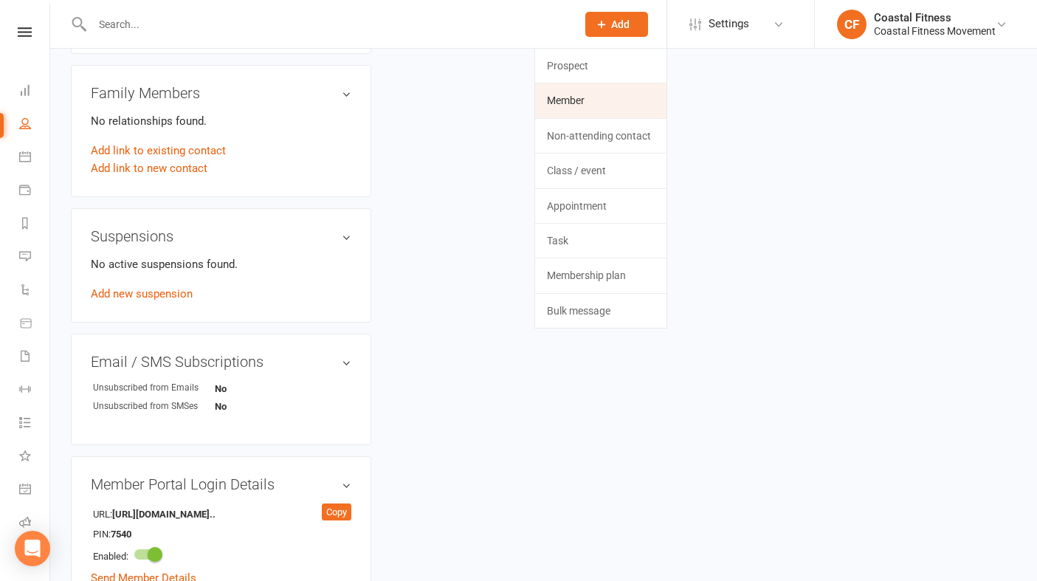
click at [600, 95] on link "Member" at bounding box center [600, 100] width 131 height 34
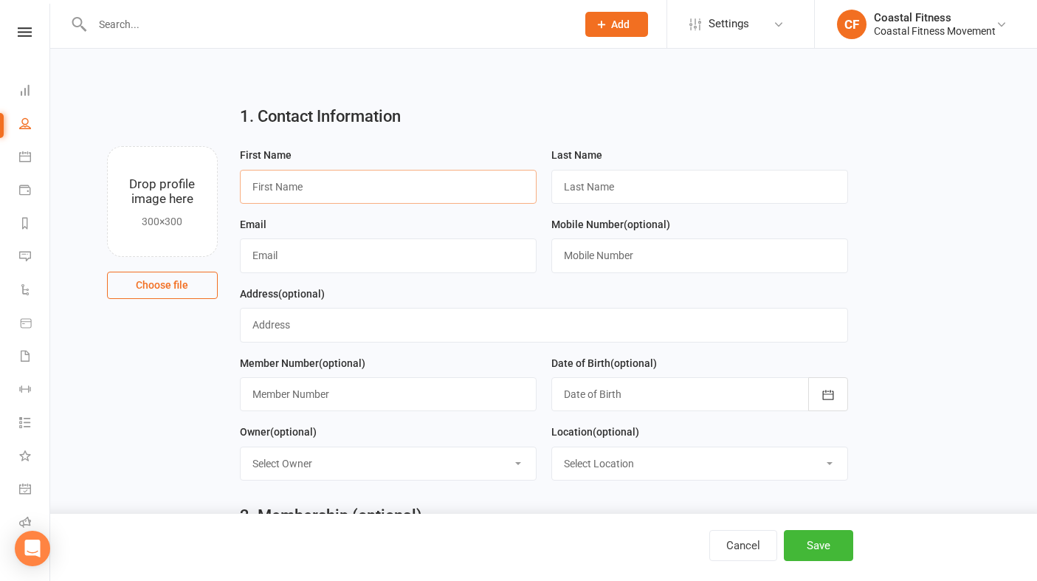
click at [266, 194] on input "text" at bounding box center [388, 187] width 297 height 34
type input "Ava"
type input "Gunning"
click at [400, 271] on input "text" at bounding box center [388, 255] width 297 height 34
type input "avajaynegunning@gmail.com"
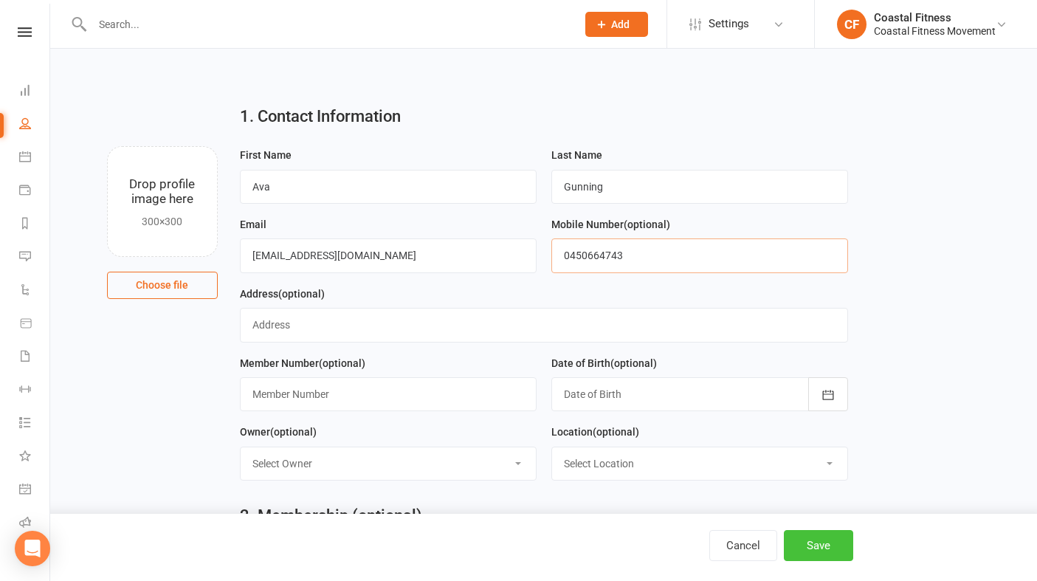
type input "0450664743"
click at [842, 545] on button "Save" at bounding box center [818, 545] width 69 height 31
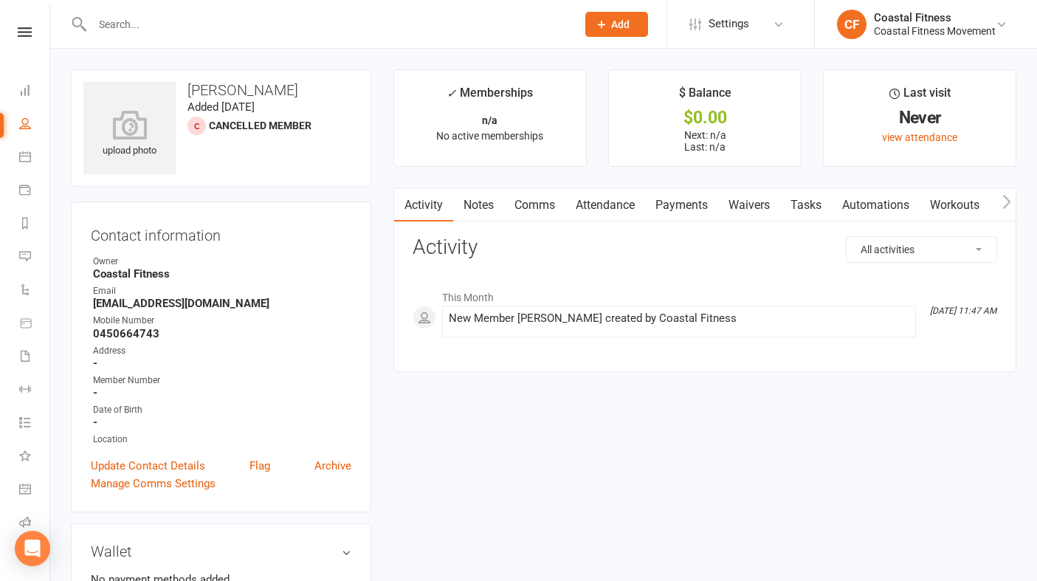
click at [18, 83] on li "Dashboard" at bounding box center [24, 91] width 49 height 33
click at [21, 89] on icon at bounding box center [25, 90] width 12 height 12
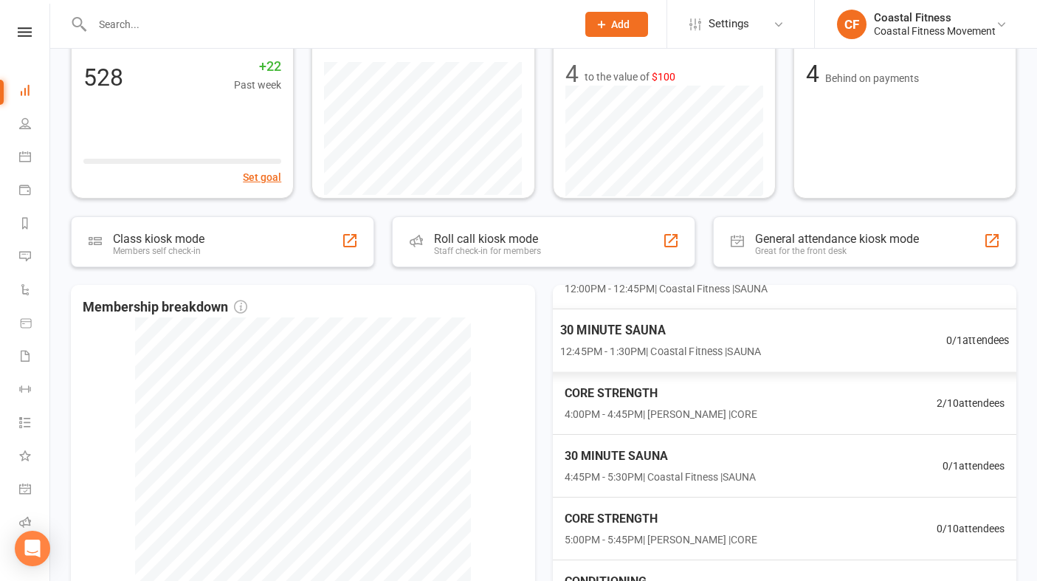
scroll to position [216, 0]
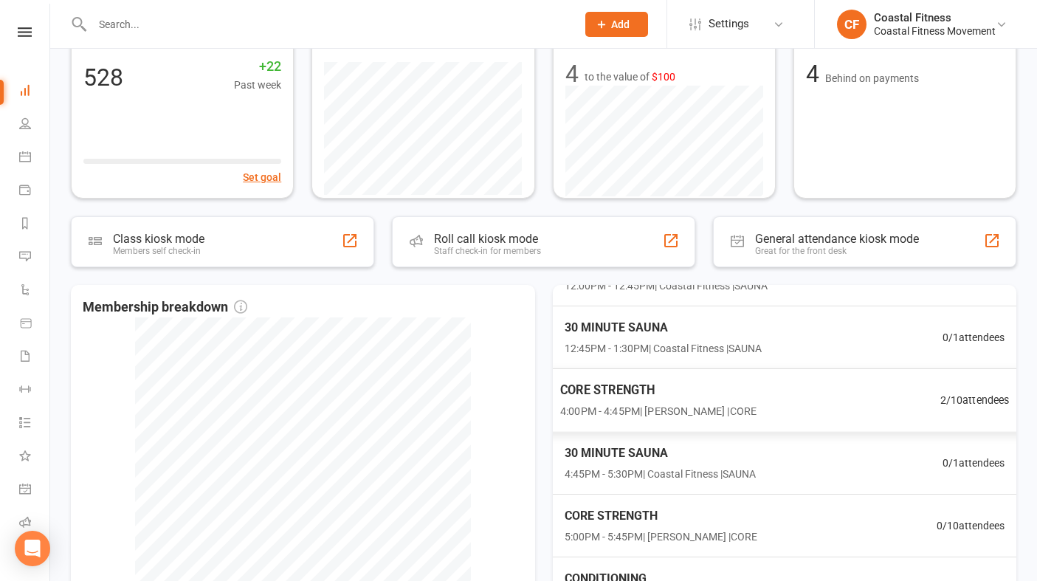
click at [637, 393] on span "CORE STRENGTH" at bounding box center [658, 390] width 196 height 19
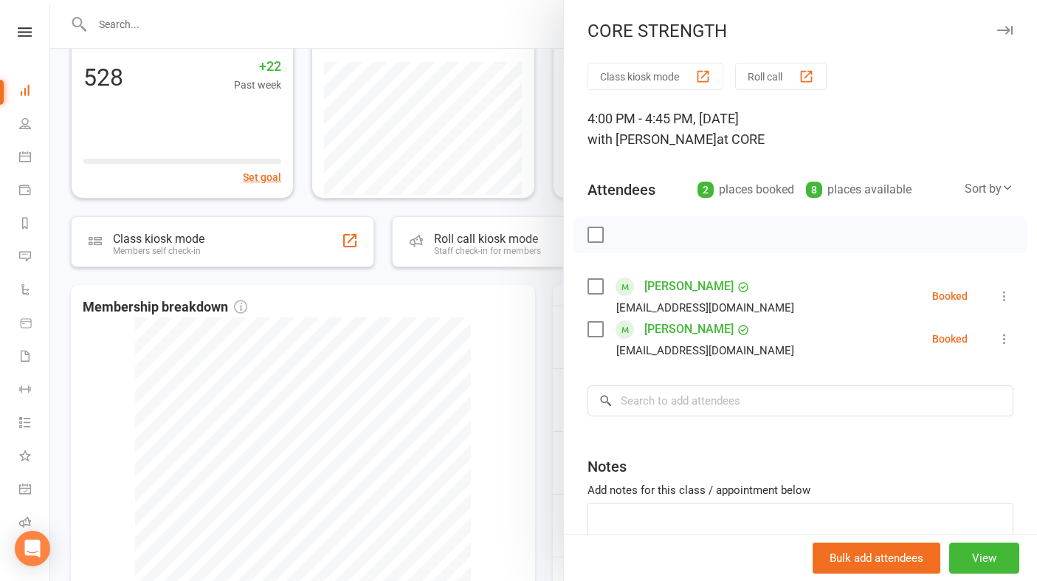
click at [1000, 24] on button "button" at bounding box center [1005, 30] width 18 height 18
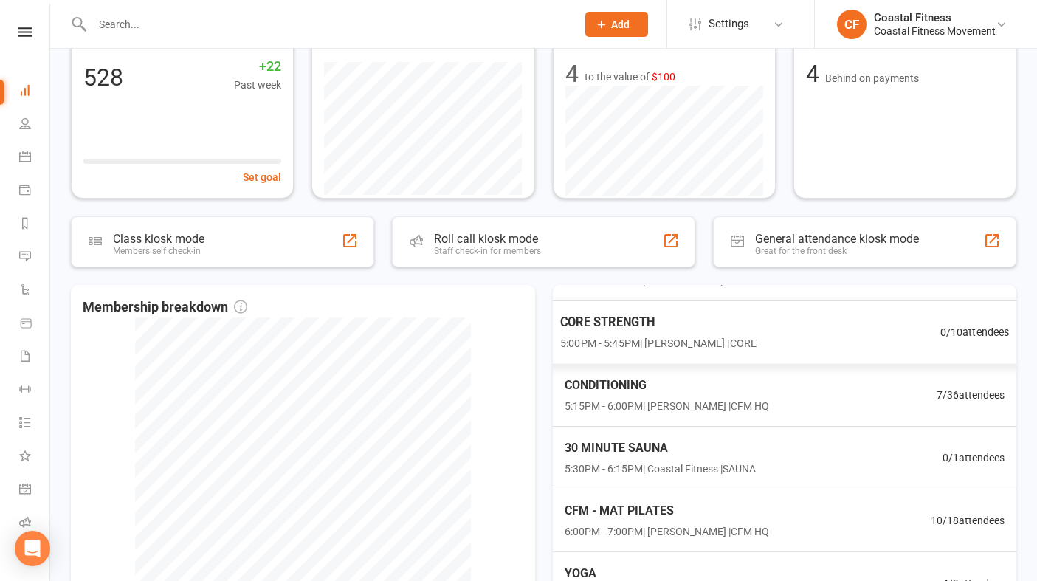
scroll to position [419, 0]
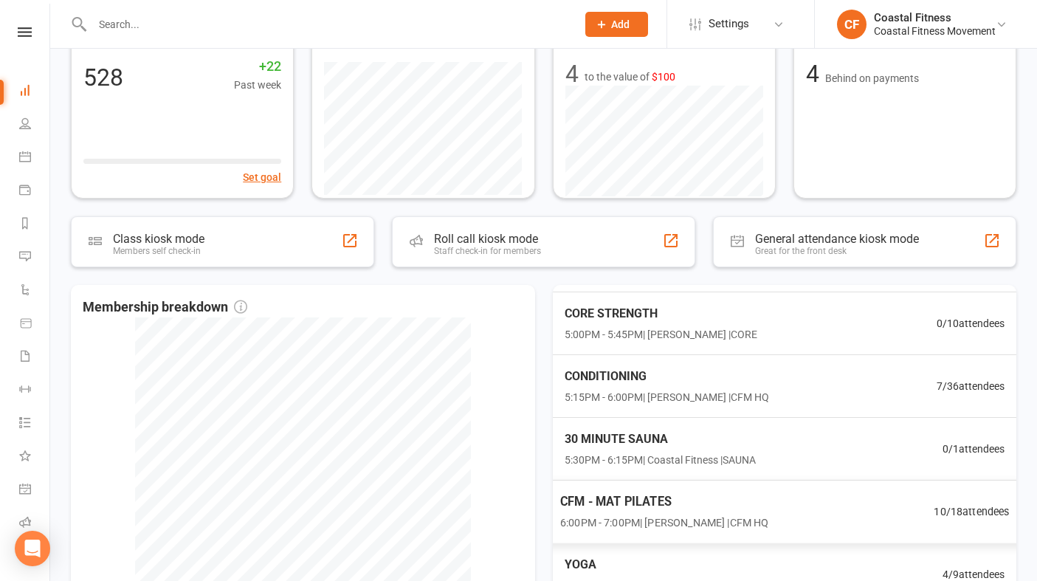
click at [647, 495] on span "CFM - MAT PILATES" at bounding box center [664, 501] width 209 height 19
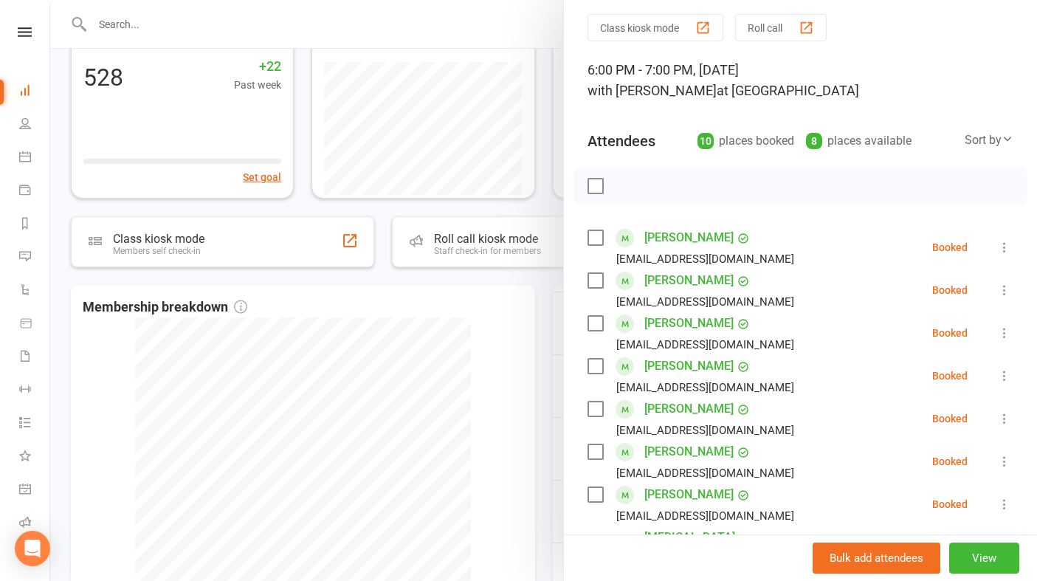
scroll to position [0, 0]
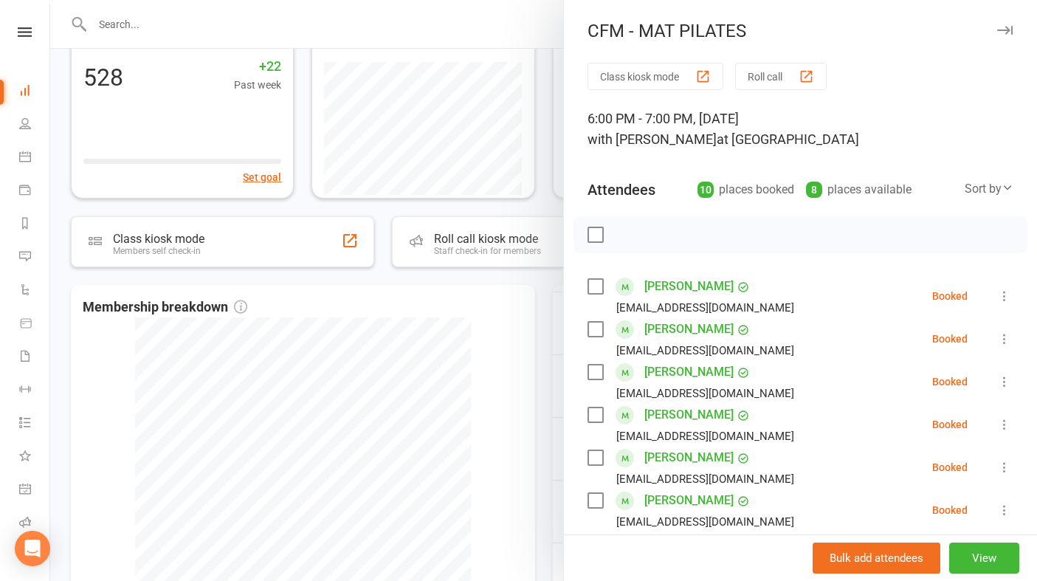
click at [1002, 24] on button "button" at bounding box center [1005, 30] width 18 height 18
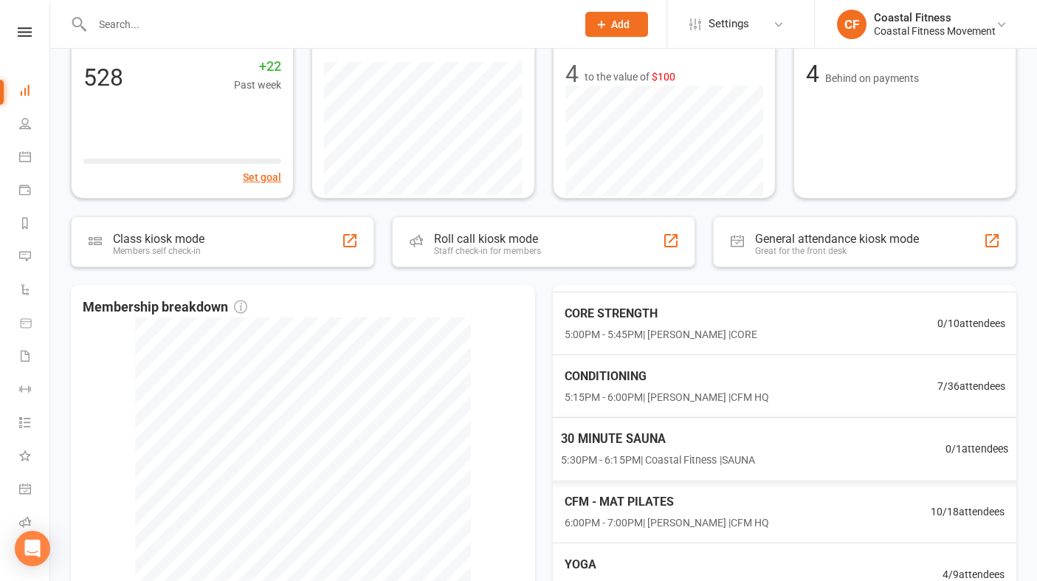
scroll to position [440, 0]
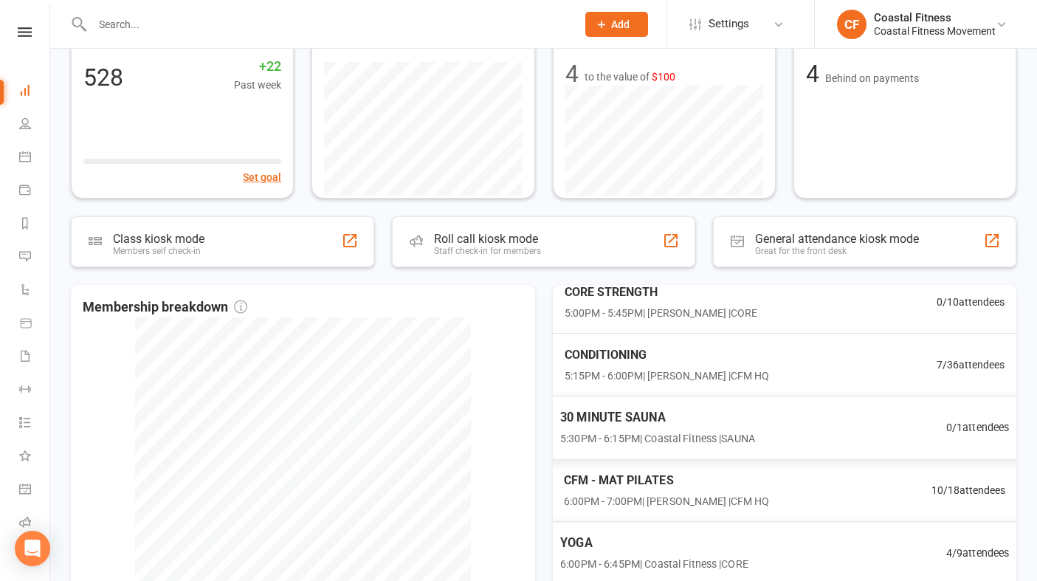
click at [640, 534] on span "YOGA" at bounding box center [654, 543] width 188 height 19
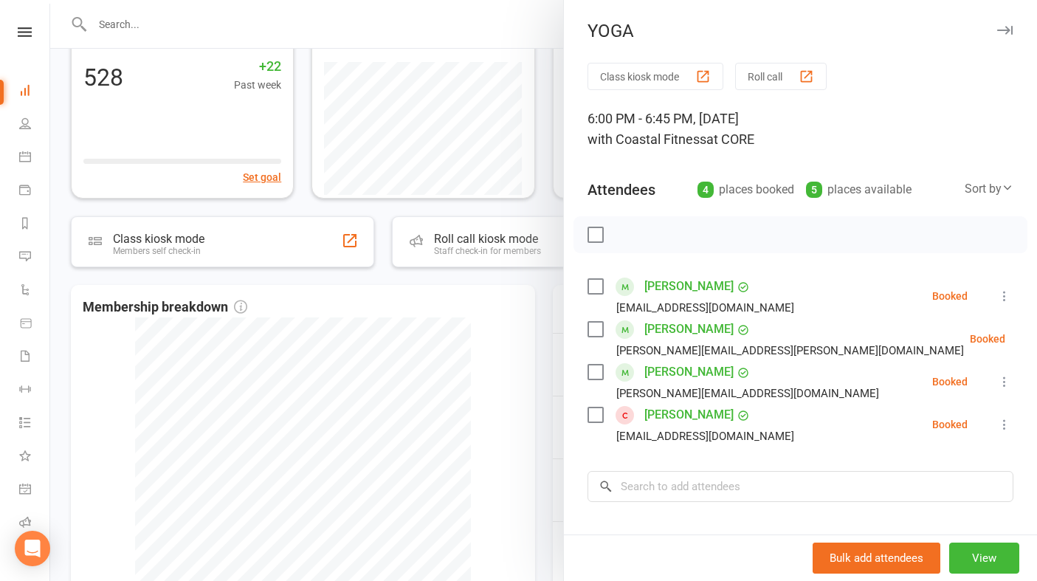
click at [1008, 30] on icon "button" at bounding box center [1006, 30] width 16 height 9
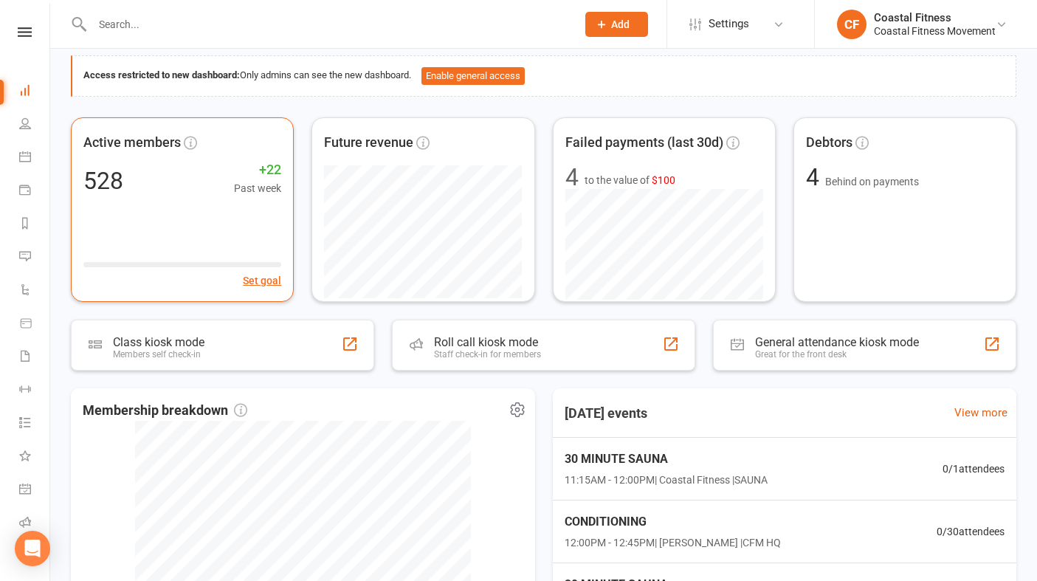
scroll to position [0, 0]
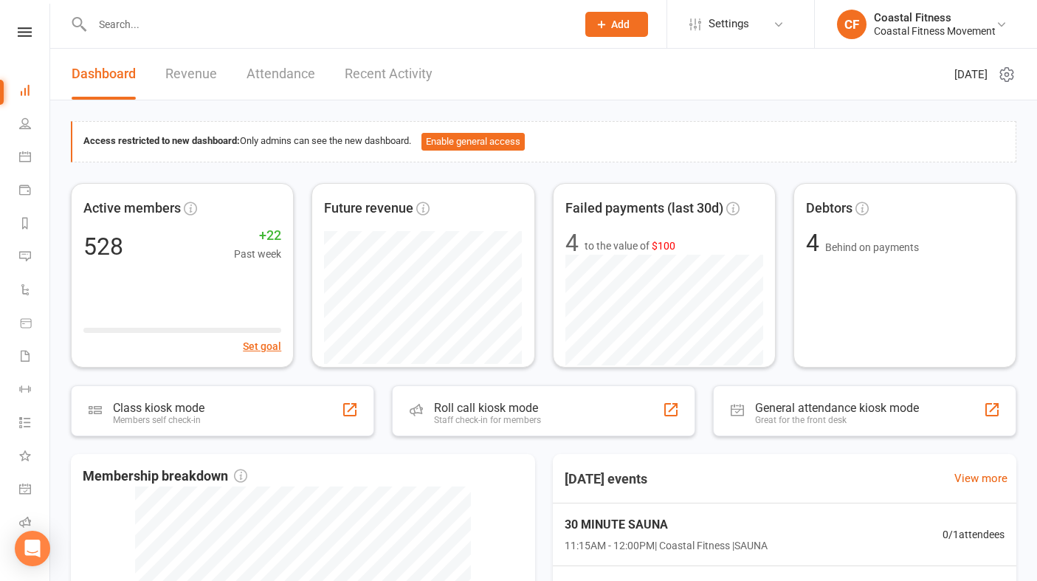
click at [177, 78] on link "Revenue" at bounding box center [191, 74] width 52 height 51
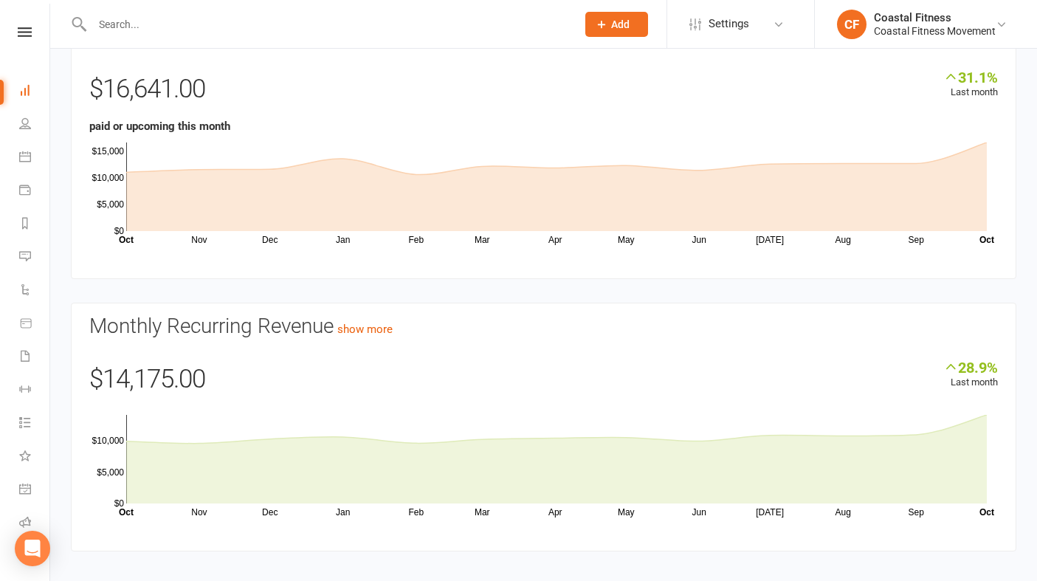
scroll to position [117, 0]
